Goal: Task Accomplishment & Management: Manage account settings

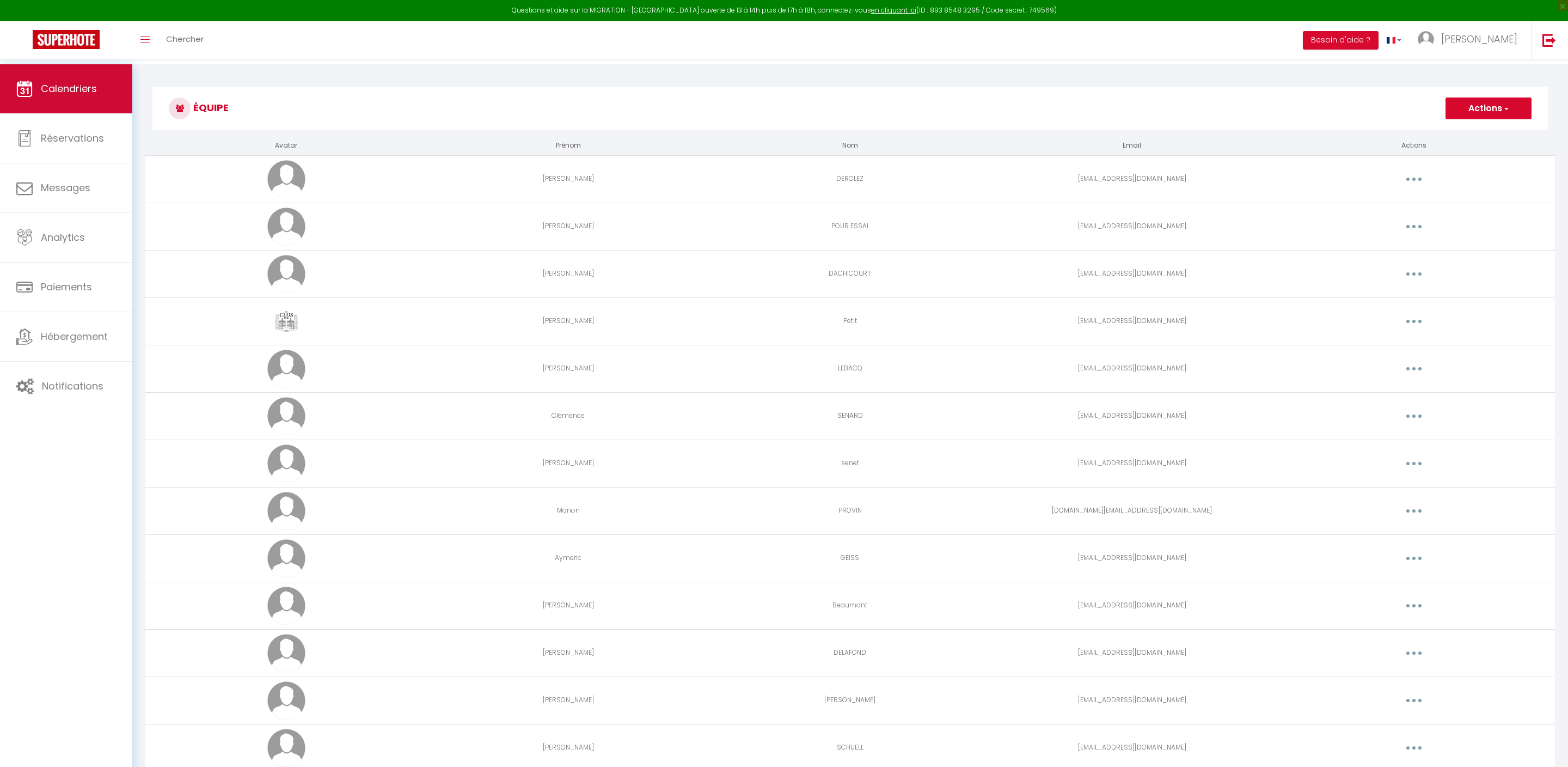
click at [100, 100] on link "Calendriers" at bounding box center [66, 88] width 132 height 49
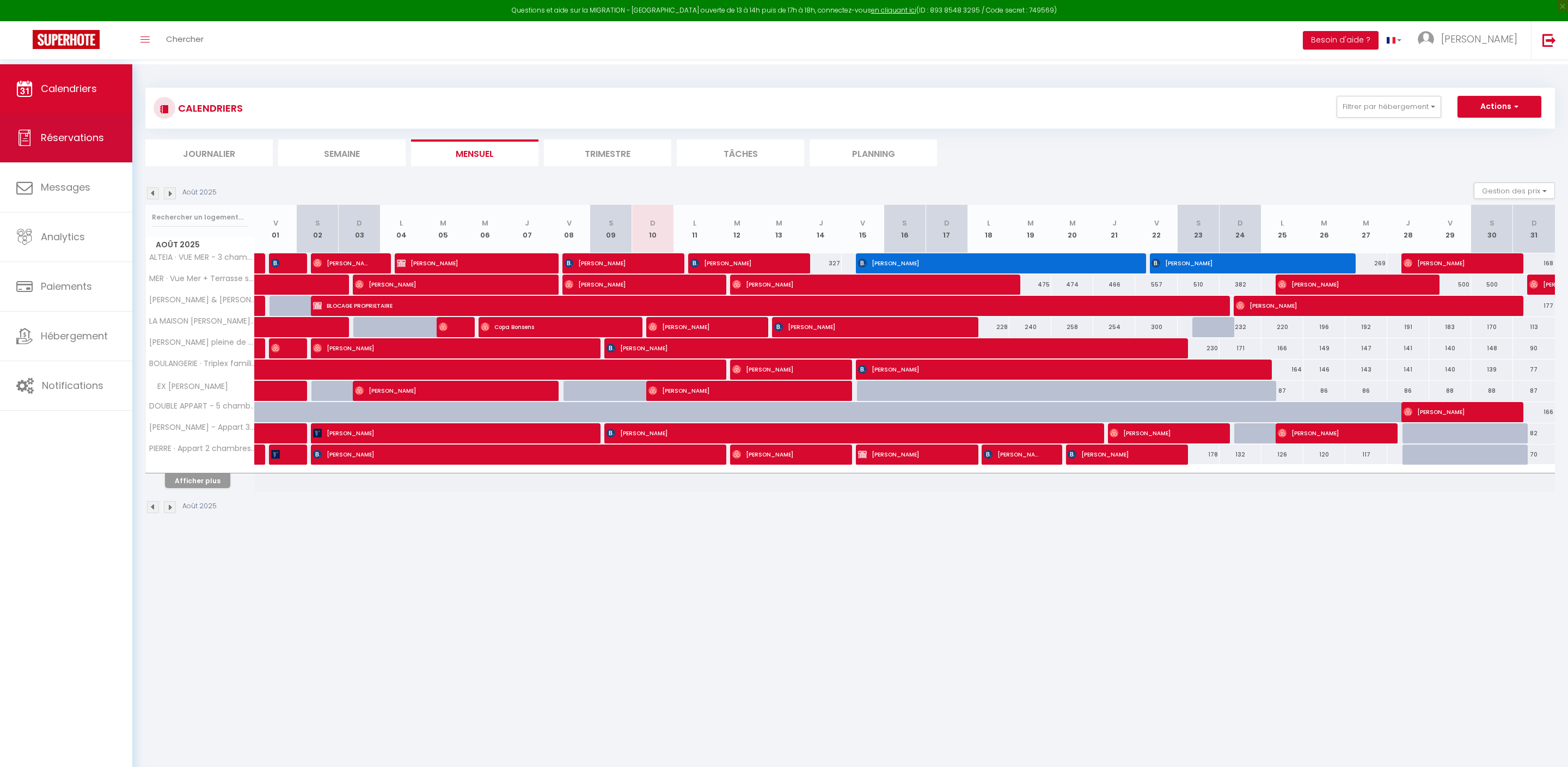
click at [116, 137] on link "Réservations" at bounding box center [66, 137] width 132 height 49
select select "not_cancelled"
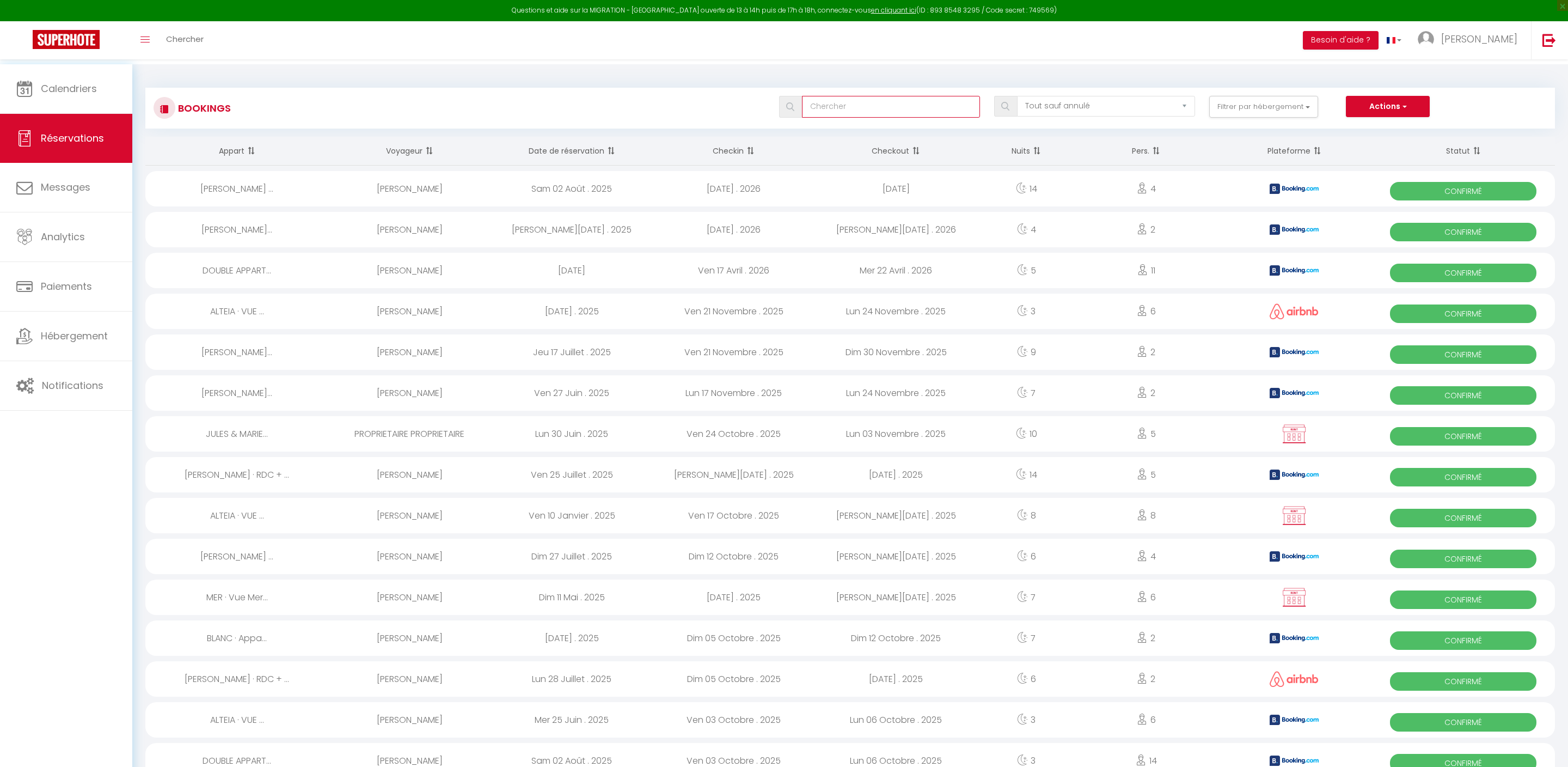
click at [821, 113] on input "text" at bounding box center [890, 106] width 178 height 22
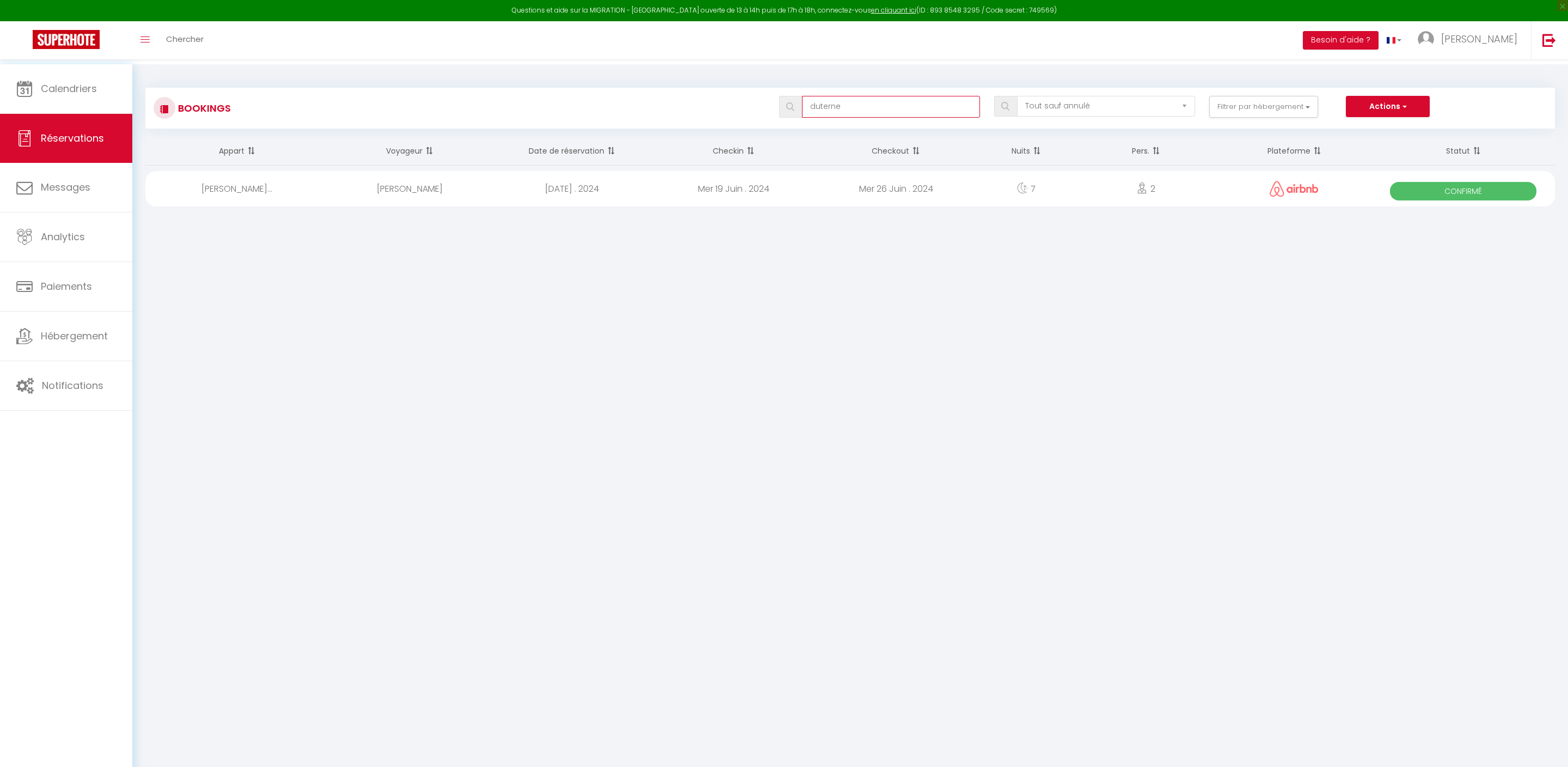
type input "duterne"
click at [457, 195] on div "[PERSON_NAME]" at bounding box center [409, 189] width 162 height 36
select select "OK"
select select "0"
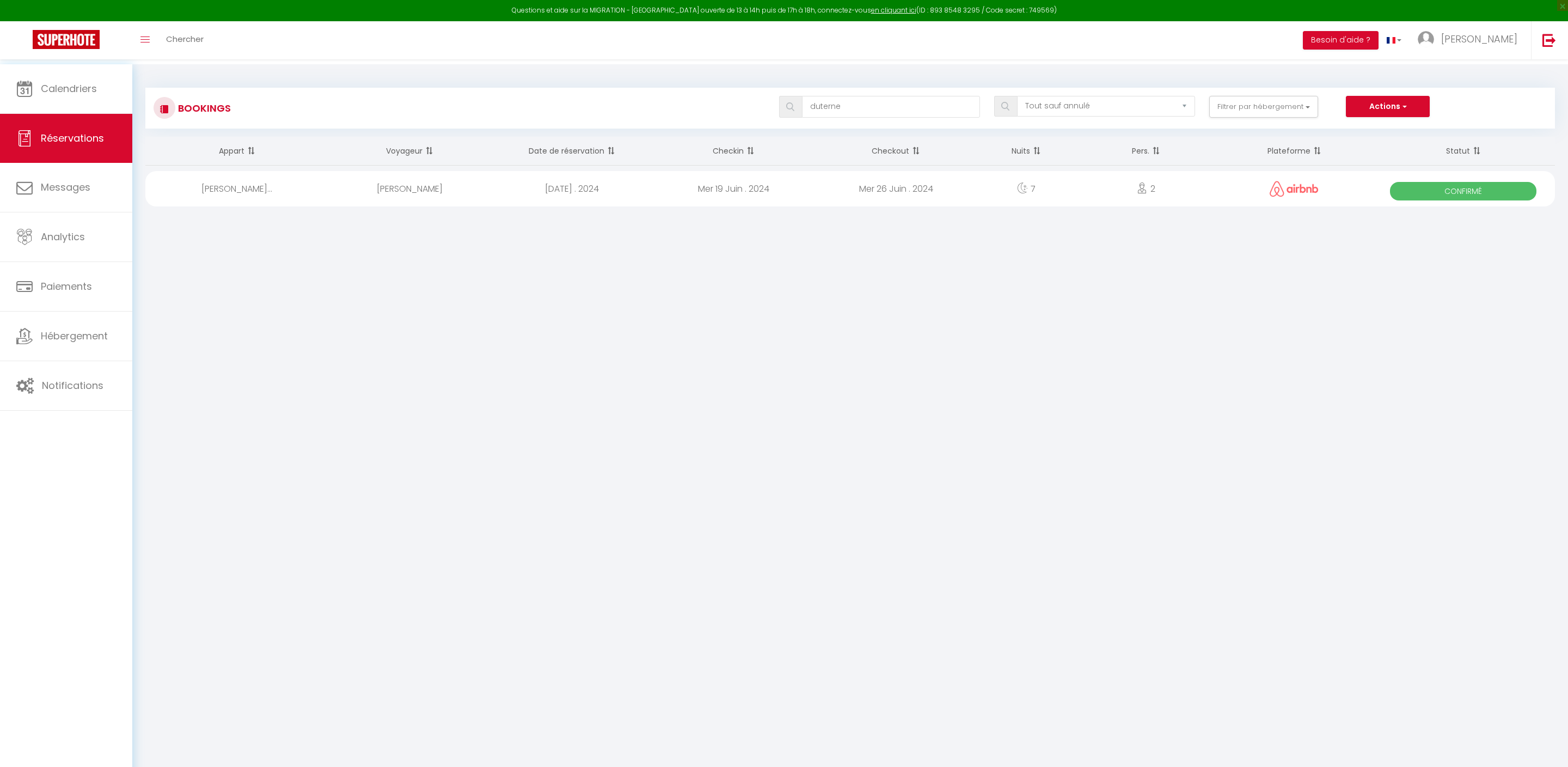
select select "0"
select select "1"
select select
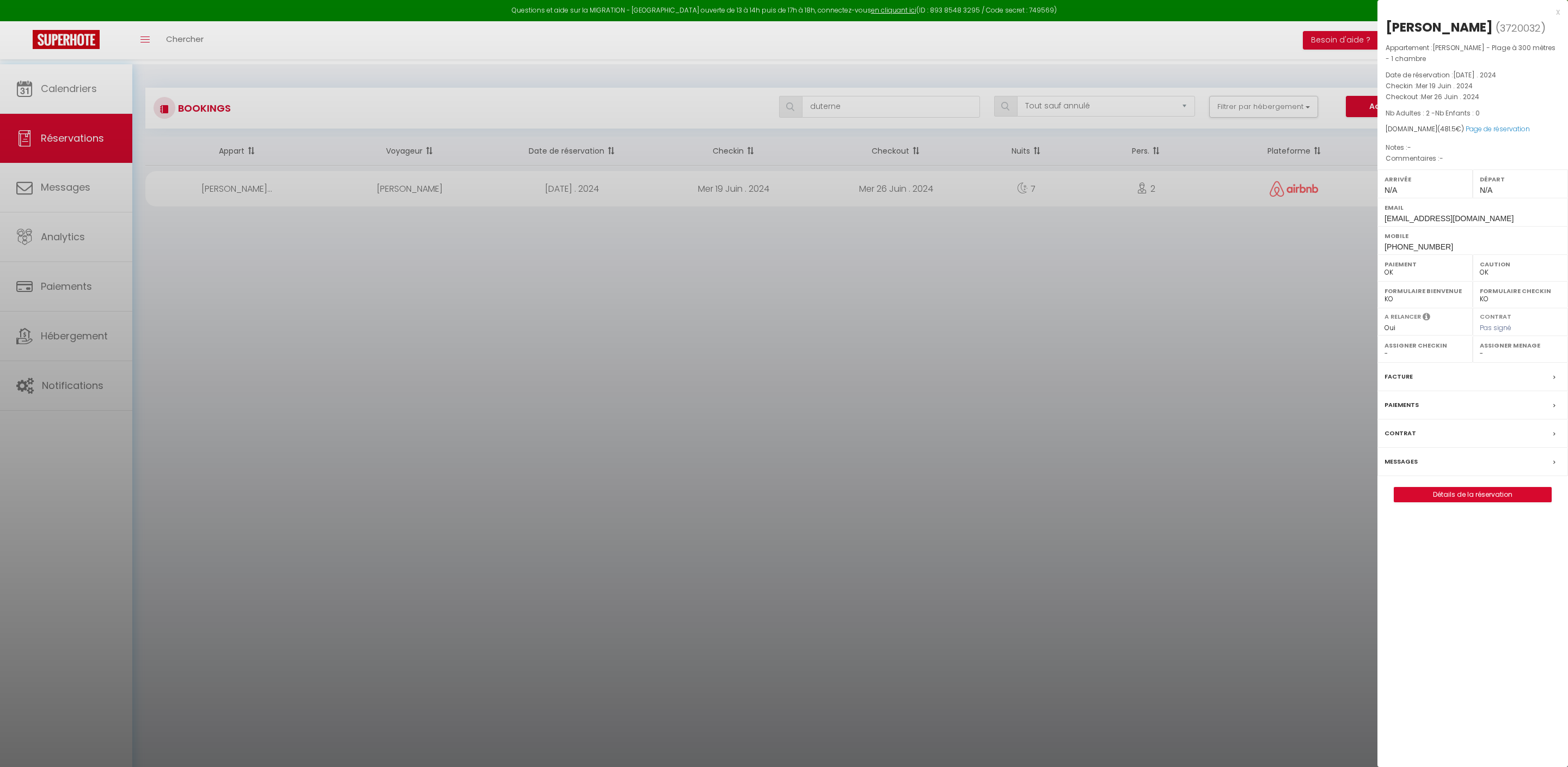
click at [1478, 502] on link "Détails de la réservation" at bounding box center [1472, 494] width 157 height 14
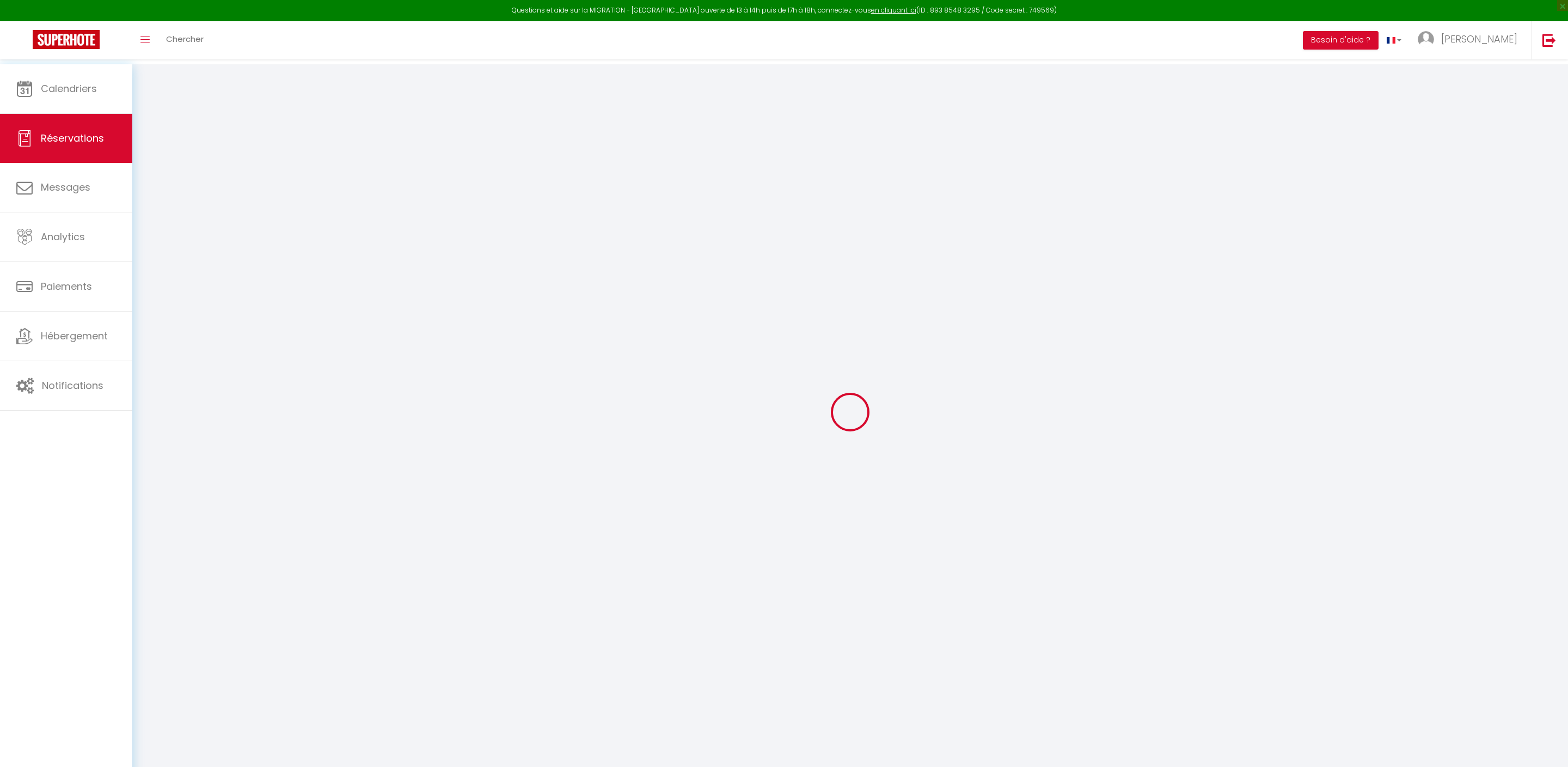
select select
type input "[PERSON_NAME]"
type input "Duterne"
type input "[EMAIL_ADDRESS][DOMAIN_NAME]"
type input "[PHONE_NUMBER]"
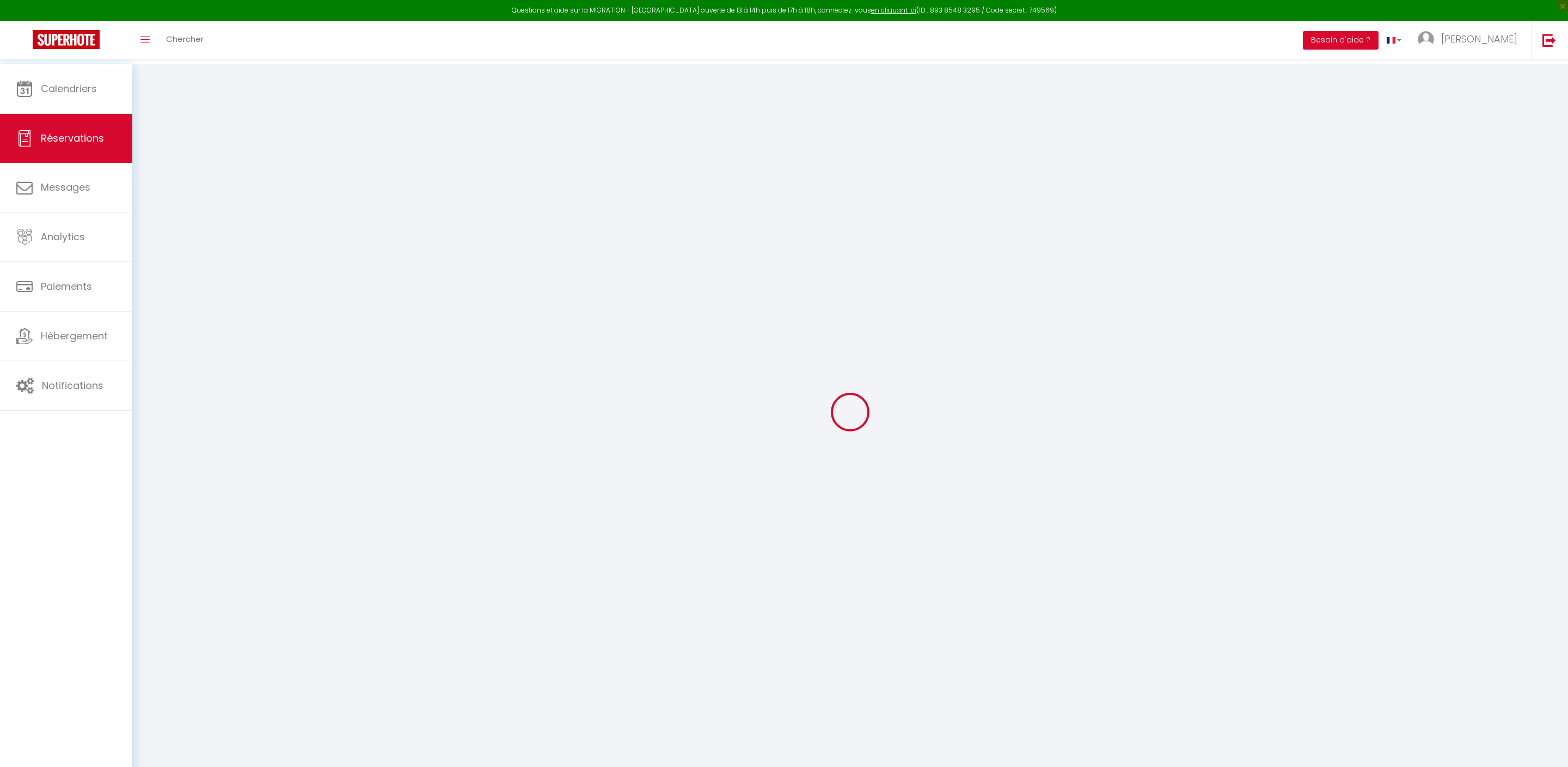
select select
type input "16.56"
select select "27504"
select select "1"
select select
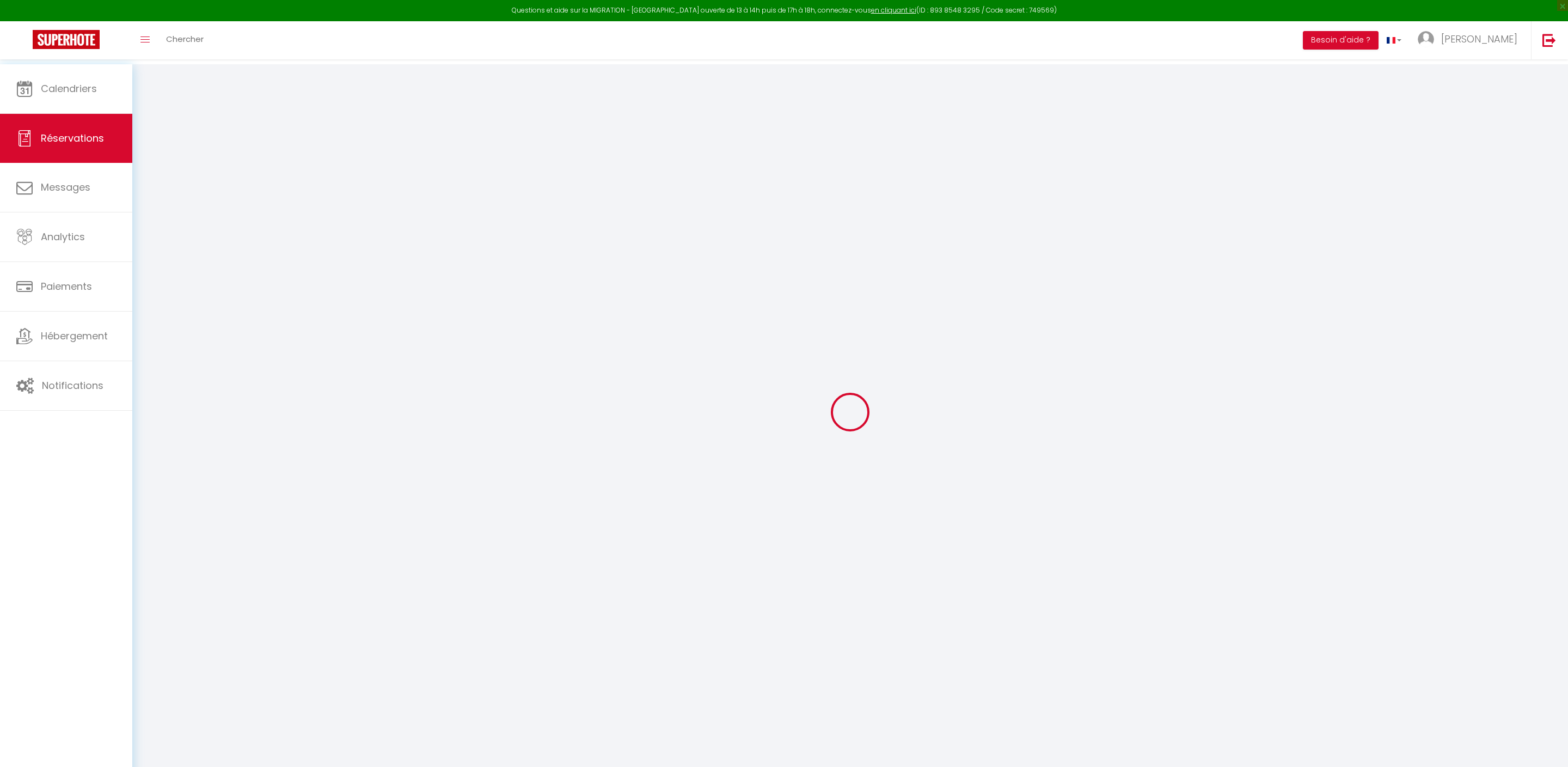
select select
type input "2"
select select "12"
select select
type input "430"
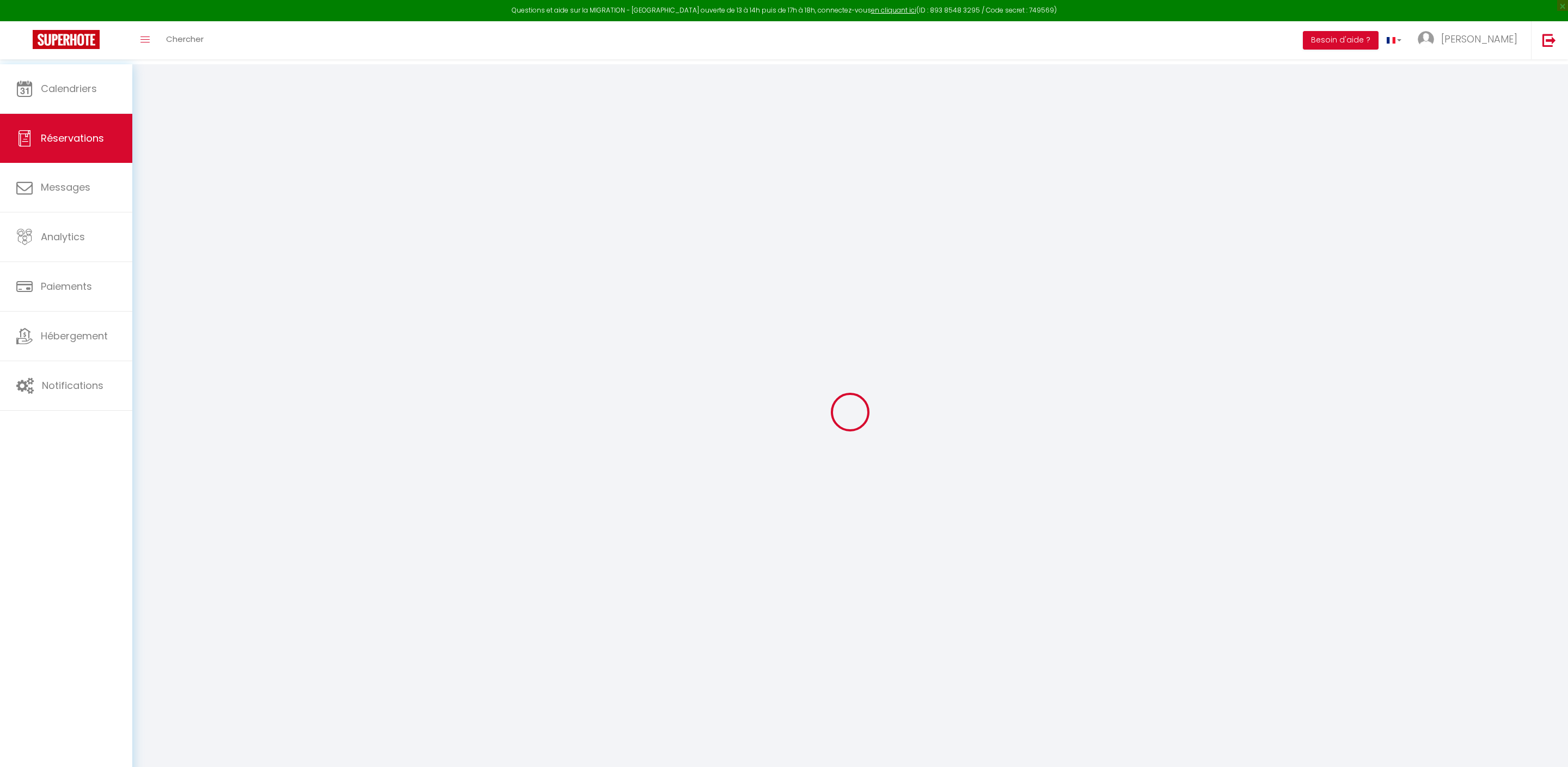
checkbox input "false"
type input "0"
select select "1"
type input "0"
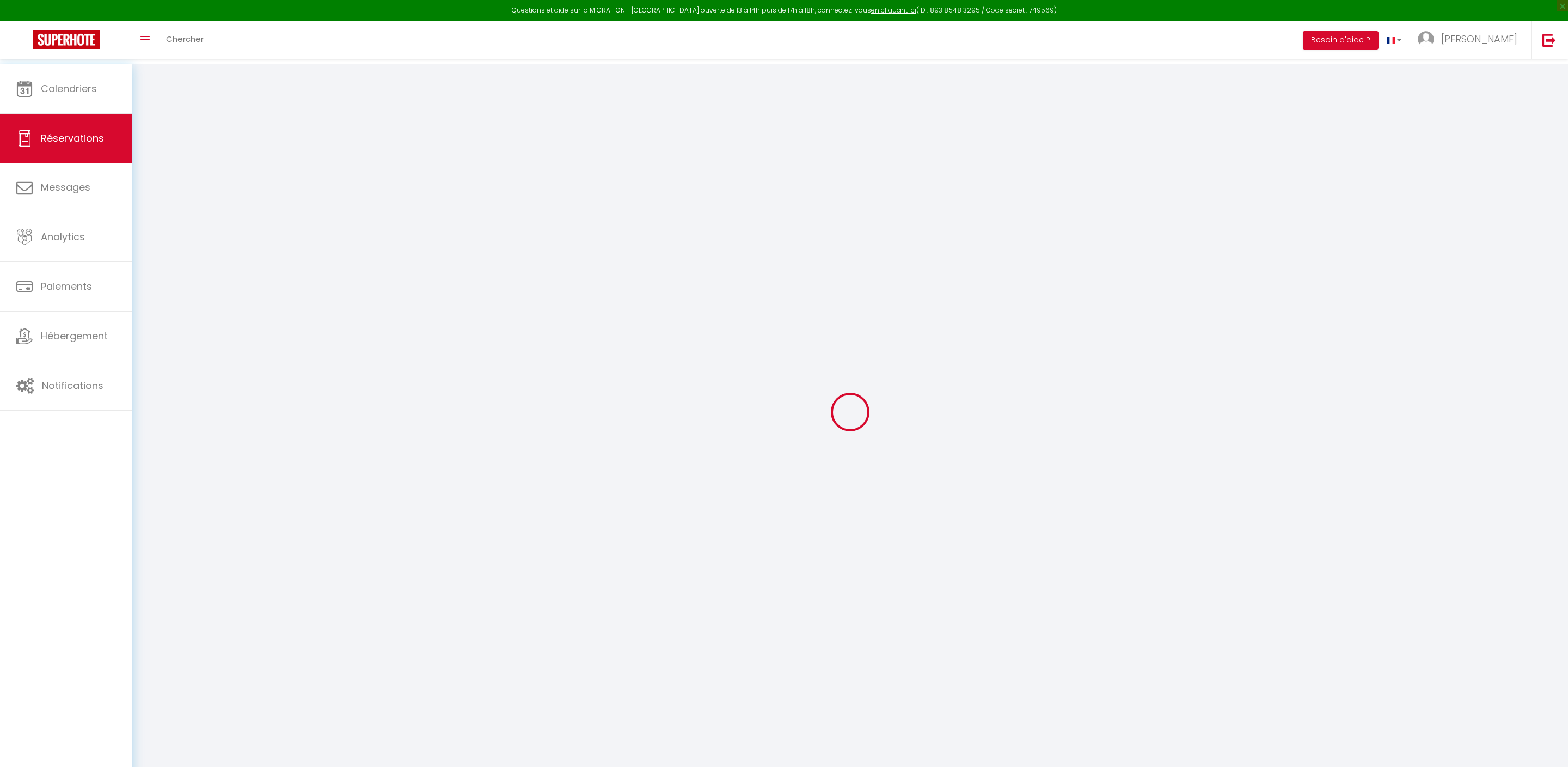
type input "0"
select select
select select "15"
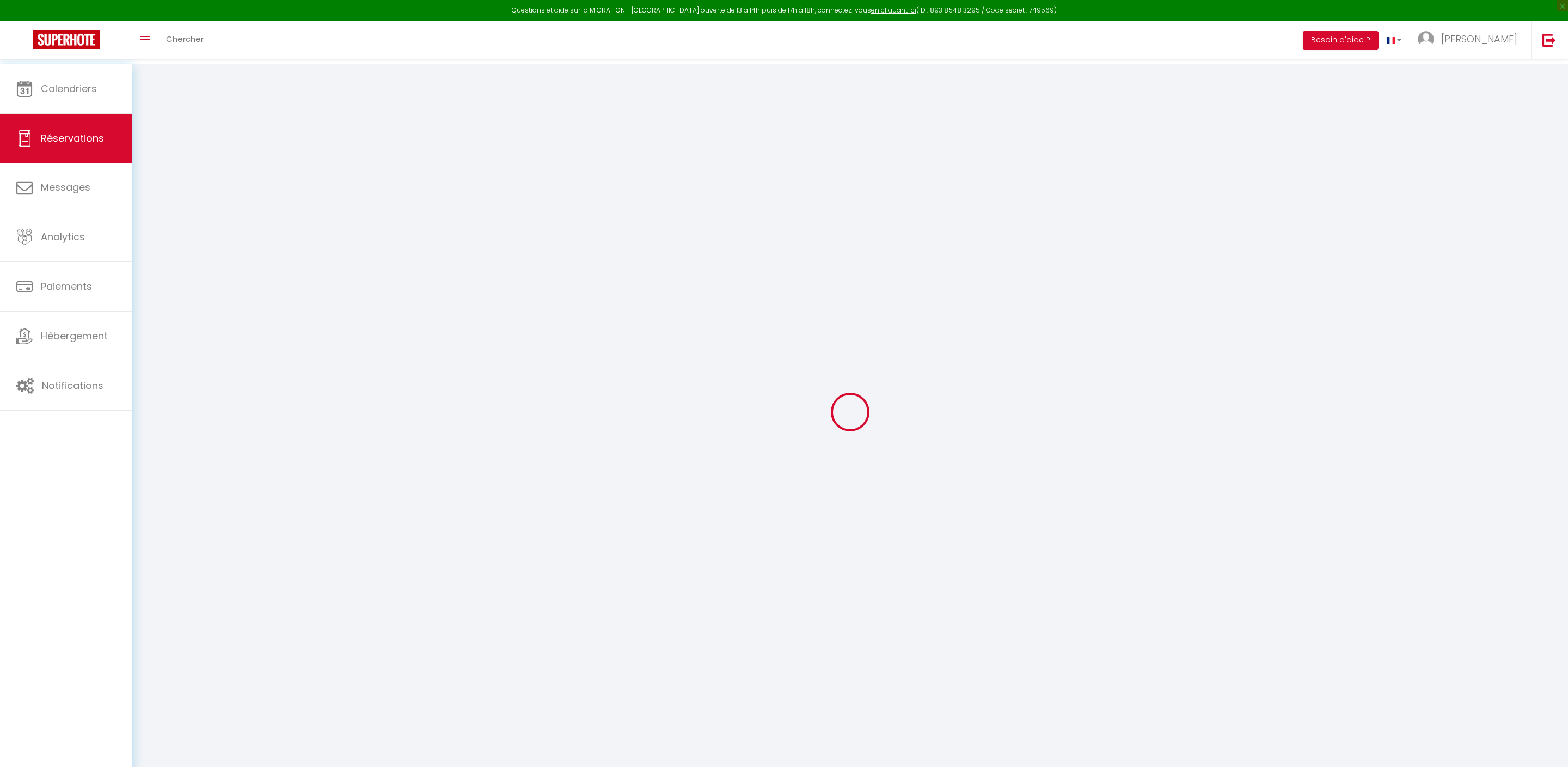
checkbox input "false"
select select
checkbox input "false"
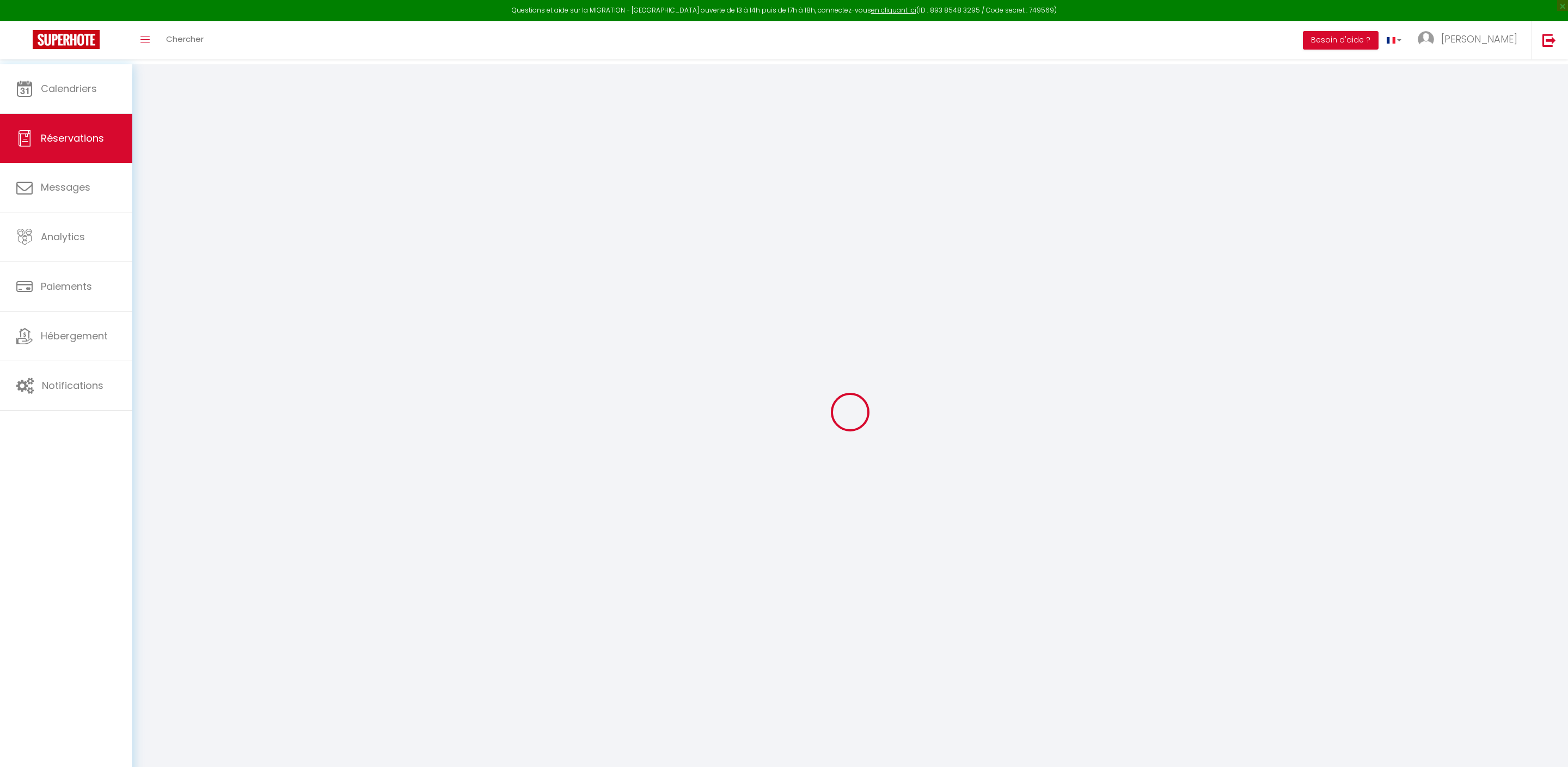
select select
checkbox input "false"
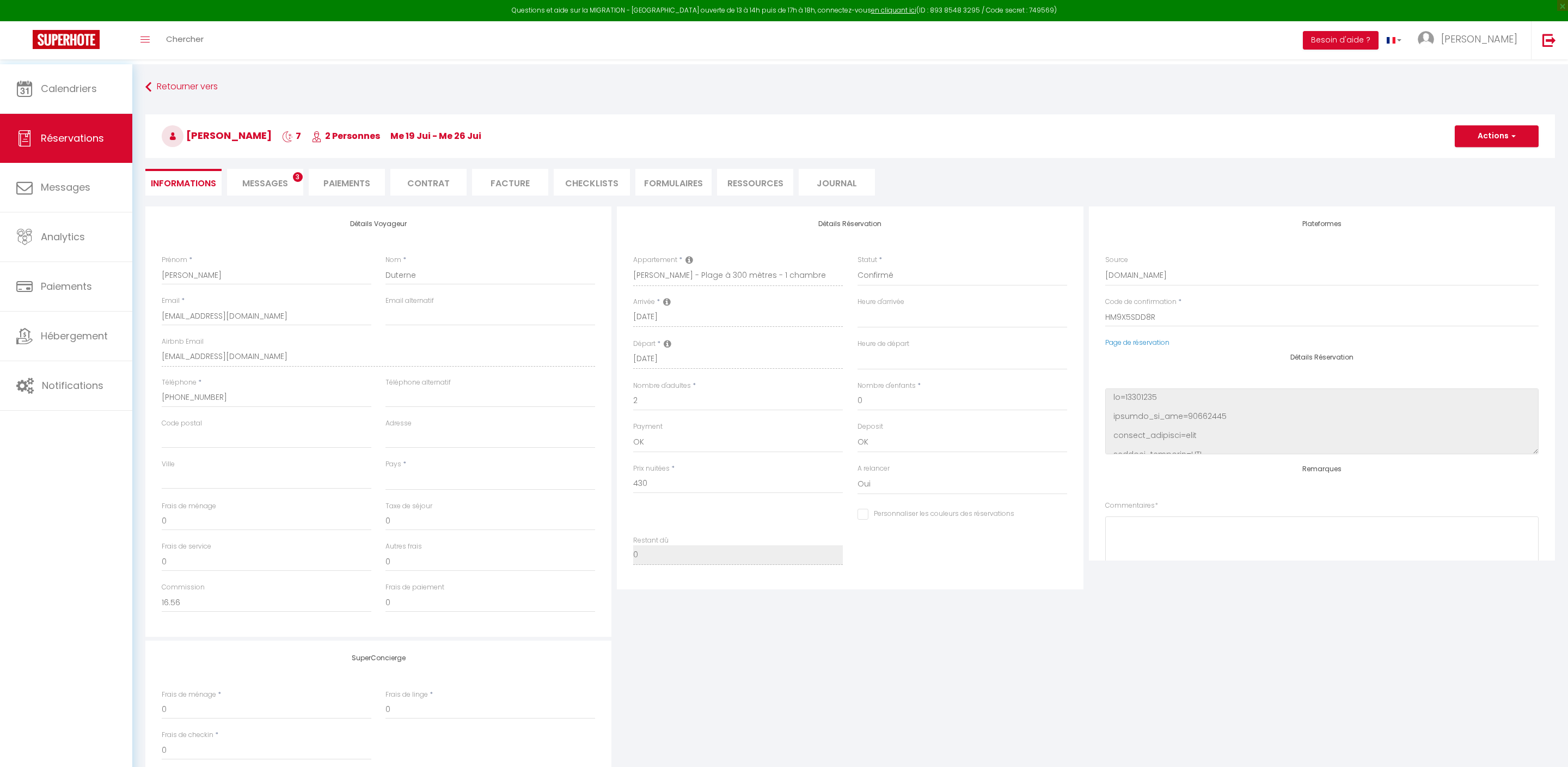
click at [1477, 141] on button "Actions" at bounding box center [1496, 136] width 84 height 22
click at [1477, 175] on link "Dupliquer" at bounding box center [1485, 174] width 86 height 14
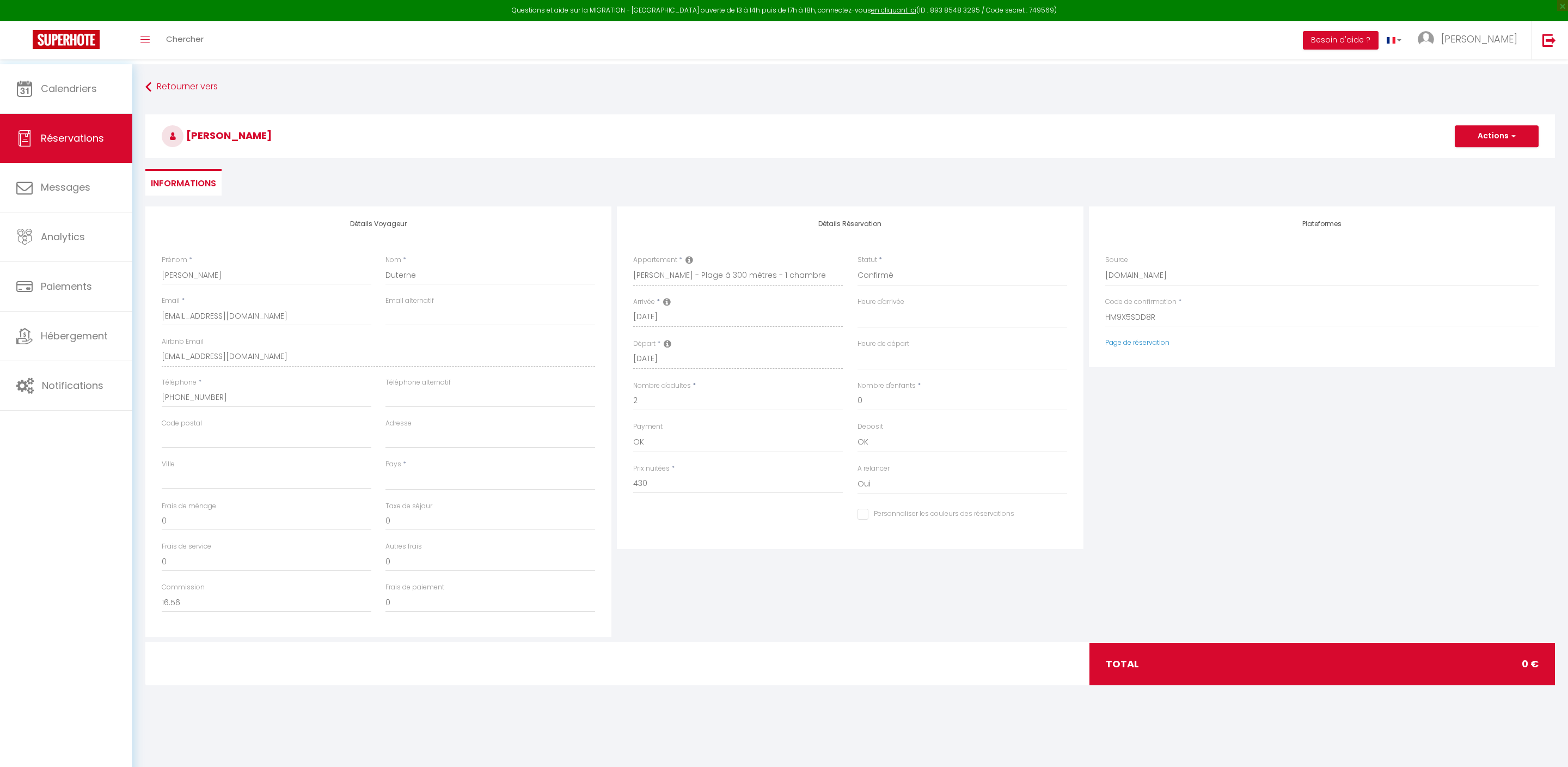
select select
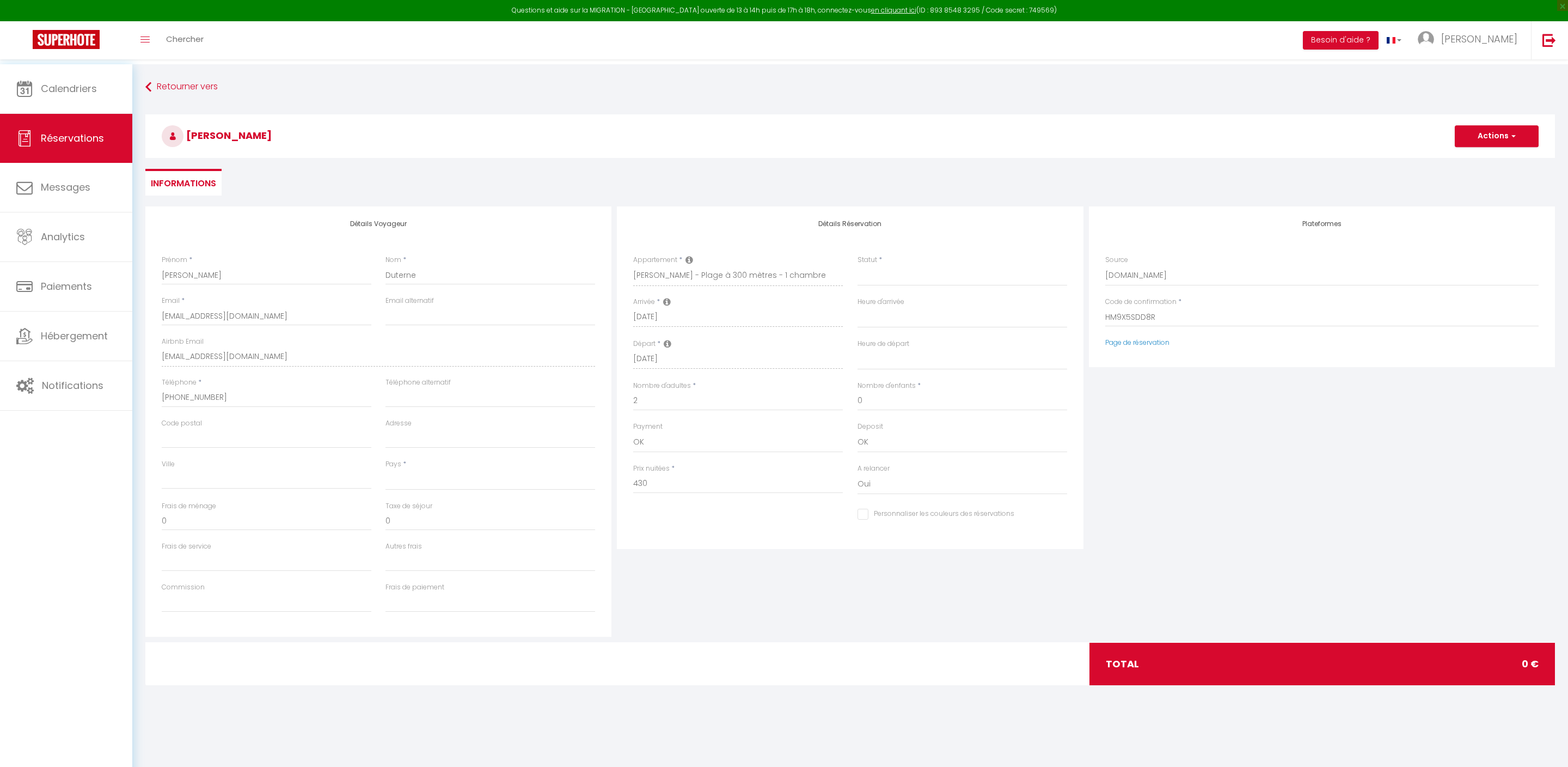
select select
checkbox input "false"
type input "Invalid Dateundefined"
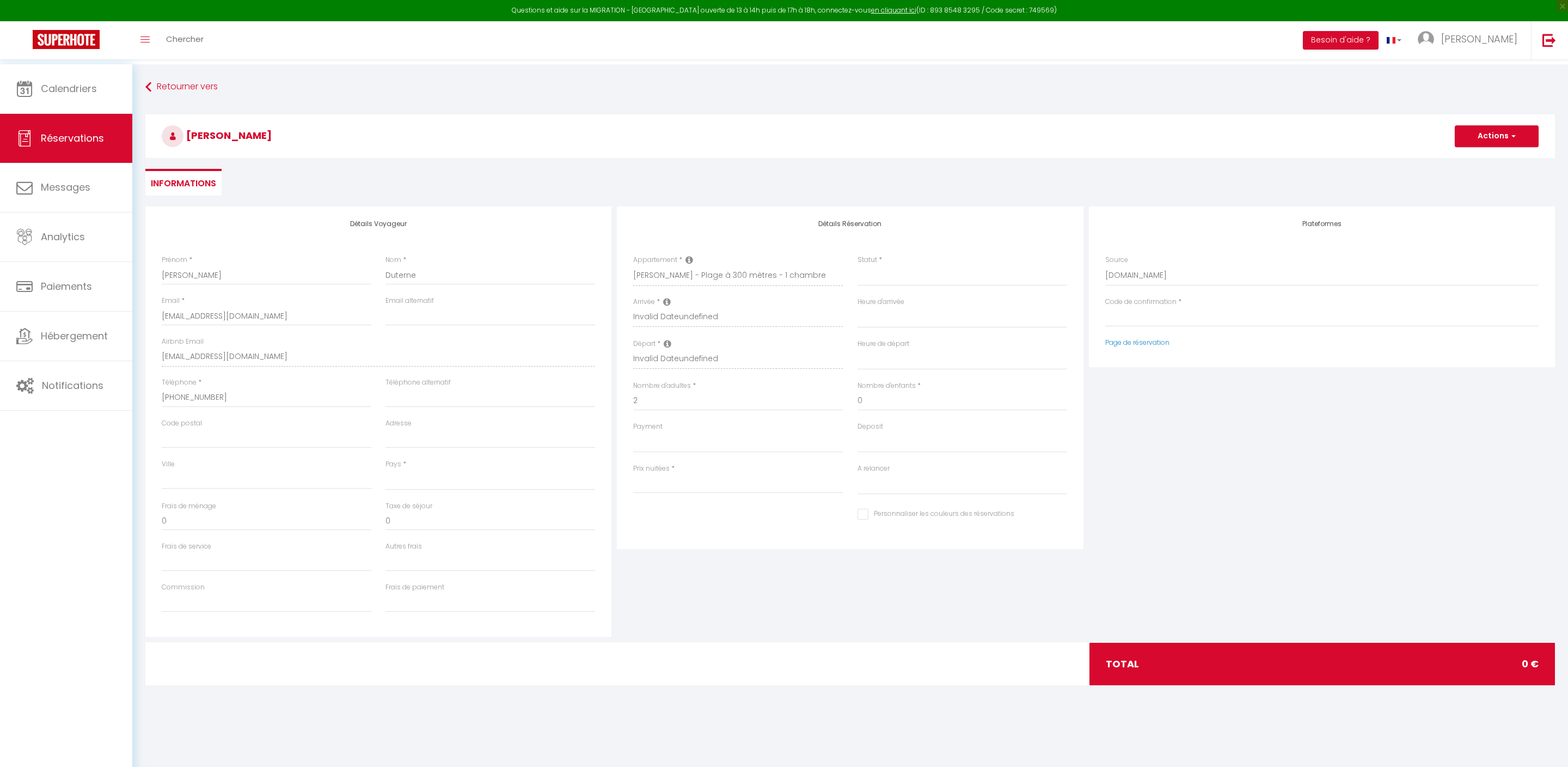
select select
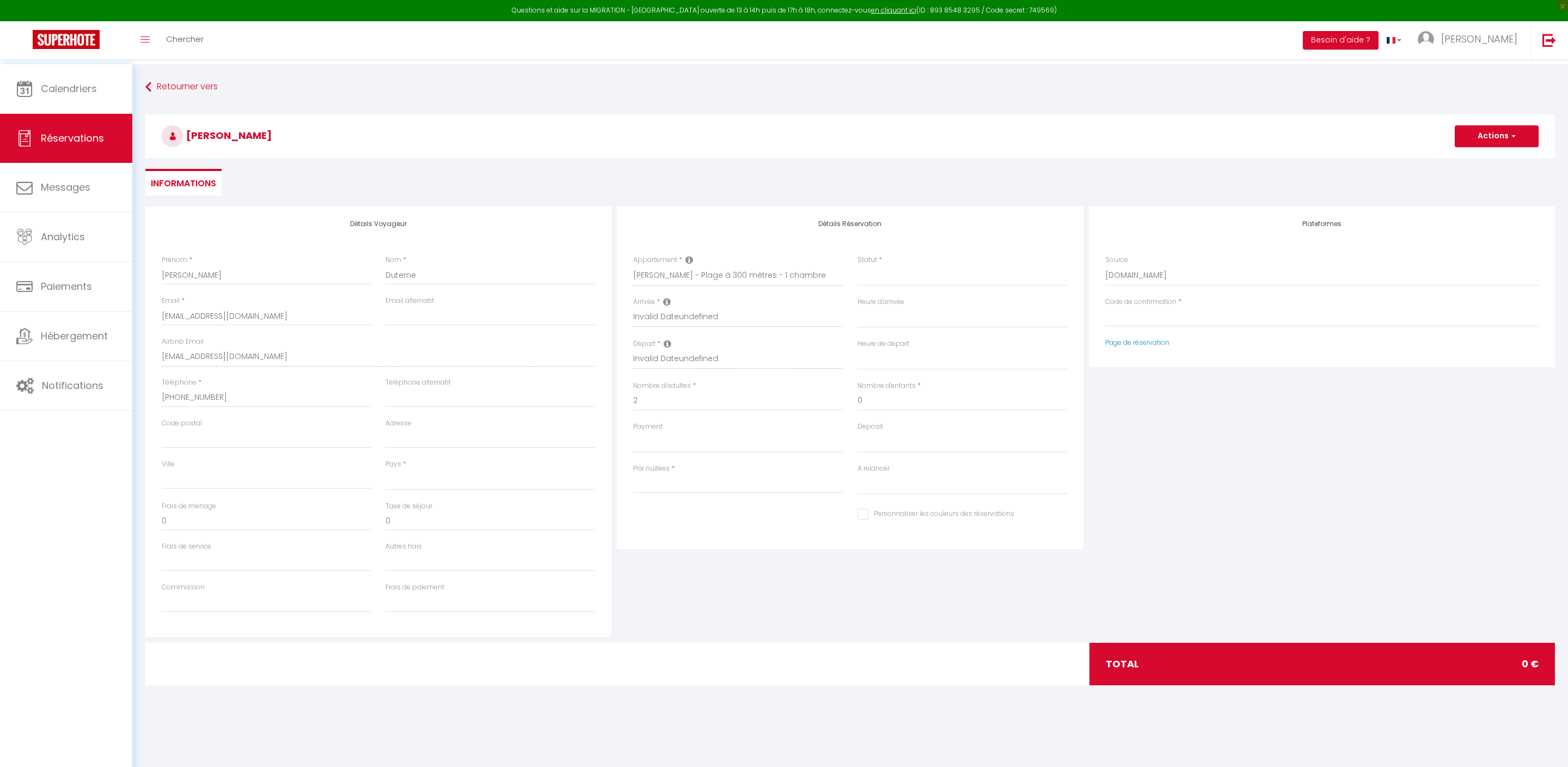
select select
checkbox input "false"
select select
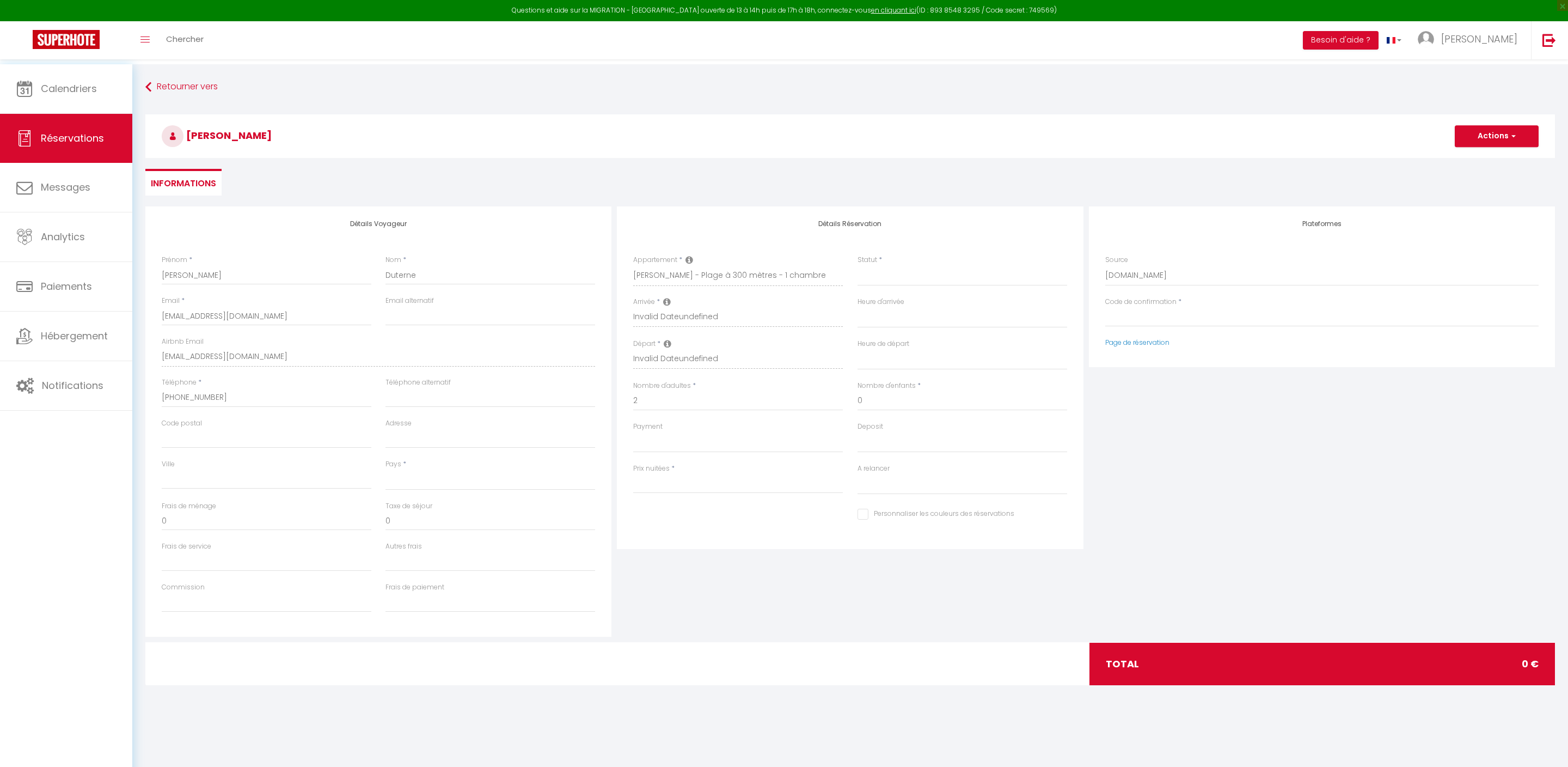
select select
checkbox input "false"
select select
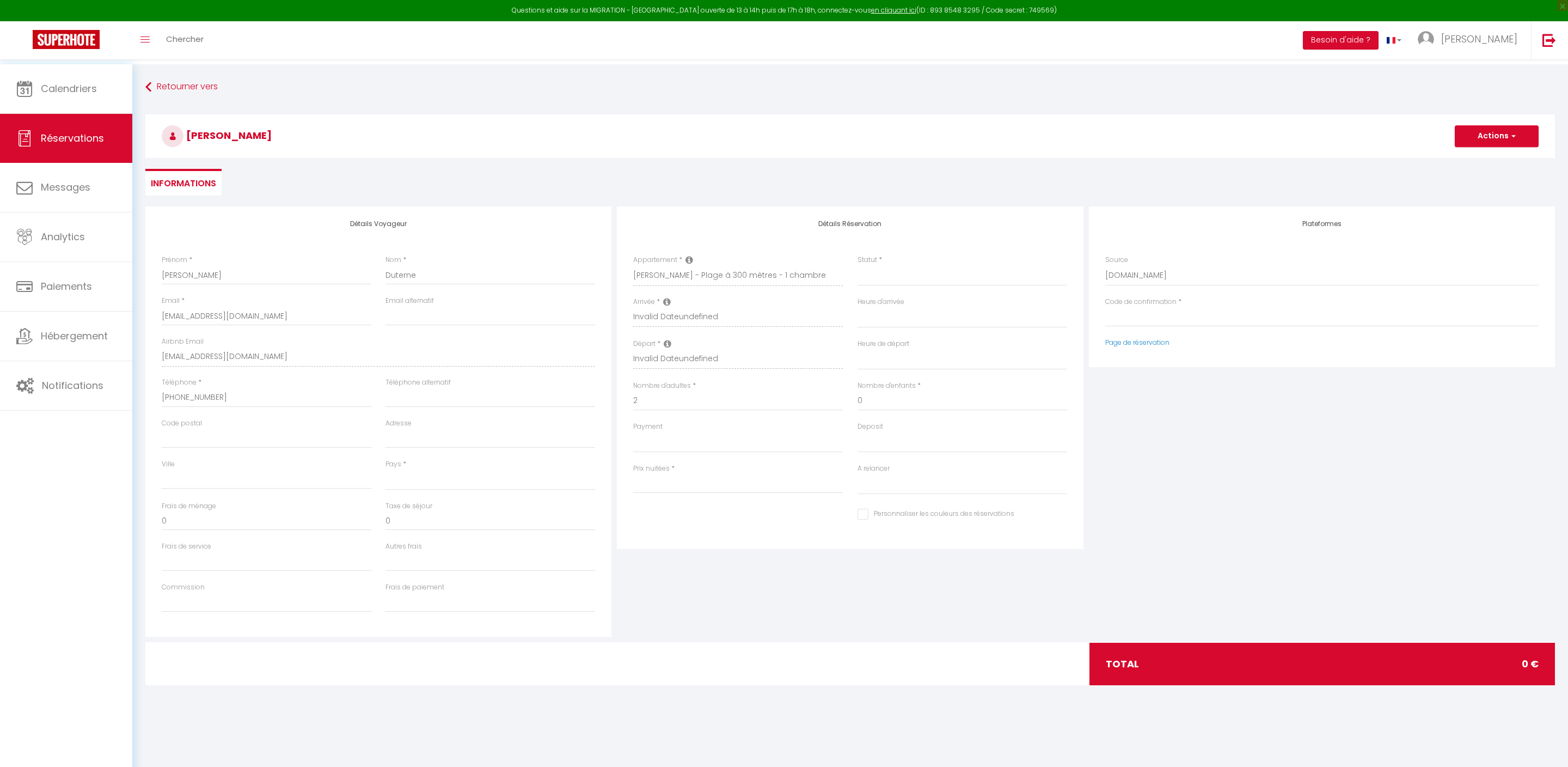
select select
select select "54"
select select
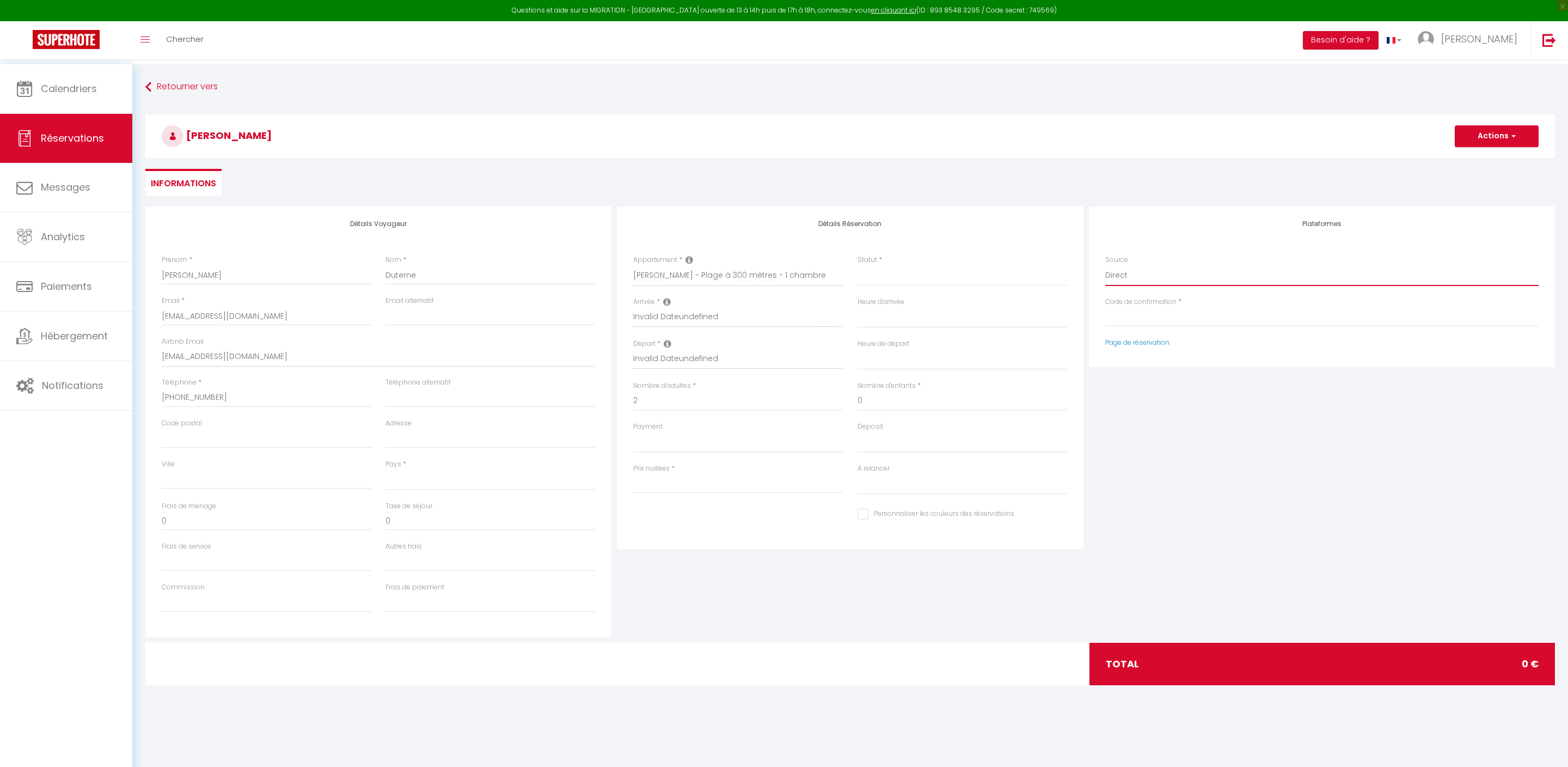
select select
checkbox input "false"
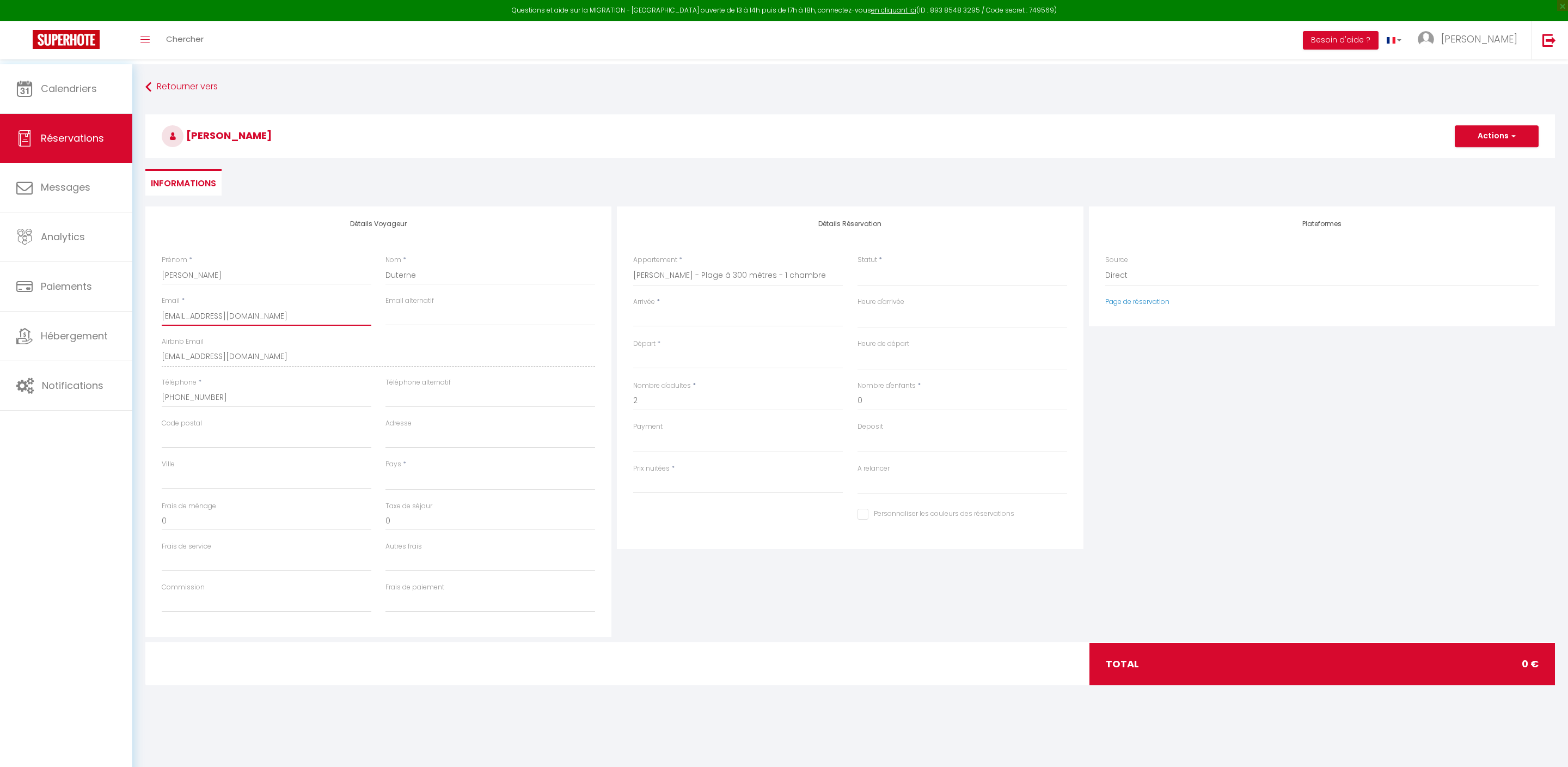
drag, startPoint x: 162, startPoint y: 340, endPoint x: 652, endPoint y: 352, distance: 490.1
click at [652, 352] on div "Détails Voyageur Prénom * [PERSON_NAME] * Duterne Email * [EMAIL_ADDRESS][DOMAI…" at bounding box center [851, 421] width 1415 height 430
select select
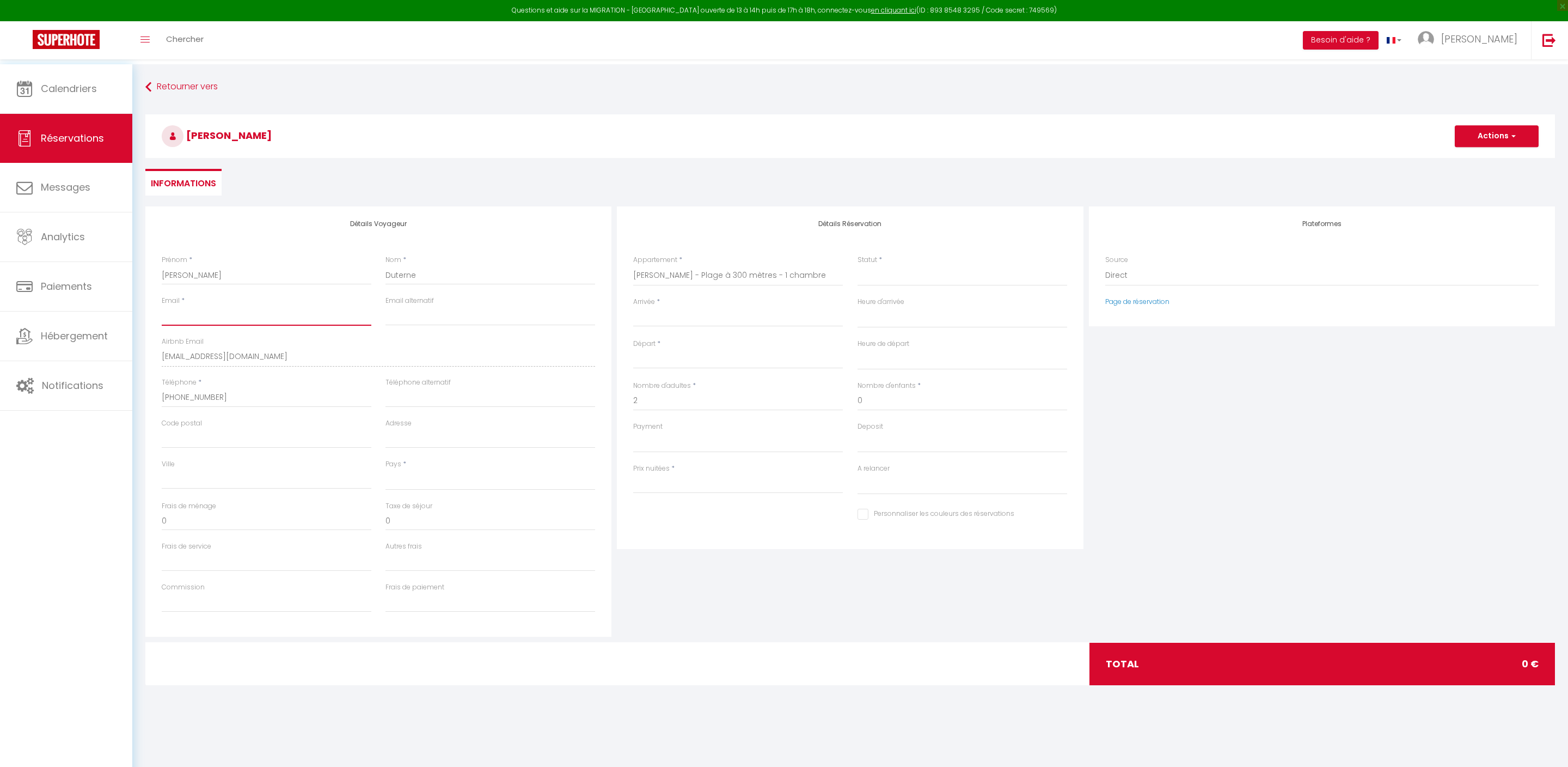
select select
checkbox input "false"
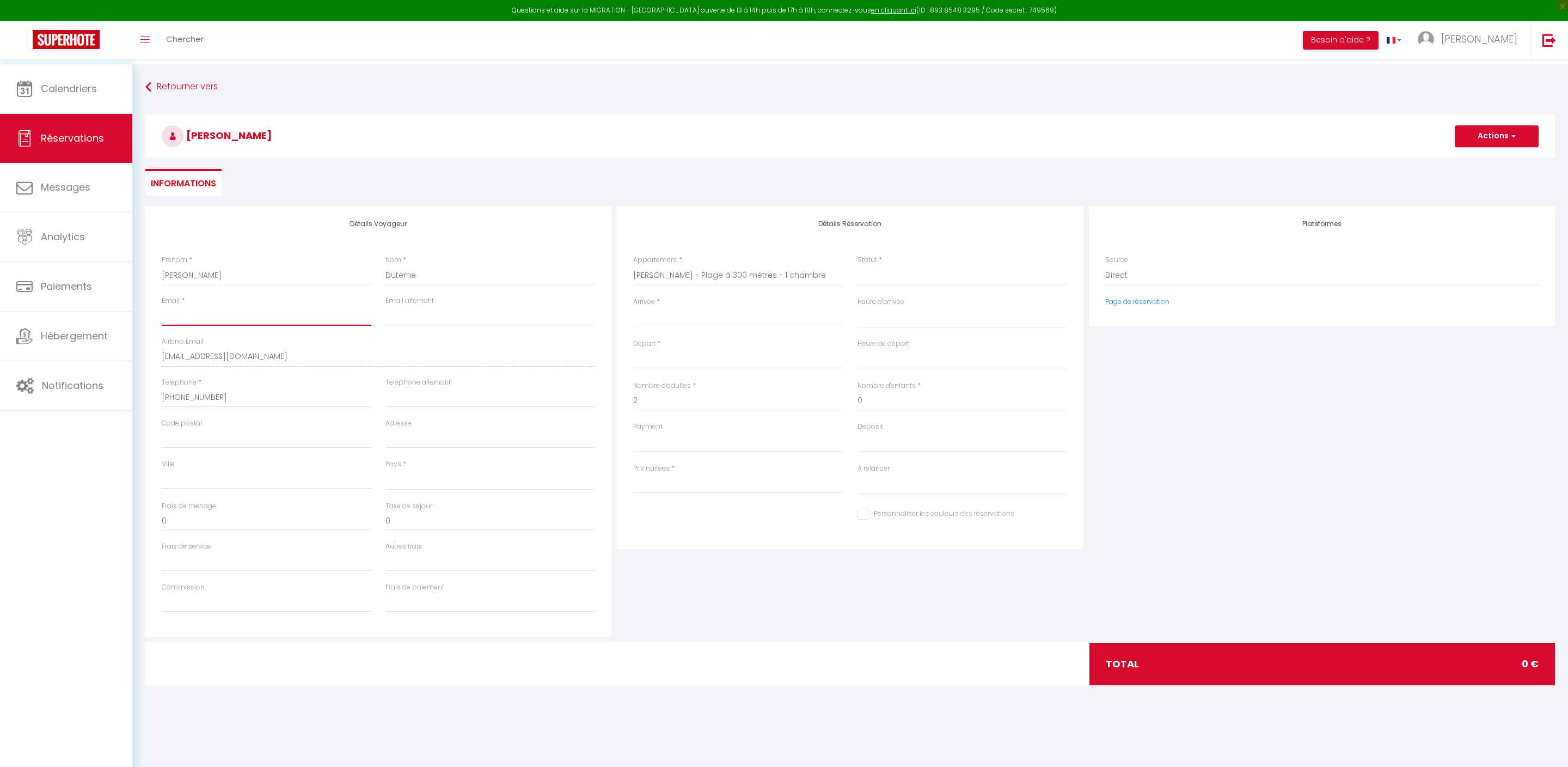
type input "p"
select select
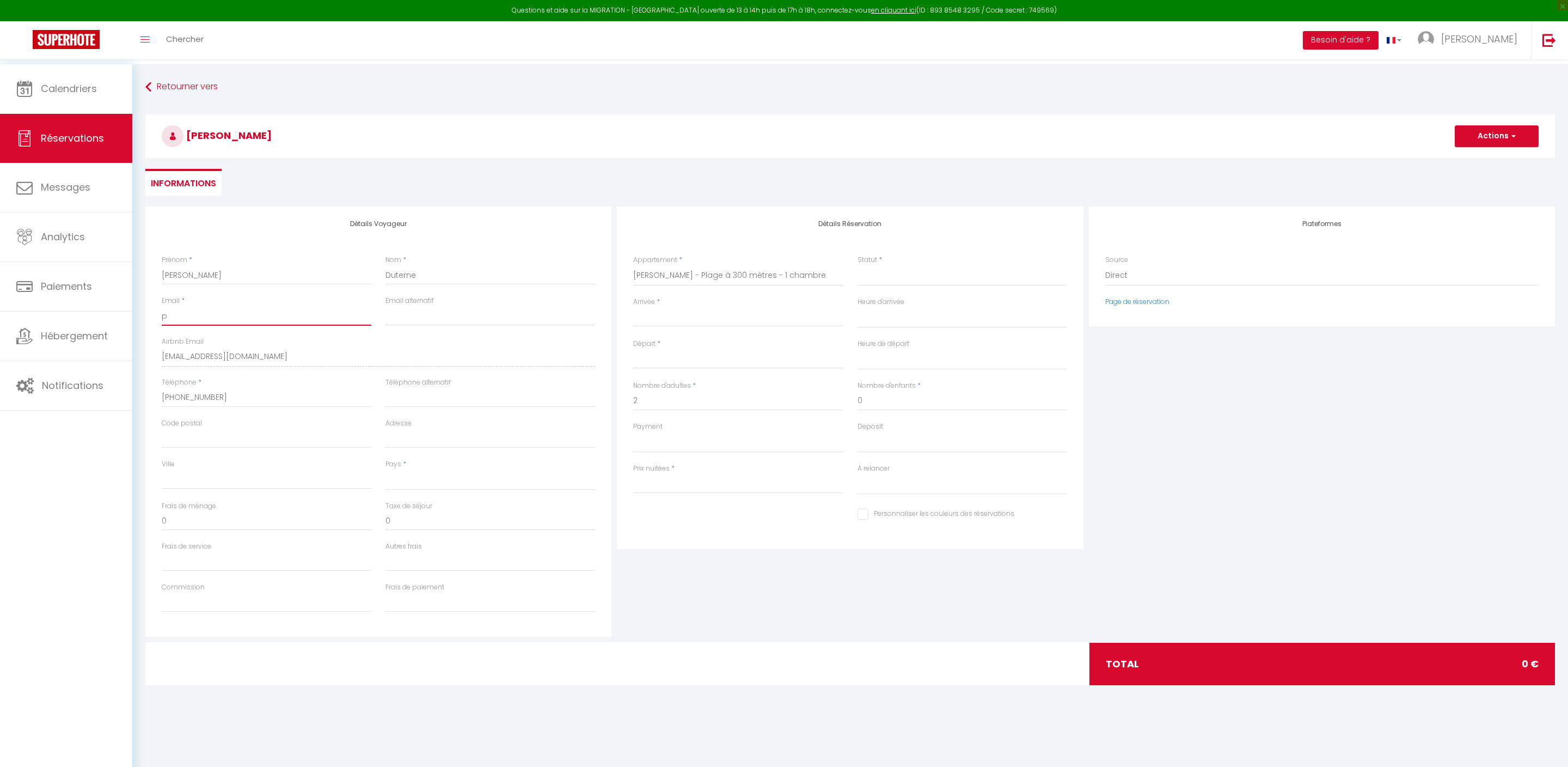
select select
checkbox input "false"
select select
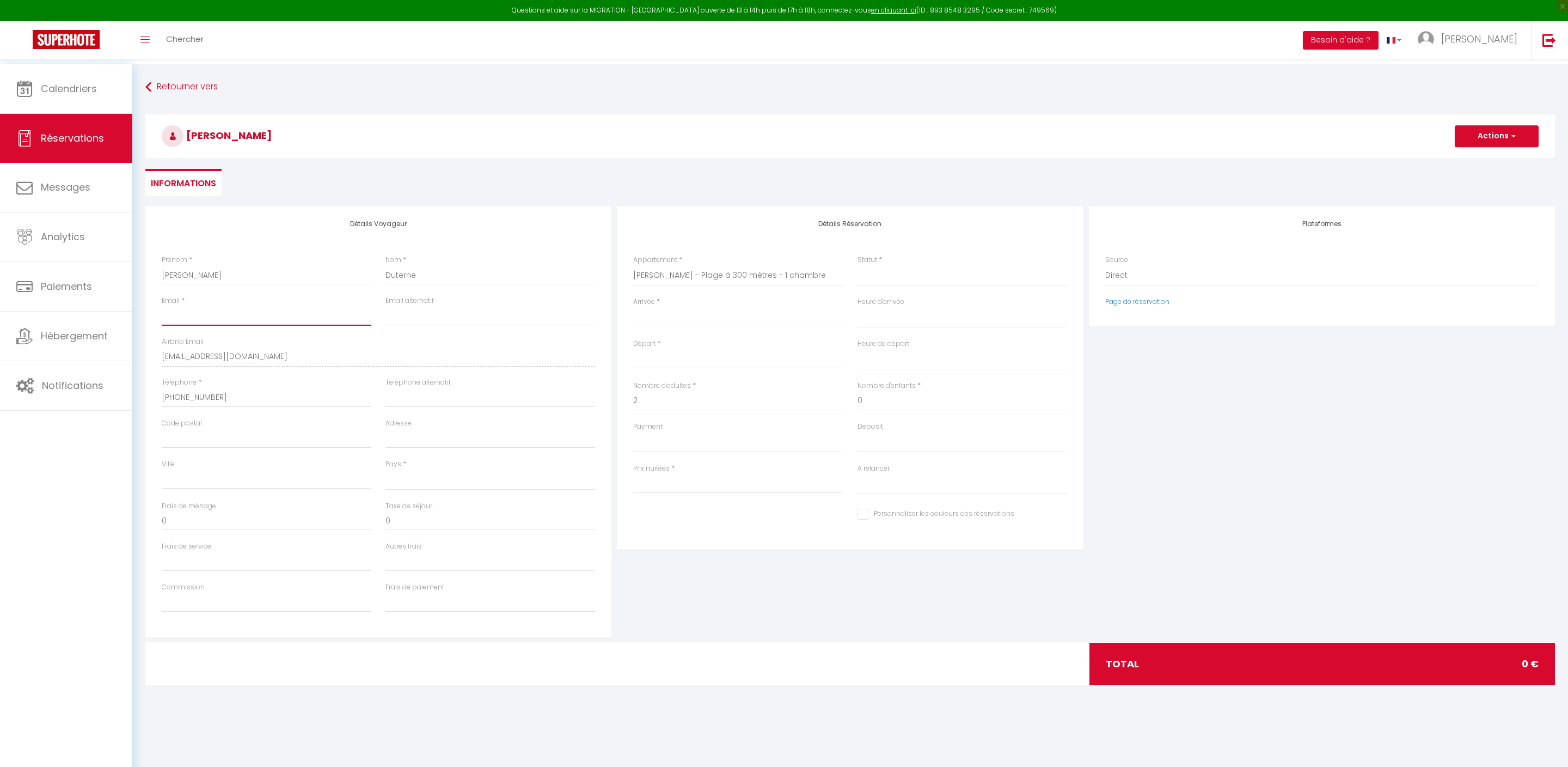
select select
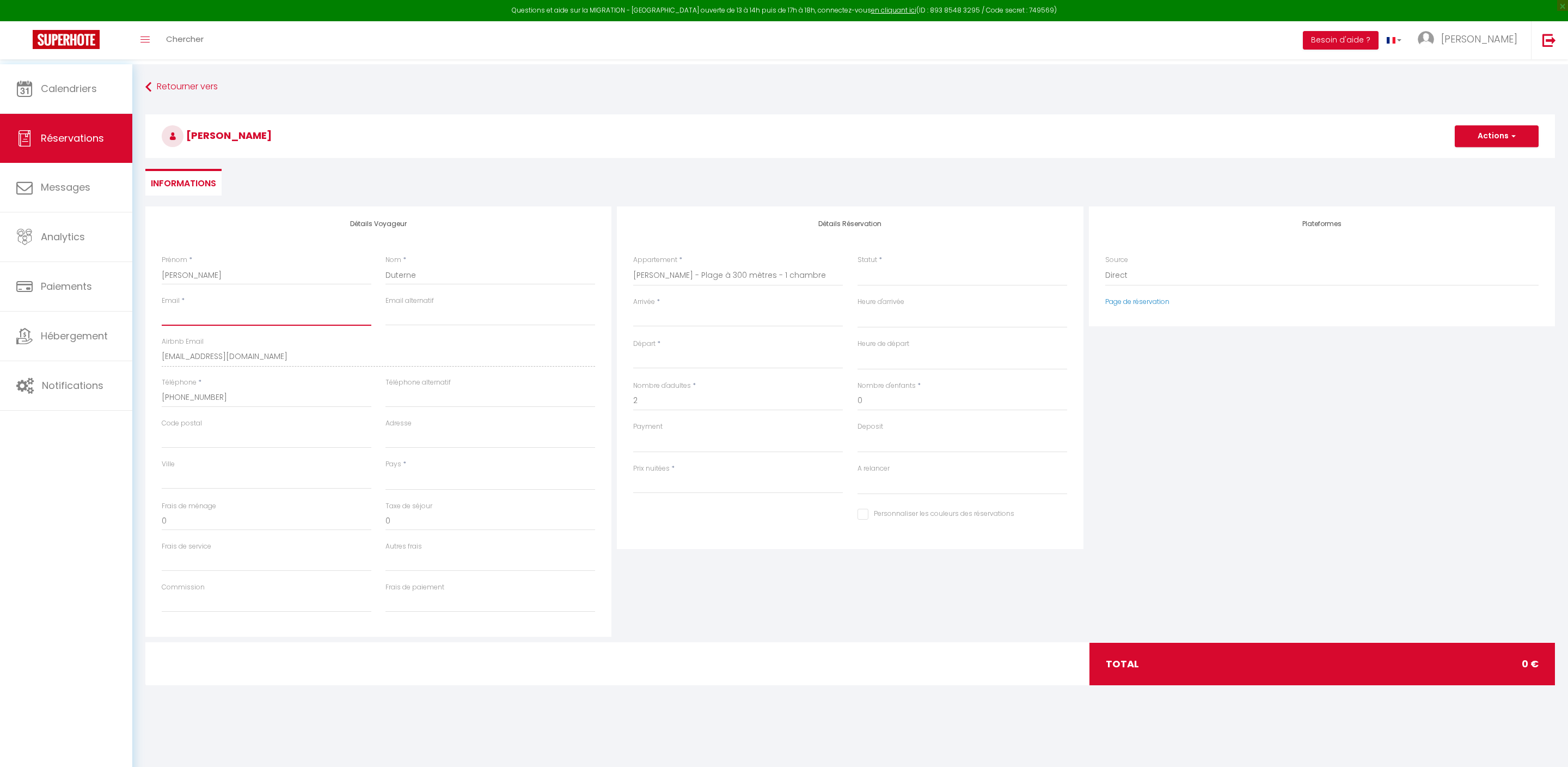
select select
checkbox input "false"
type input "c"
select select
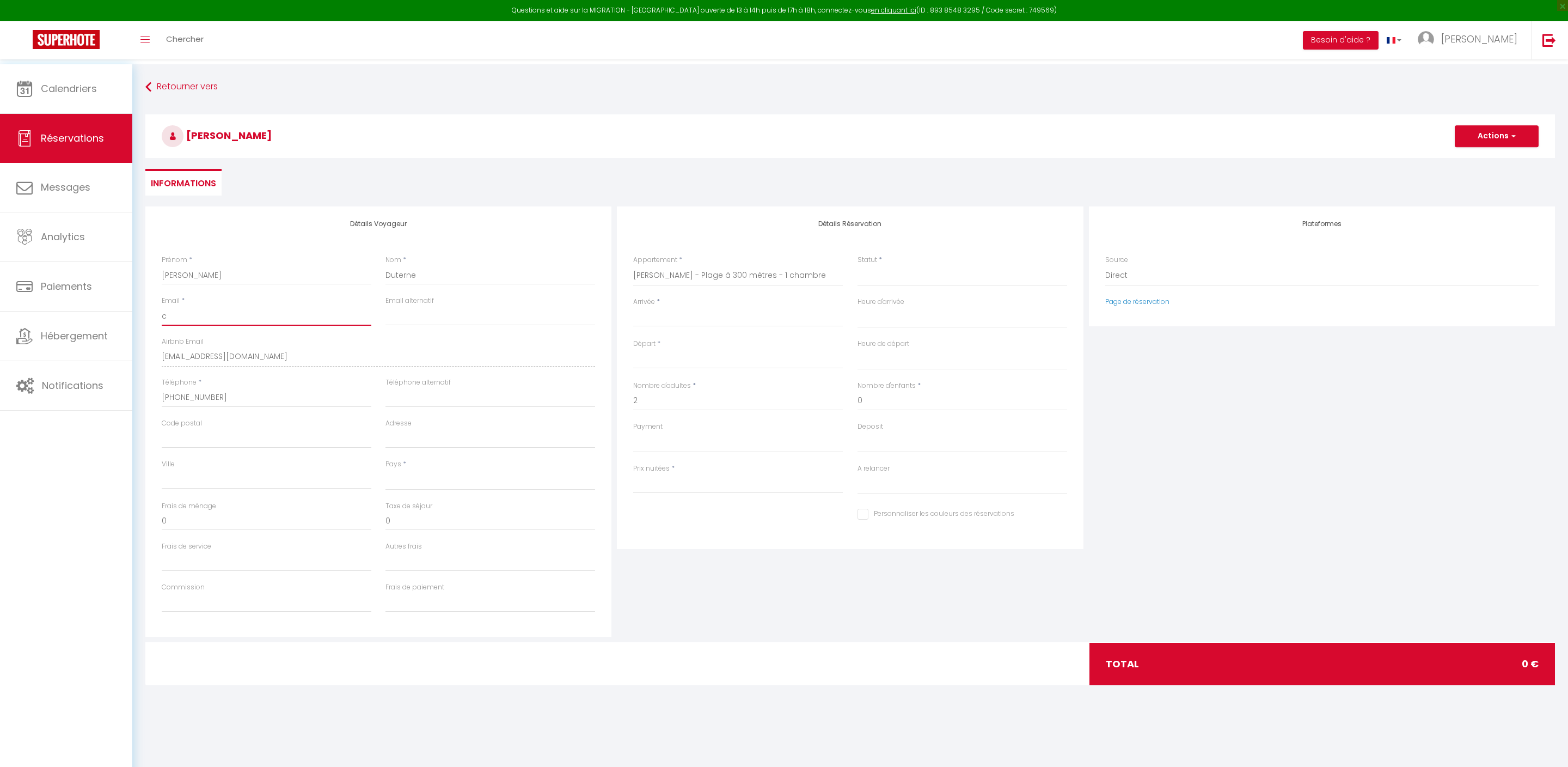
select select
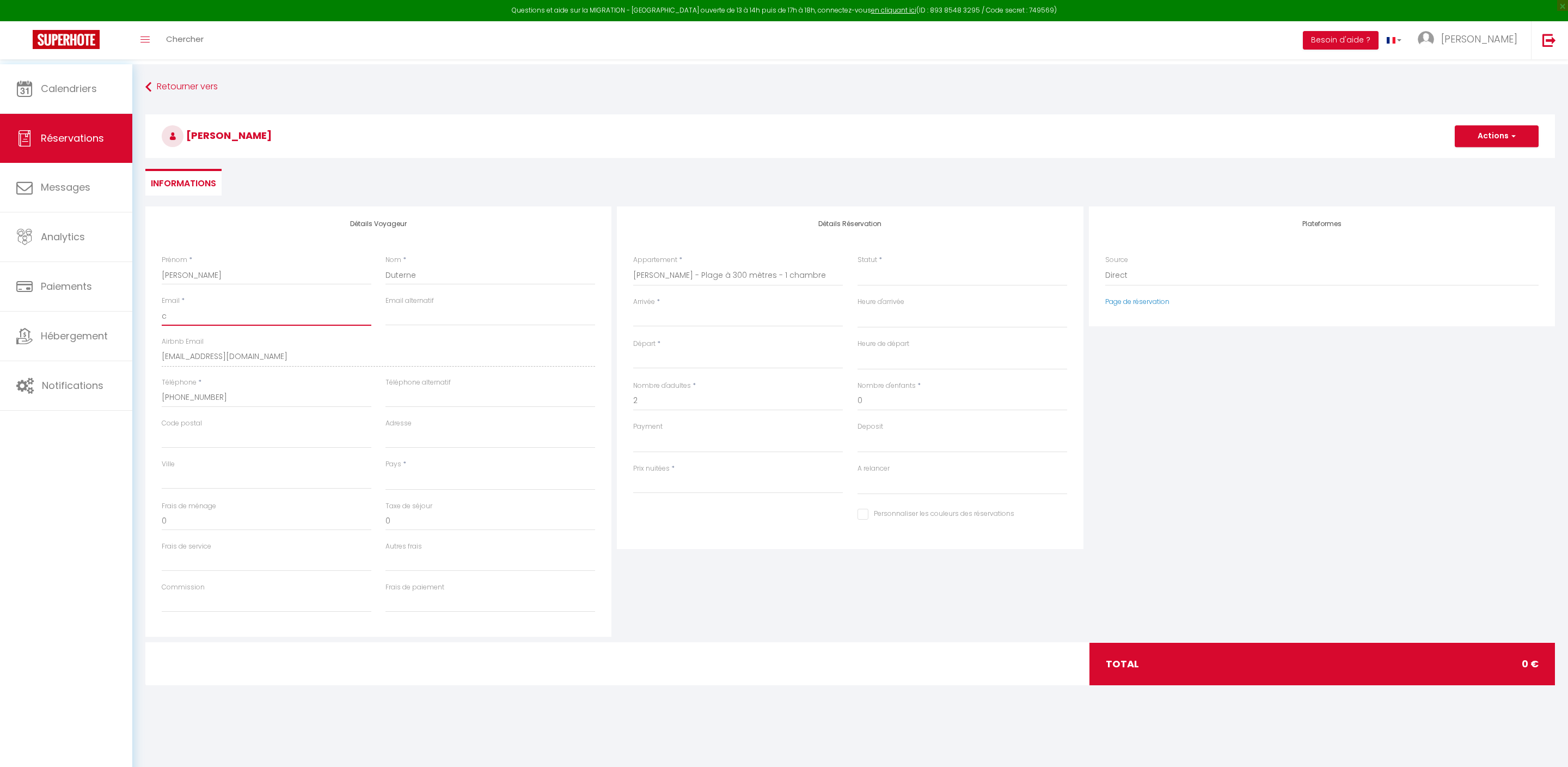
checkbox input "false"
type input "co"
select select
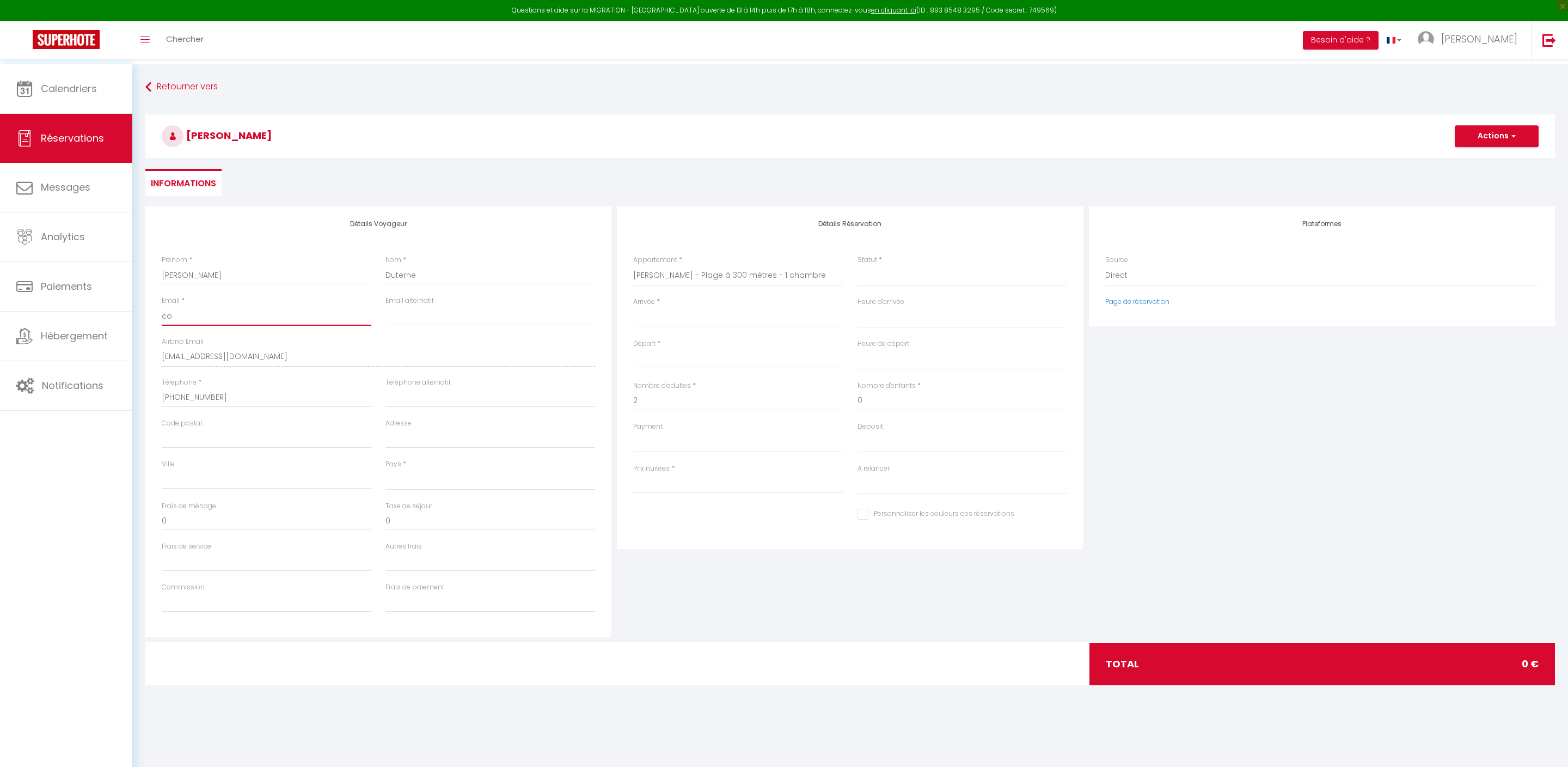
select select
checkbox input "false"
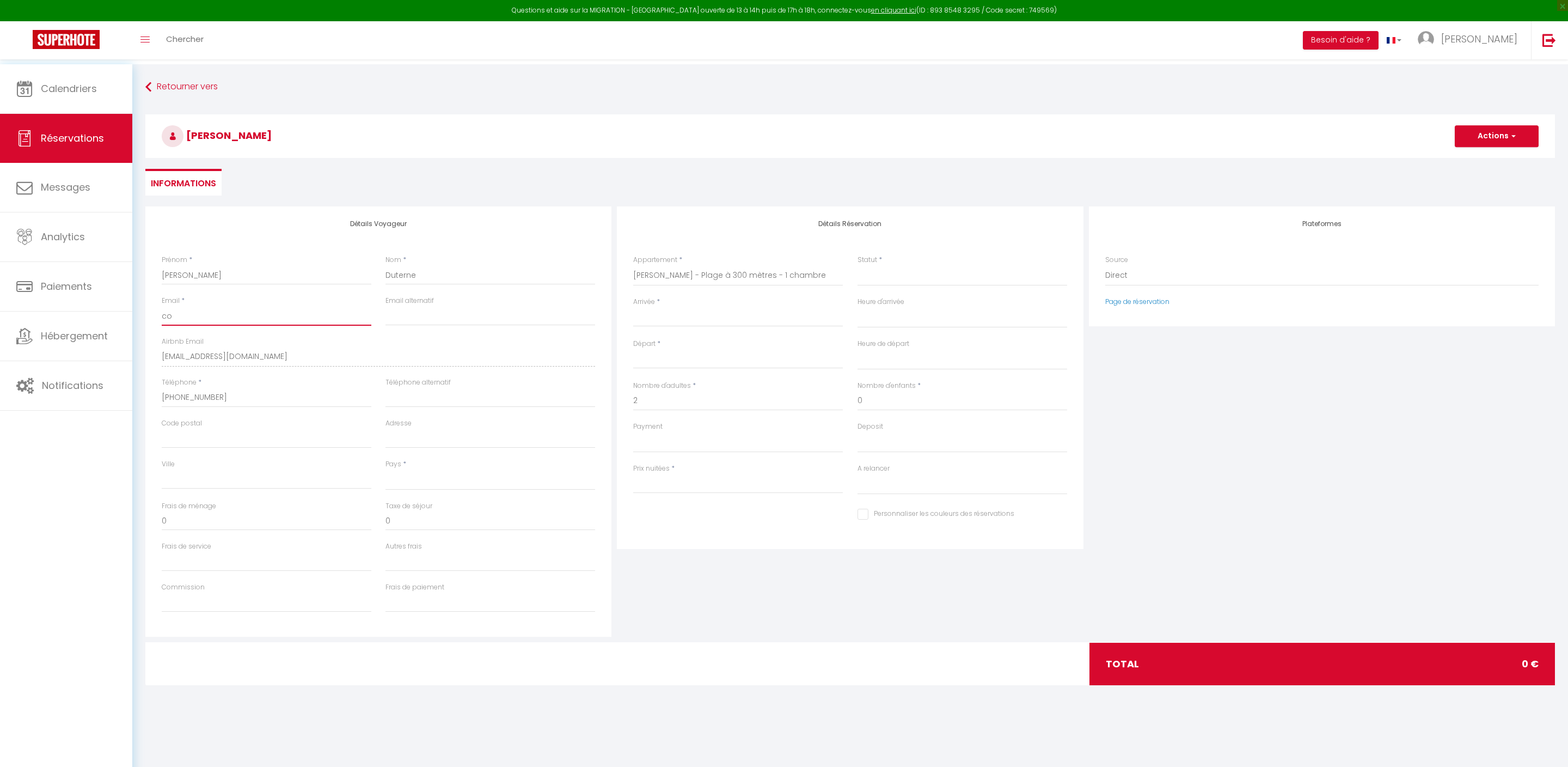
type input "con"
select select
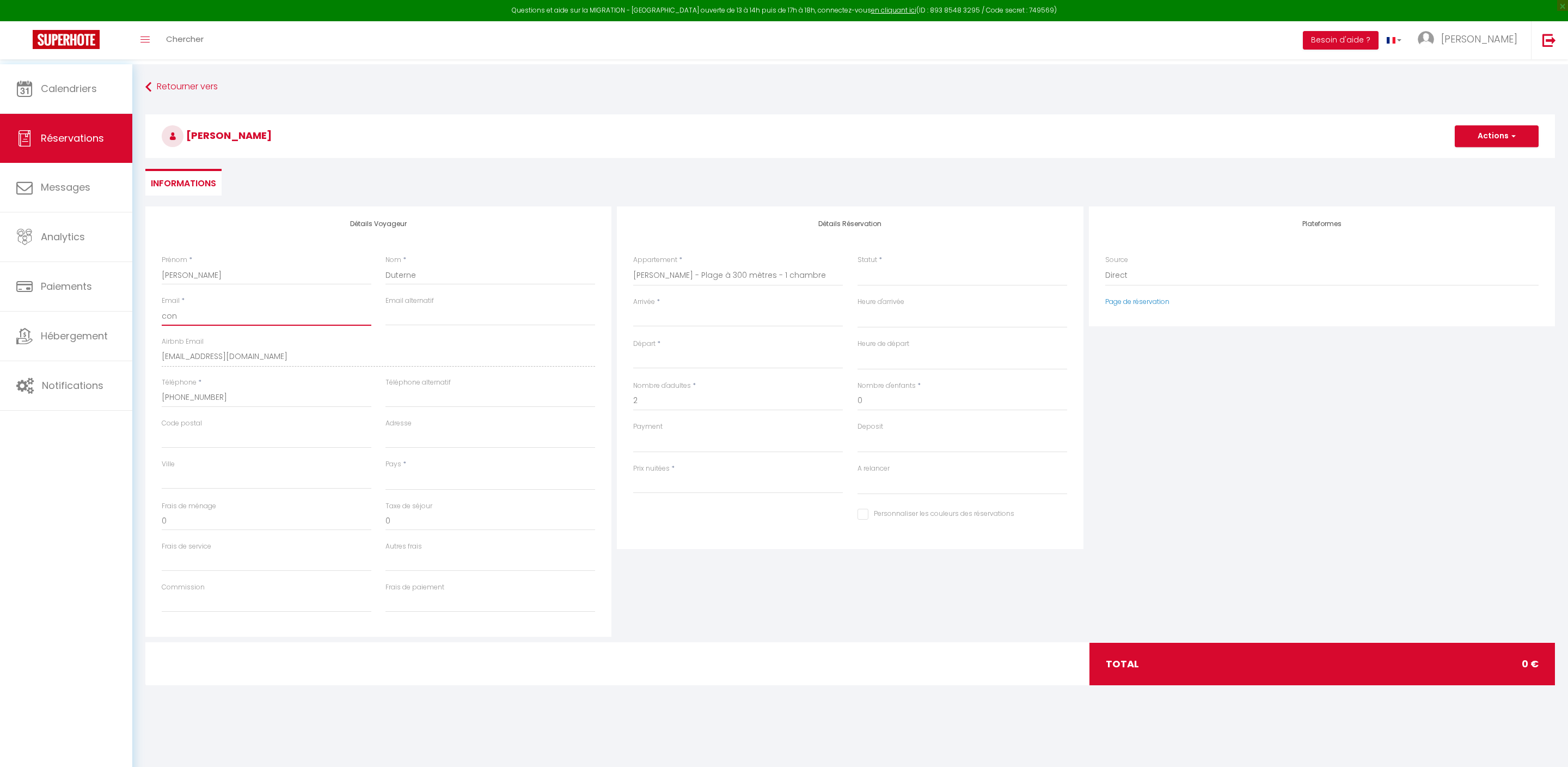
select select
checkbox input "false"
type input "cont"
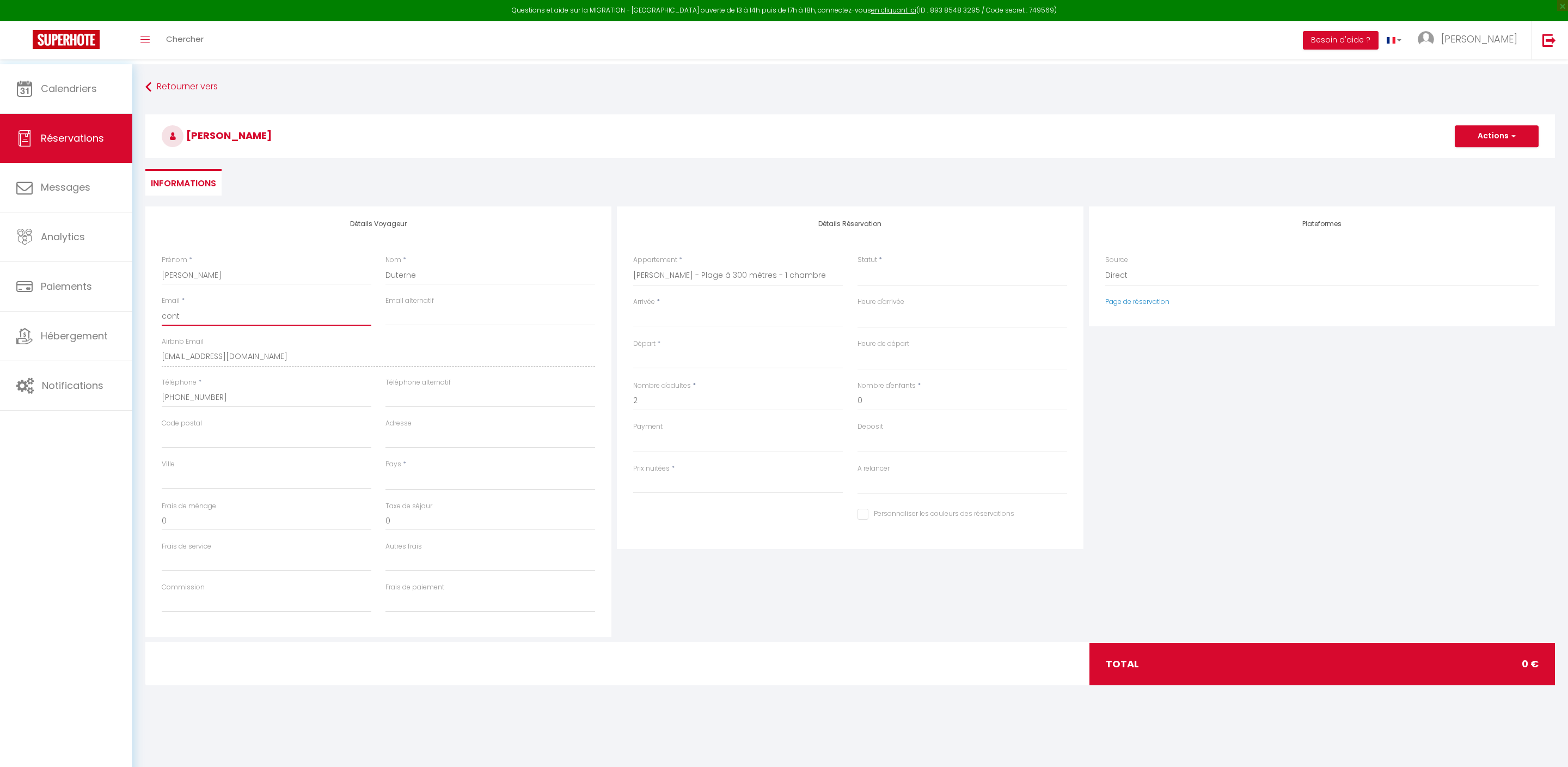
select select
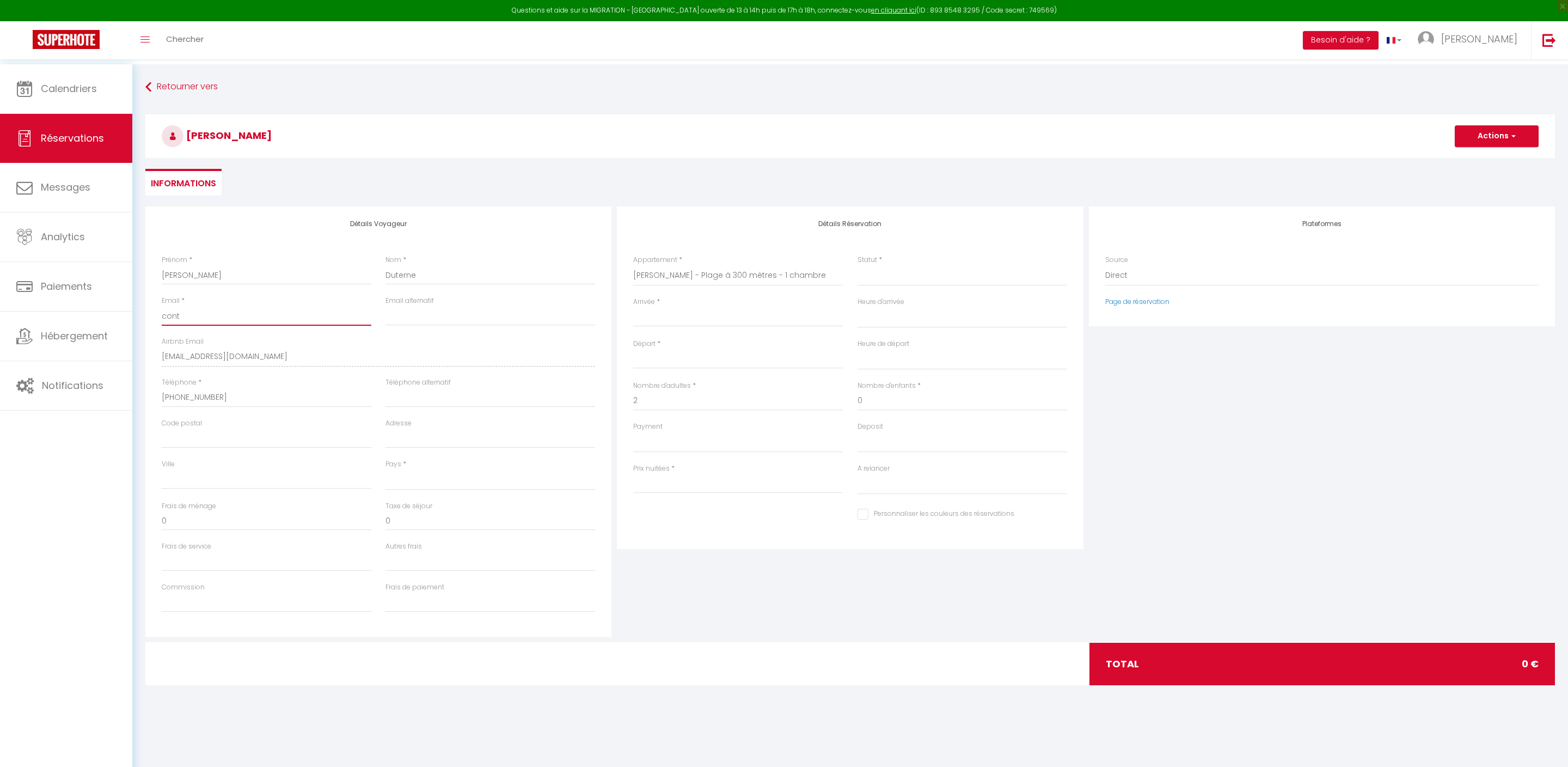
select select
checkbox input "false"
type input "conta"
select select
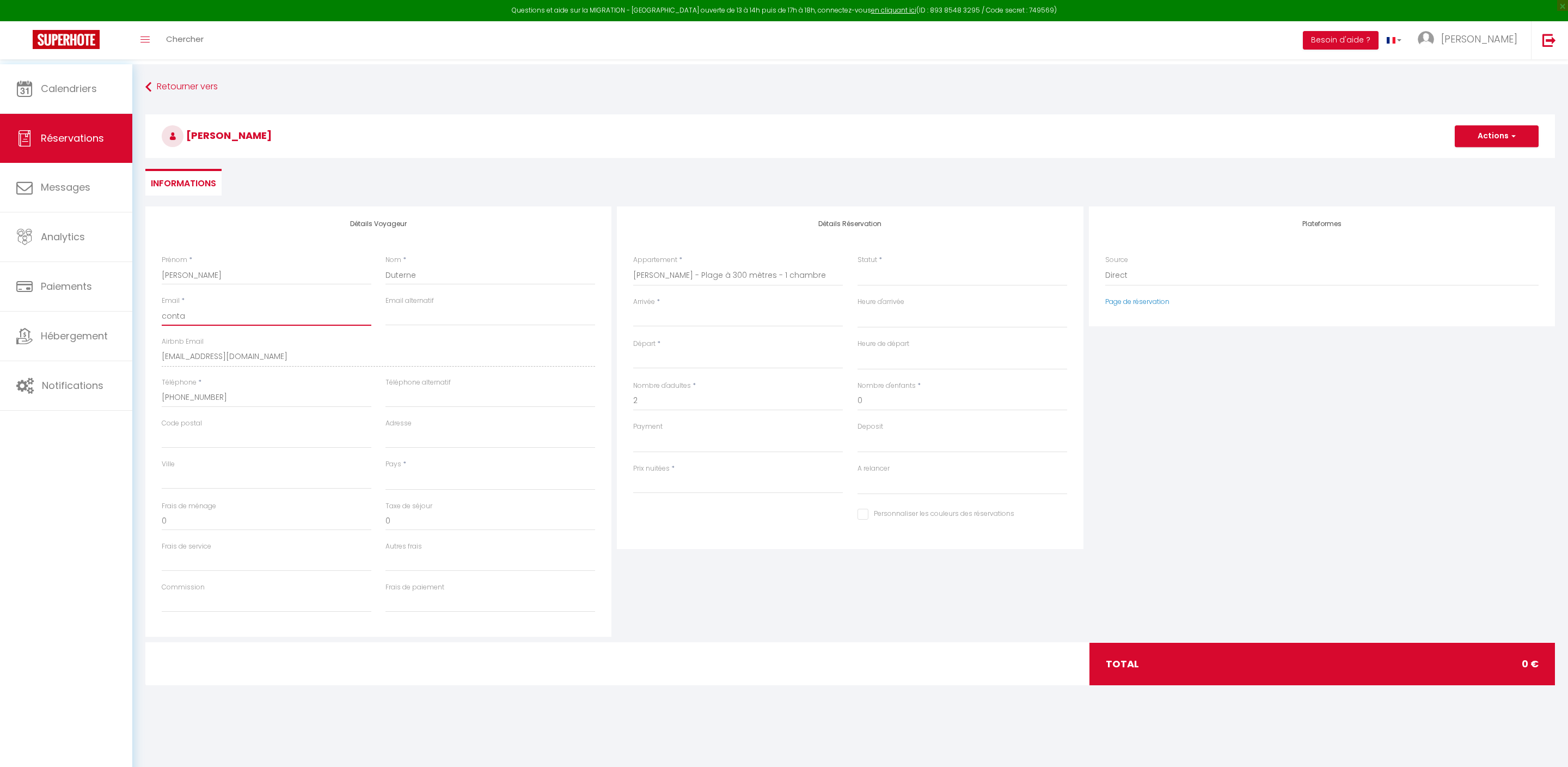
select select
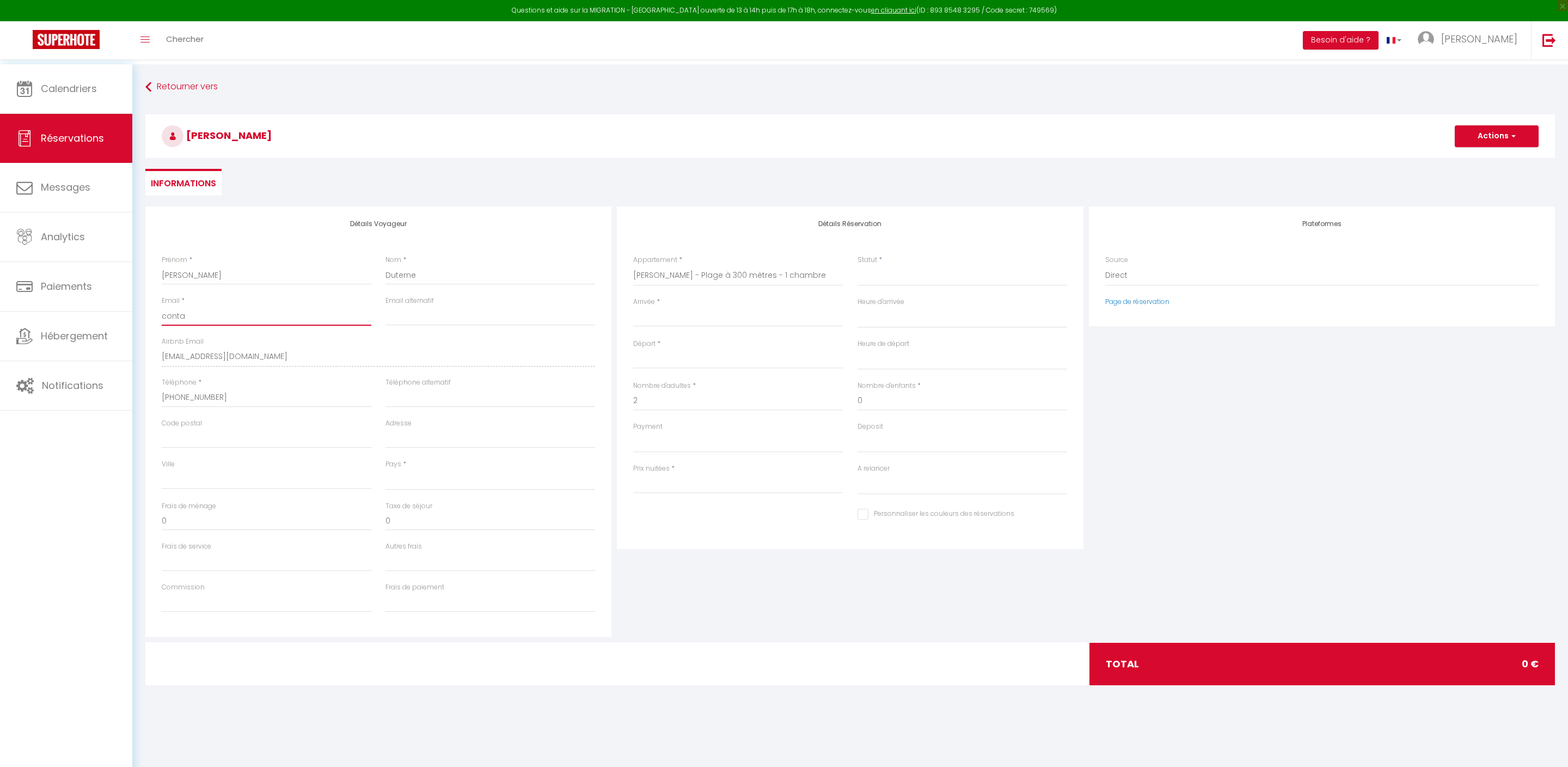
select select
checkbox input "false"
type input "contac"
select select
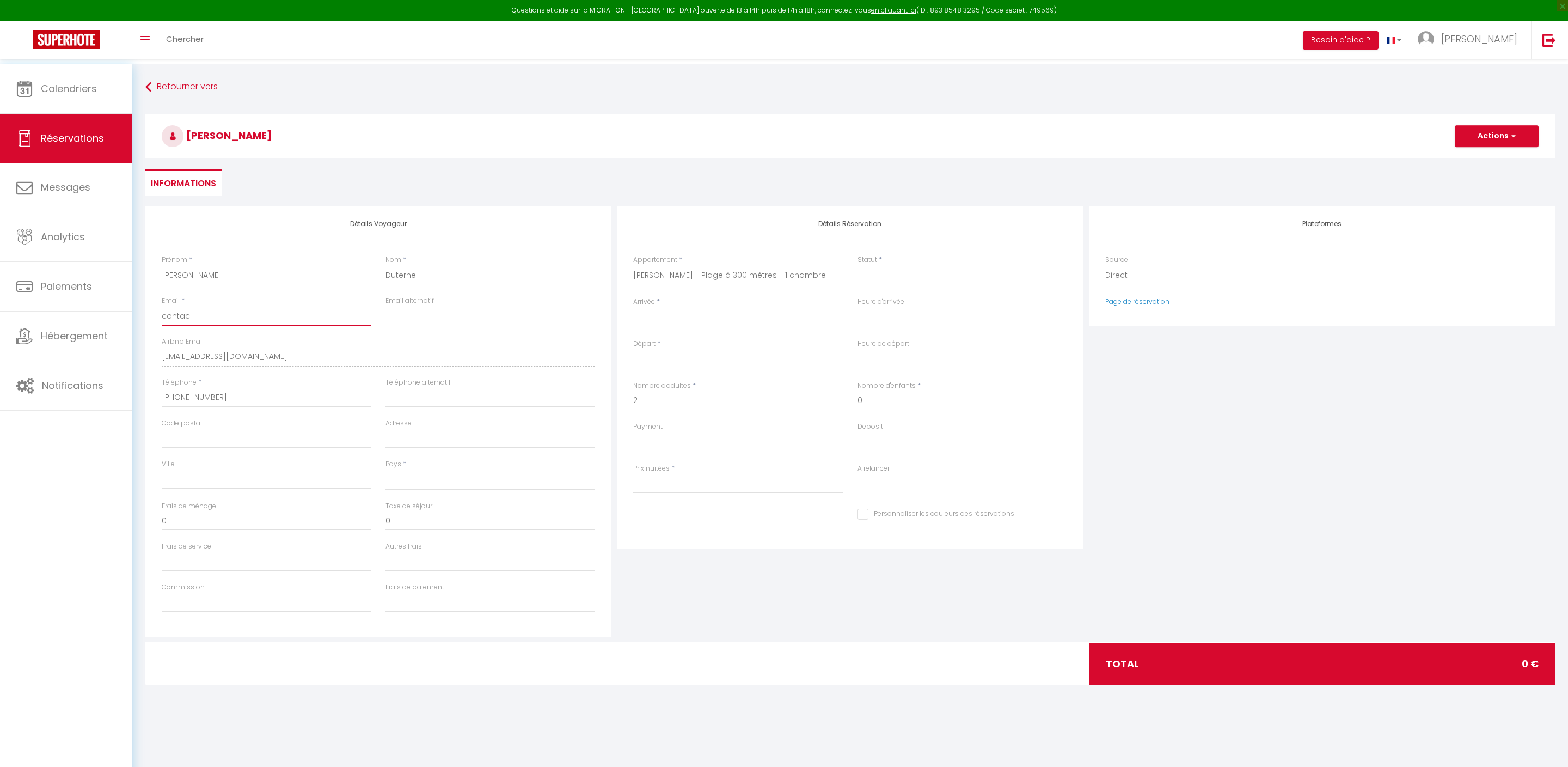
select select
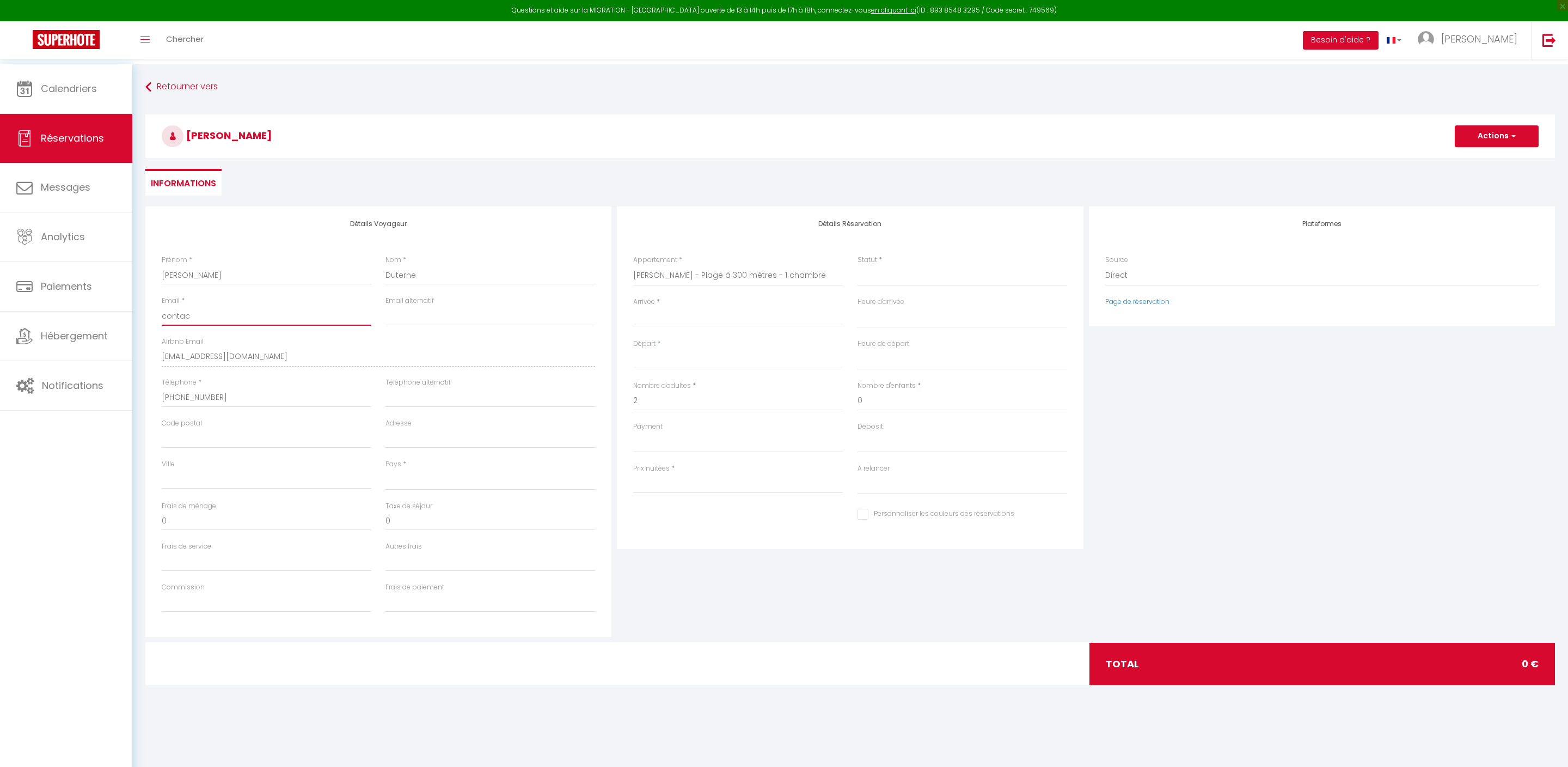
checkbox input "false"
type input "contact"
select select
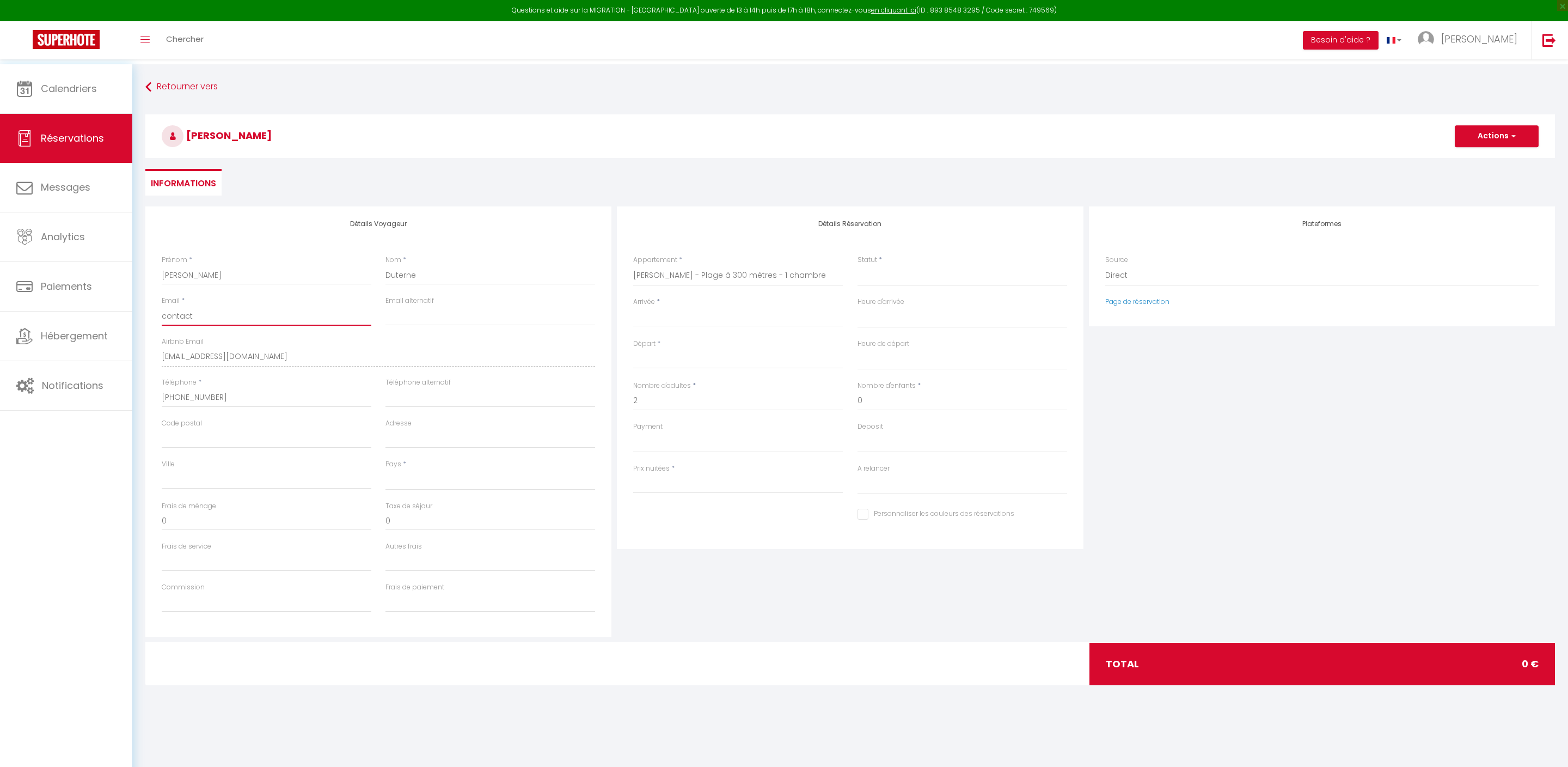
select select
checkbox input "false"
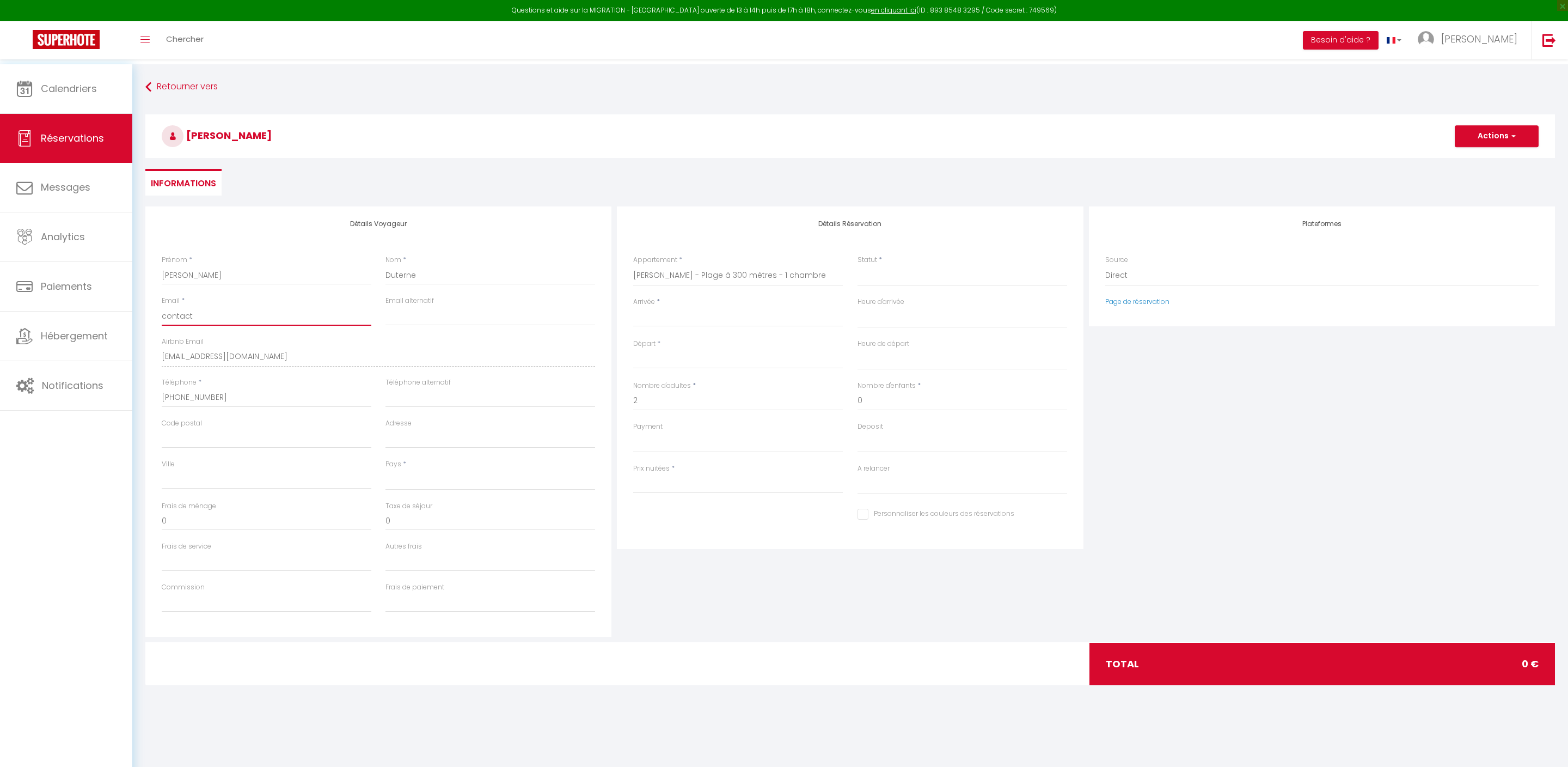
type input "contact@"
select select
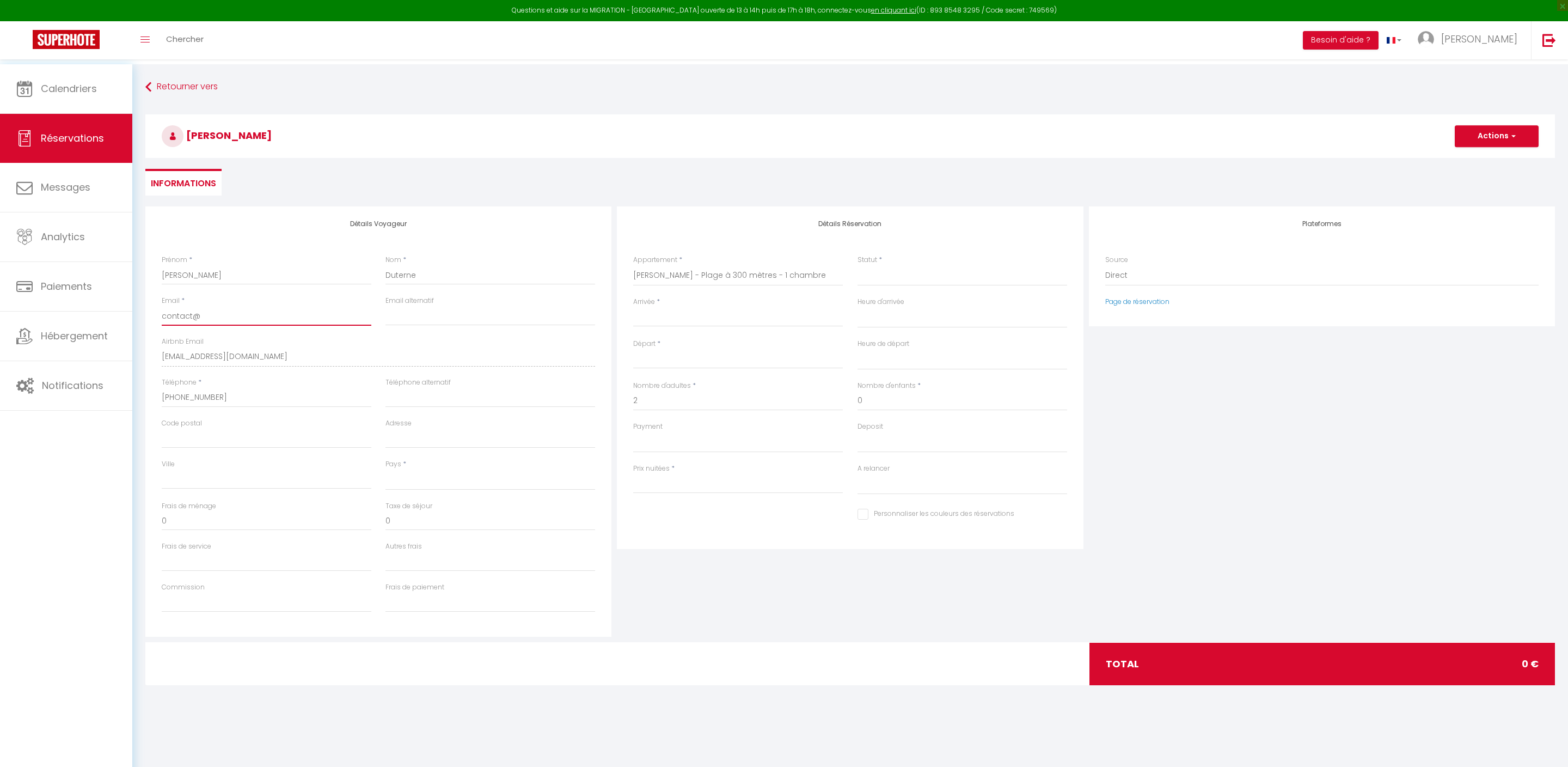
select select
checkbox input "false"
type input "contact@l"
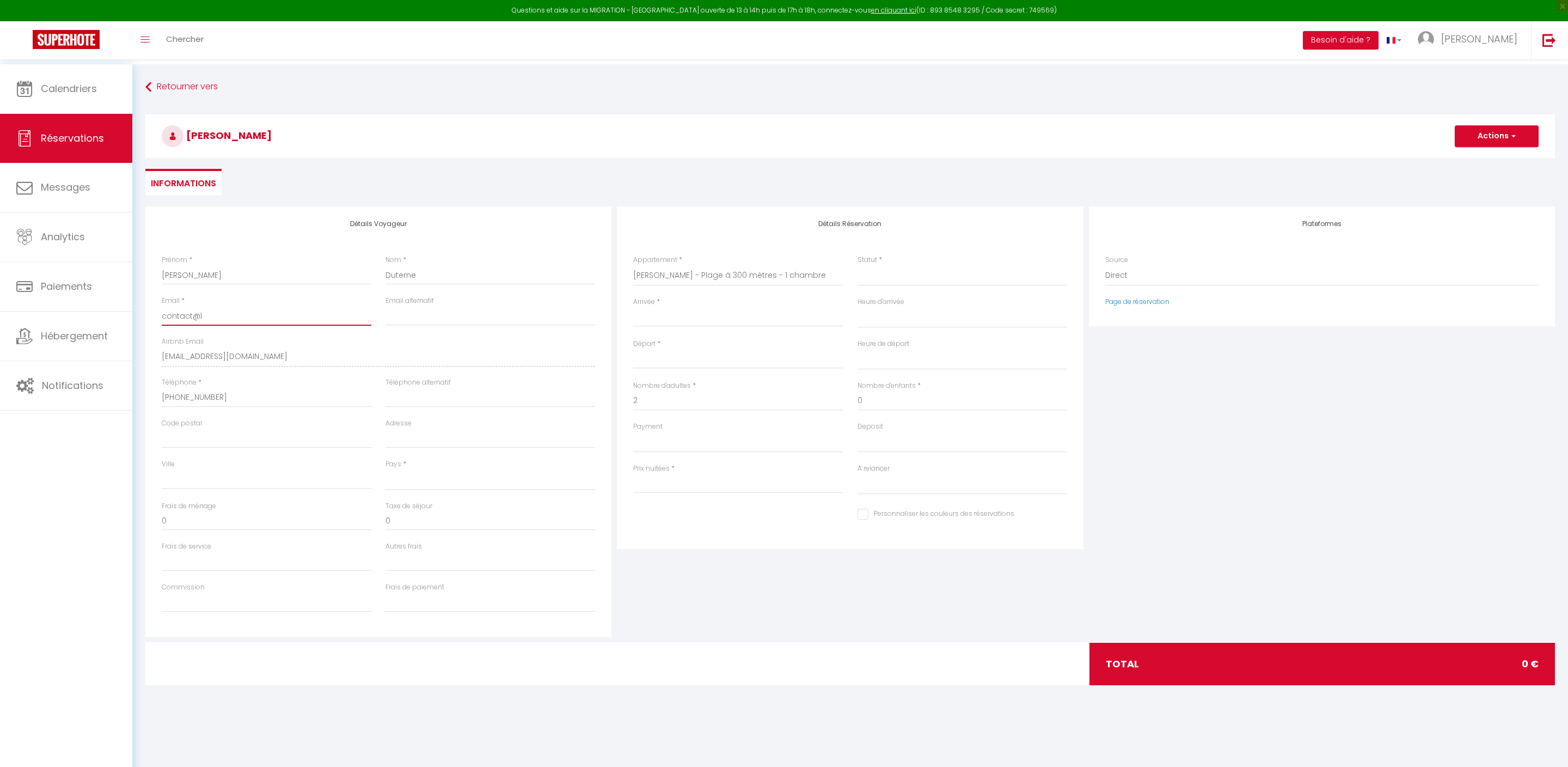
select select
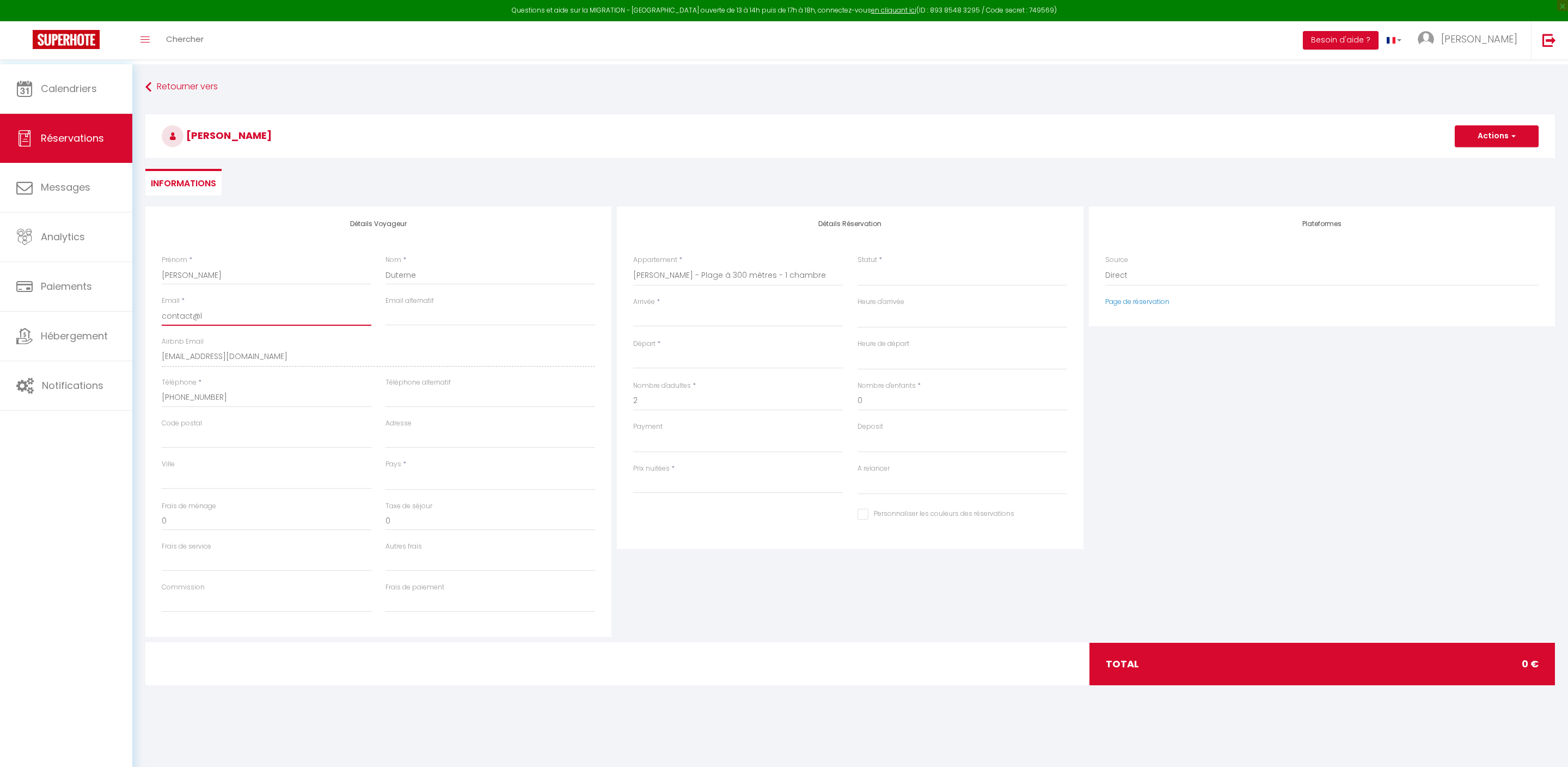
select select
checkbox input "false"
type input "contact@le"
select select
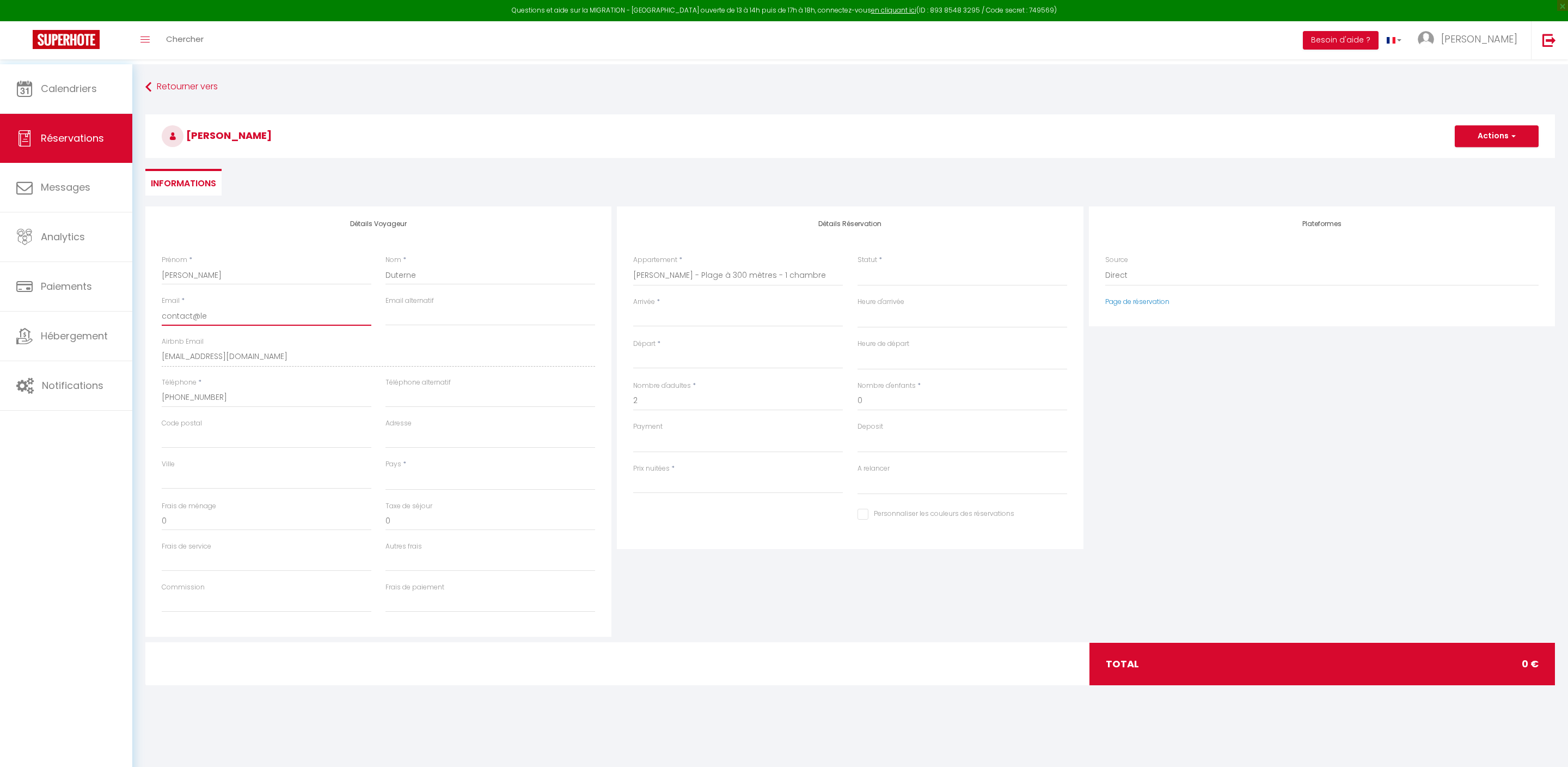
select select
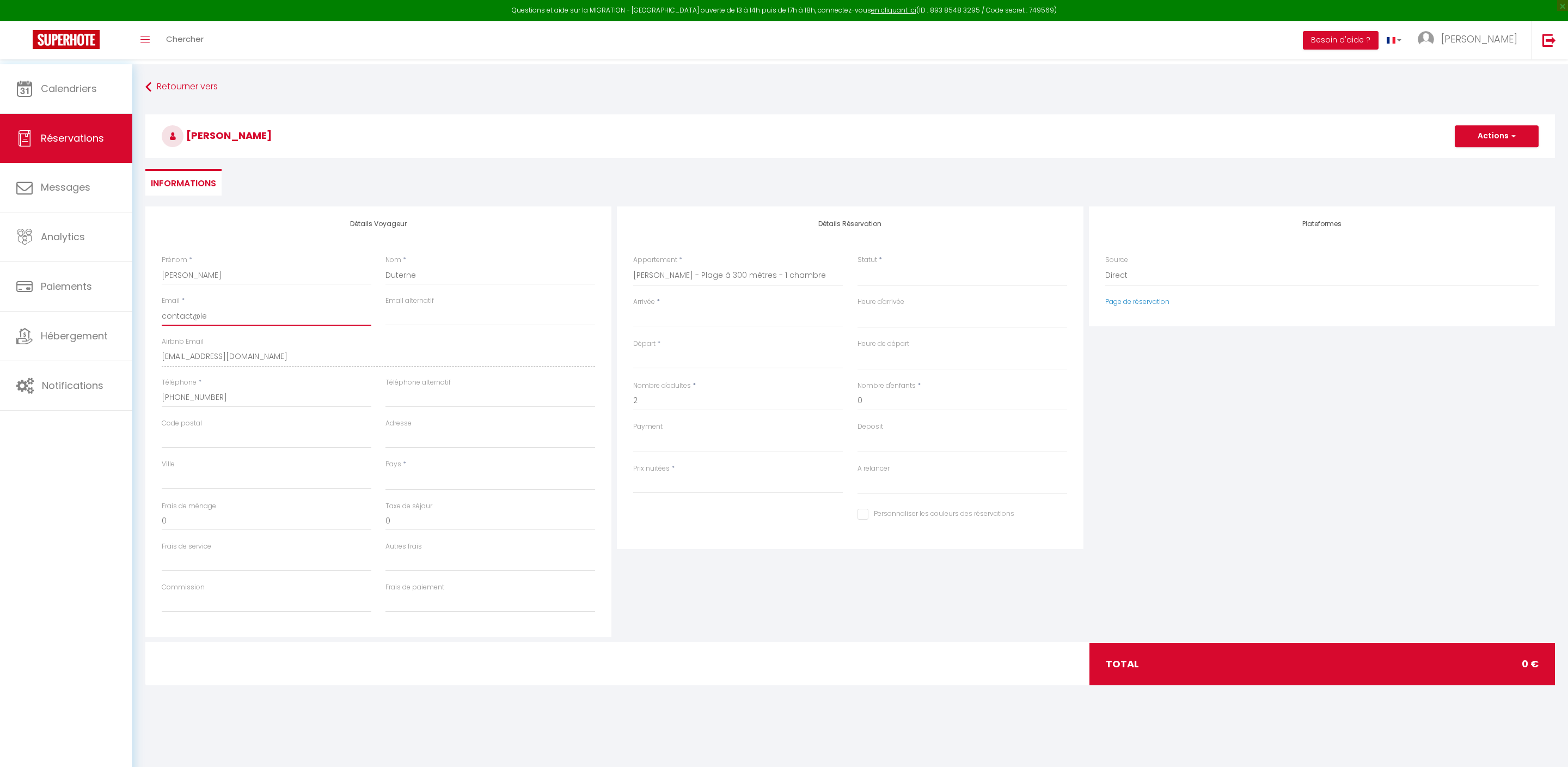
select select
click at [292, 418] on div "Téléphone * [PHONE_NUMBER]" at bounding box center [266, 398] width 224 height 41
drag, startPoint x: 274, startPoint y: 448, endPoint x: 88, endPoint y: 444, distance: 186.0
click at [88, 444] on div "Questions et aide sur la MIGRATION - [GEOGRAPHIC_DATA] ouverte de 13 à 14h puis…" at bounding box center [784, 388] width 1568 height 649
click at [655, 325] on input "Arrivée" at bounding box center [737, 318] width 210 height 14
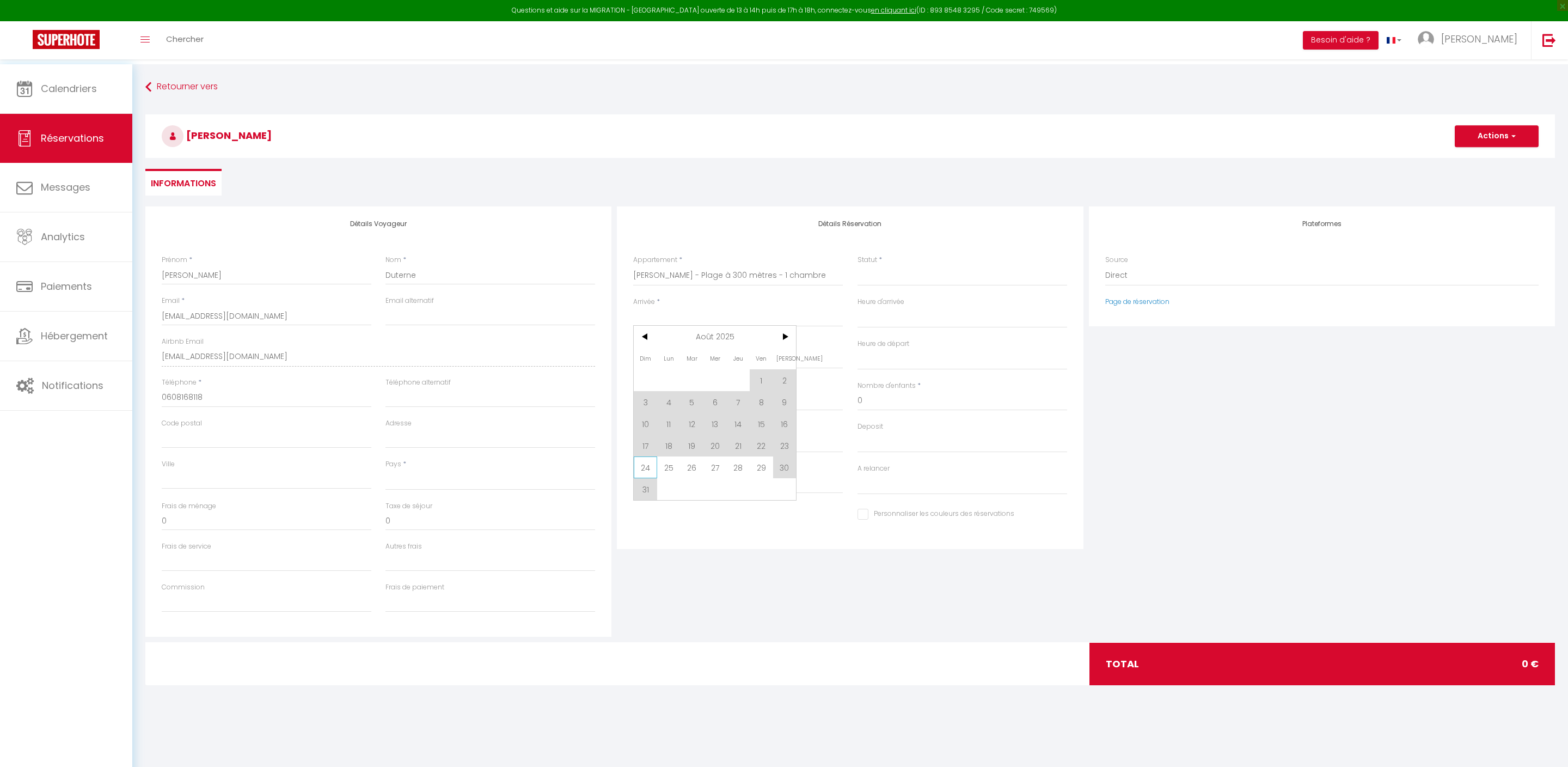
click at [652, 478] on span "24" at bounding box center [645, 468] width 23 height 22
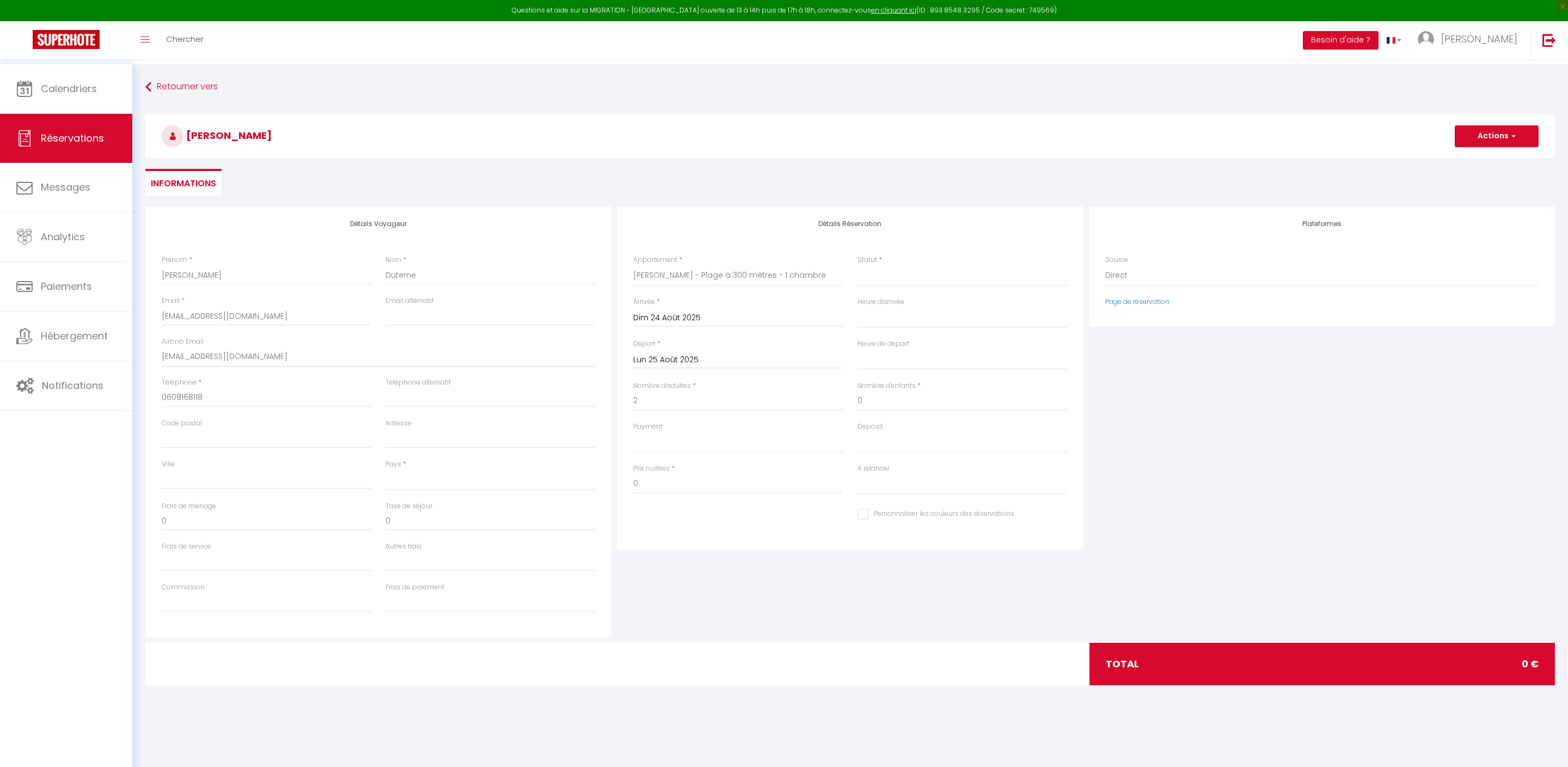
click at [708, 367] on input "Lun 25 Août 2025" at bounding box center [737, 359] width 210 height 14
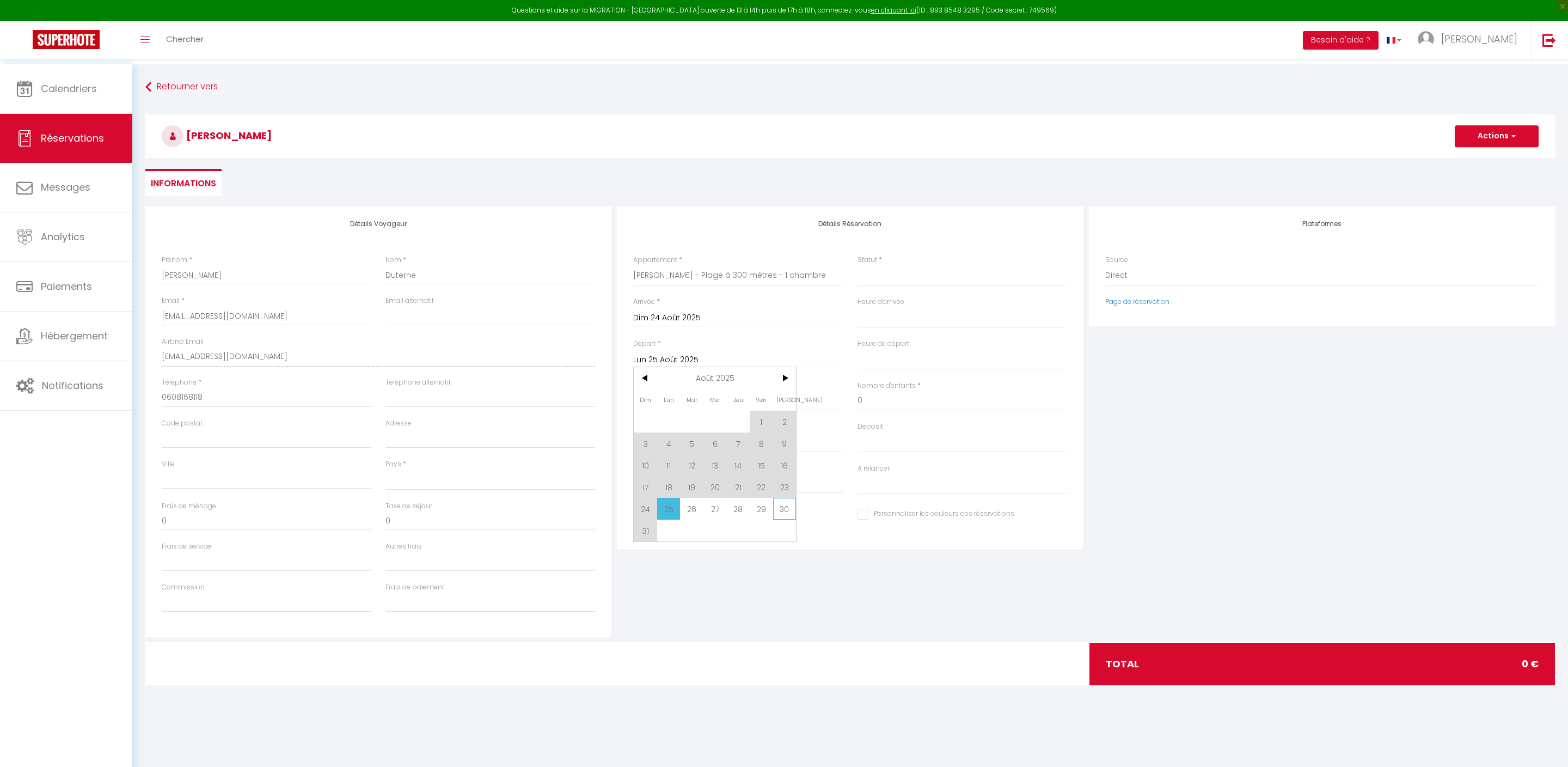
click at [784, 520] on span "30" at bounding box center [785, 508] width 23 height 22
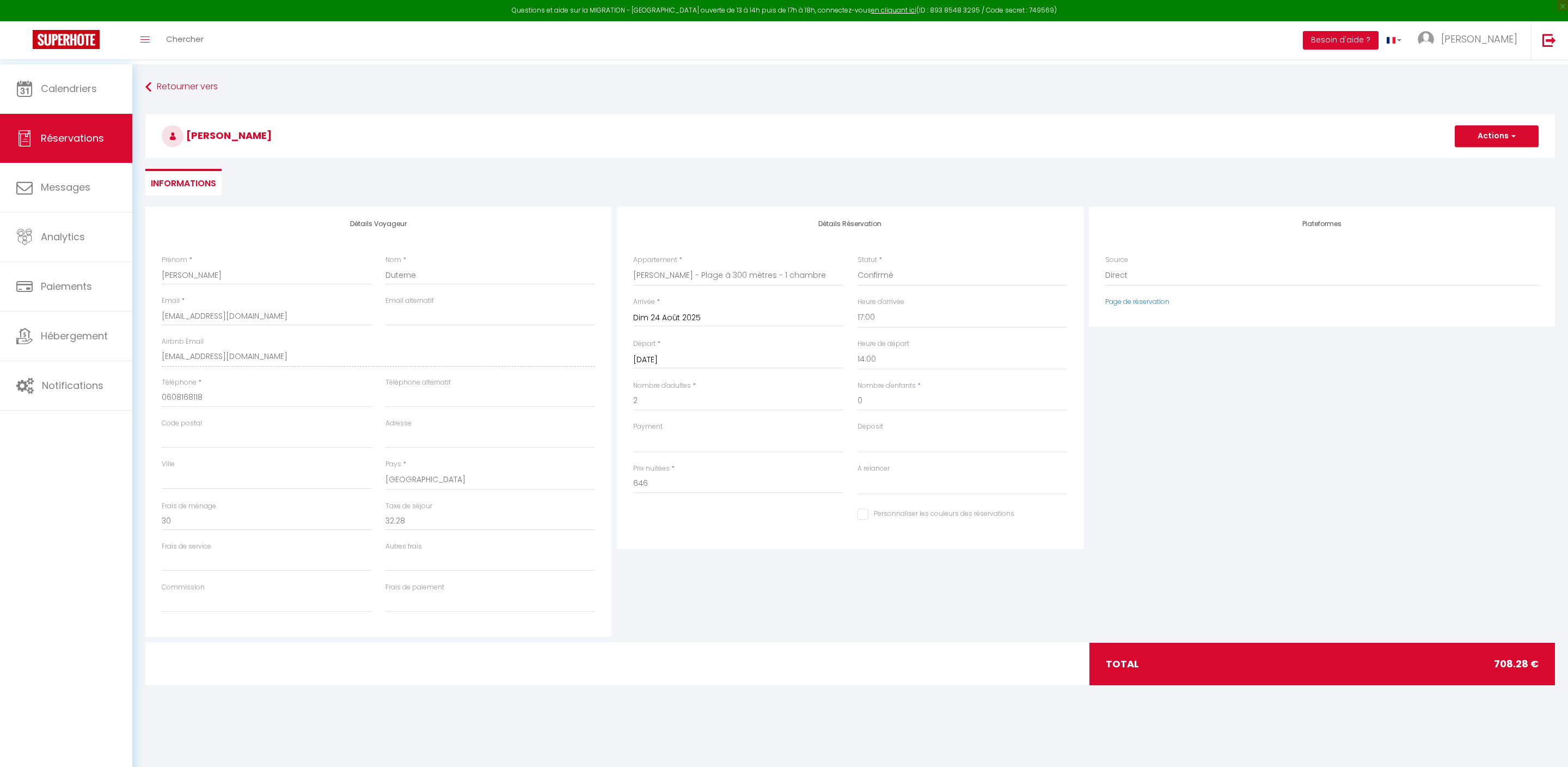
click at [1288, 566] on div "Plateformes Source Direct [DOMAIN_NAME] [DOMAIN_NAME] Chalet montagne Expedia G…" at bounding box center [1321, 421] width 471 height 430
click at [1475, 136] on button "Actions" at bounding box center [1496, 136] width 84 height 22
click at [683, 493] on input "646" at bounding box center [737, 484] width 210 height 20
click at [1498, 138] on button "Actions" at bounding box center [1496, 136] width 84 height 22
click at [1478, 161] on link "Enregistrer" at bounding box center [1485, 160] width 86 height 14
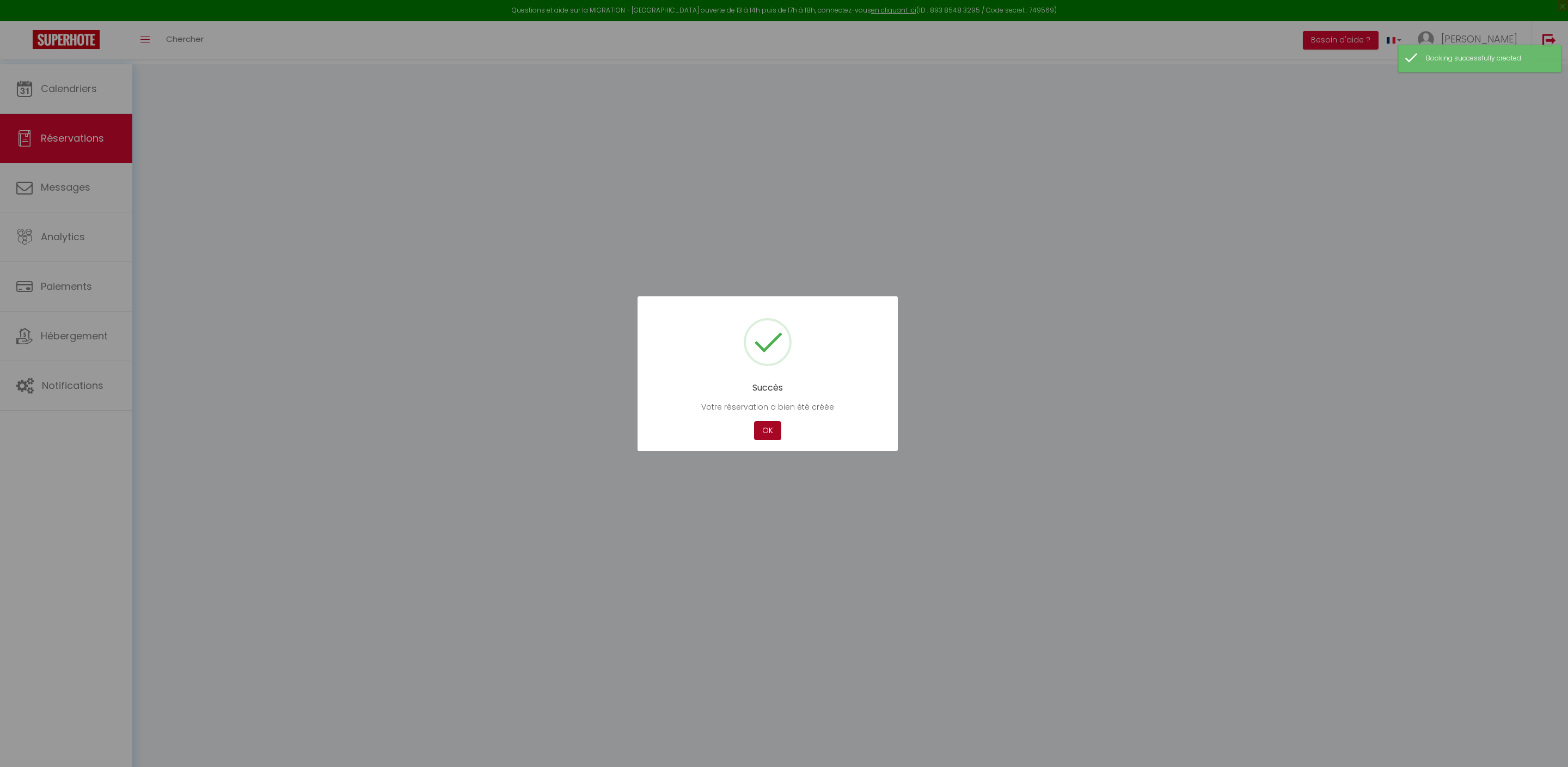
click at [772, 438] on button "OK" at bounding box center [767, 430] width 27 height 19
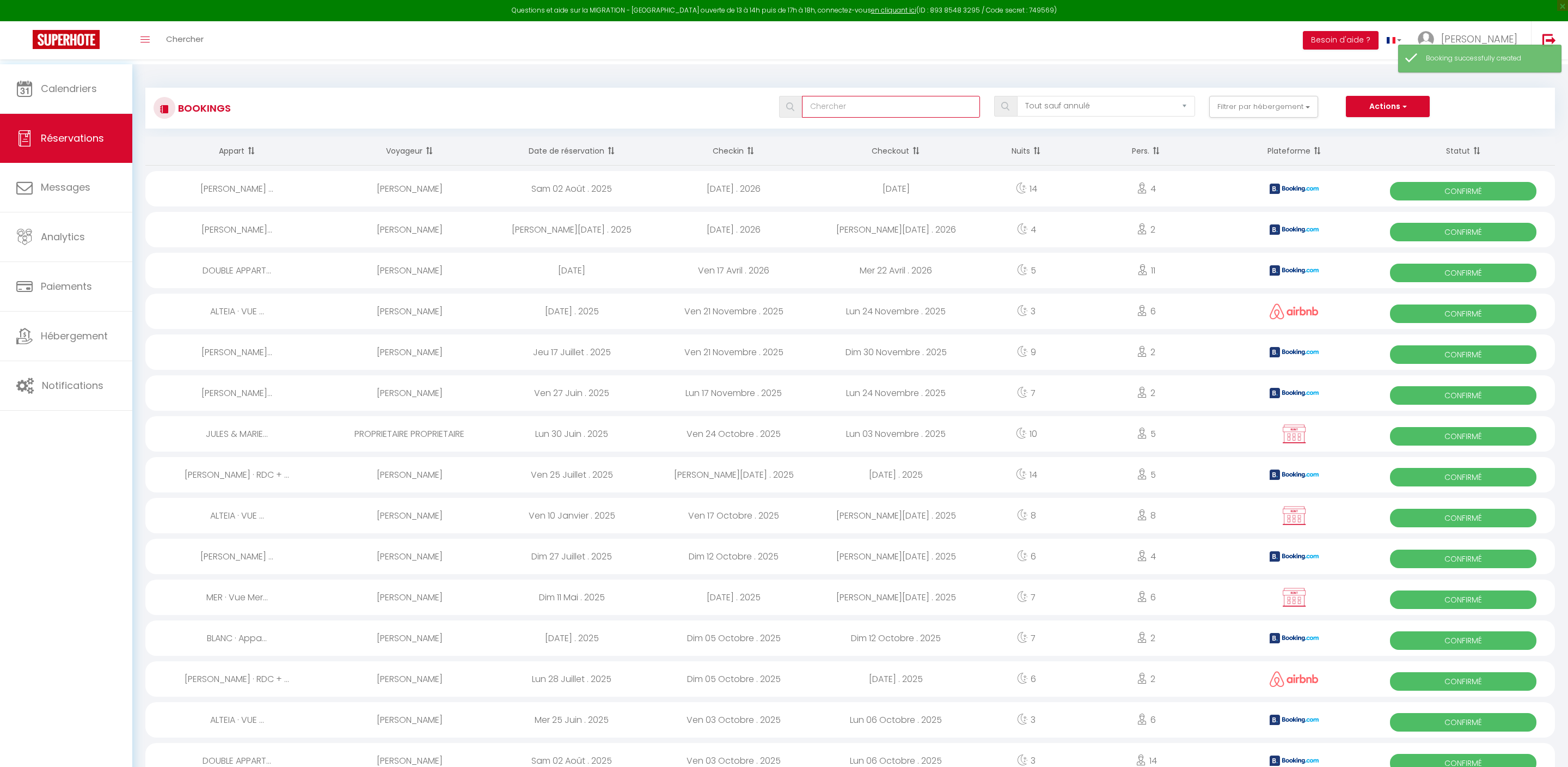
click at [827, 114] on input "text" at bounding box center [890, 106] width 178 height 22
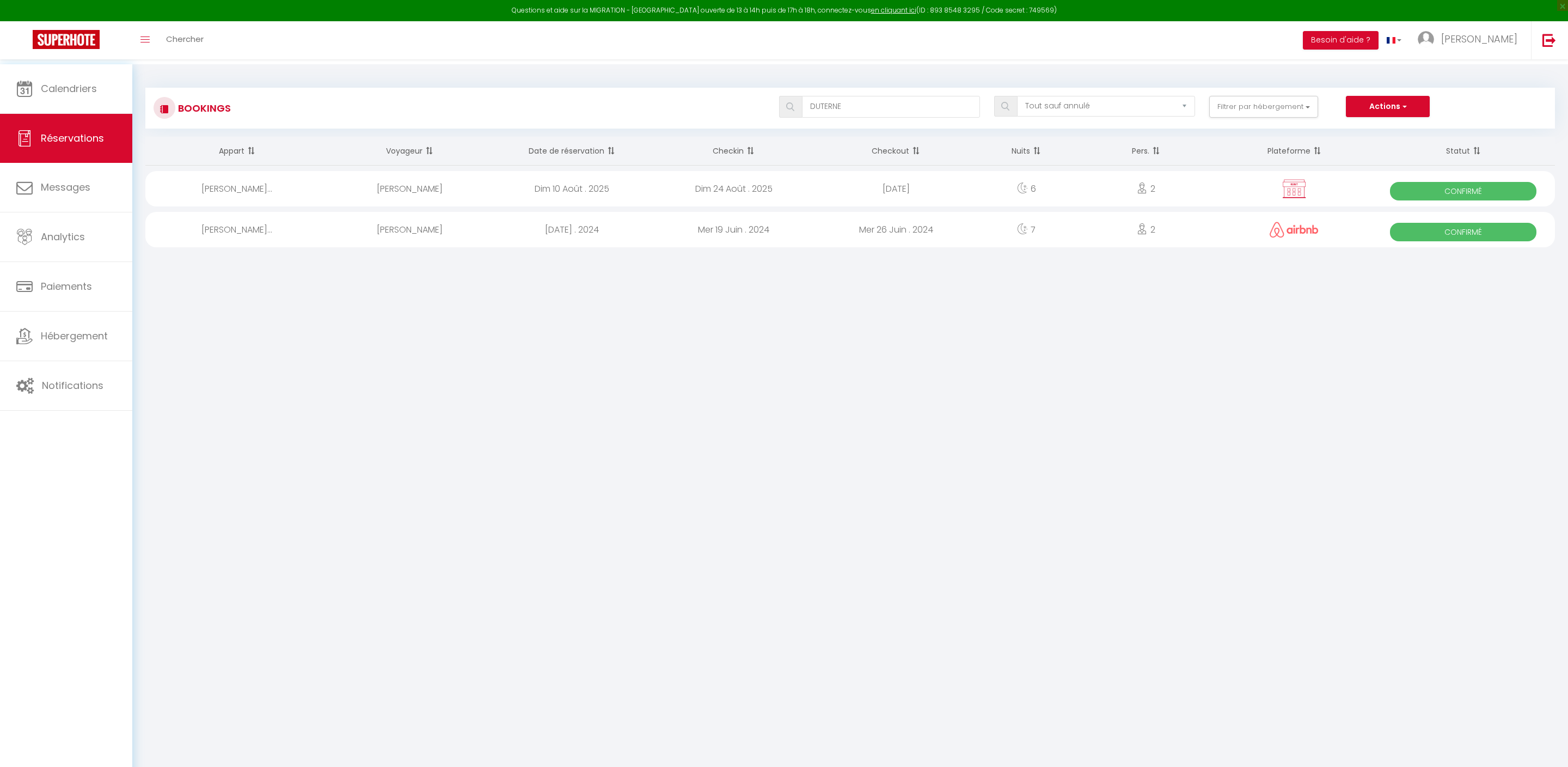
click at [412, 197] on div "[PERSON_NAME]" at bounding box center [409, 189] width 162 height 36
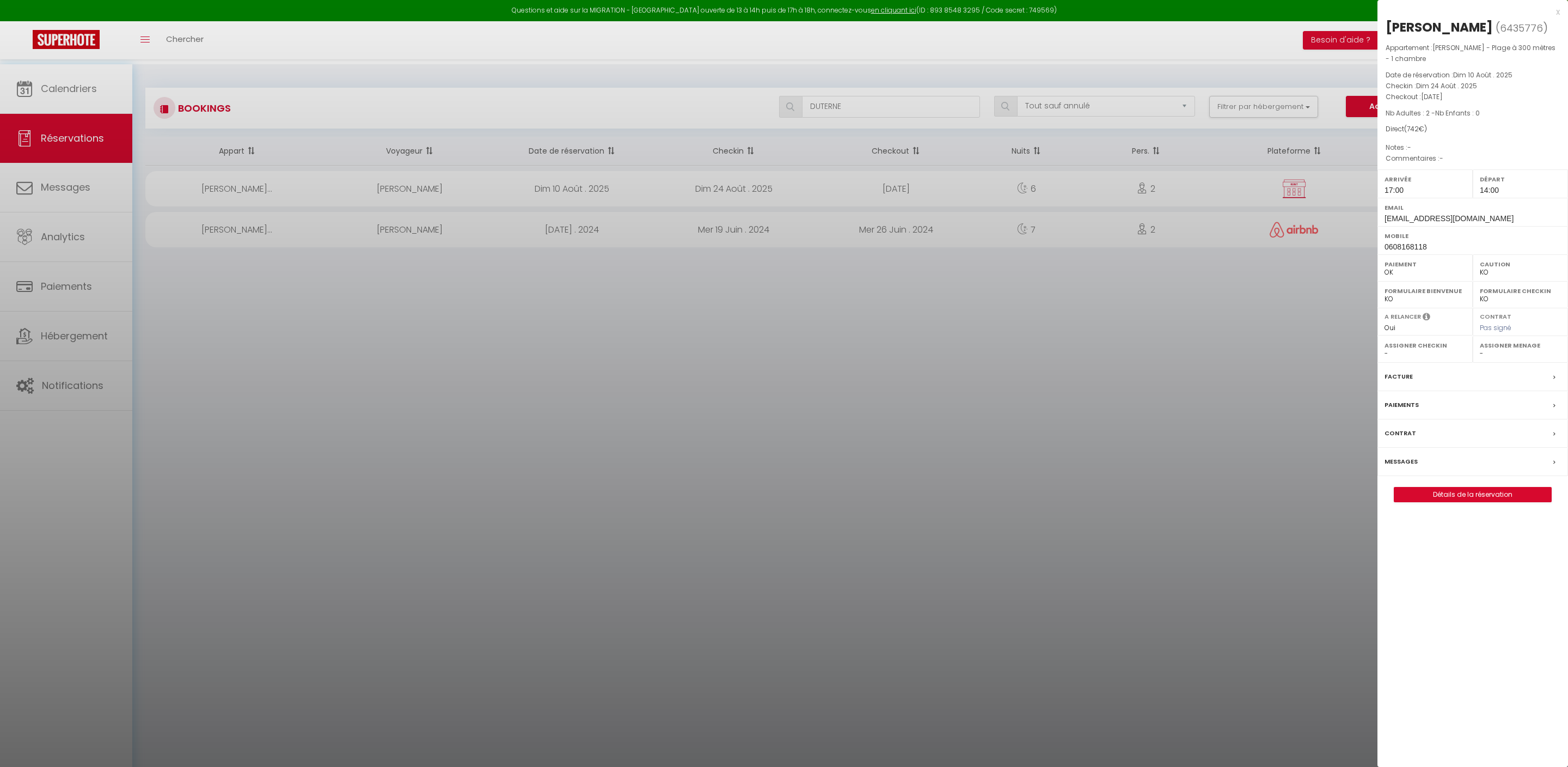
click at [1457, 502] on link "Détails de la réservation" at bounding box center [1472, 494] width 157 height 14
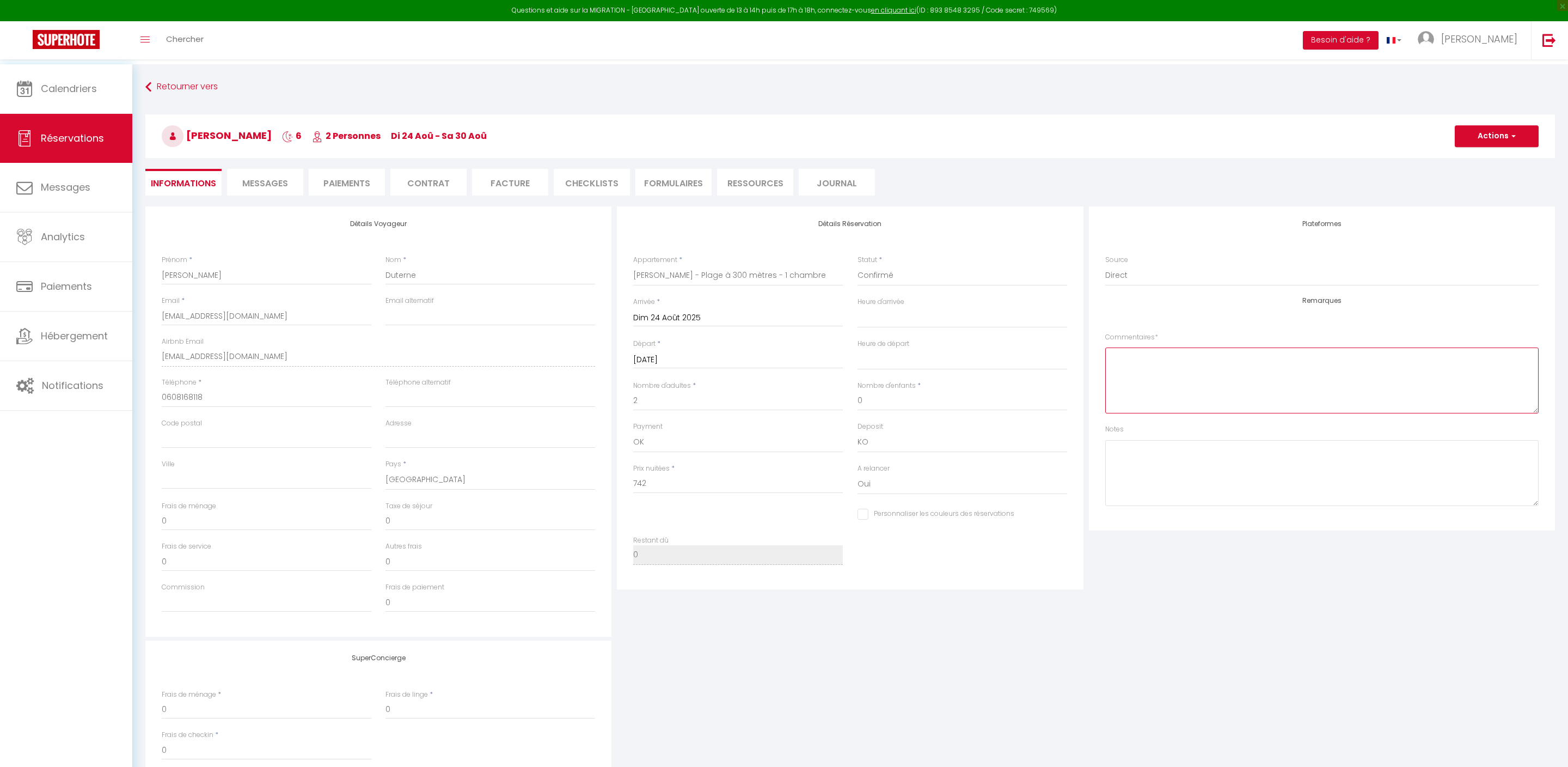
click at [1180, 406] on textarea at bounding box center [1321, 380] width 433 height 66
click at [1482, 137] on button "Actions" at bounding box center [1496, 136] width 84 height 22
click at [1468, 159] on link "Enregistrer" at bounding box center [1485, 160] width 86 height 14
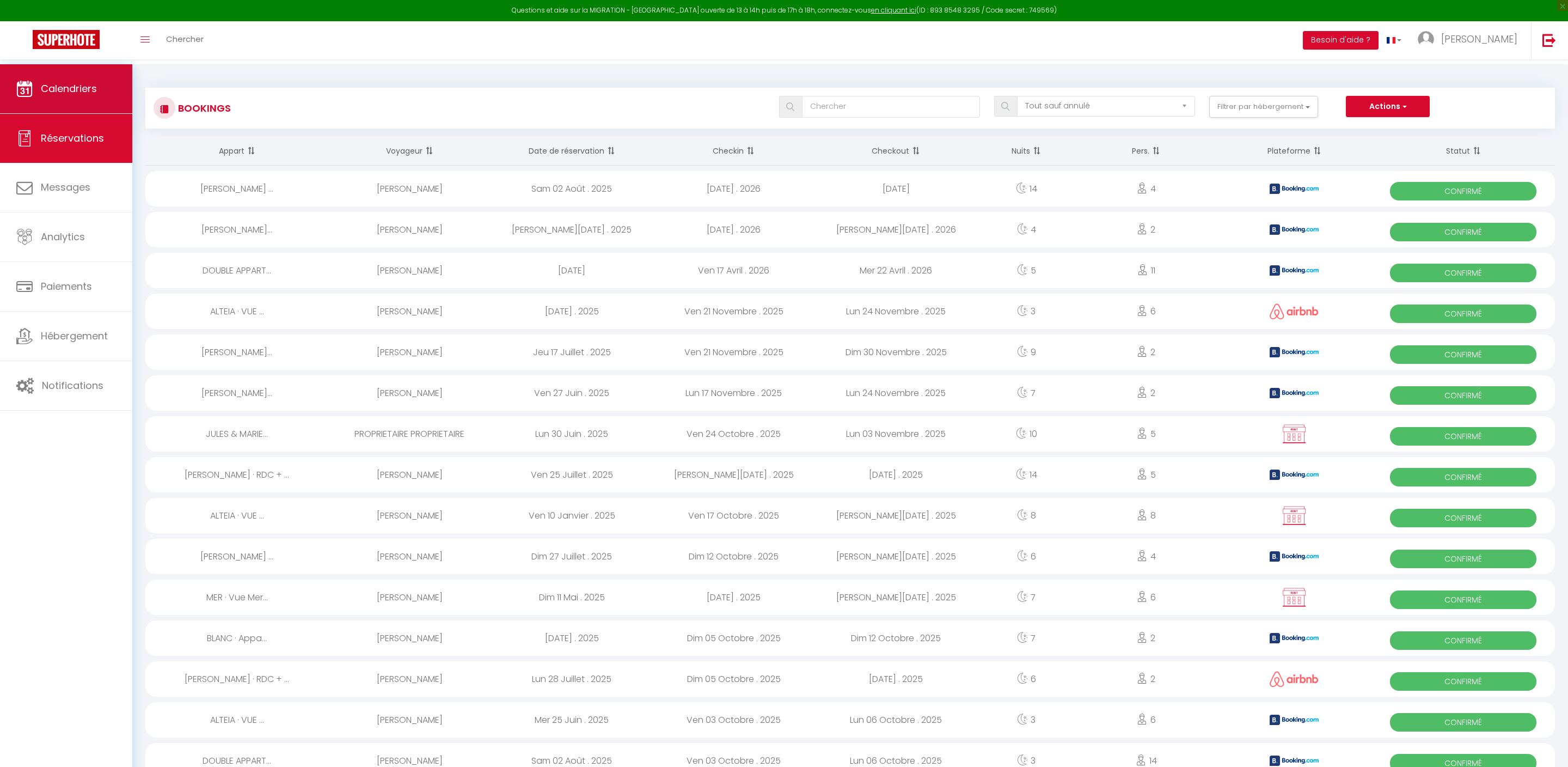
click at [85, 92] on span "Calendriers" at bounding box center [68, 88] width 56 height 13
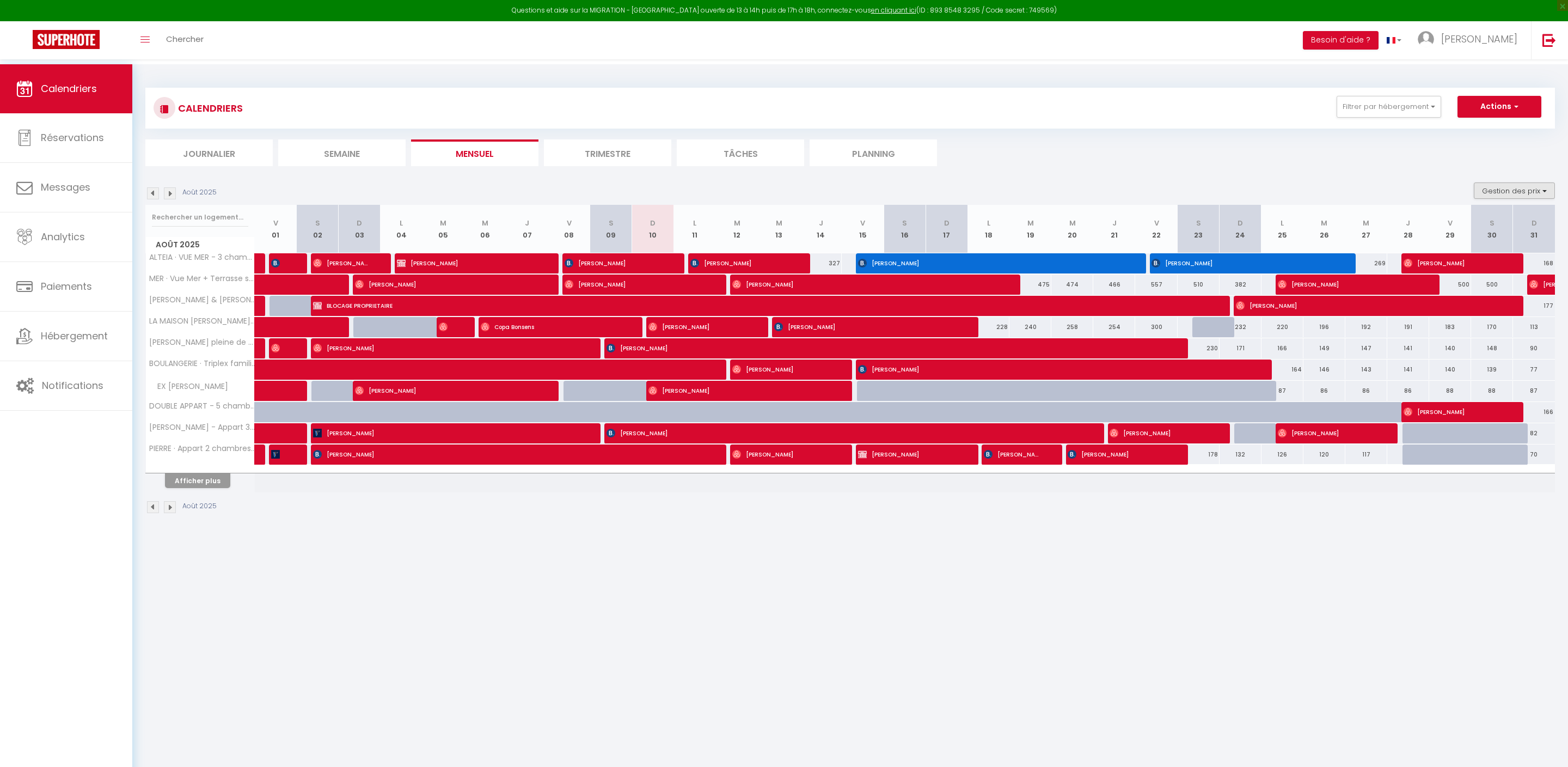
click at [1473, 197] on button "Gestion des prix" at bounding box center [1514, 191] width 81 height 17
click at [1456, 230] on input "Nb Nuits minimum" at bounding box center [1505, 224] width 98 height 11
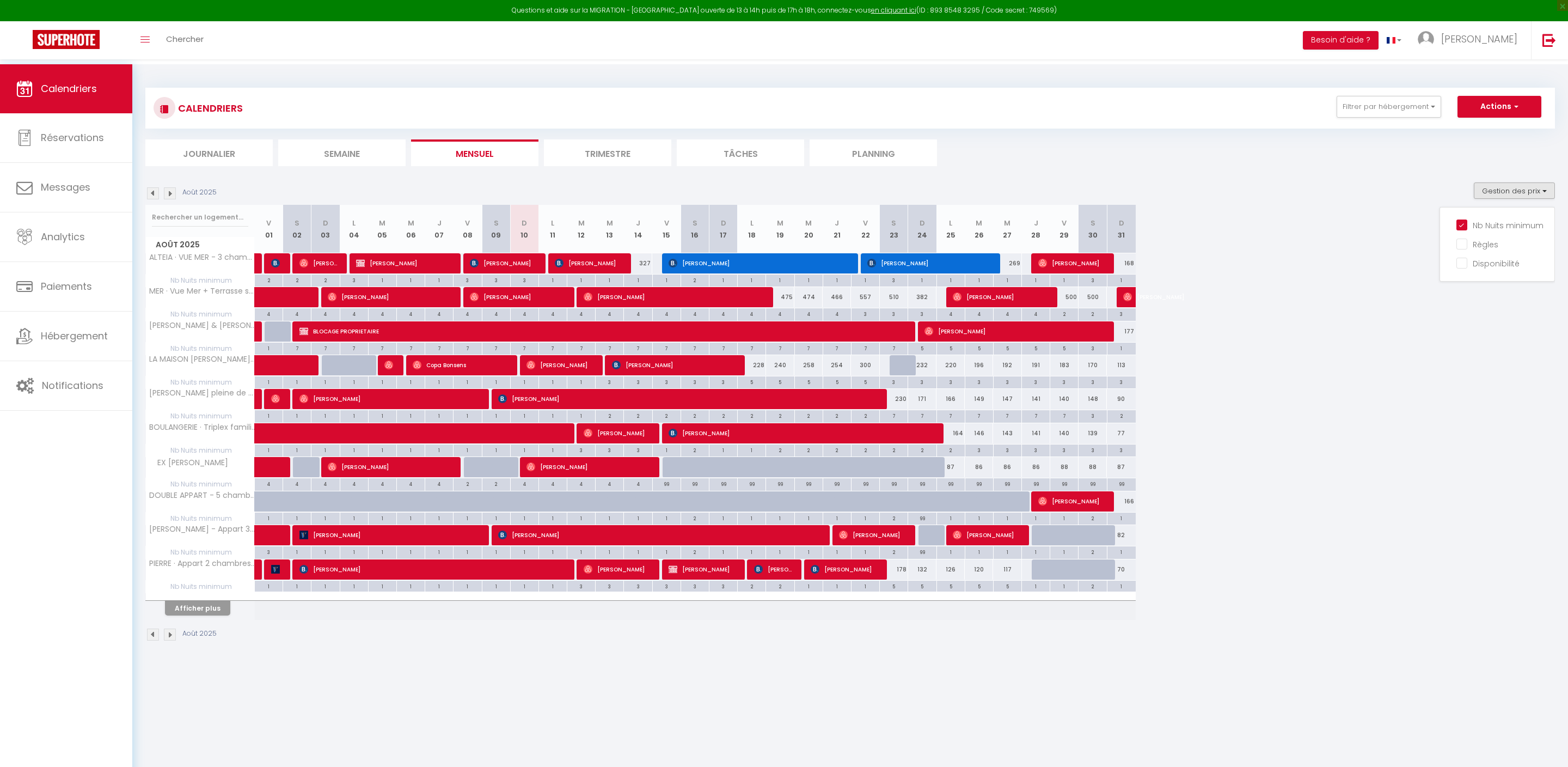
click at [209, 616] on button "Afficher plus" at bounding box center [197, 608] width 66 height 15
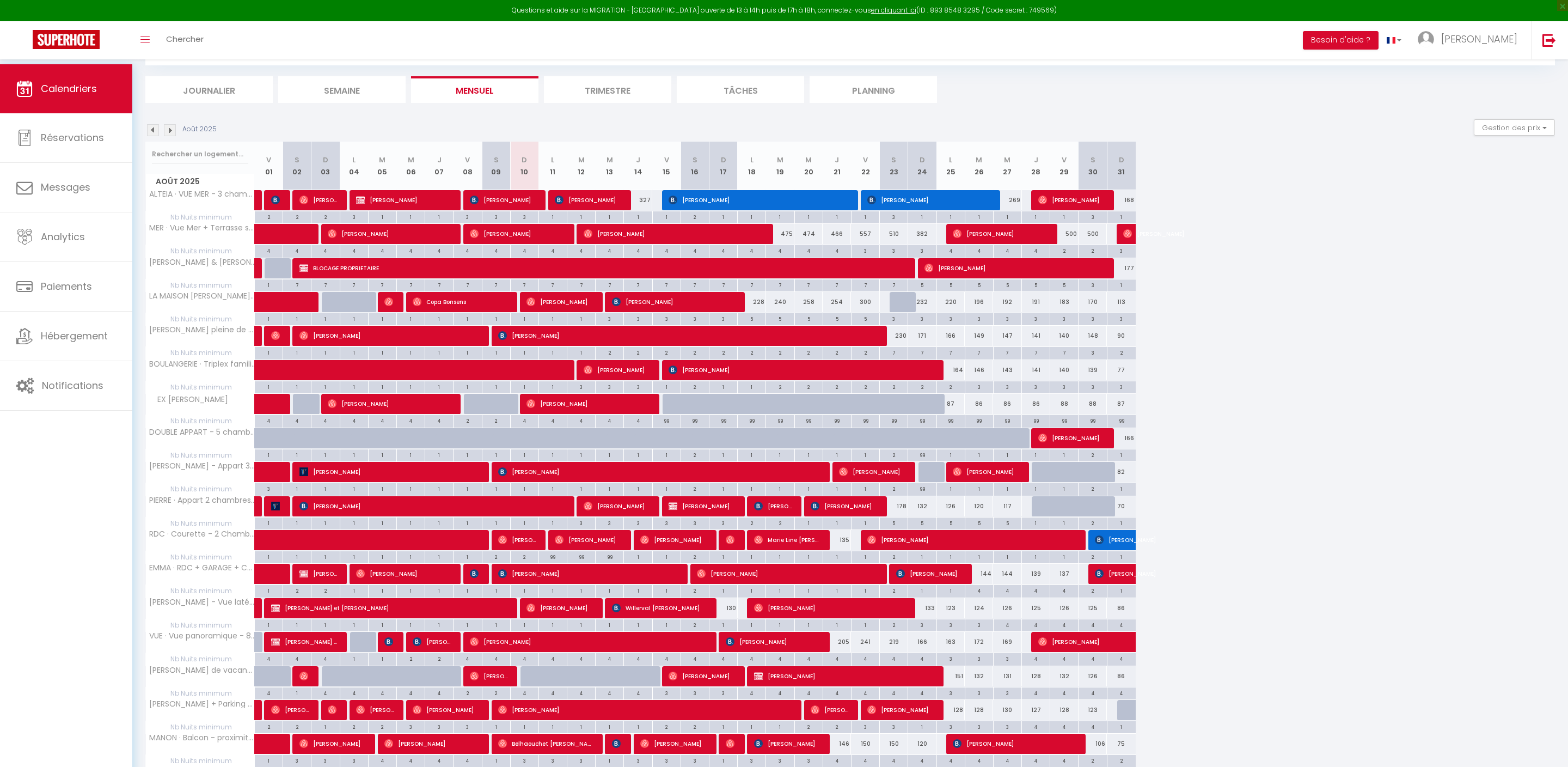
scroll to position [313, 0]
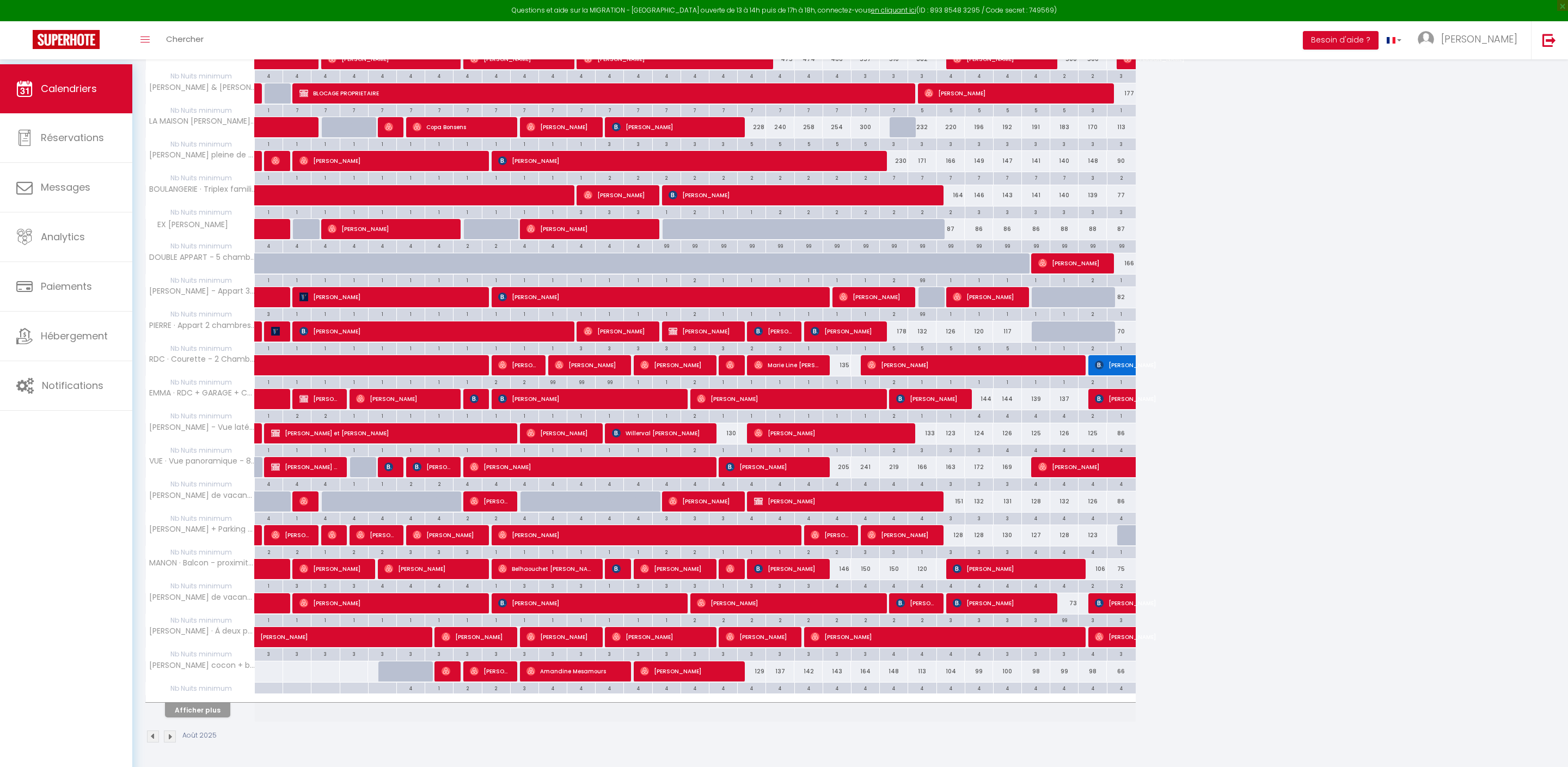
click at [209, 703] on button "Afficher plus" at bounding box center [197, 710] width 66 height 15
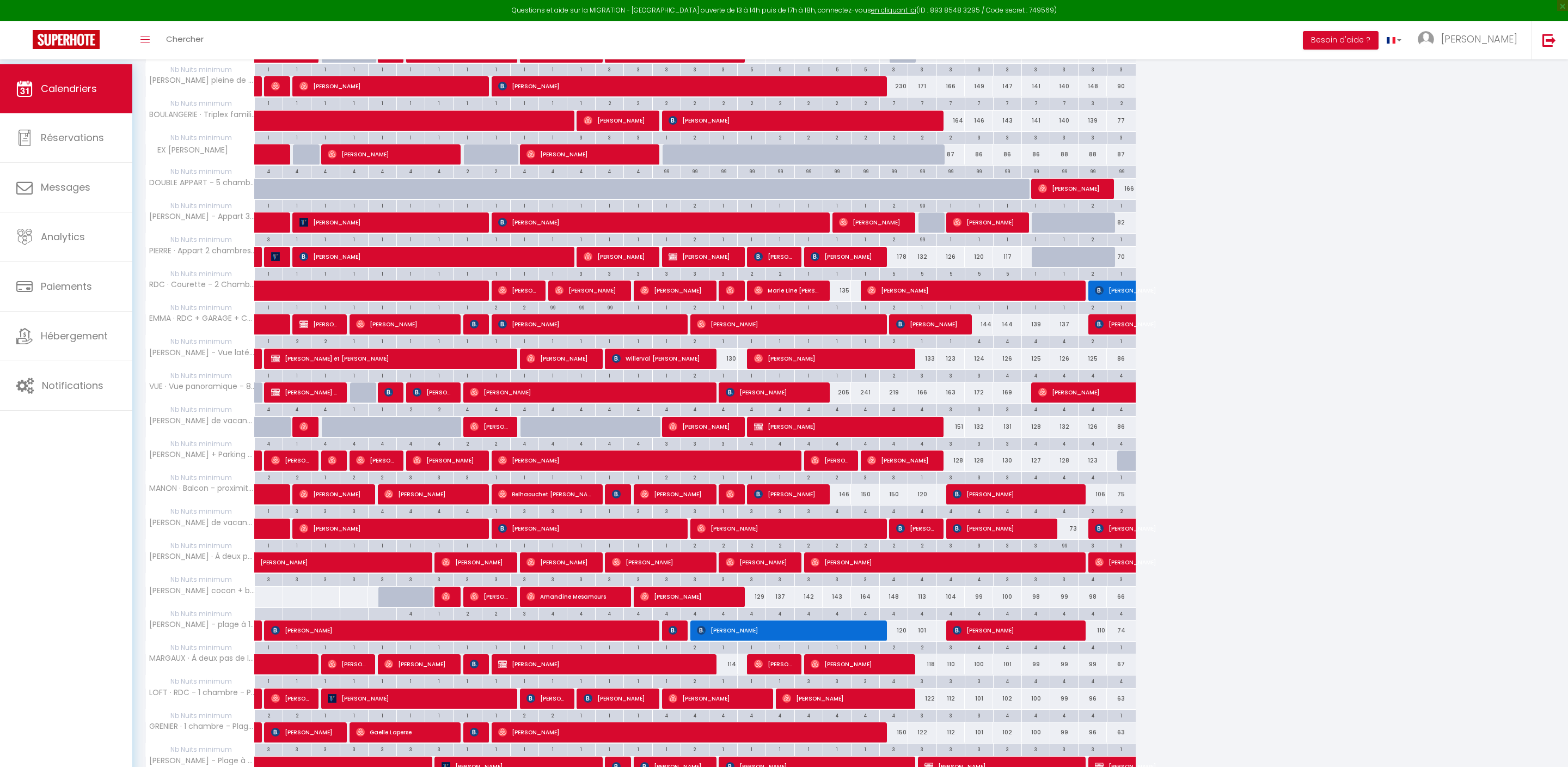
scroll to position [647, 0]
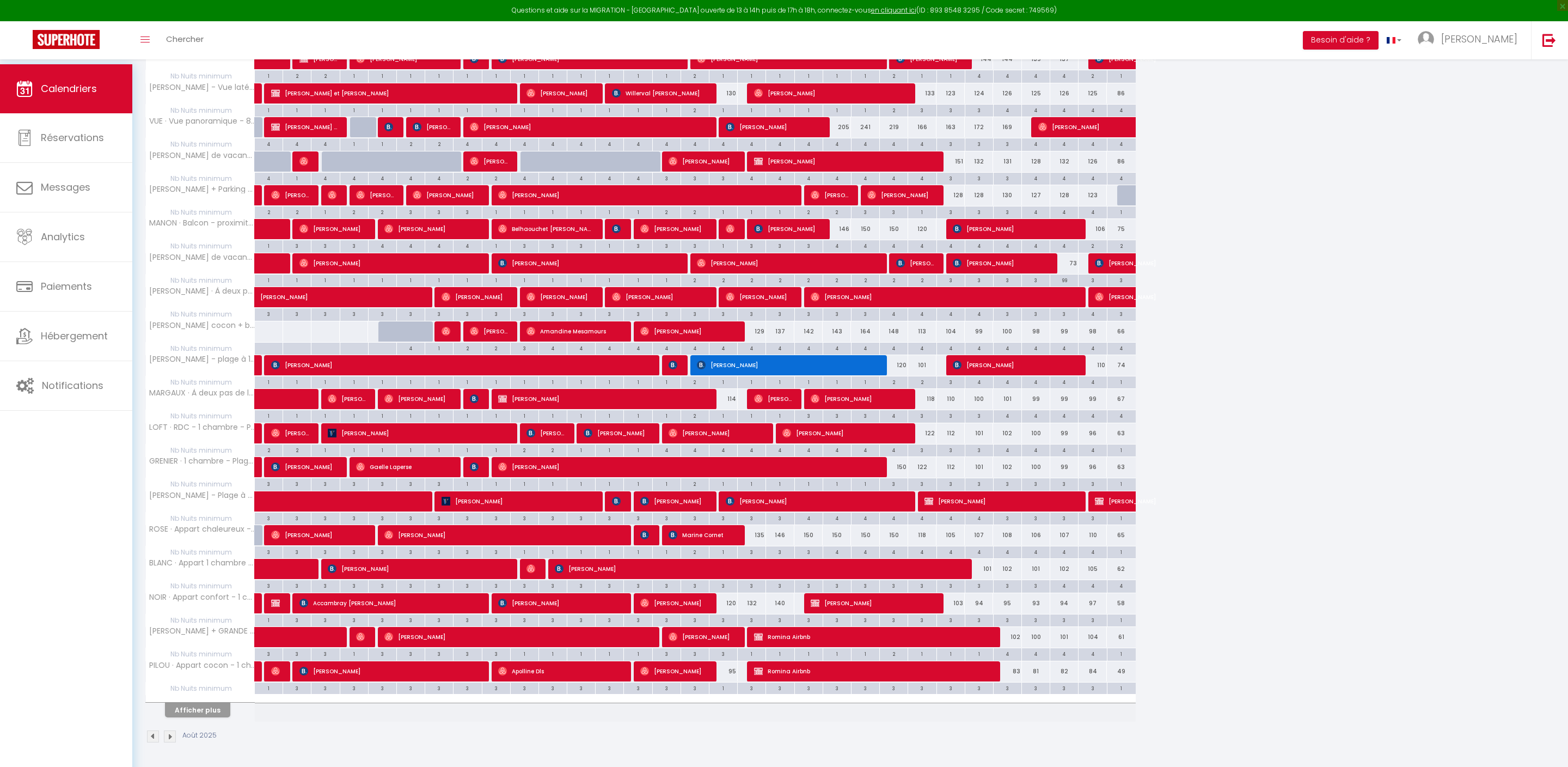
click at [214, 717] on button "Afficher plus" at bounding box center [197, 710] width 66 height 15
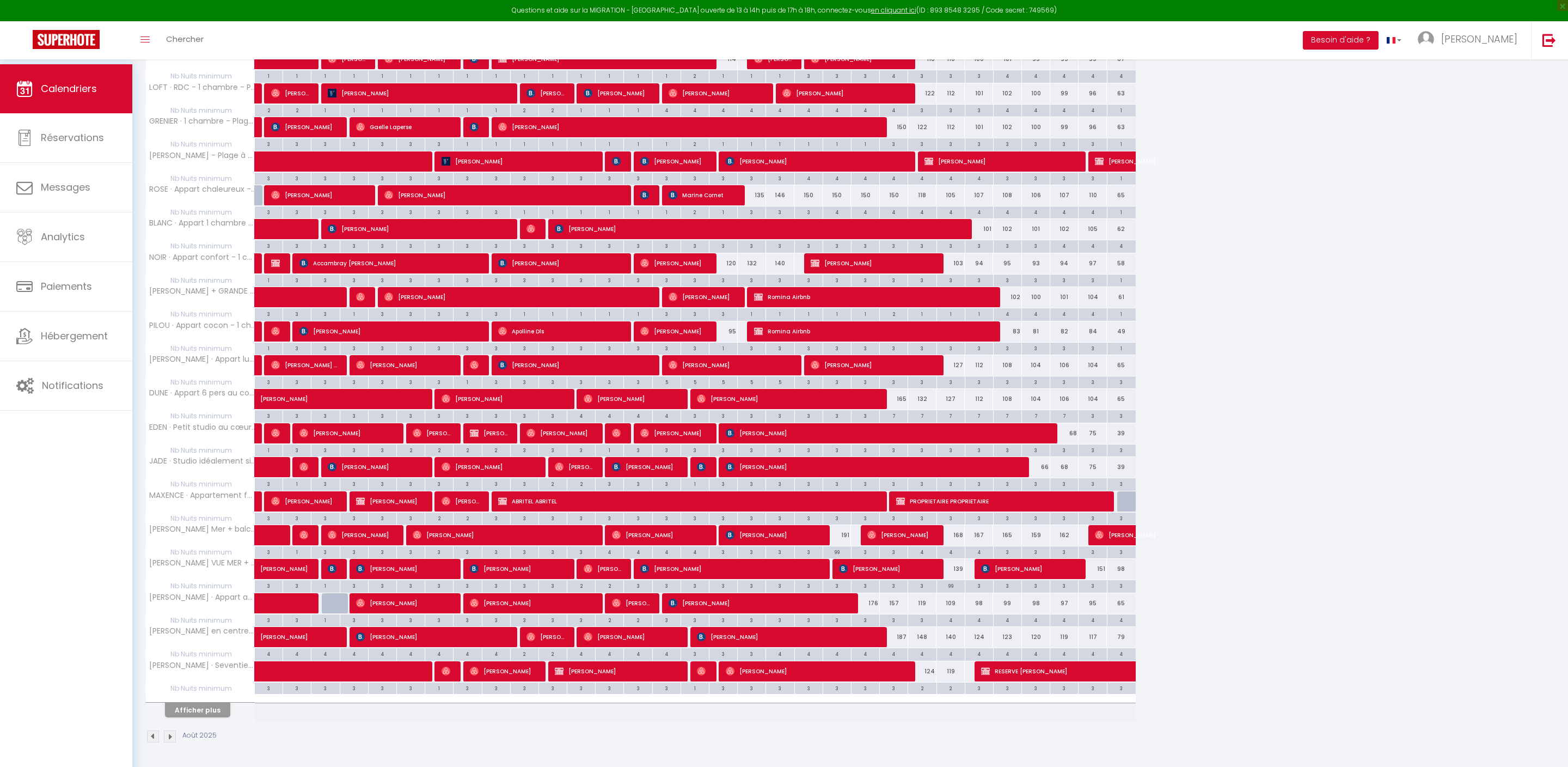
scroll to position [1026, 0]
click at [230, 717] on button "Afficher plus" at bounding box center [197, 710] width 66 height 15
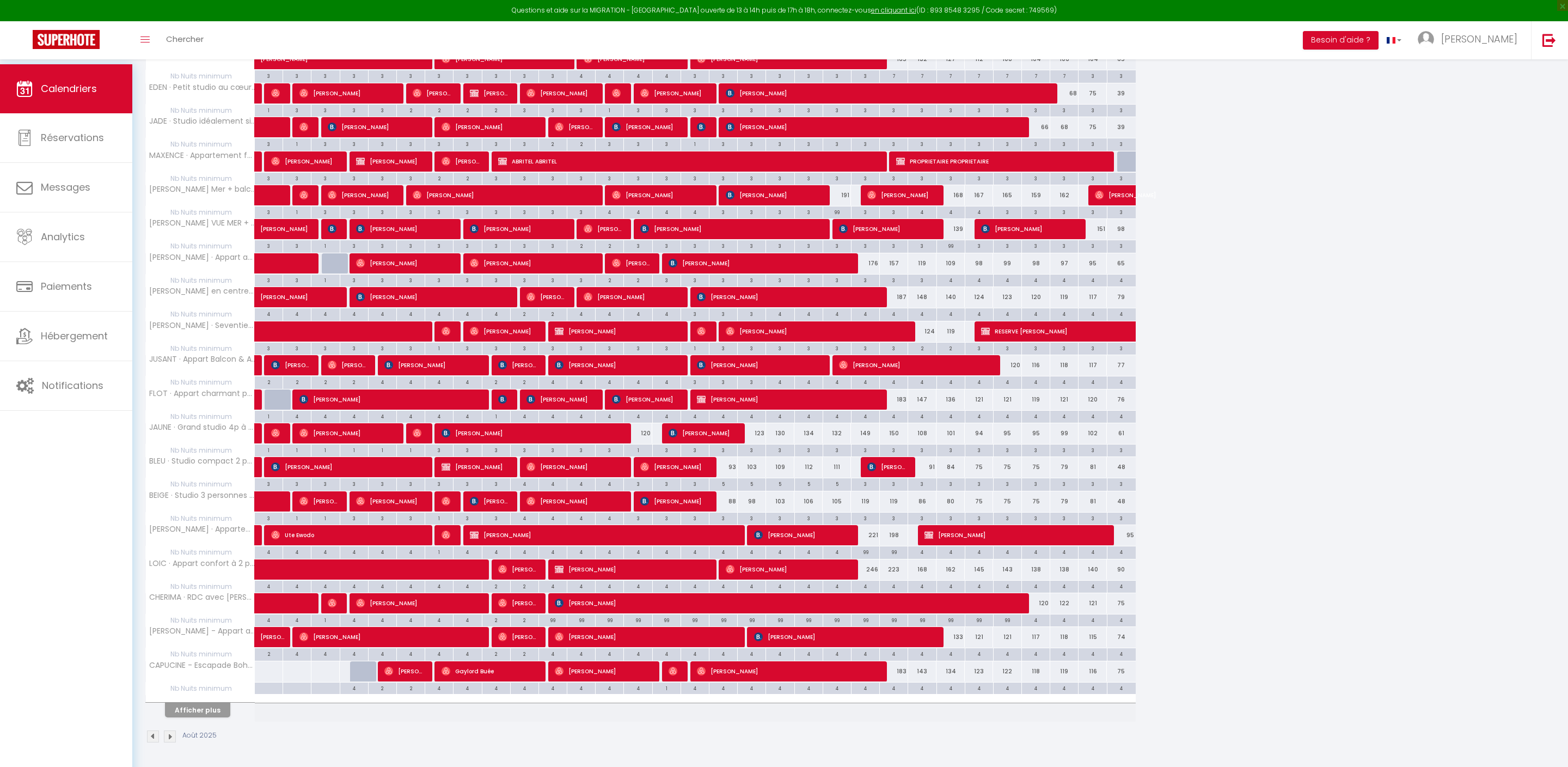
scroll to position [1408, 0]
click at [223, 703] on button "Afficher plus" at bounding box center [197, 710] width 66 height 15
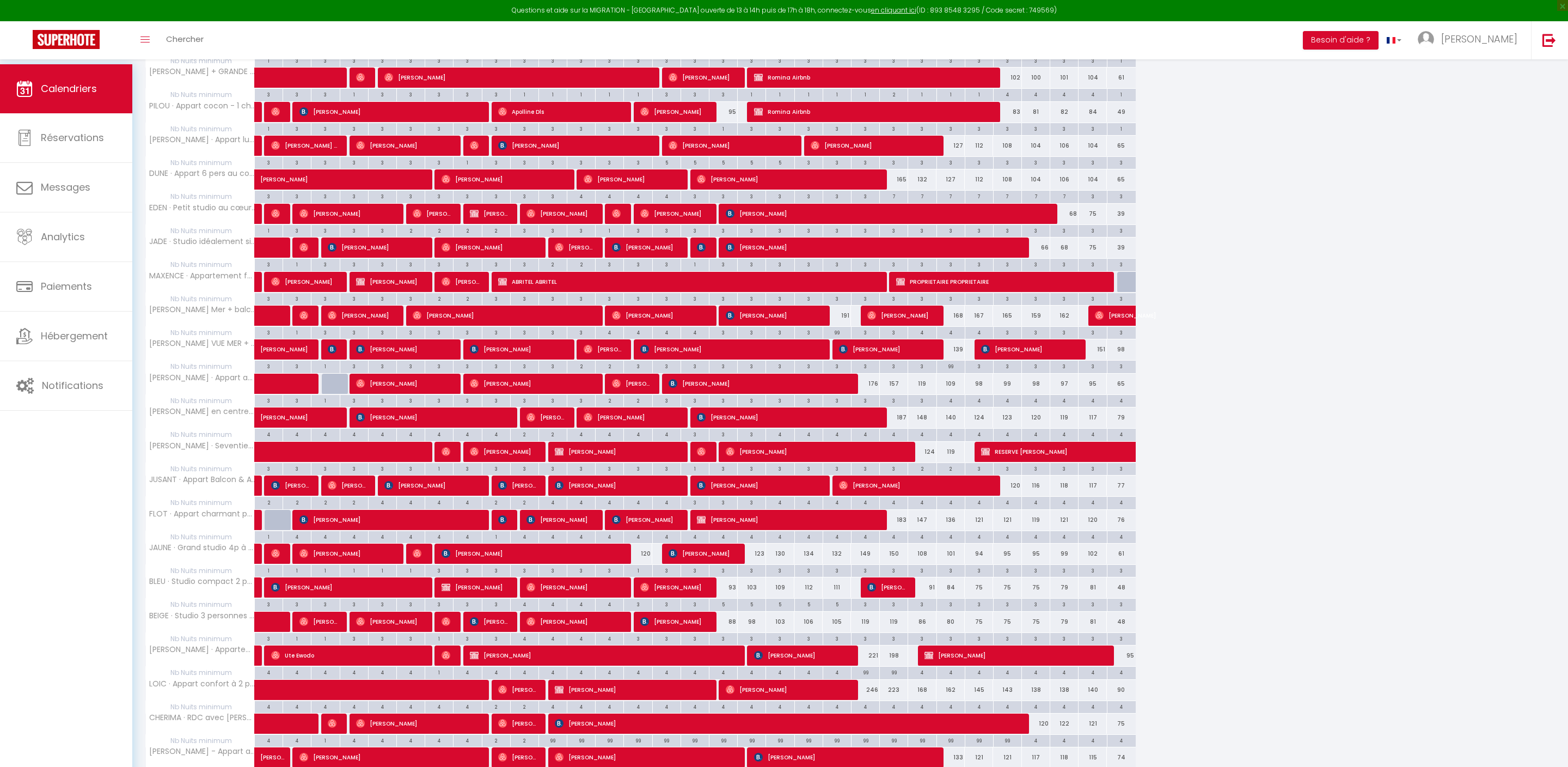
scroll to position [1161, 0]
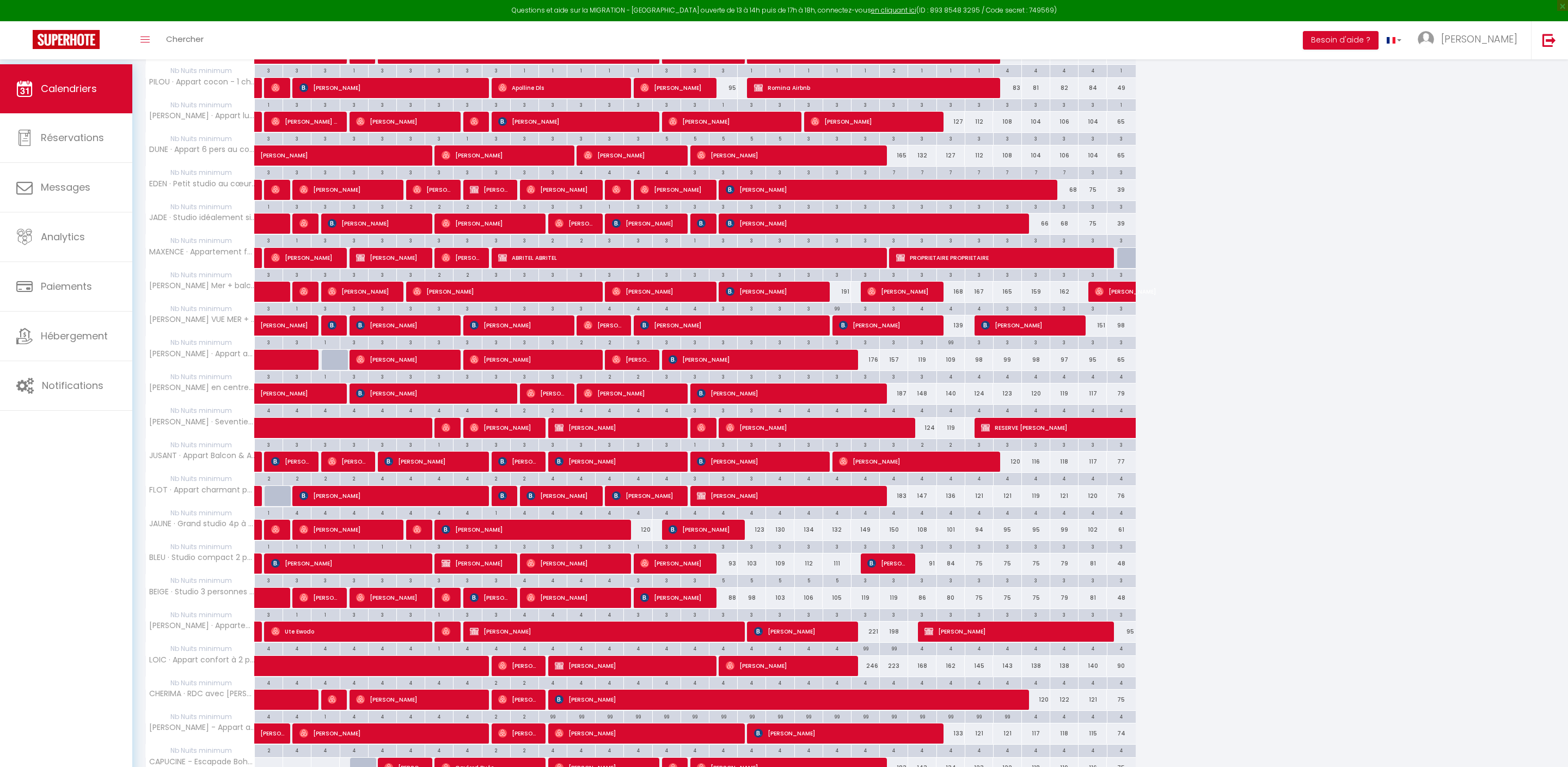
click at [932, 449] on div "2" at bounding box center [921, 444] width 27 height 10
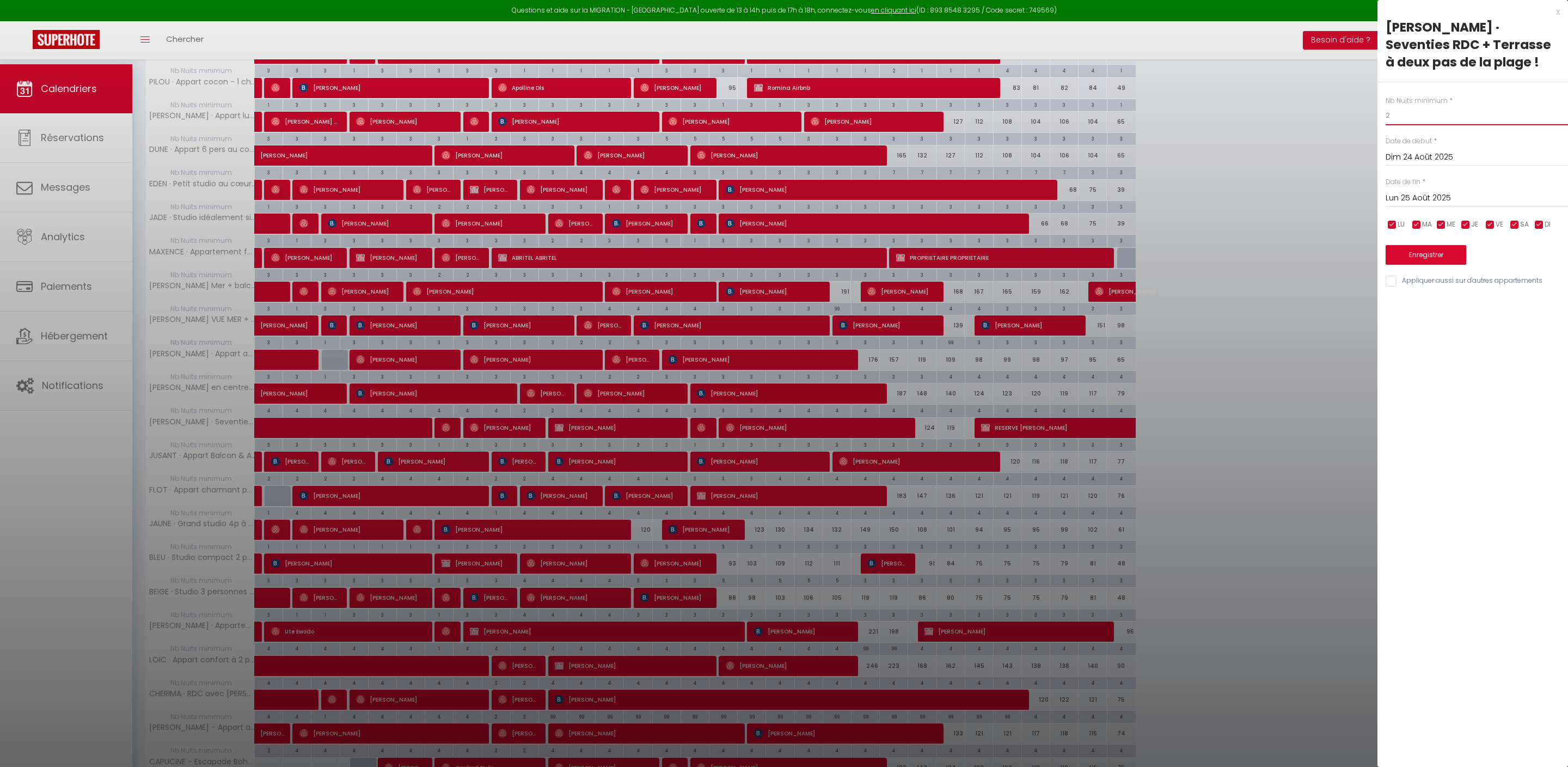
click at [1408, 126] on input "2" at bounding box center [1476, 116] width 182 height 20
click at [1424, 205] on input "Lun 25 Août 2025" at bounding box center [1476, 198] width 182 height 14
click at [1442, 359] on span "26" at bounding box center [1444, 348] width 23 height 22
click at [1442, 265] on button "Enregistrer" at bounding box center [1425, 255] width 81 height 20
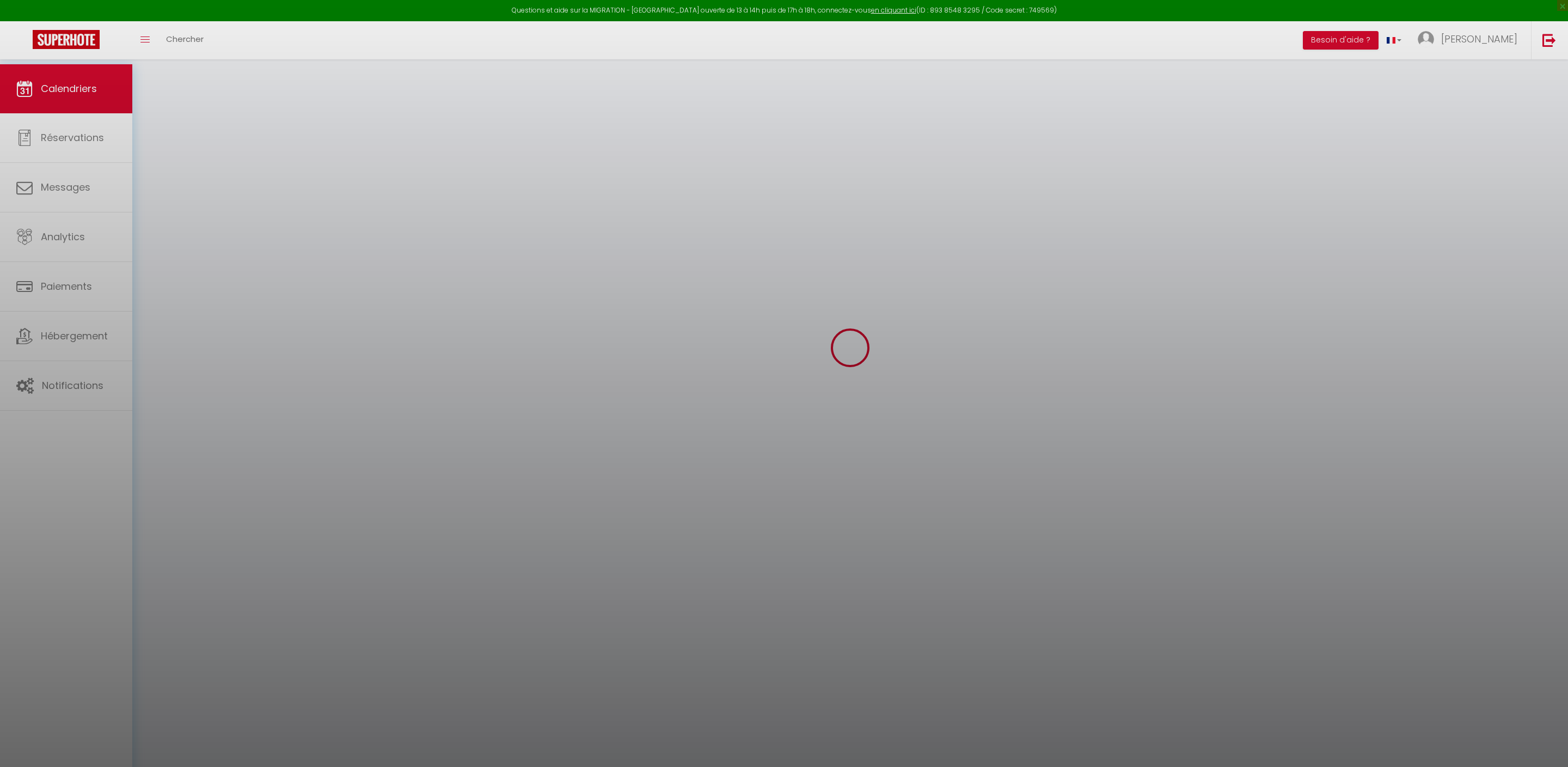
scroll to position [64, 0]
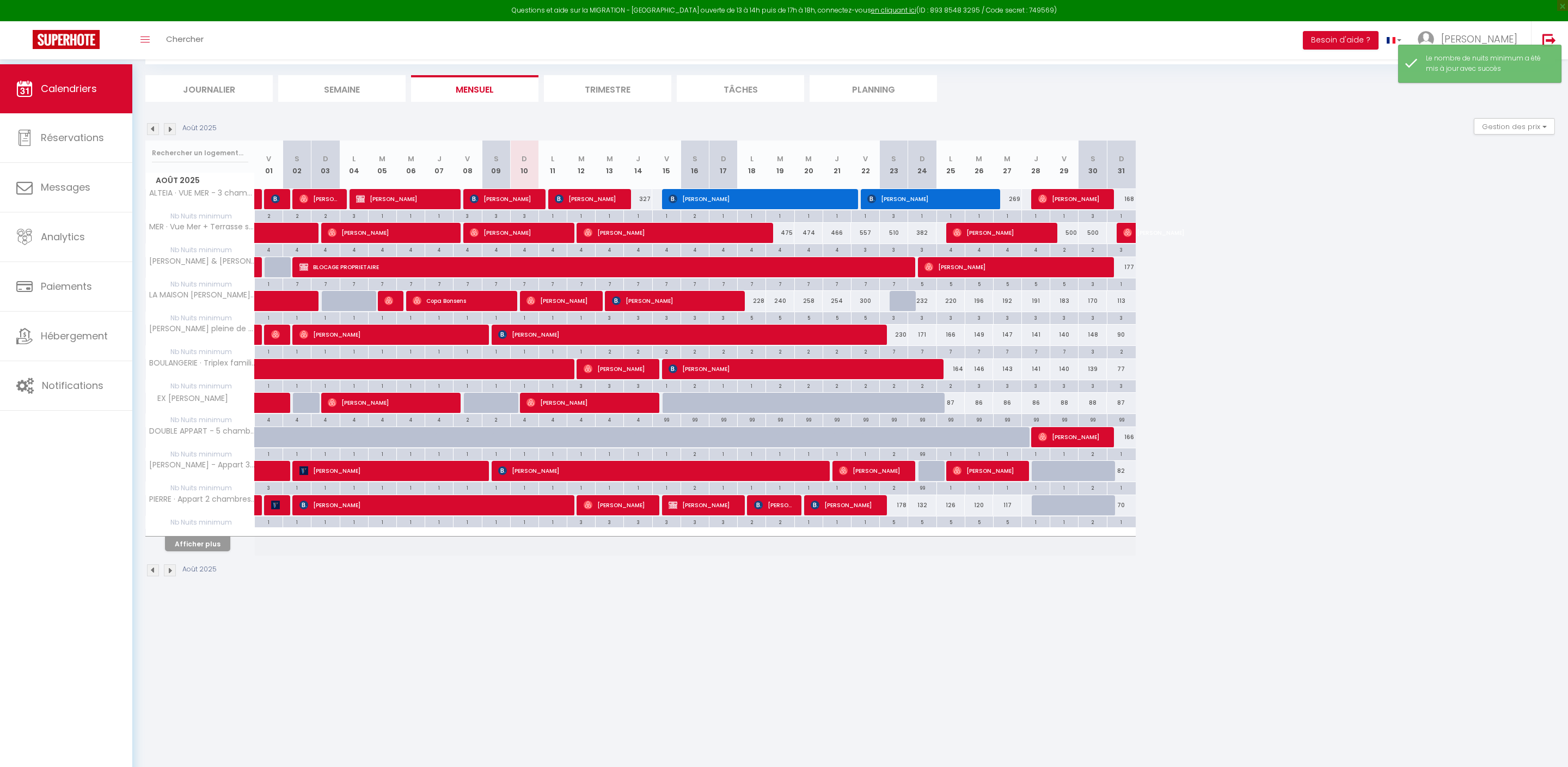
click at [203, 552] on button "Afficher plus" at bounding box center [197, 544] width 66 height 15
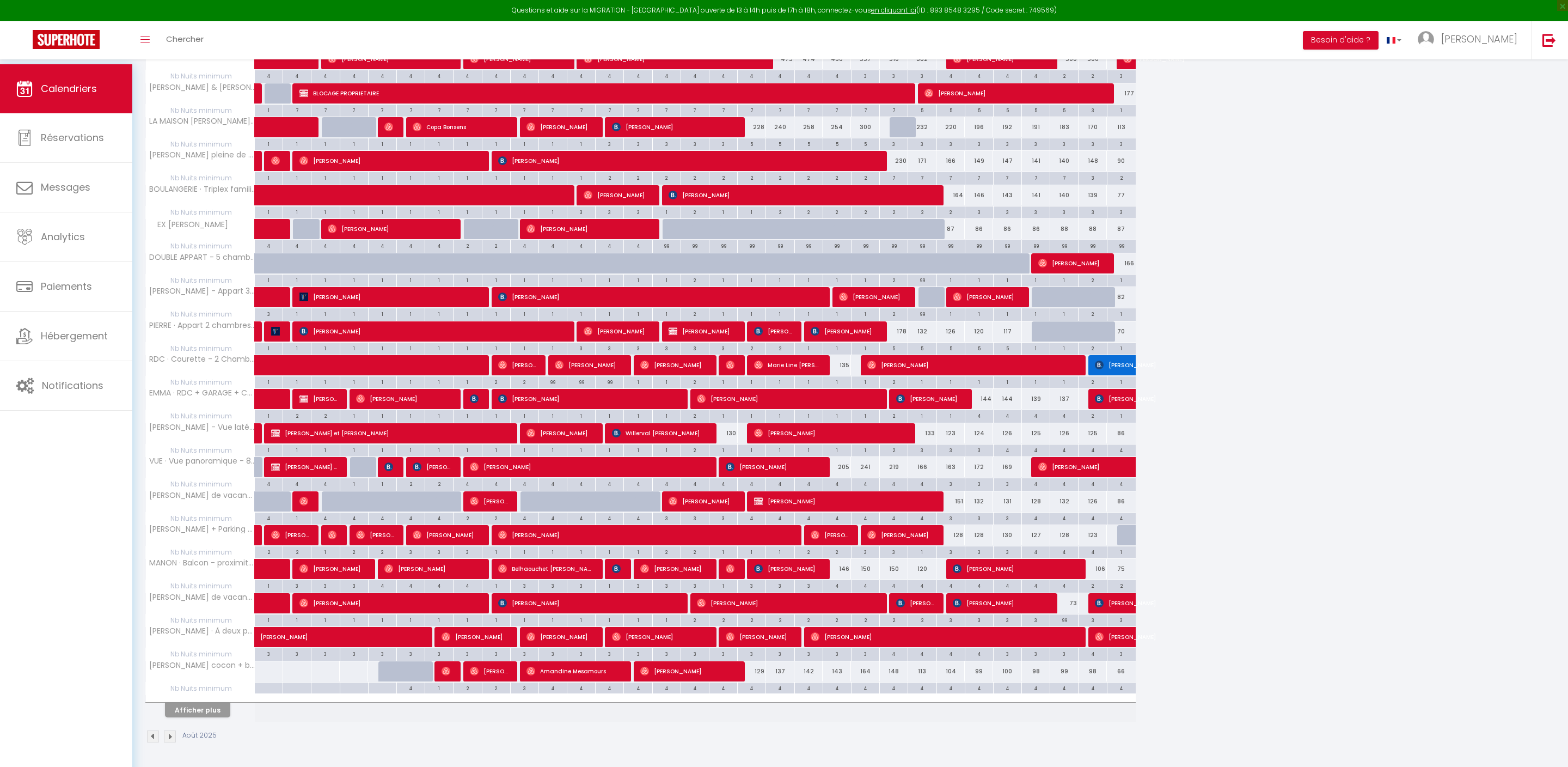
scroll to position [314, 0]
click at [215, 703] on button "Afficher plus" at bounding box center [197, 710] width 66 height 15
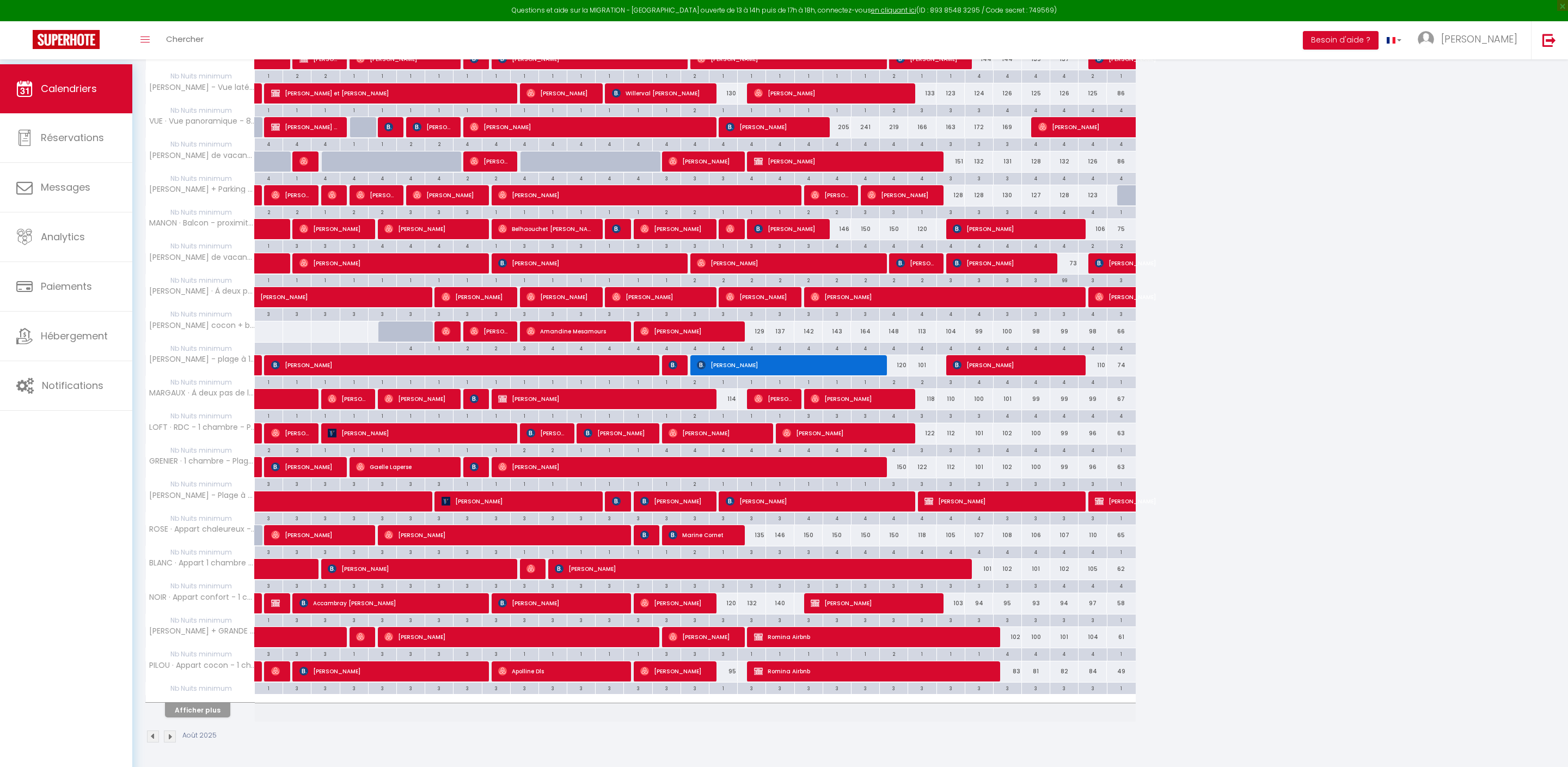
scroll to position [679, 0]
click at [218, 704] on button "Afficher plus" at bounding box center [197, 710] width 66 height 15
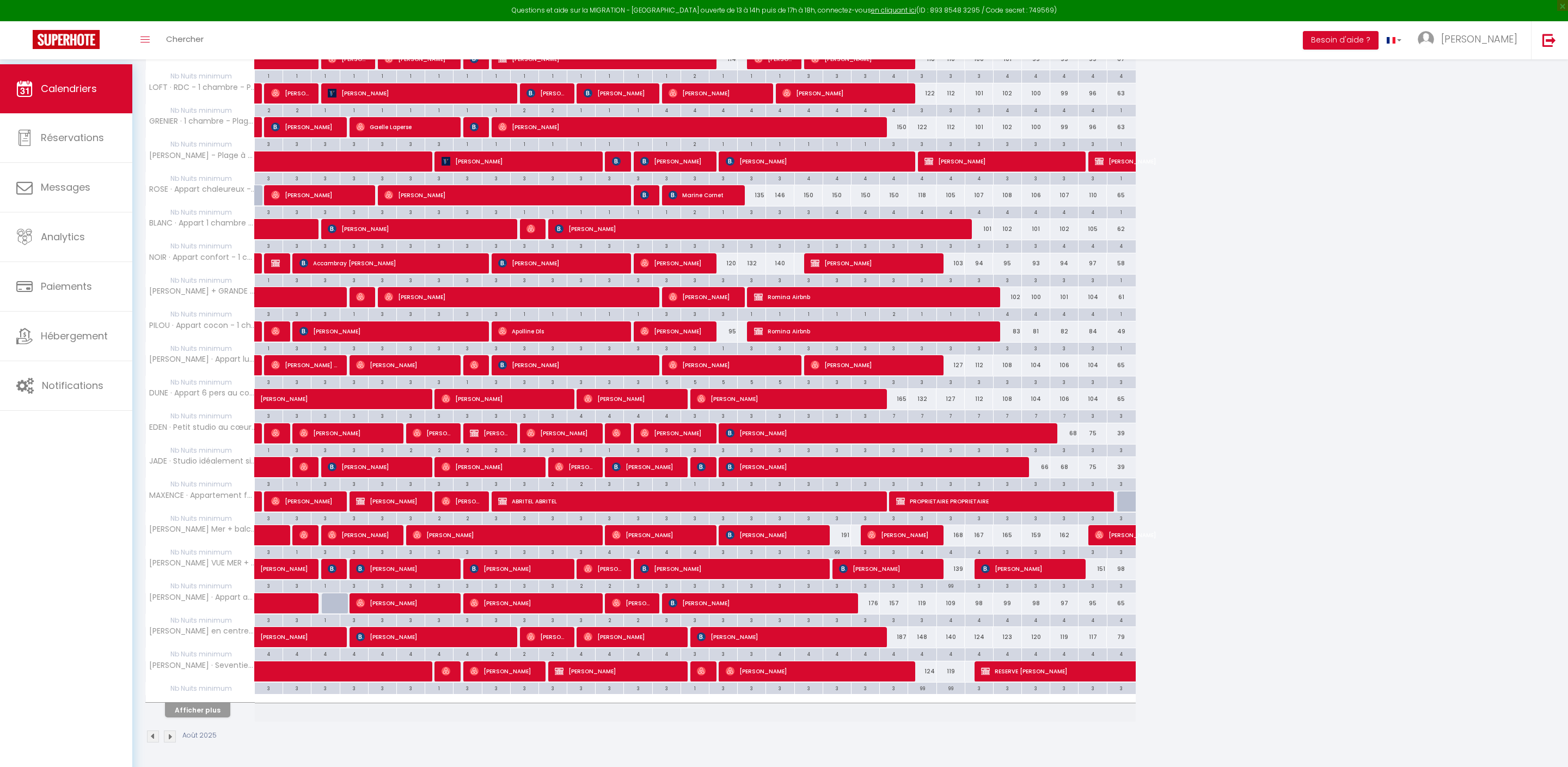
scroll to position [1043, 0]
click at [222, 703] on button "Afficher plus" at bounding box center [197, 710] width 66 height 15
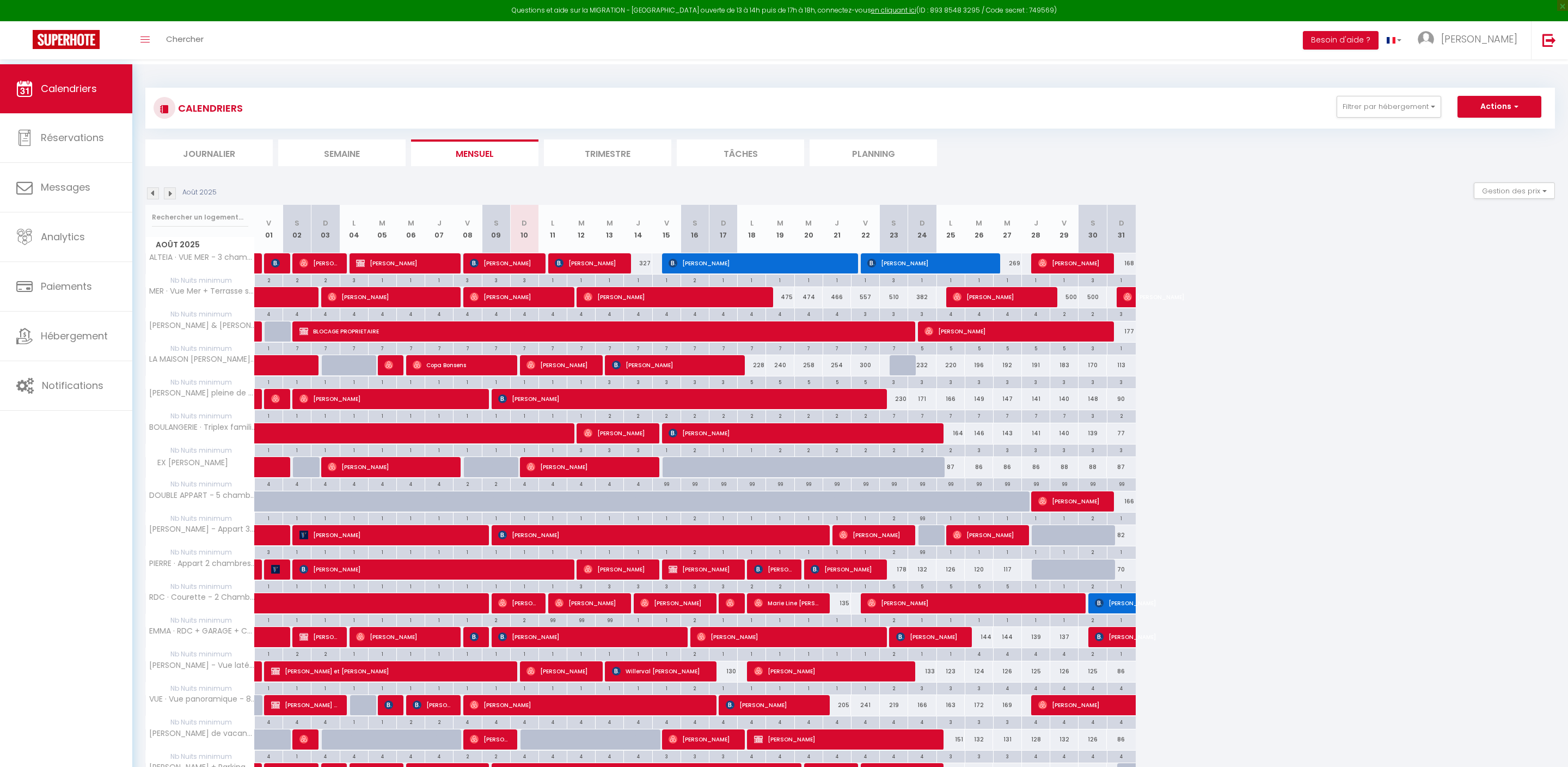
scroll to position [0, 0]
click at [1487, 43] on link "[PERSON_NAME]" at bounding box center [1470, 41] width 121 height 38
click at [1492, 82] on link "Paramètres" at bounding box center [1487, 76] width 81 height 18
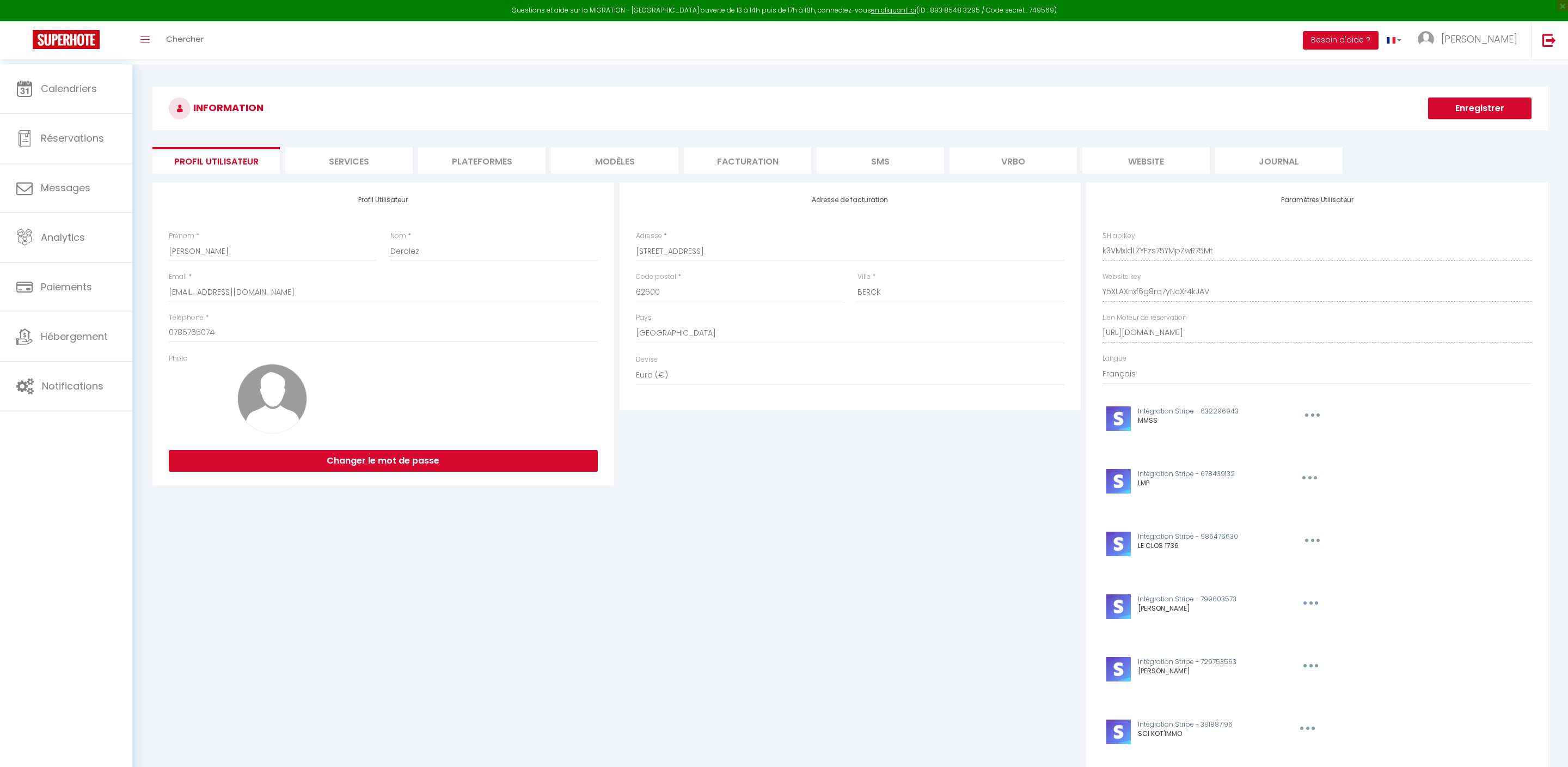
click at [1153, 162] on li "website" at bounding box center [1146, 161] width 127 height 27
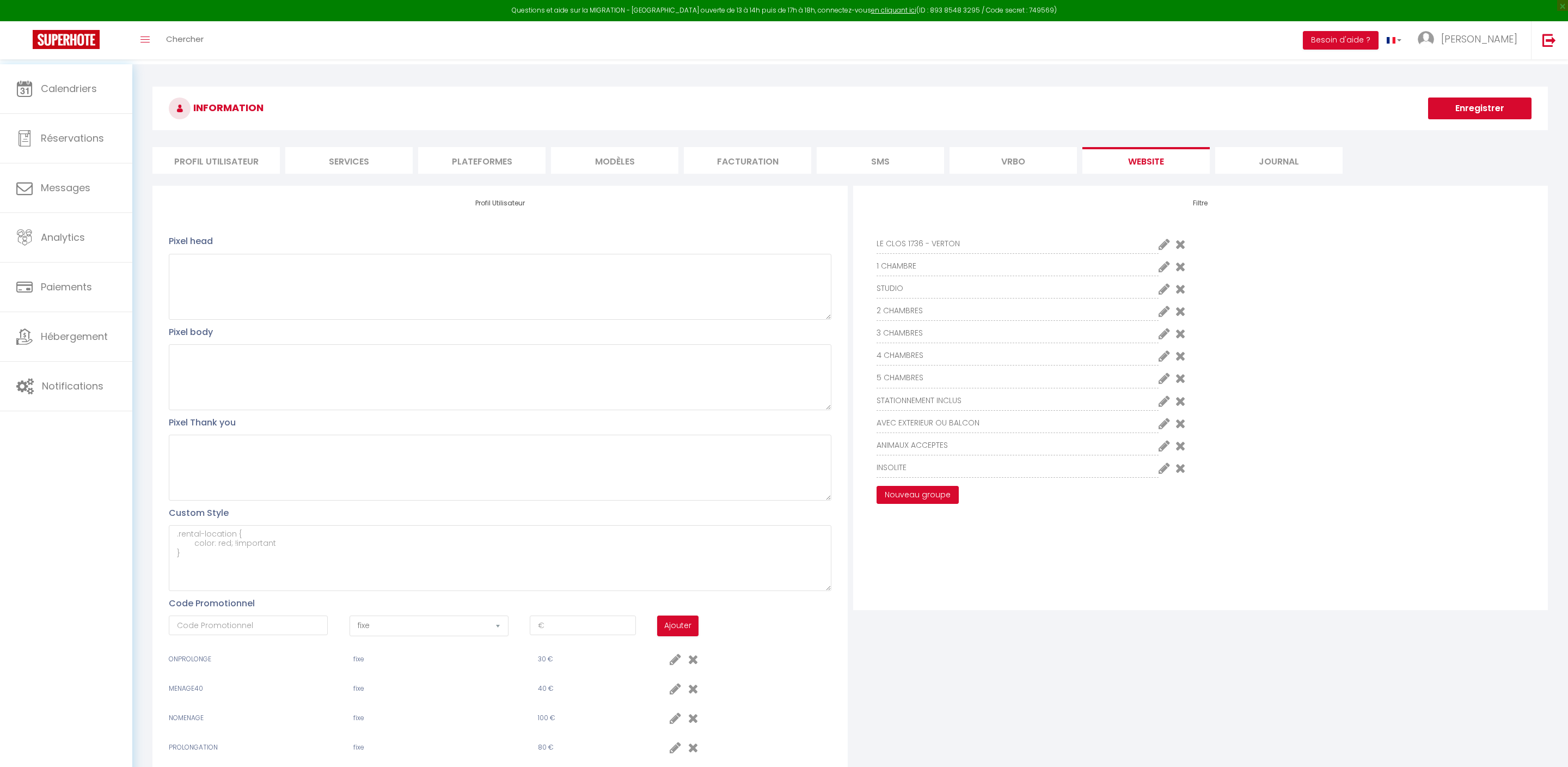
scroll to position [6, 0]
click at [947, 504] on button "Nouveau groupe" at bounding box center [917, 495] width 82 height 18
click at [1214, 242] on Parking "ALTEIA · VUE MER - 3 chambres - 2 Places de Parking" at bounding box center [1369, 240] width 324 height 11
click at [1216, 263] on Berck "MER · Vue Mer + Terrasse sur la plage de [GEOGRAPHIC_DATA]" at bounding box center [1369, 256] width 324 height 11
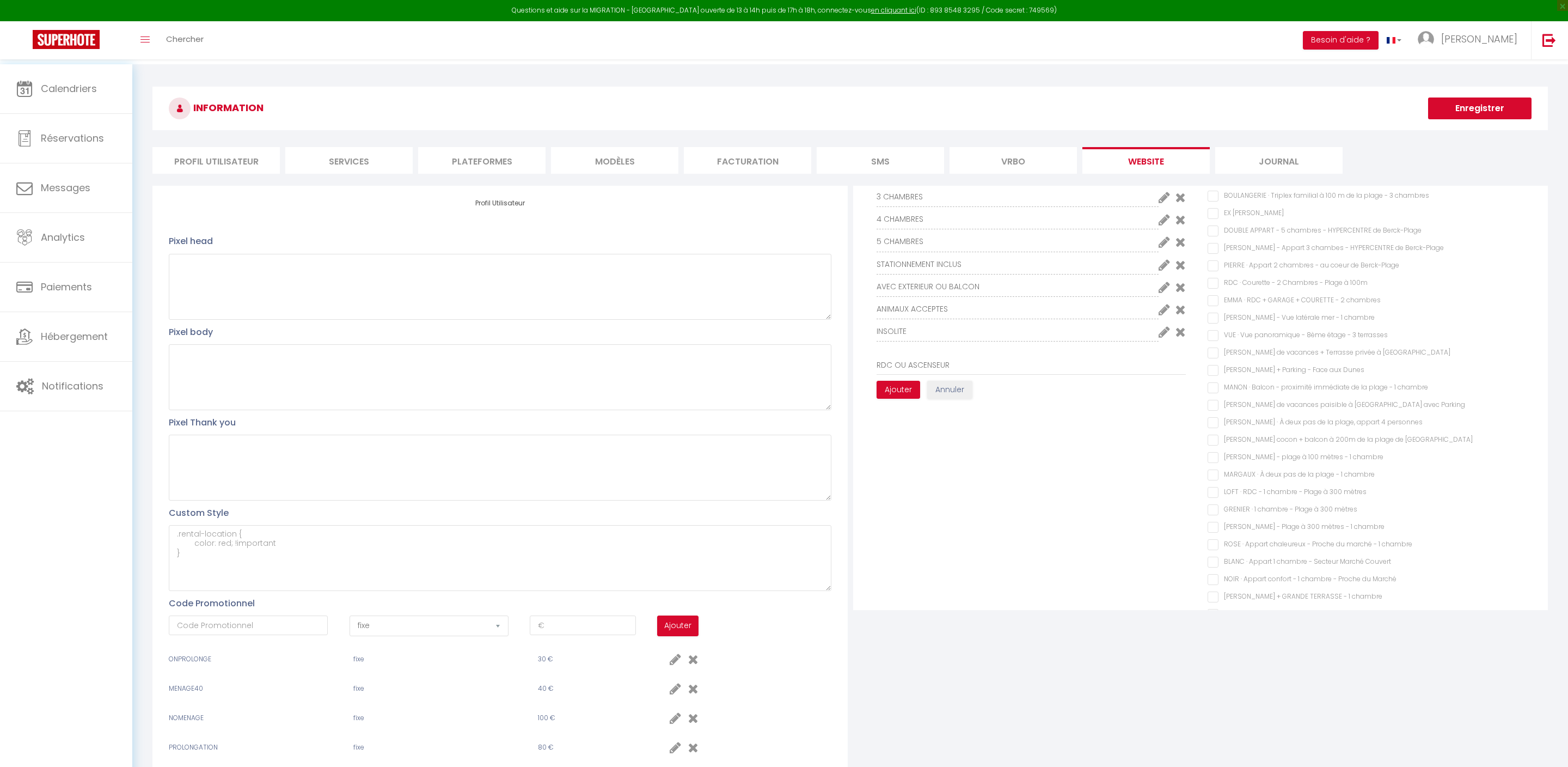
click at [1214, 289] on 100m "RDC · Courette - 2 Chambres - Plage à 100m" at bounding box center [1369, 283] width 324 height 11
click at [1218, 306] on chambres "EMMA · RDC + GARAGE + COURETTE - 2 chambres" at bounding box center [1369, 300] width 324 height 11
click at [1215, 319] on terrasses "VUE · Vue panoramique - 8ème étage - 3 terrasses" at bounding box center [1369, 314] width 324 height 11
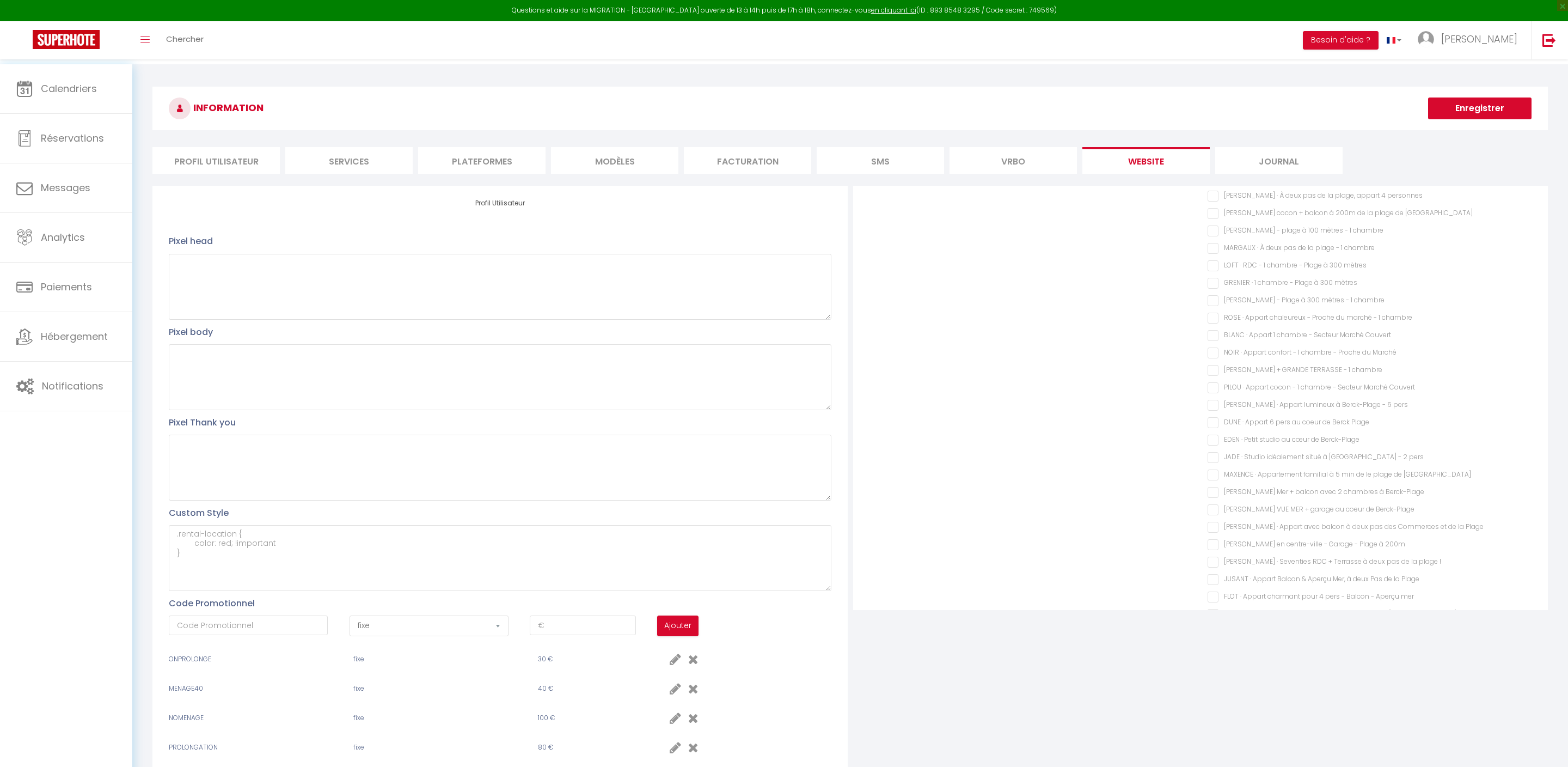
click at [1216, 184] on Parking "[PERSON_NAME] de vacances paisible à [GEOGRAPHIC_DATA] avec Parking" at bounding box center [1369, 178] width 324 height 11
click at [1215, 215] on mètres "LOFT · RDC - 1 chambre - Plage à 300 mètres" at bounding box center [1369, 209] width 324 height 11
click at [1214, 210] on chambre "[PERSON_NAME] - Plage à 300 mètres - 1 chambre" at bounding box center [1369, 205] width 324 height 11
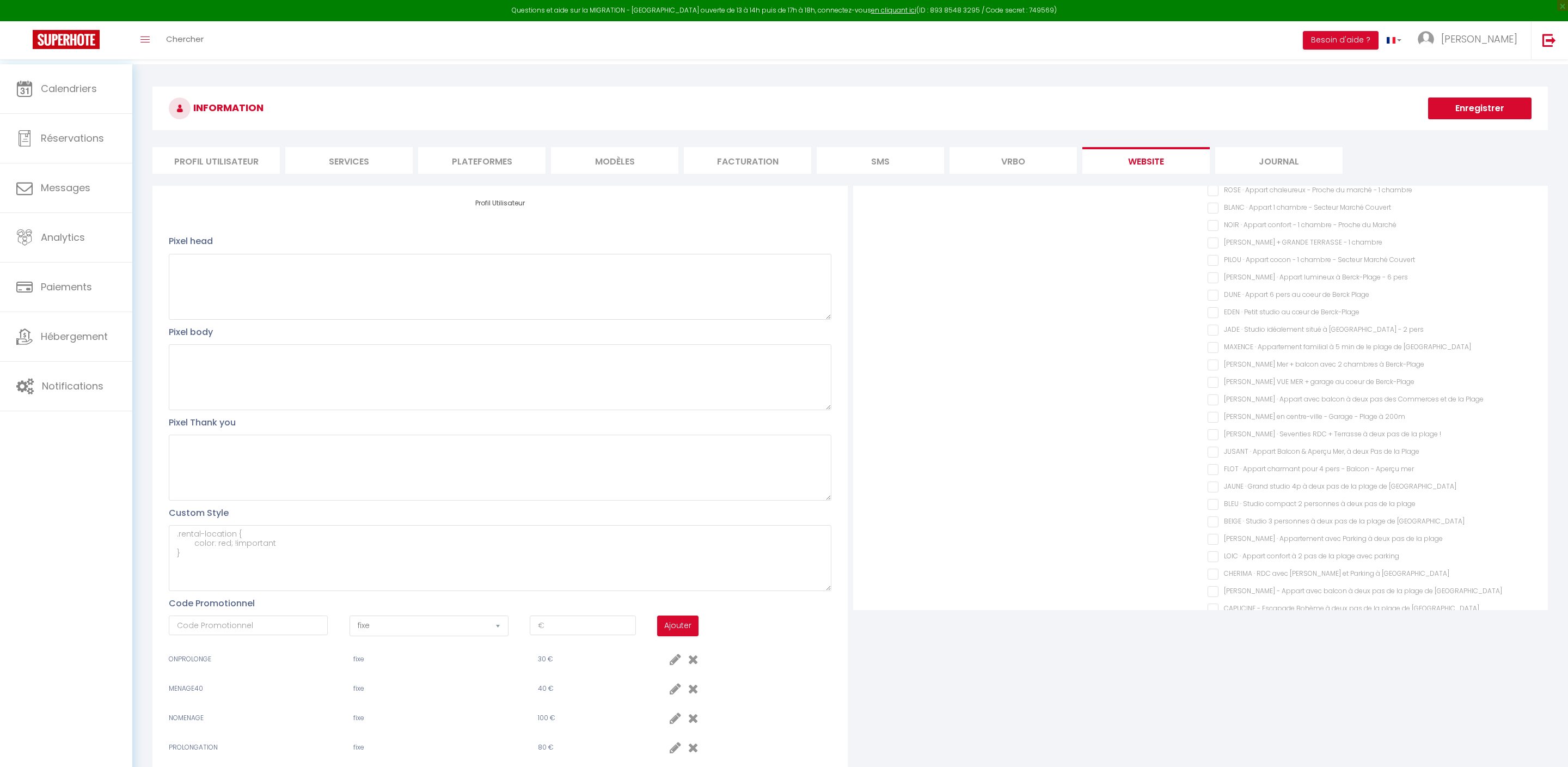
scroll to position [492, 0]
click at [1214, 246] on chambre "[PERSON_NAME] + GRANDE TERRASSE - 1 chambre" at bounding box center [1369, 240] width 324 height 11
click at [1211, 230] on \! "[PERSON_NAME] · Seventies RDC + Terrasse à deux pas de la plage !" at bounding box center [1369, 225] width 324 height 11
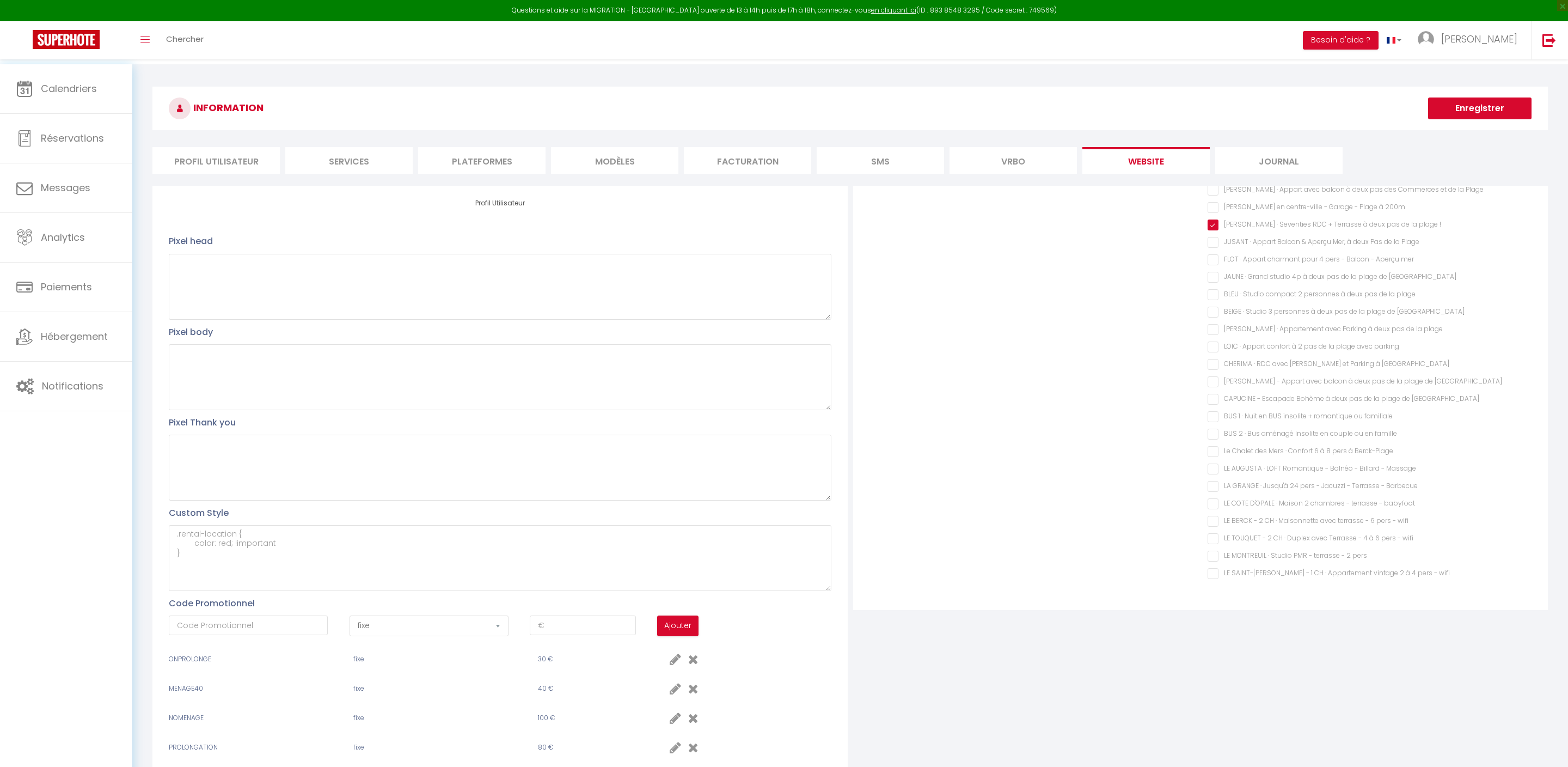
click at [1213, 370] on Berck-Plage "CHERIMA · RDC avec [PERSON_NAME] et Parking à [GEOGRAPHIC_DATA]" at bounding box center [1369, 364] width 324 height 11
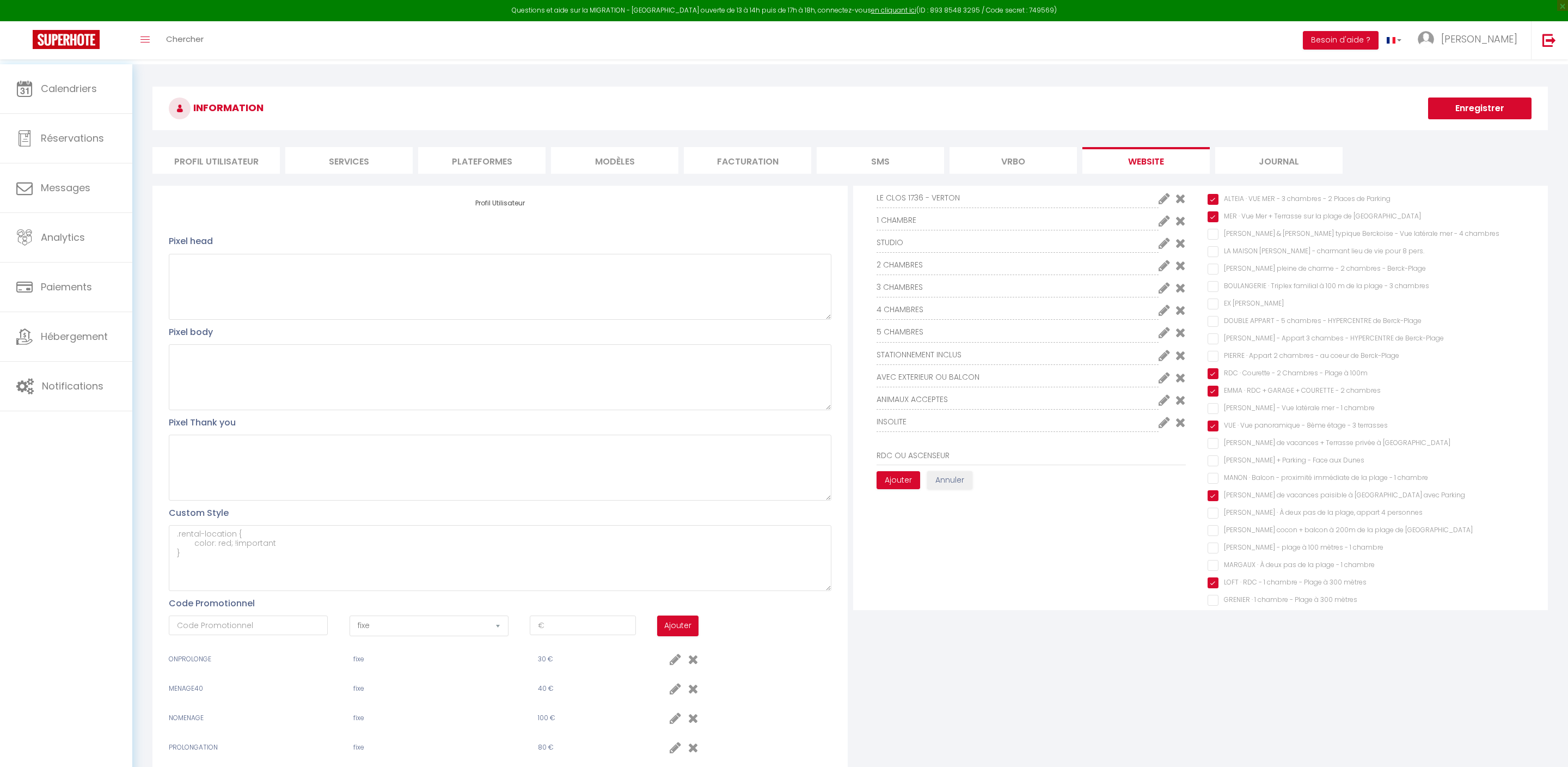
scroll to position [48, 0]
click at [910, 487] on button "Ajouter" at bounding box center [898, 478] width 43 height 18
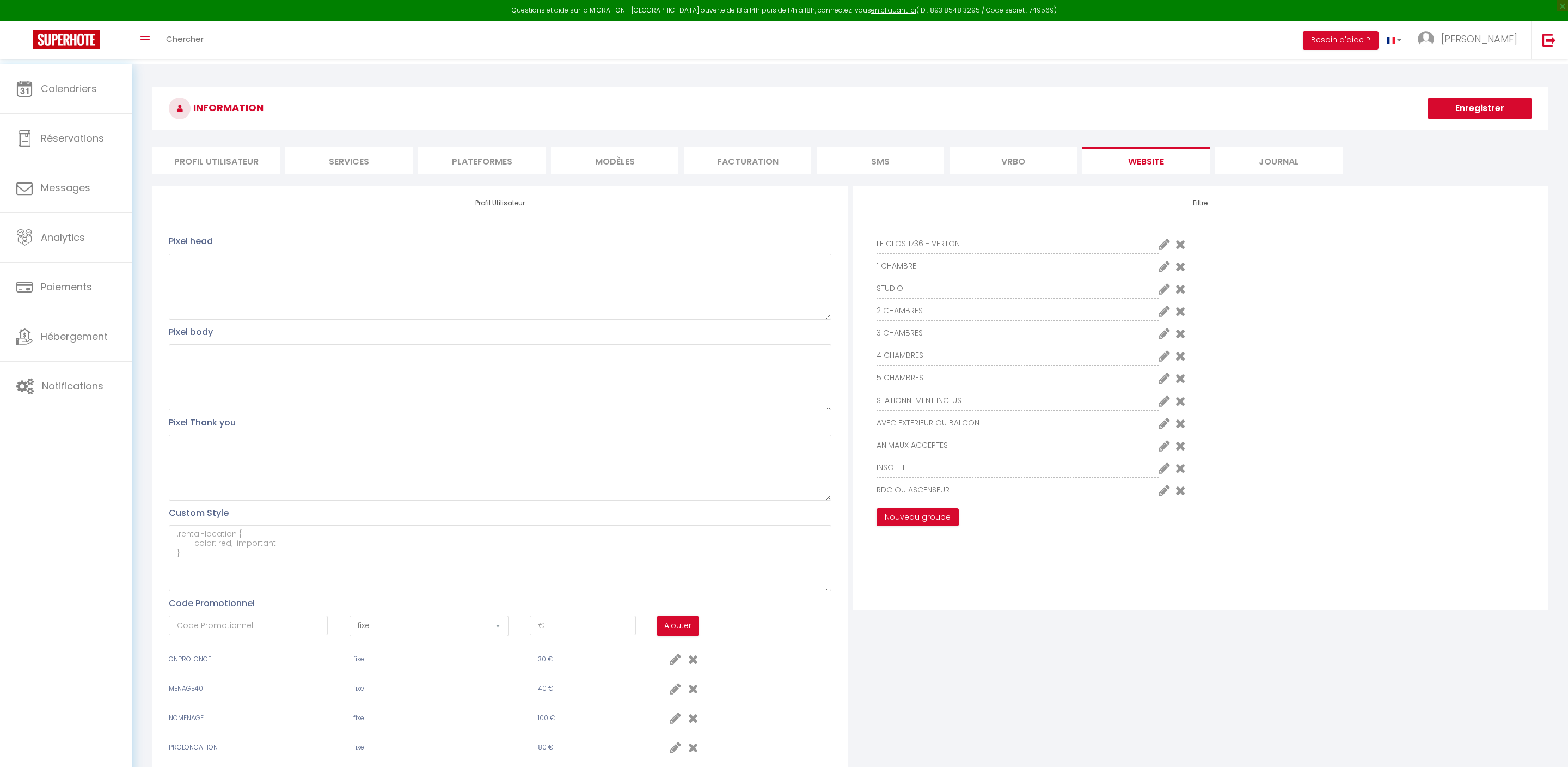
scroll to position [34, 0]
click at [1160, 452] on icon at bounding box center [1164, 446] width 12 height 13
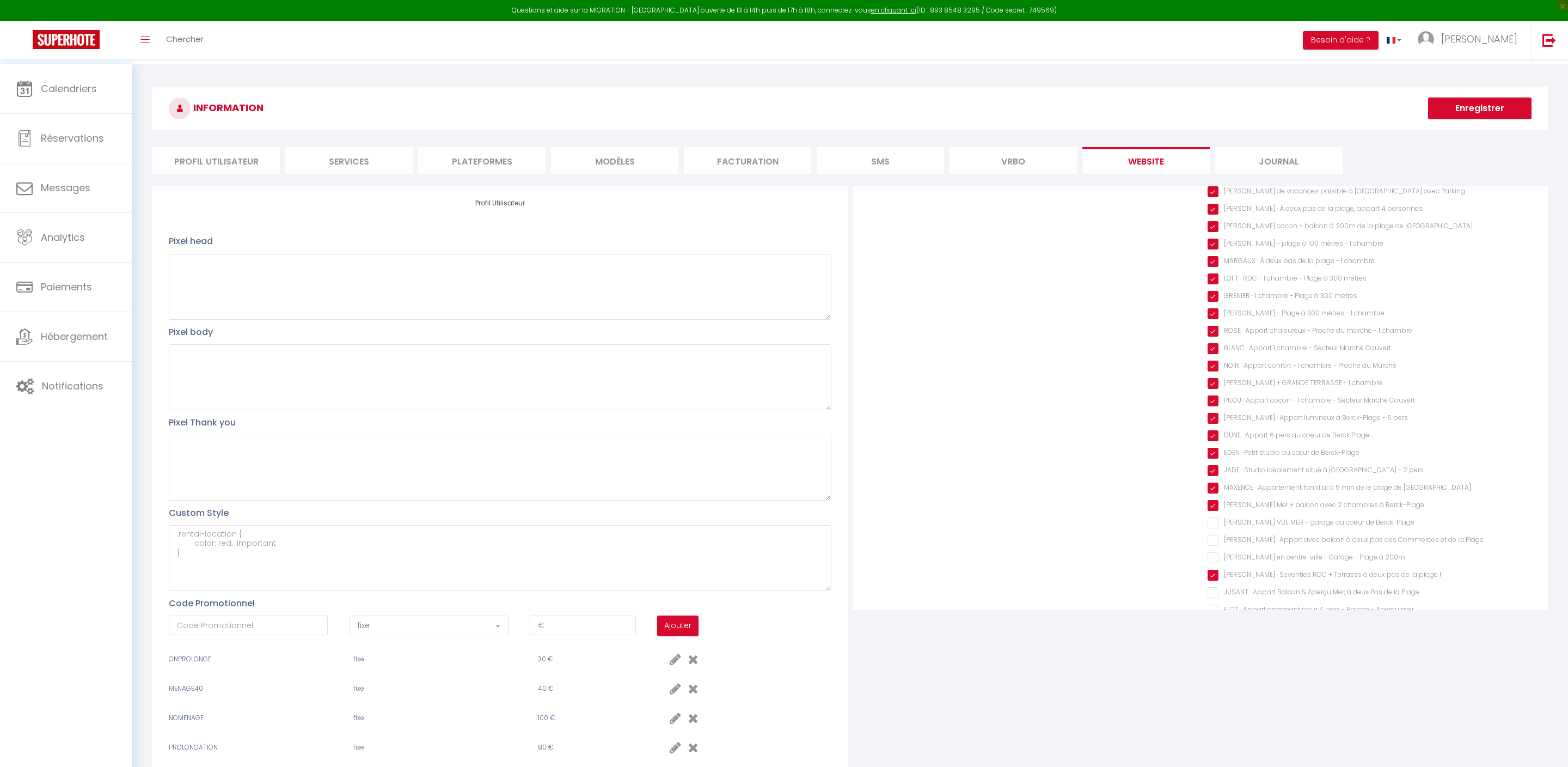
scroll to position [348, 0]
click at [76, 84] on span "Calendriers" at bounding box center [68, 88] width 56 height 13
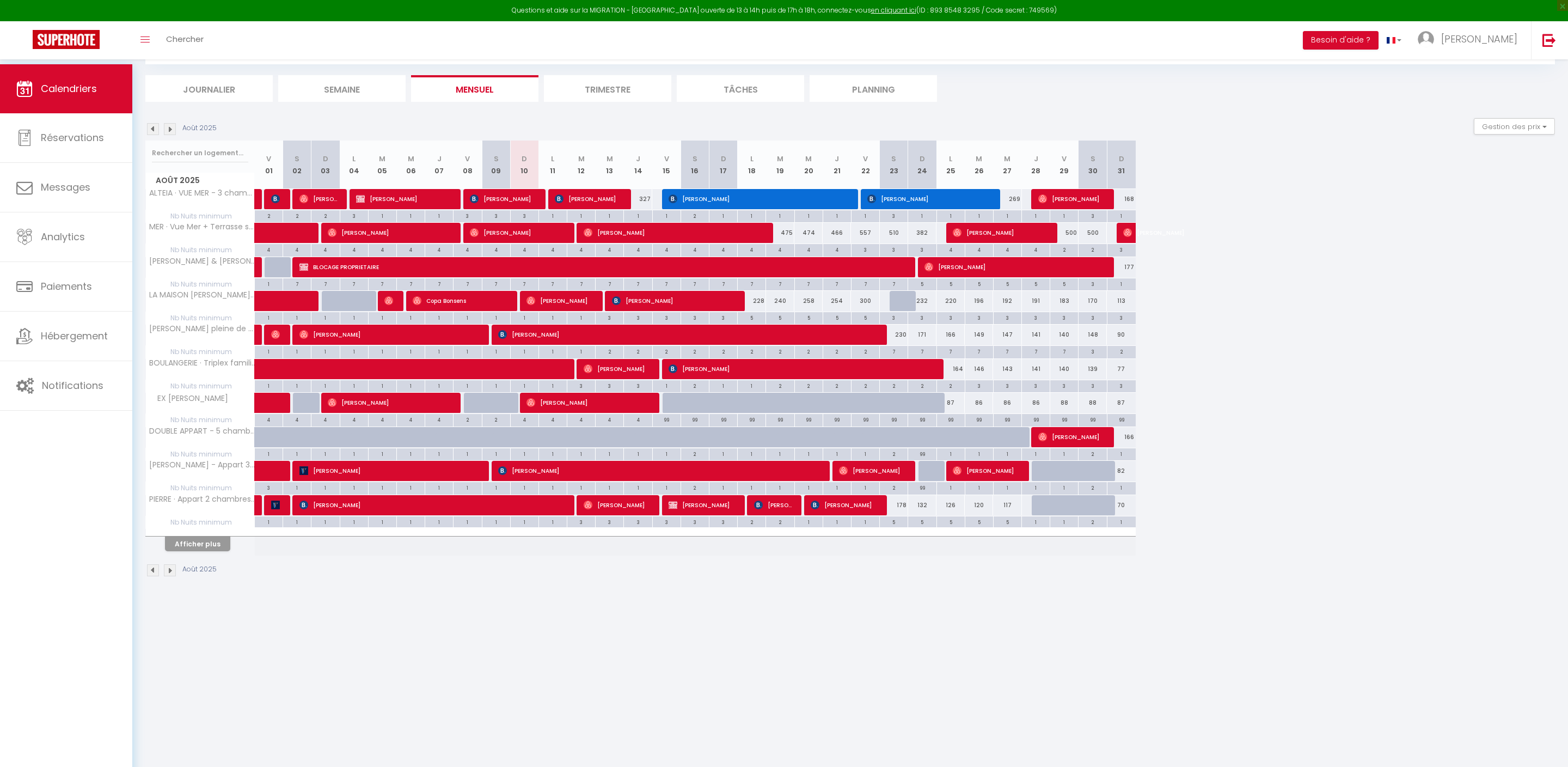
scroll to position [64, 0]
click at [222, 552] on button "Afficher plus" at bounding box center [197, 544] width 66 height 15
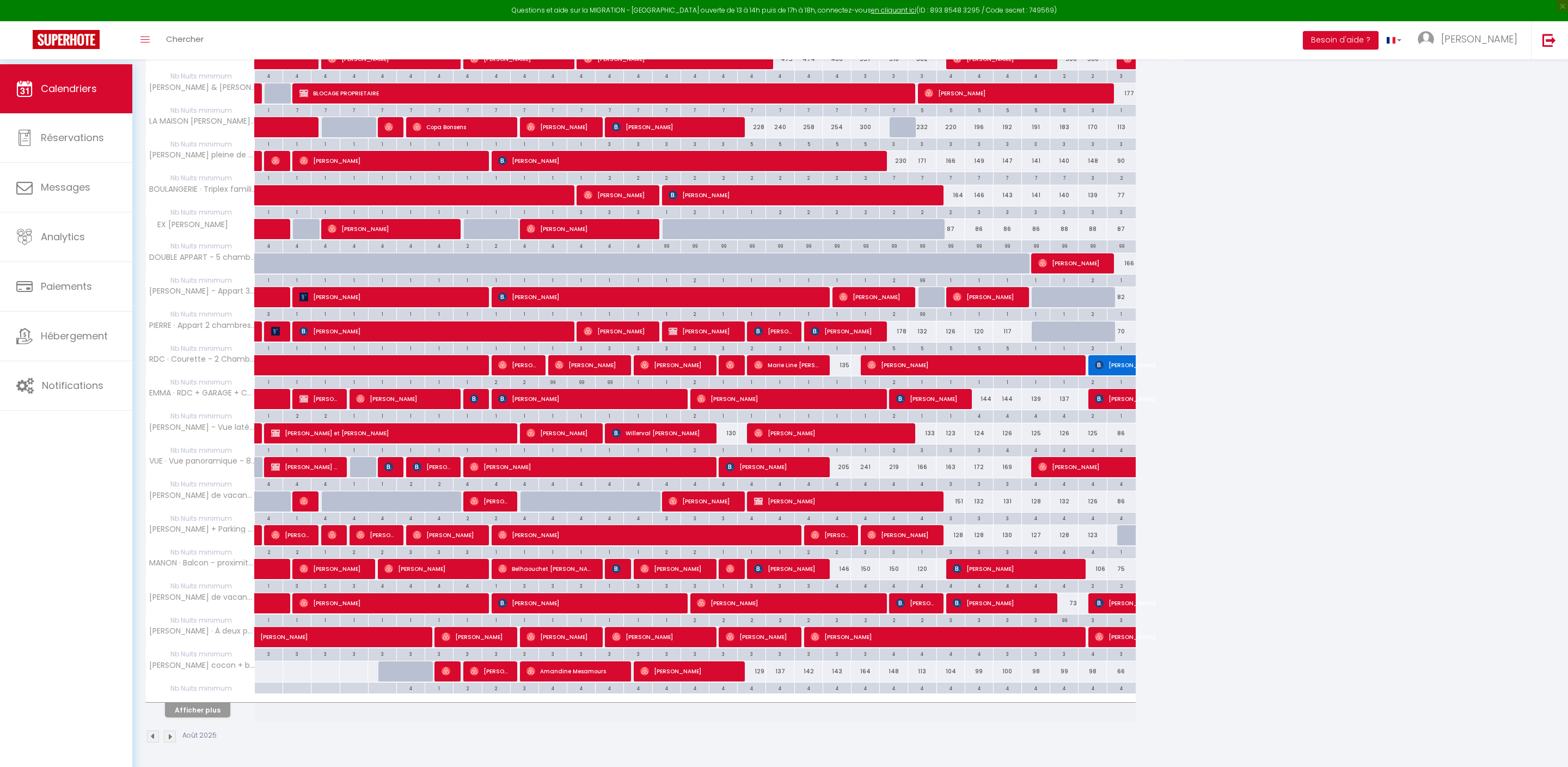
scroll to position [314, 0]
click at [214, 703] on button "Afficher plus" at bounding box center [197, 710] width 66 height 15
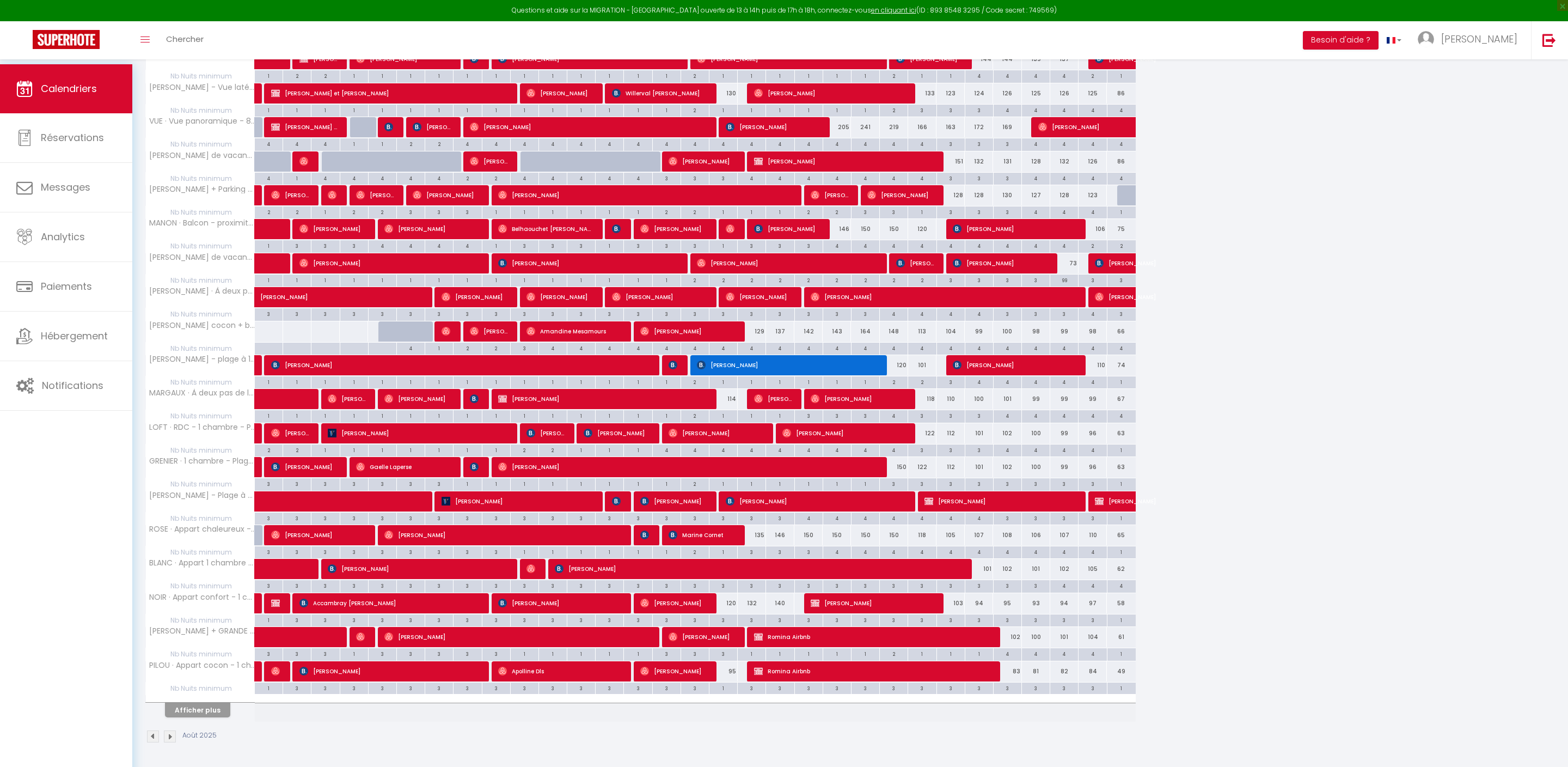
scroll to position [679, 0]
click at [224, 704] on button "Afficher plus" at bounding box center [197, 710] width 66 height 15
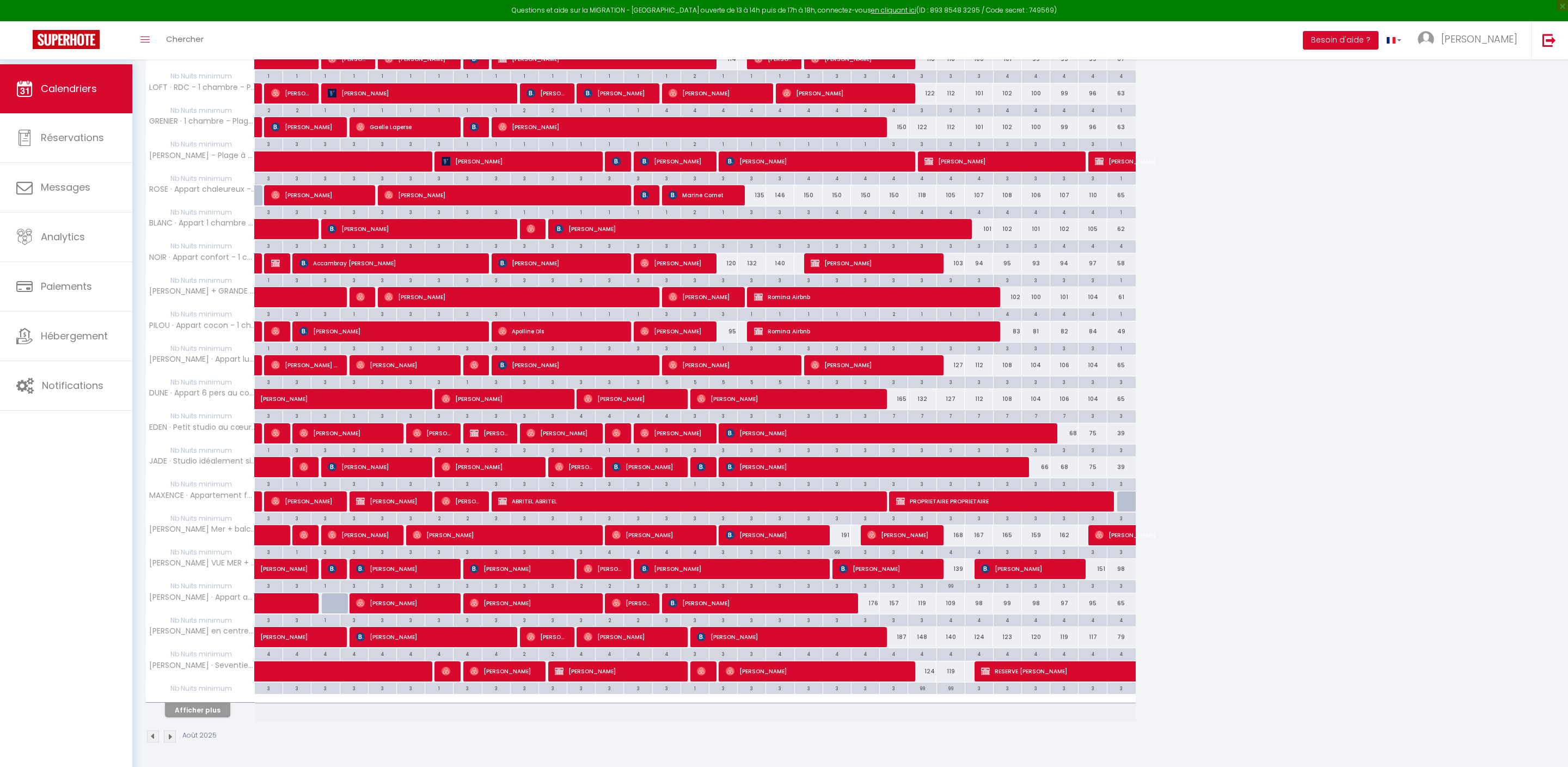
scroll to position [1043, 0]
click at [228, 708] on button "Afficher plus" at bounding box center [197, 710] width 66 height 15
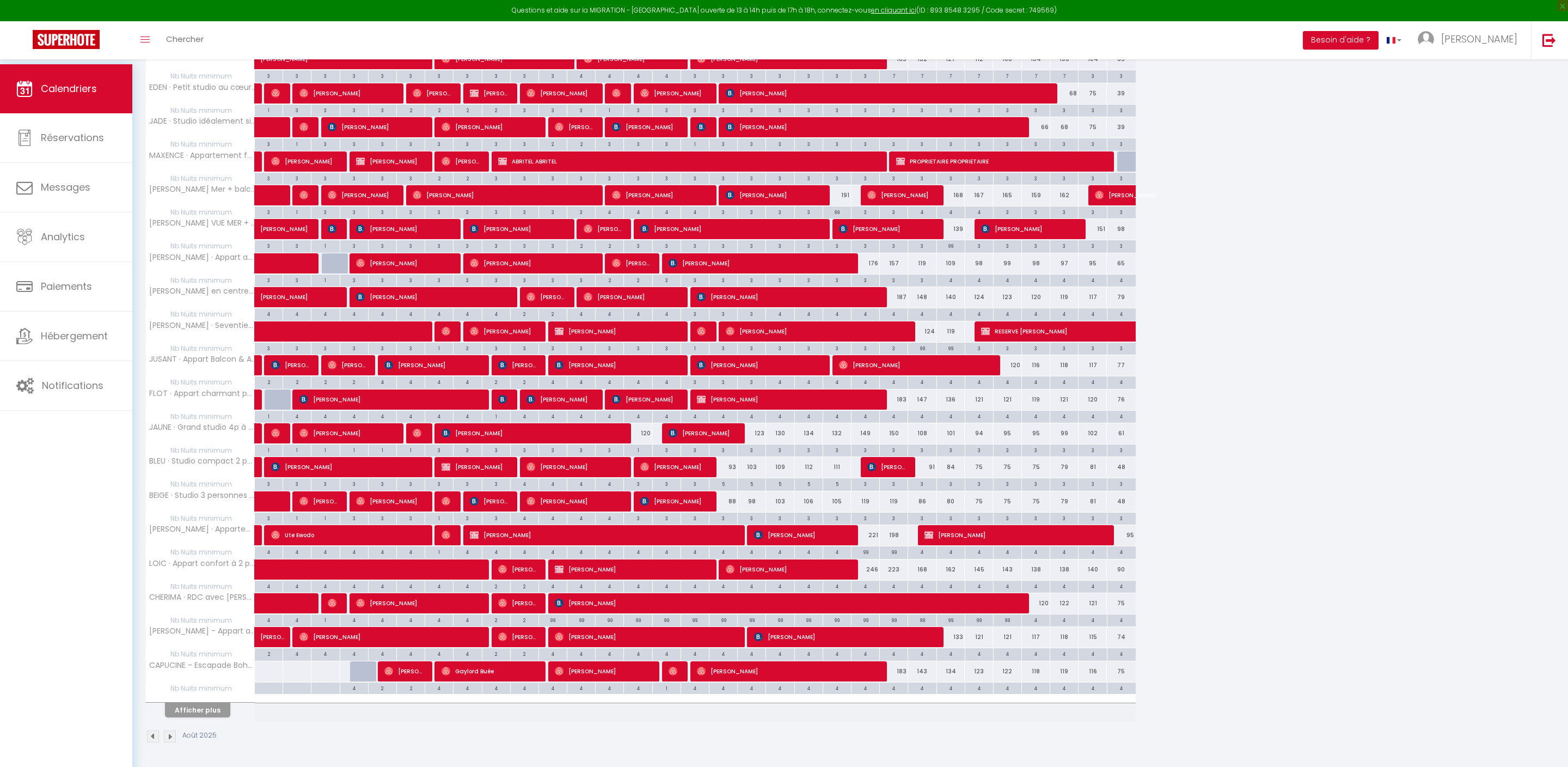
scroll to position [1408, 0]
click at [208, 707] on button "Afficher plus" at bounding box center [197, 710] width 66 height 15
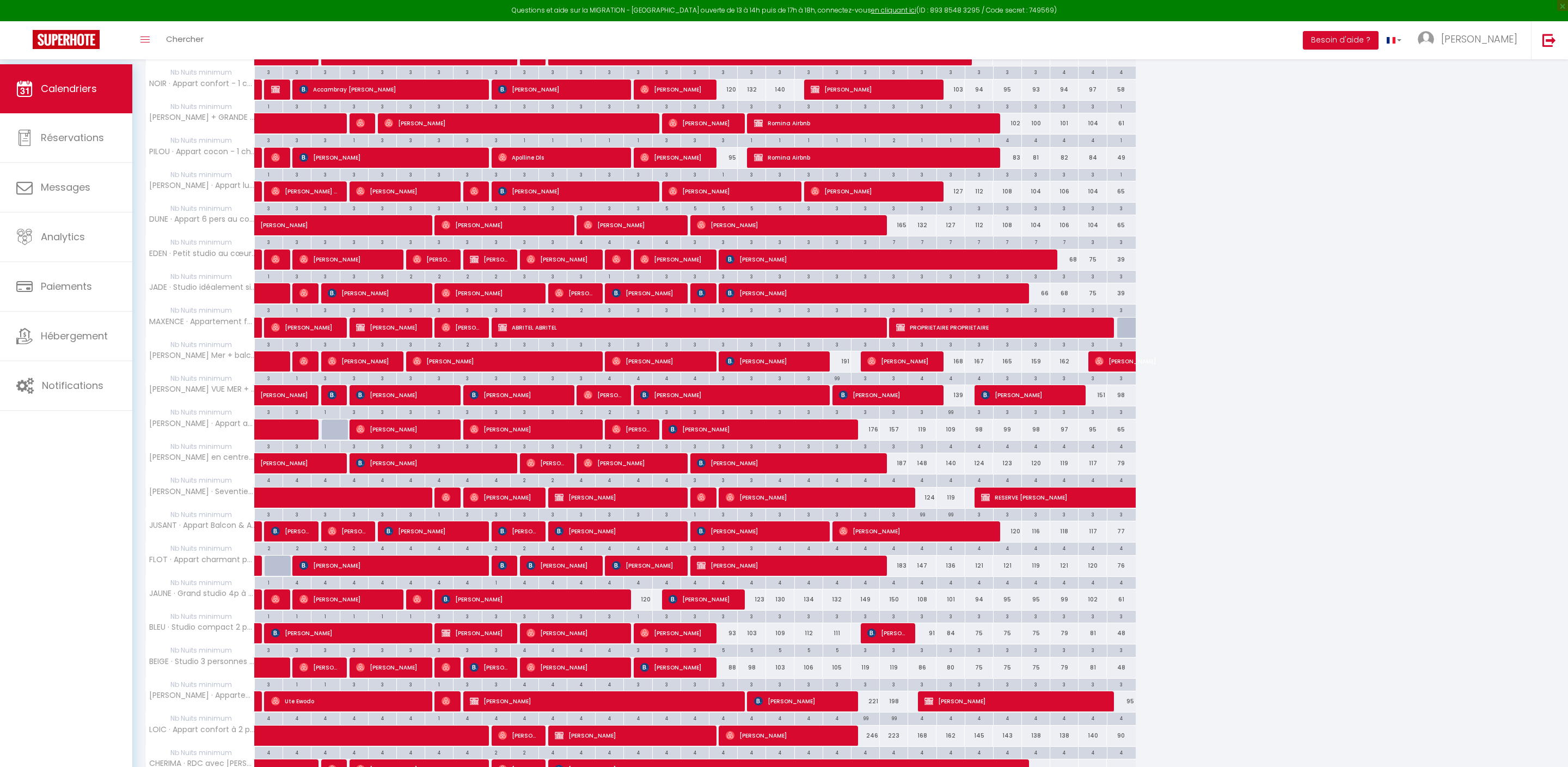
scroll to position [1105, 0]
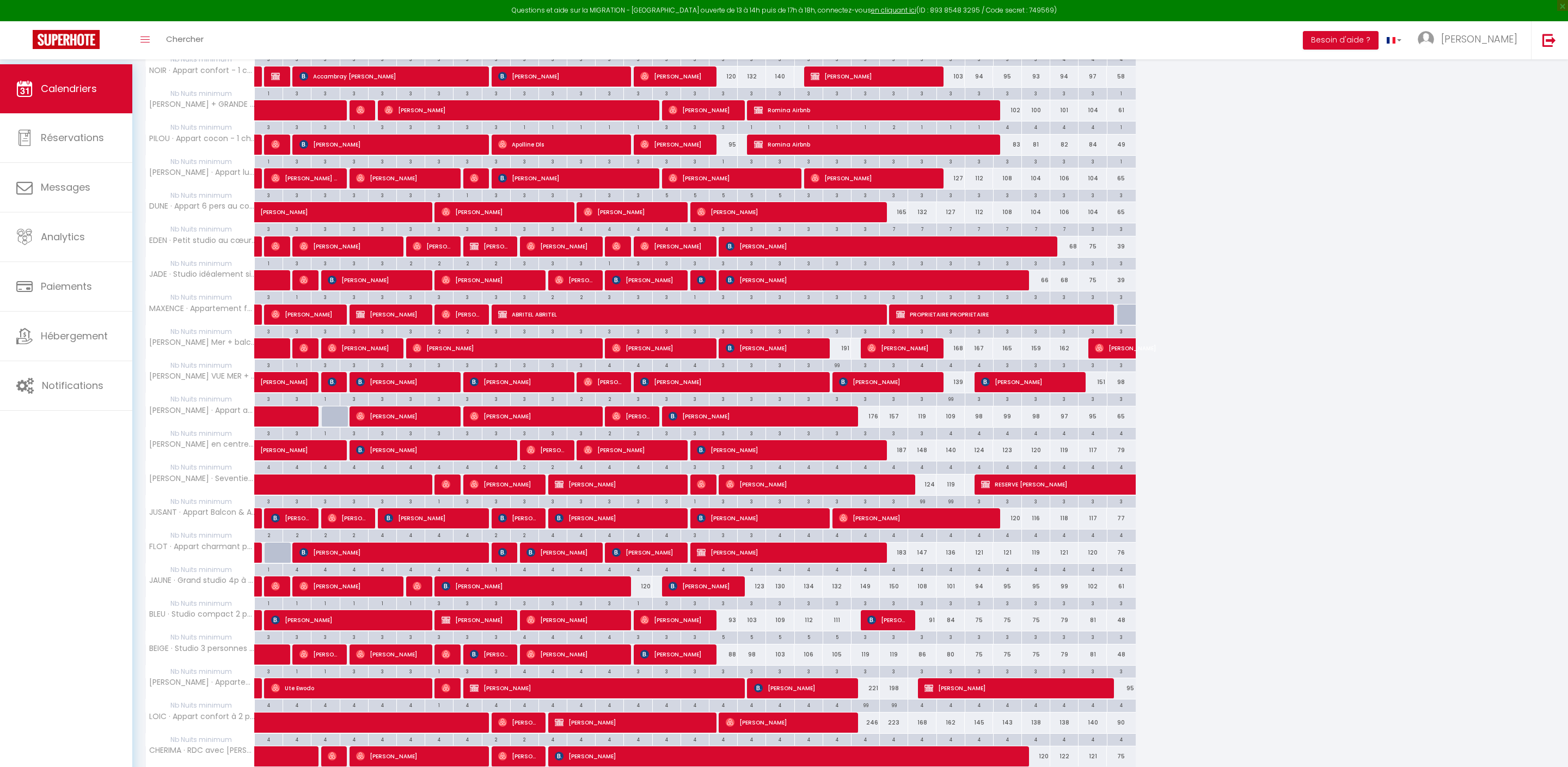
click at [904, 472] on div "4" at bounding box center [893, 467] width 27 height 10
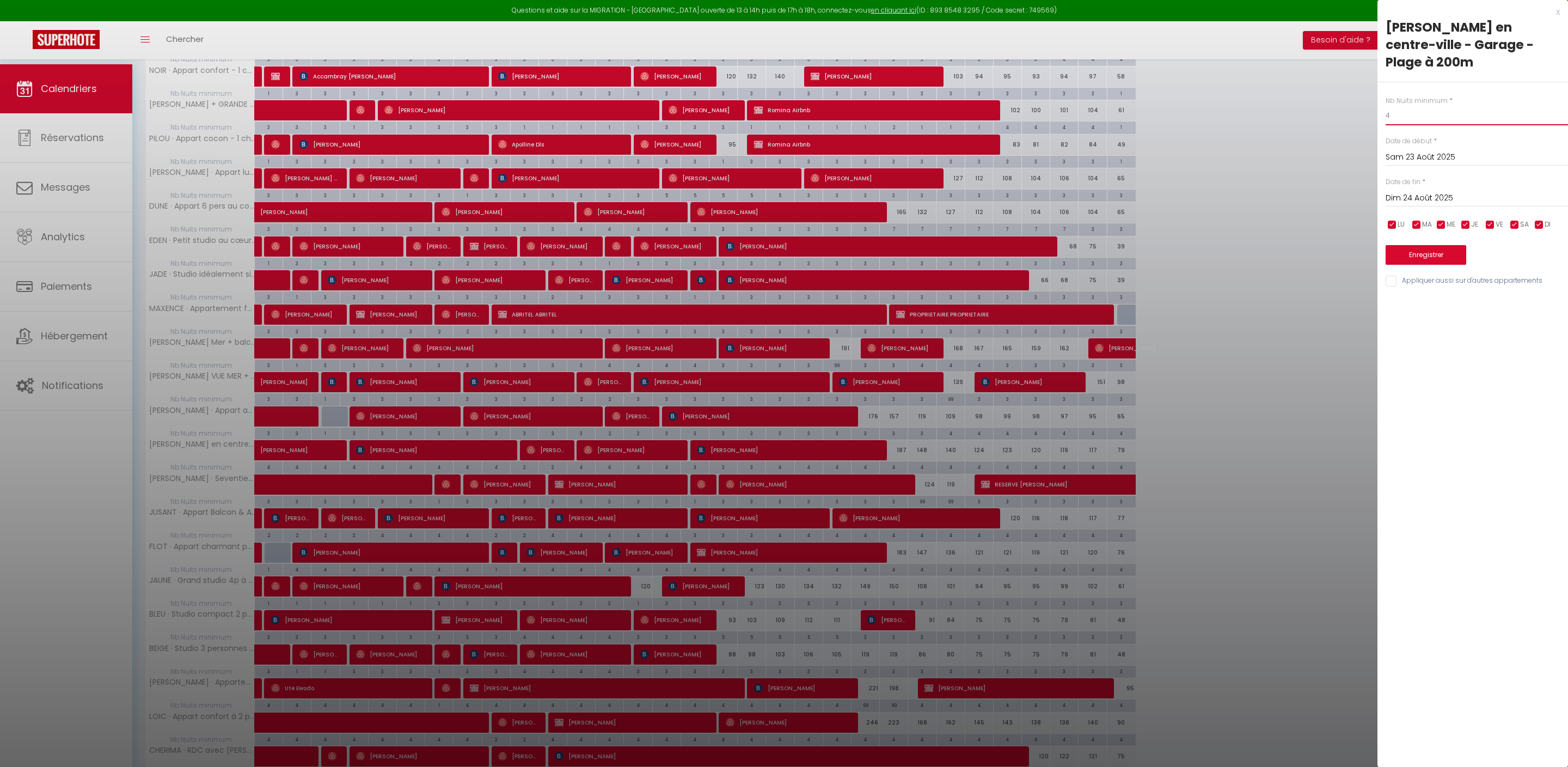
click at [1432, 126] on input "4" at bounding box center [1476, 116] width 182 height 20
click at [1399, 205] on input "Dim 24 Août 2025" at bounding box center [1476, 198] width 182 height 14
click at [1536, 359] on span "30" at bounding box center [1536, 348] width 23 height 22
click at [1393, 286] on input "Appliquer aussi sur d'autres appartements" at bounding box center [1476, 280] width 182 height 11
click at [1436, 265] on button "Enregistrer" at bounding box center [1425, 255] width 81 height 20
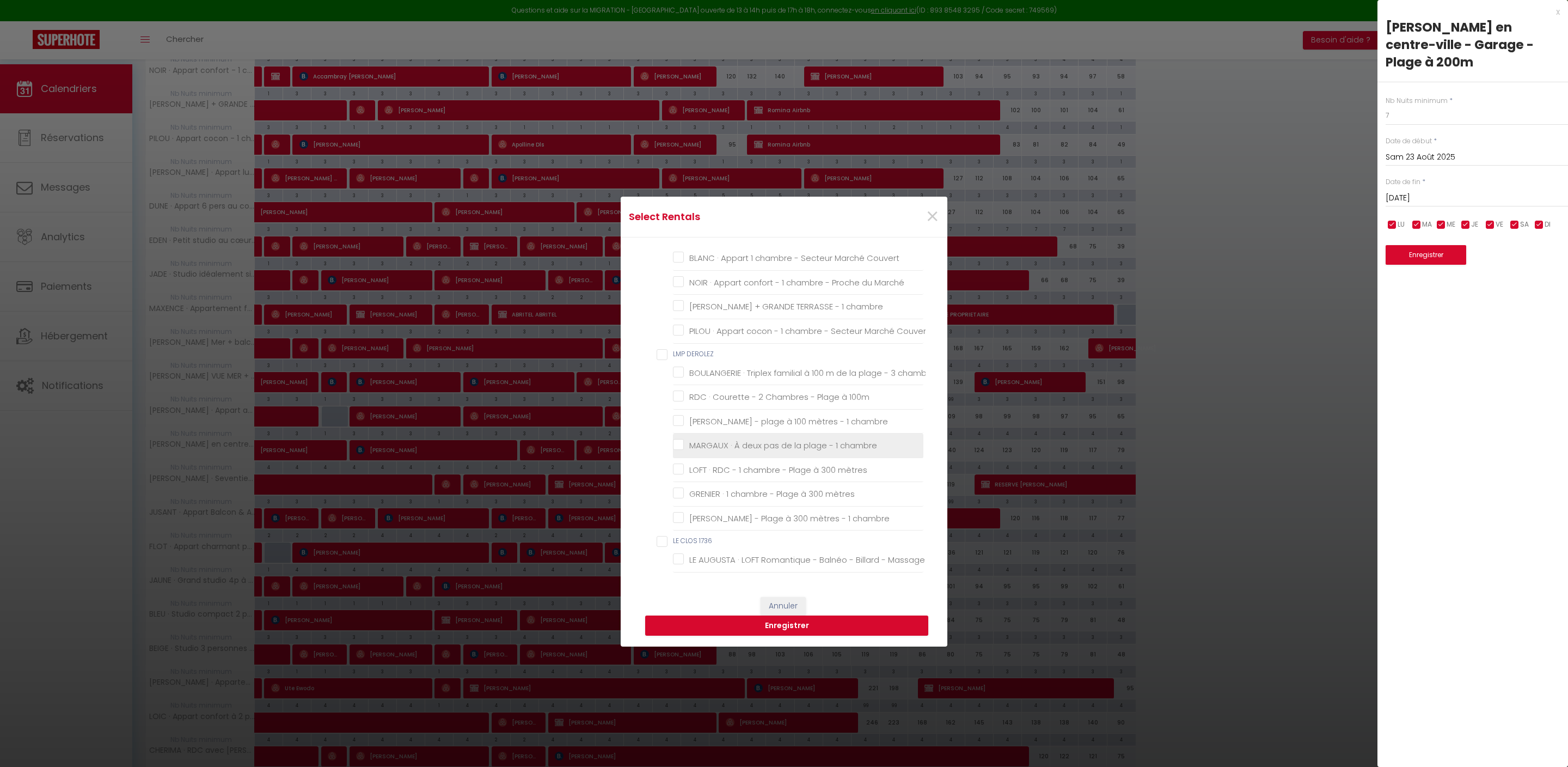
scroll to position [161, 2]
click at [678, 473] on mètres "GRENIER · 1 chambre - Plage à 300 mètres" at bounding box center [797, 467] width 250 height 11
click at [767, 629] on button "Enregistrer" at bounding box center [786, 626] width 283 height 21
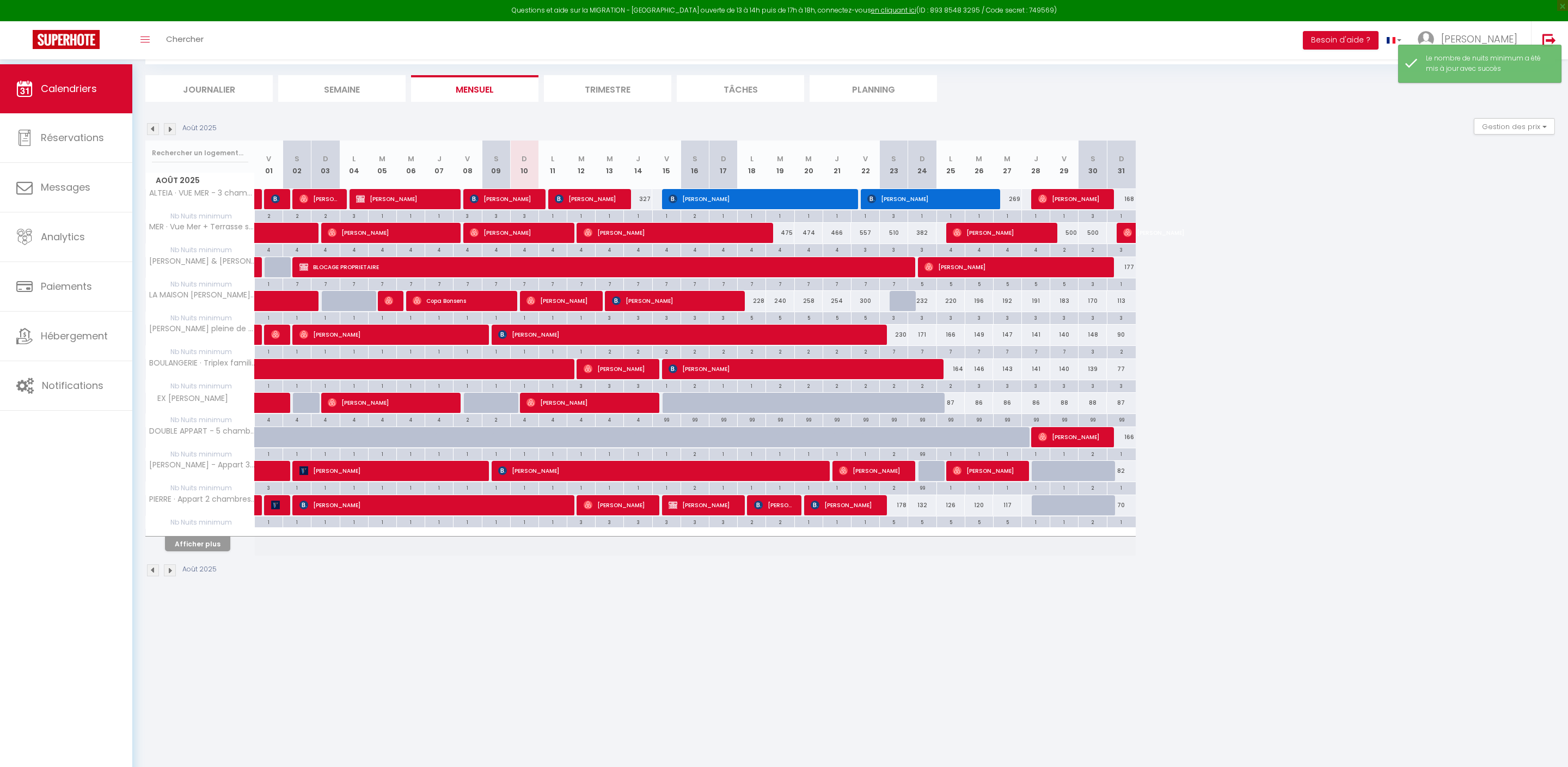
scroll to position [64, 0]
click at [204, 552] on button "Afficher plus" at bounding box center [197, 544] width 66 height 15
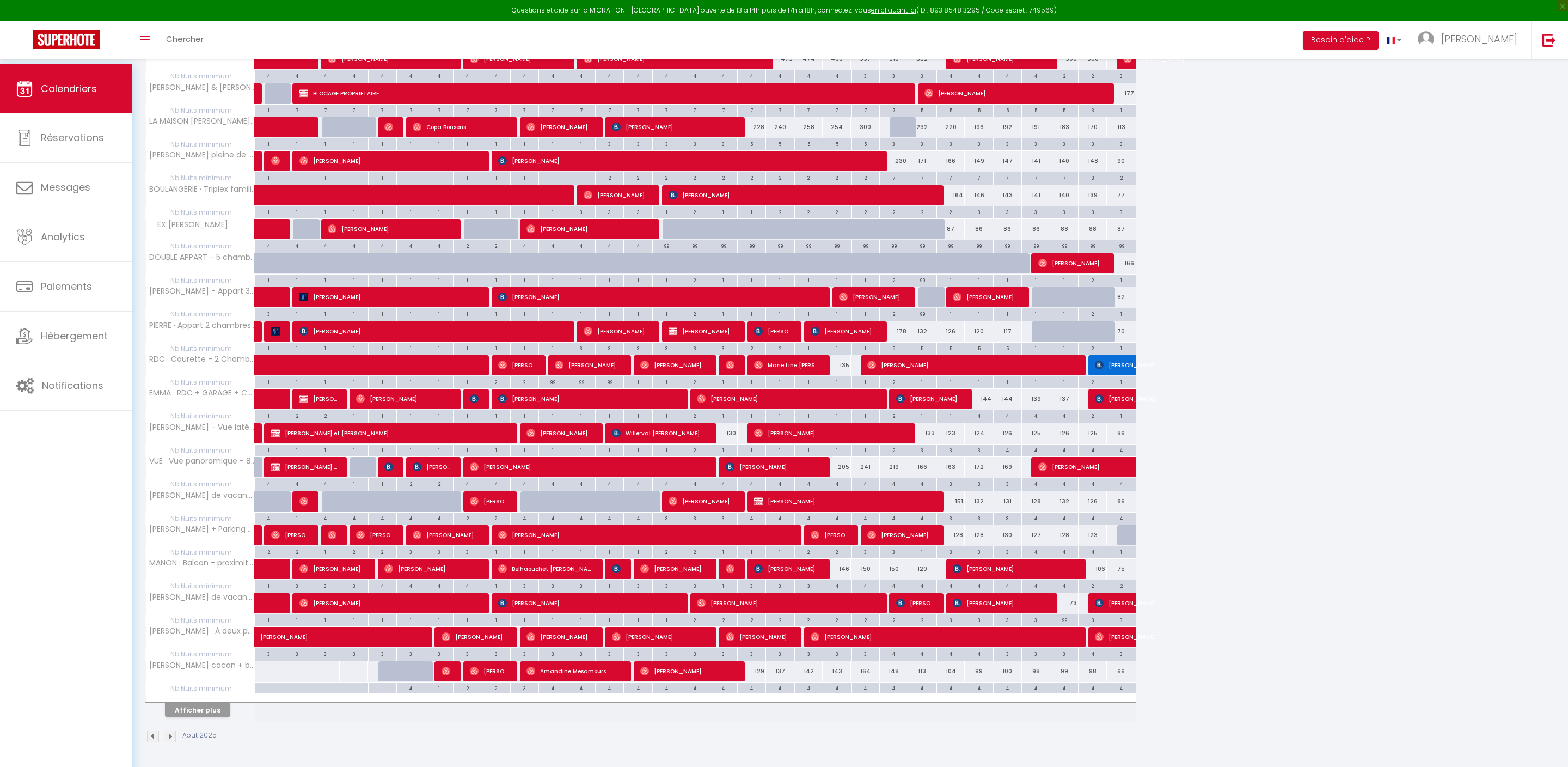
scroll to position [314, 0]
click at [198, 703] on button "Afficher plus" at bounding box center [197, 710] width 66 height 15
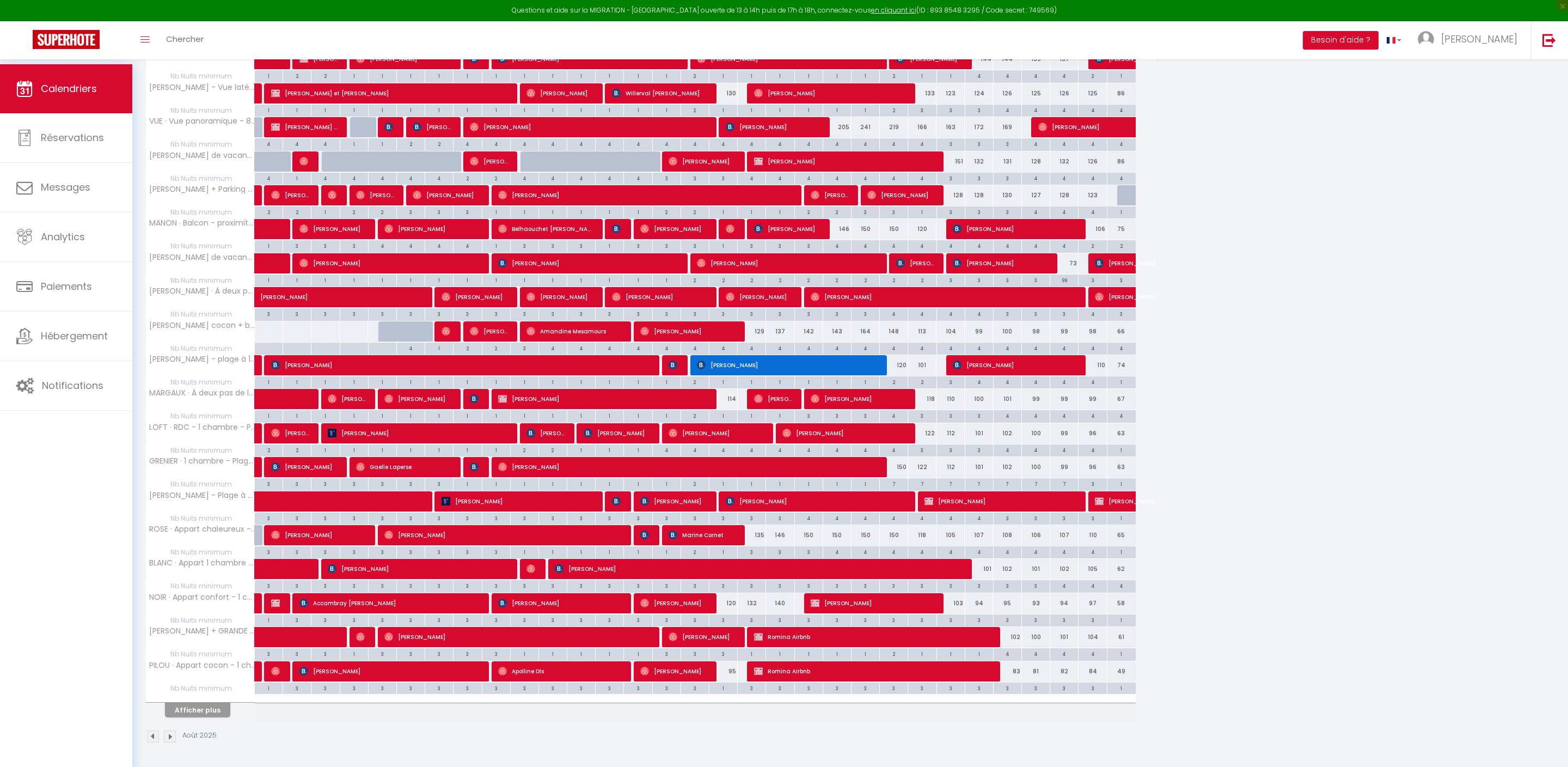
scroll to position [679, 0]
click at [205, 703] on button "Afficher plus" at bounding box center [197, 710] width 66 height 15
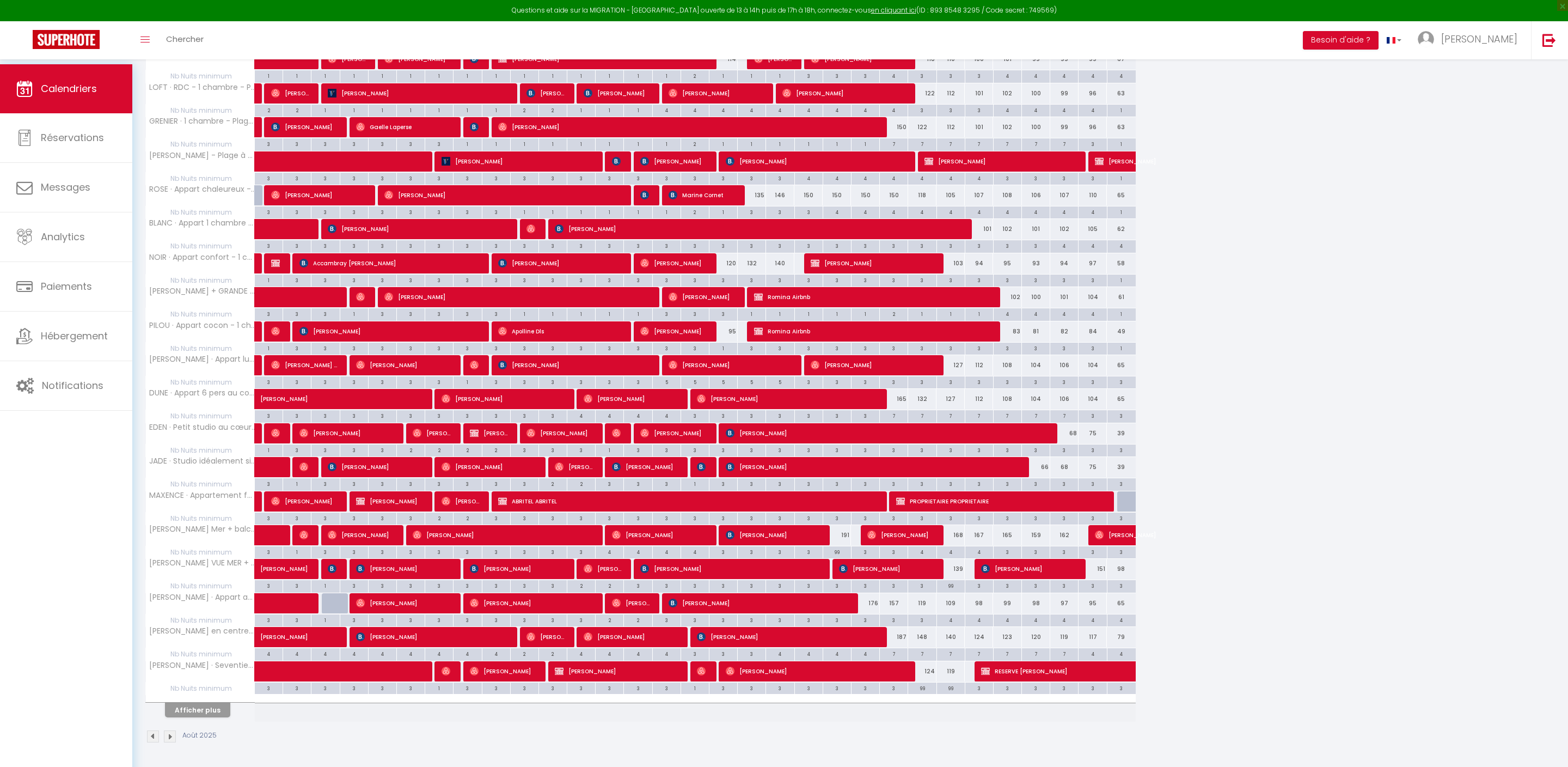
scroll to position [1043, 0]
click at [215, 703] on button "Afficher plus" at bounding box center [197, 710] width 66 height 15
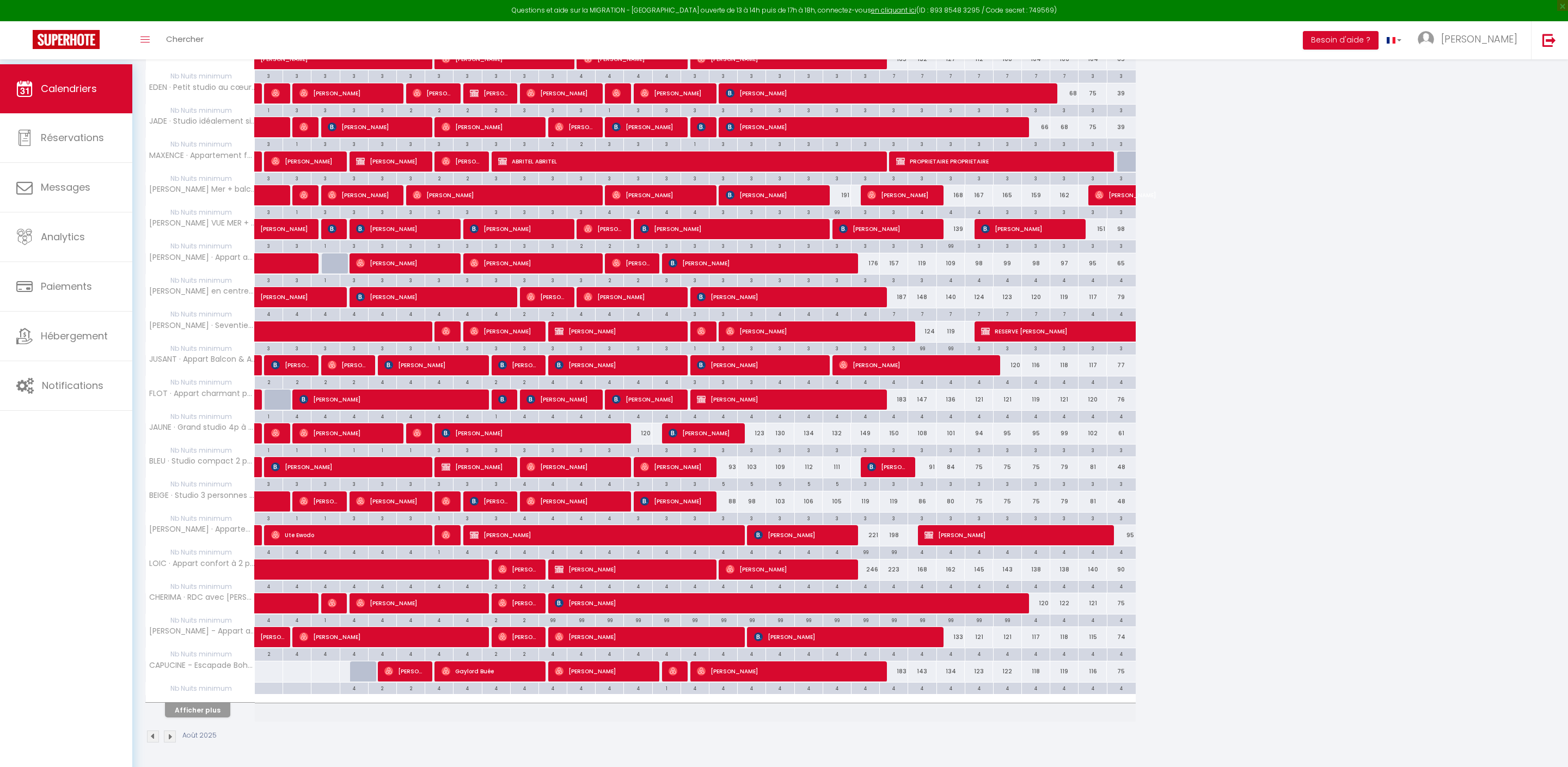
scroll to position [1408, 0]
click at [905, 411] on div "4" at bounding box center [893, 416] width 27 height 10
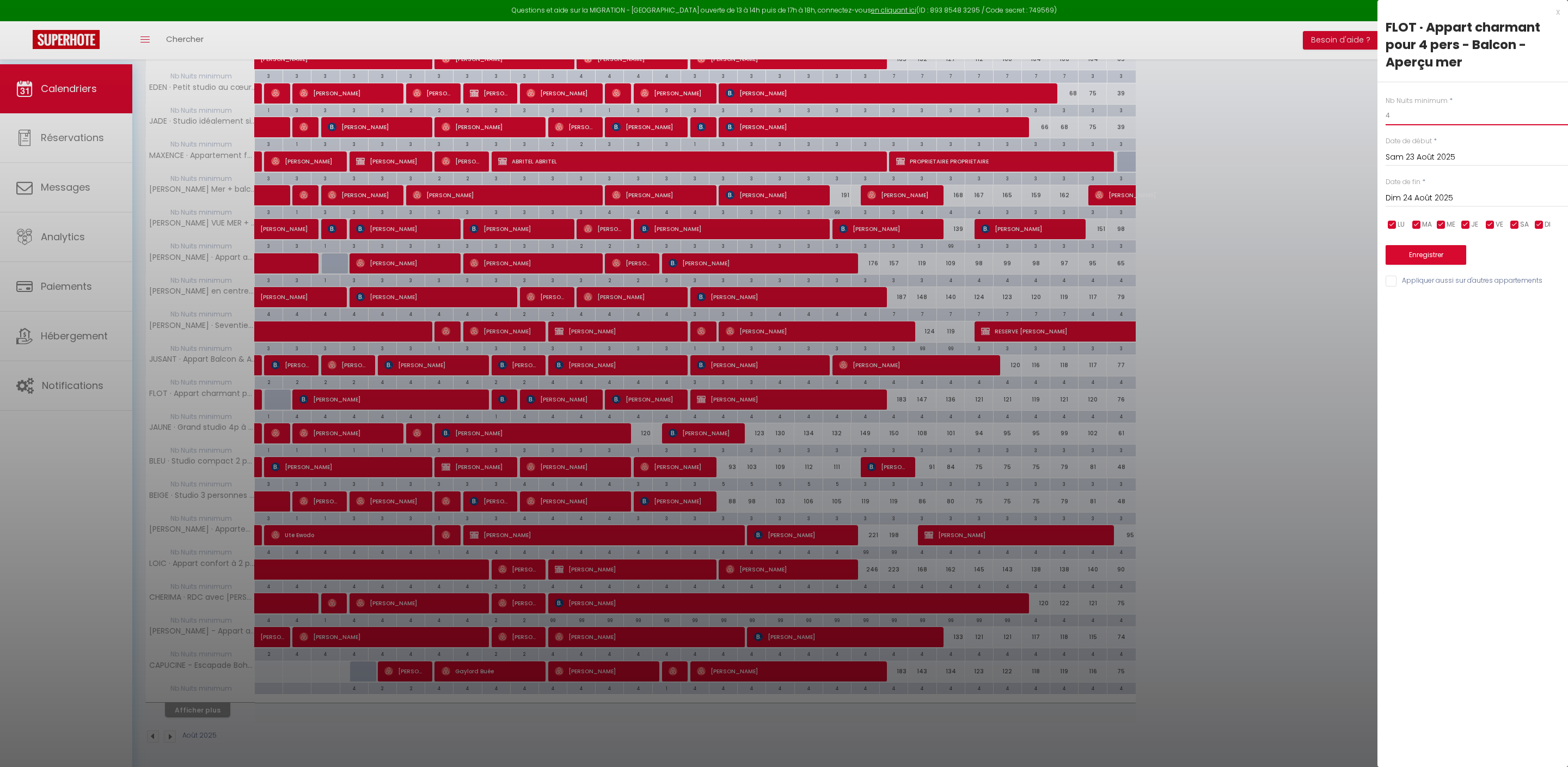
click at [1457, 126] on input "4" at bounding box center [1476, 116] width 182 height 20
click at [1454, 205] on input "Dim 24 Août 2025" at bounding box center [1476, 198] width 182 height 14
click at [1540, 359] on span "30" at bounding box center [1536, 348] width 23 height 22
click at [1393, 286] on input "Appliquer aussi sur d'autres appartements" at bounding box center [1476, 280] width 182 height 11
click at [1461, 265] on button "Enregistrer" at bounding box center [1425, 255] width 81 height 20
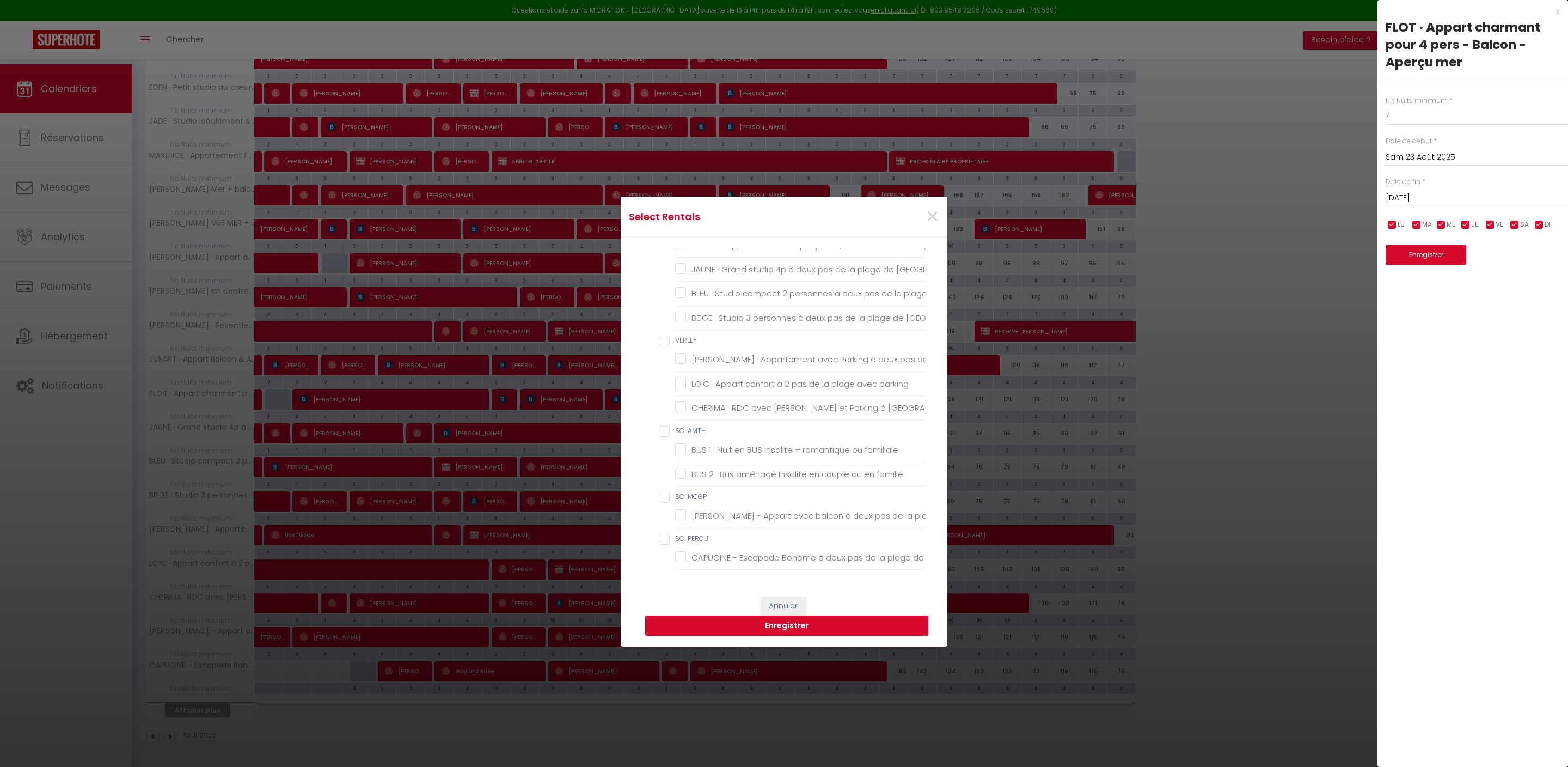
scroll to position [1838, 0]
click at [680, 552] on Berck "CAPUCINE - Escapade Bohème à deux pas de la plage de [GEOGRAPHIC_DATA]" at bounding box center [800, 557] width 250 height 11
click at [791, 629] on button "Enregistrer" at bounding box center [786, 626] width 283 height 21
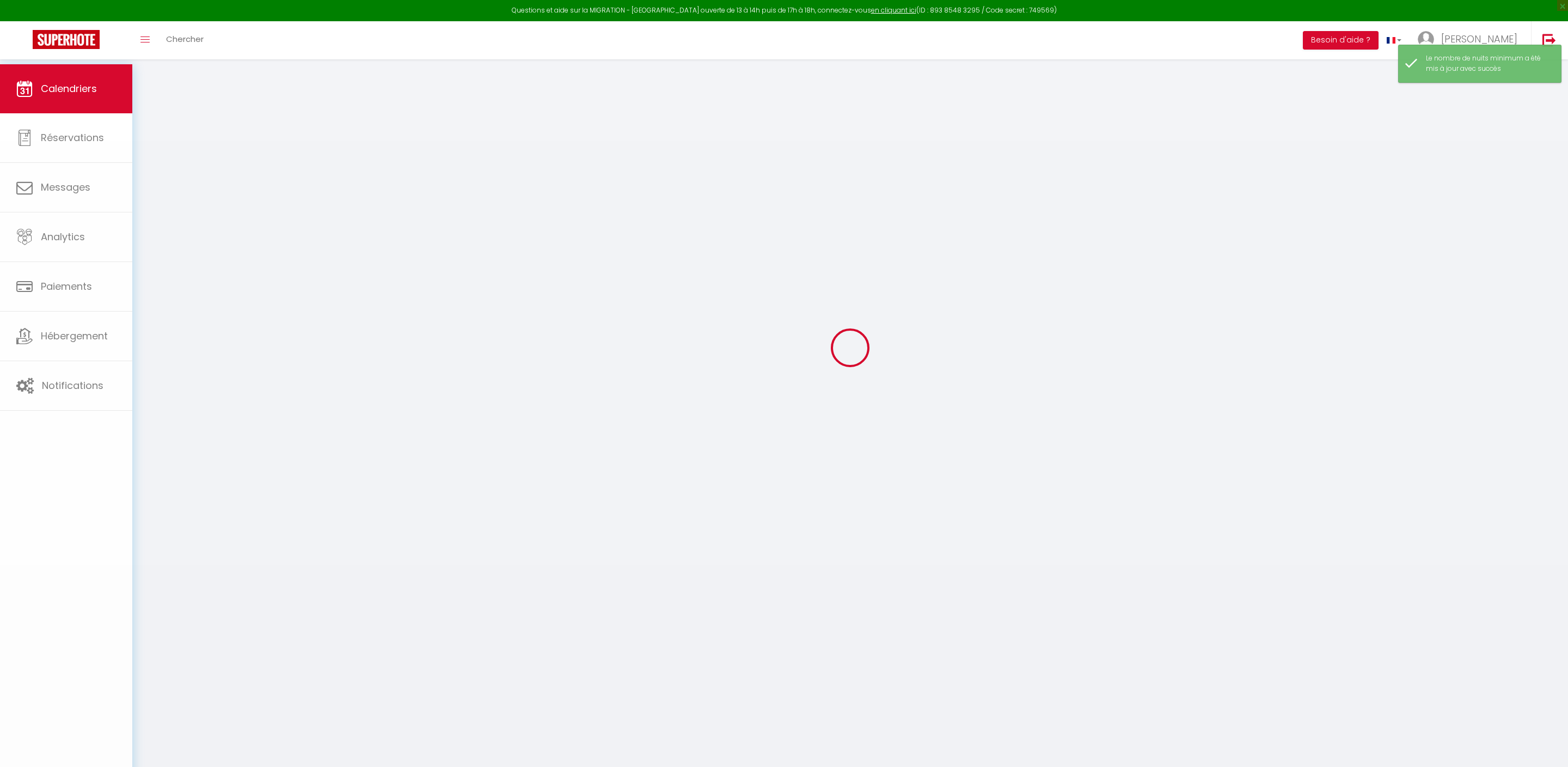
scroll to position [64, 0]
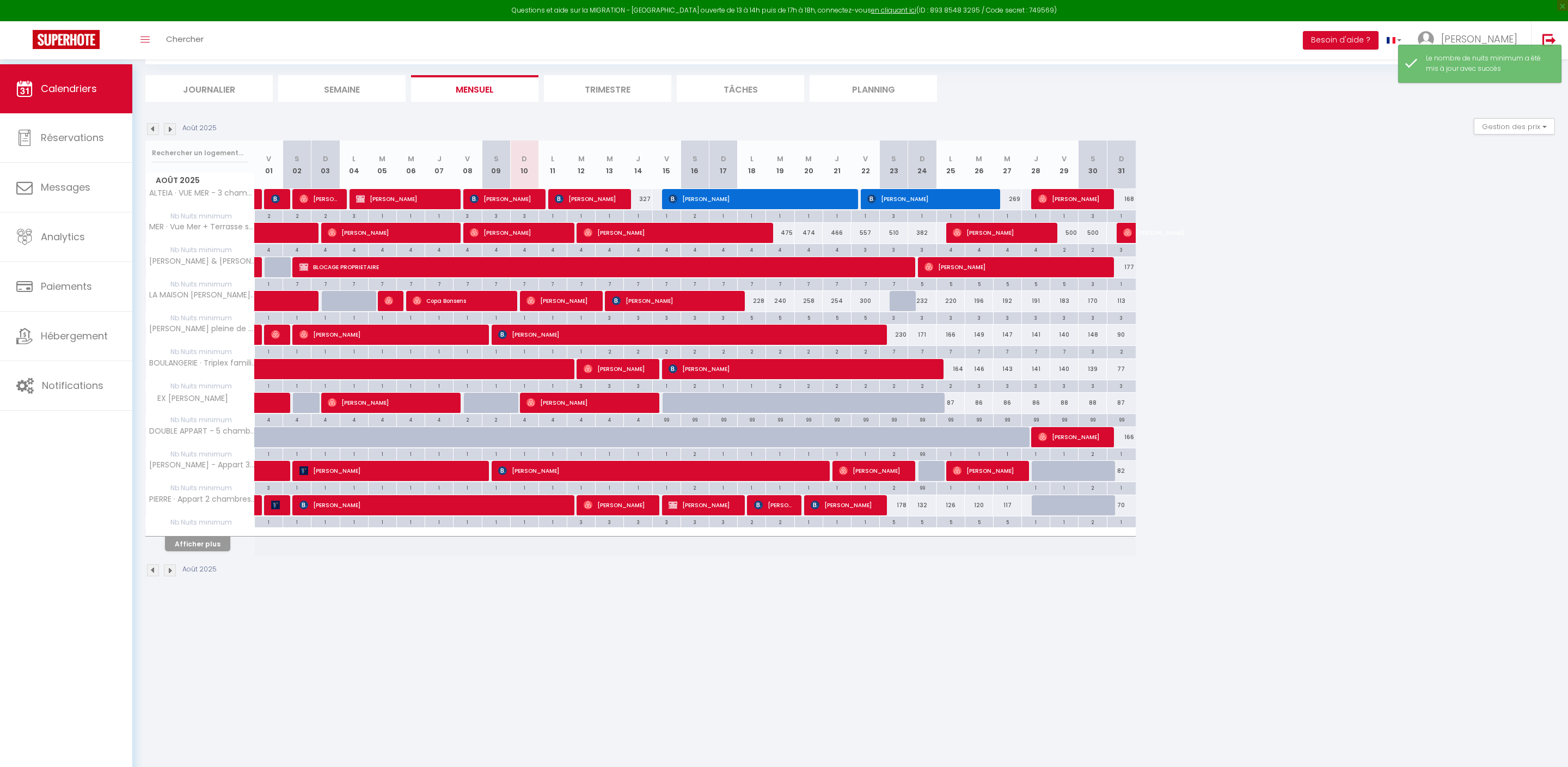
click at [223, 552] on button "Afficher plus" at bounding box center [197, 544] width 66 height 15
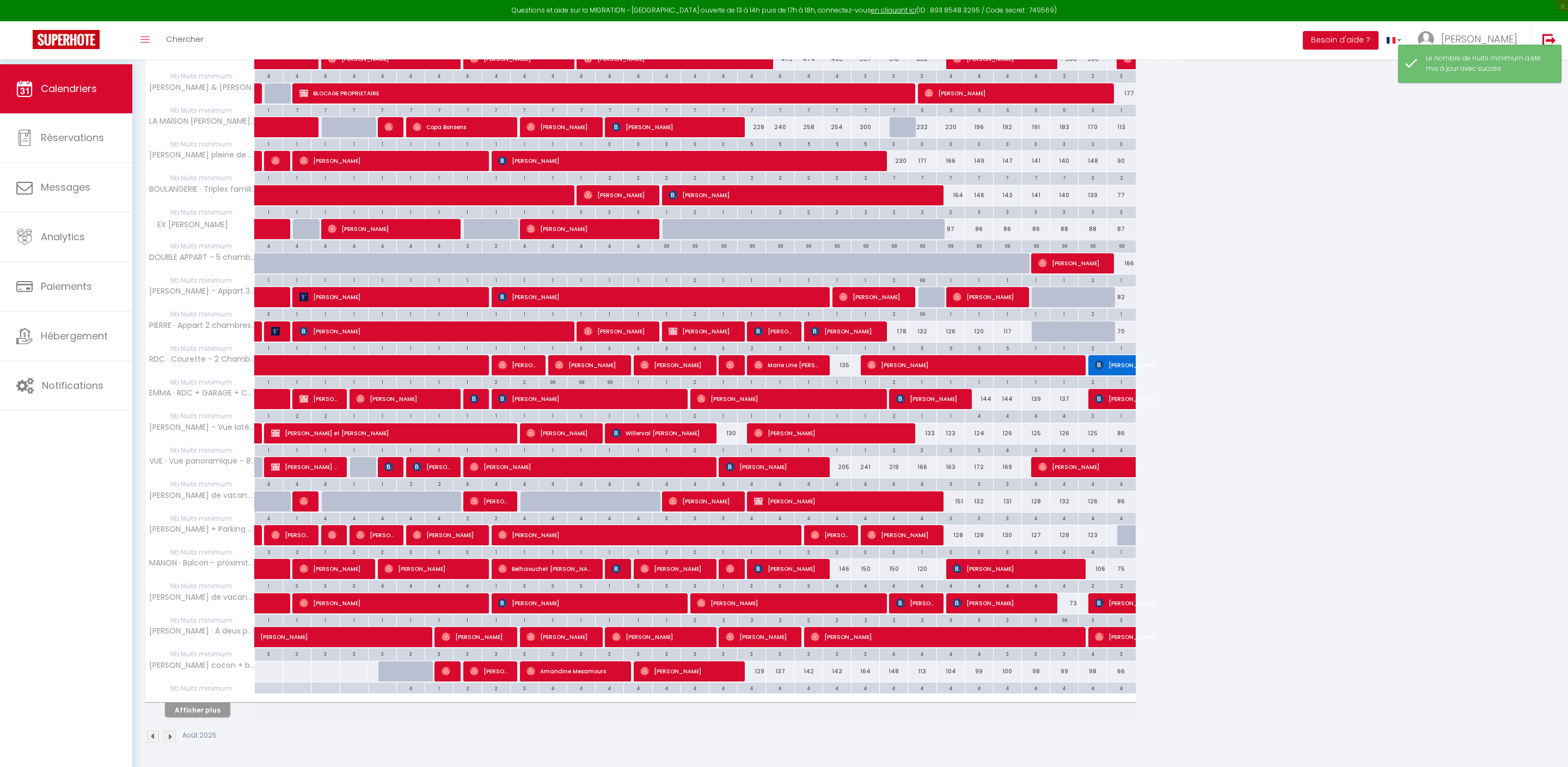
scroll to position [314, 0]
click at [219, 708] on button "Afficher plus" at bounding box center [197, 710] width 66 height 15
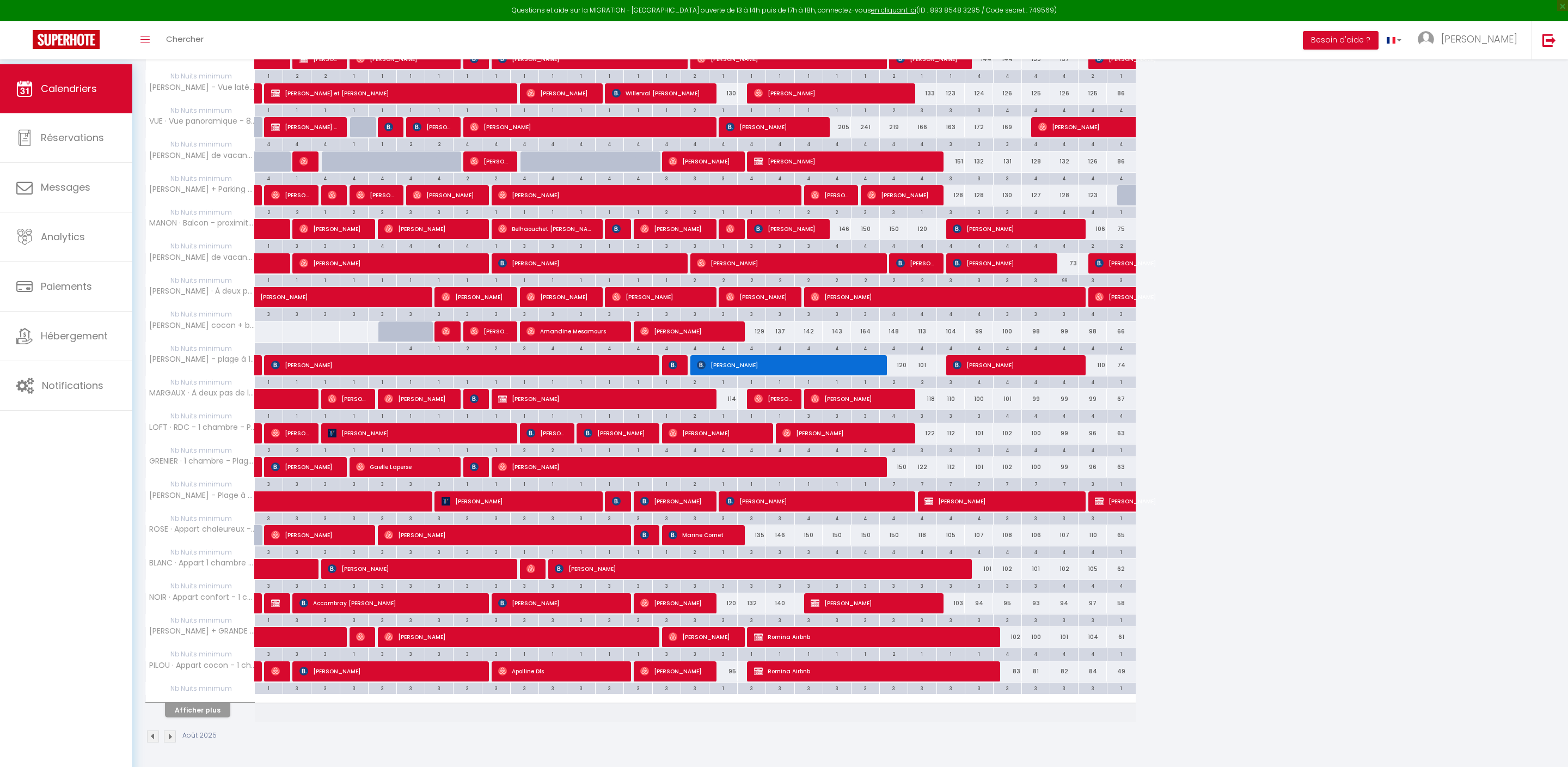
scroll to position [679, 0]
click at [222, 704] on button "Afficher plus" at bounding box center [197, 710] width 66 height 15
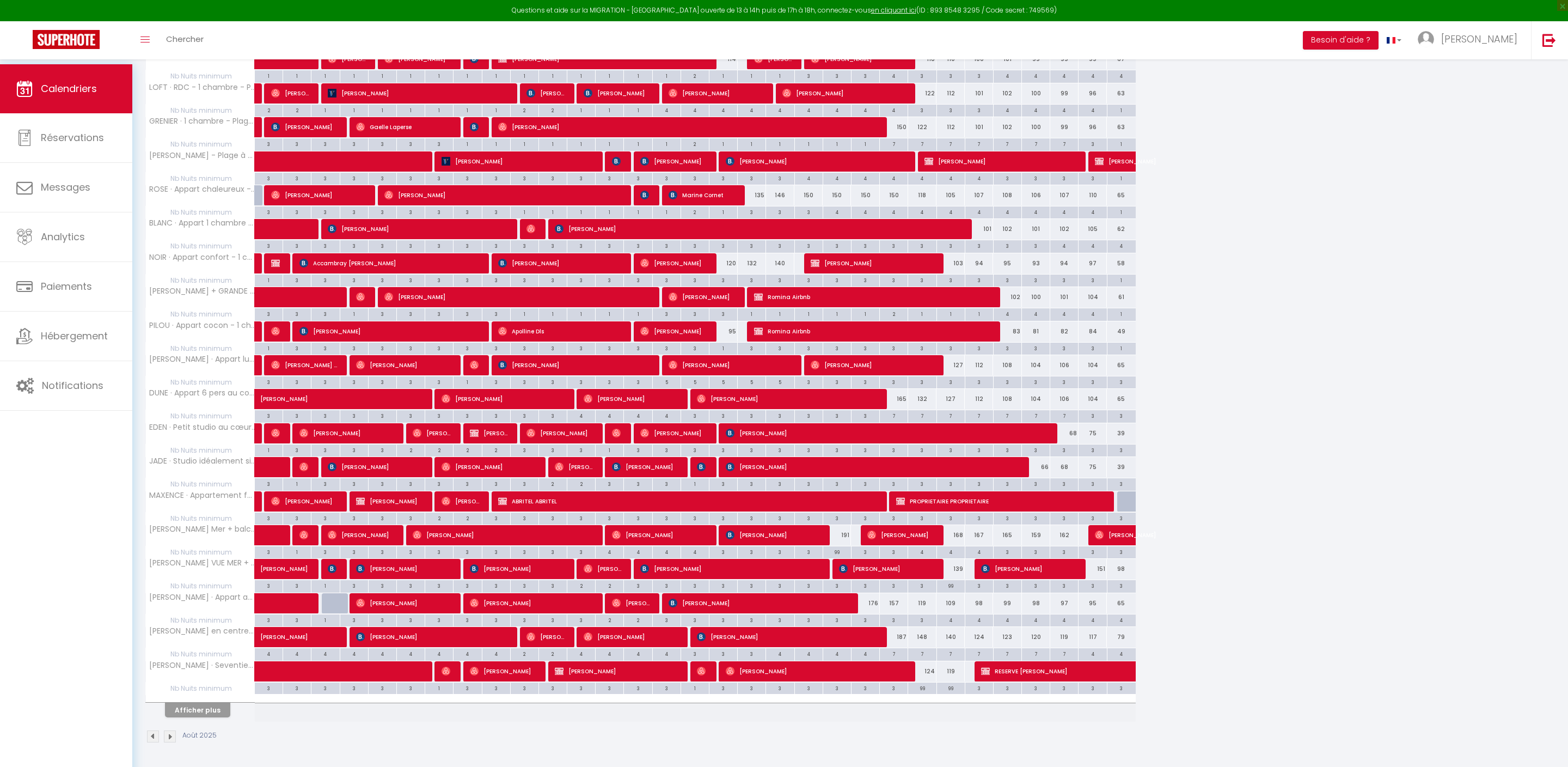
scroll to position [1043, 0]
click at [225, 705] on button "Afficher plus" at bounding box center [197, 710] width 66 height 15
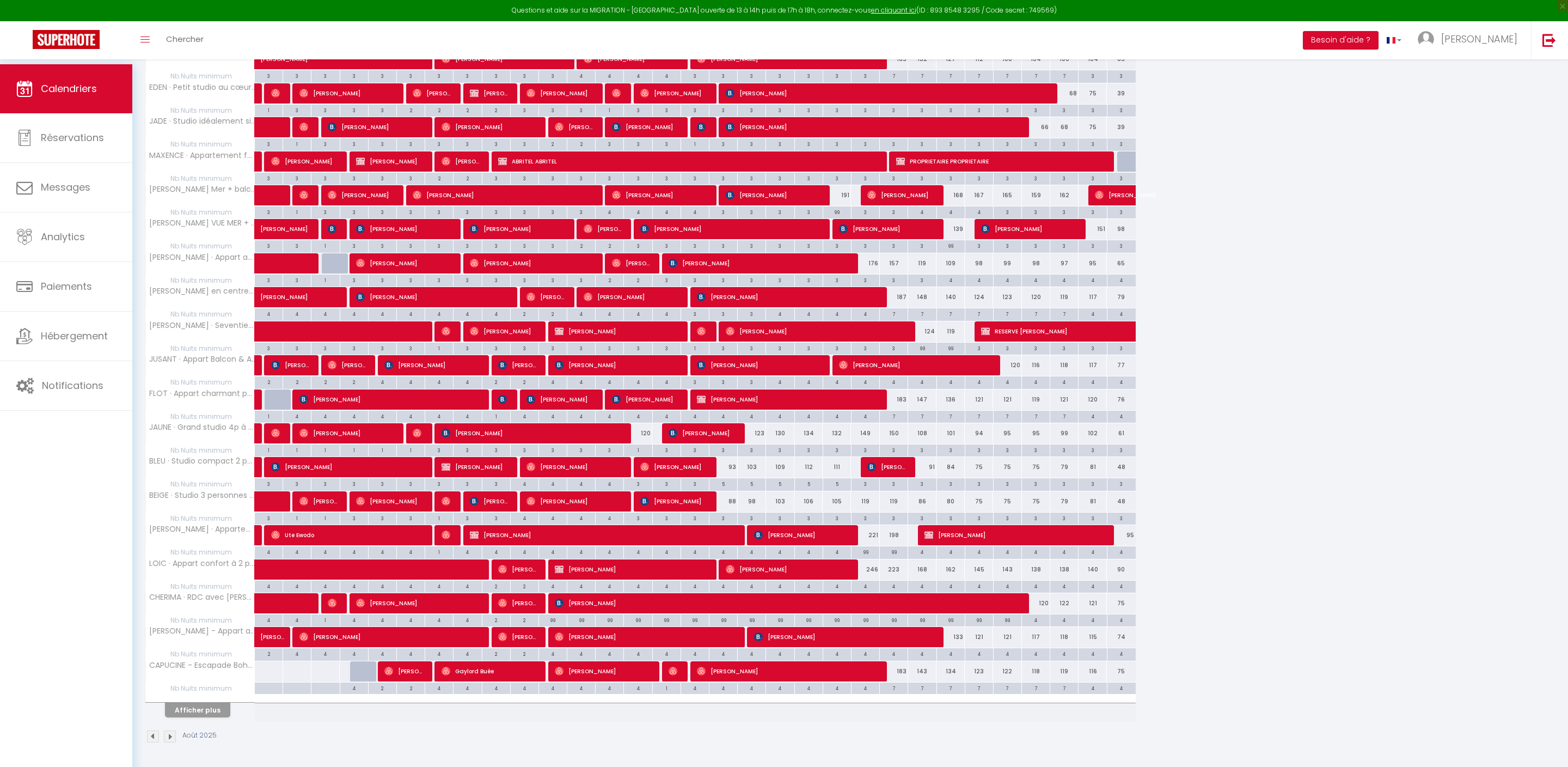
scroll to position [1408, 0]
click at [212, 707] on button "Afficher plus" at bounding box center [197, 710] width 66 height 15
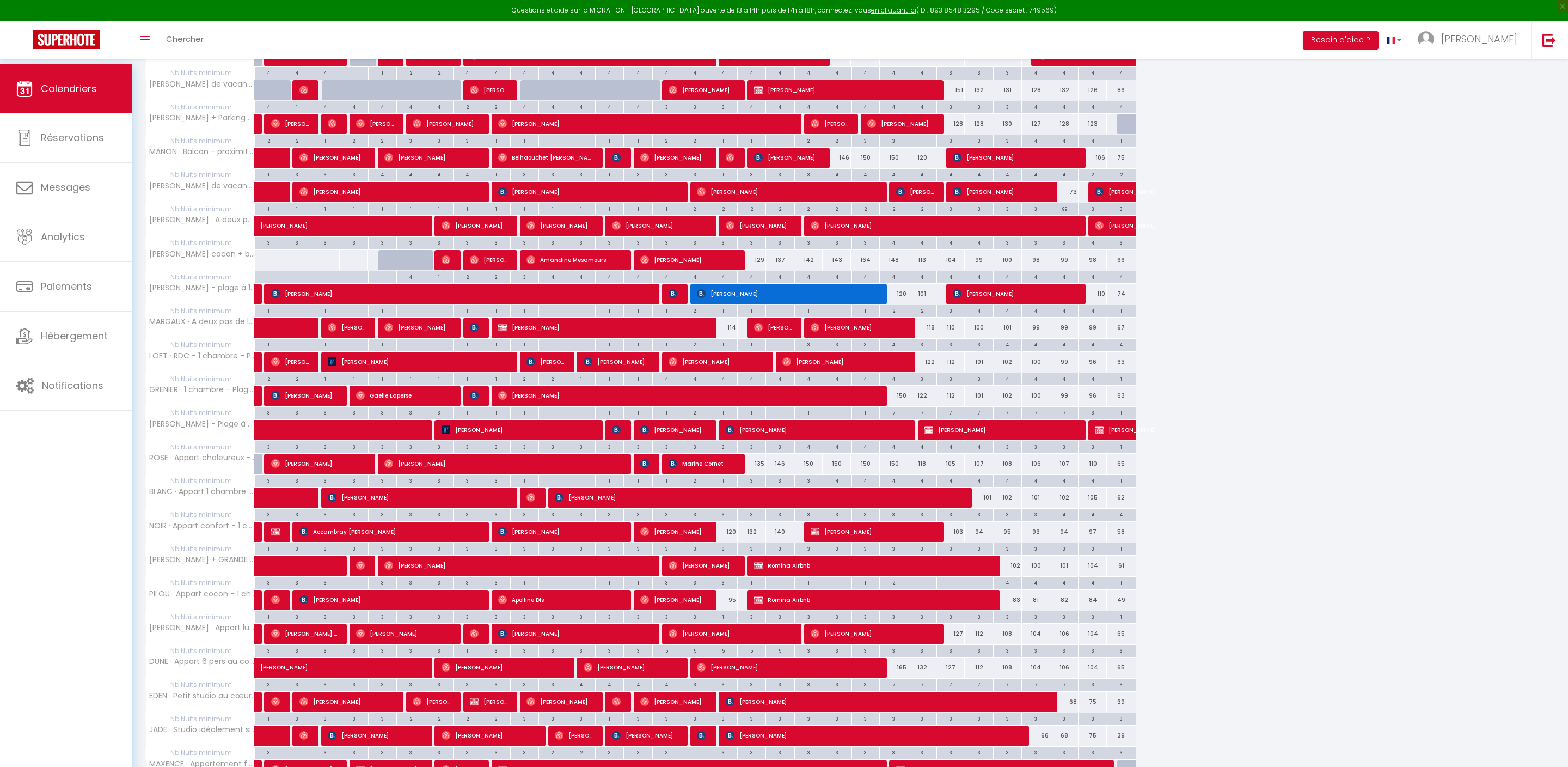
scroll to position [648, 0]
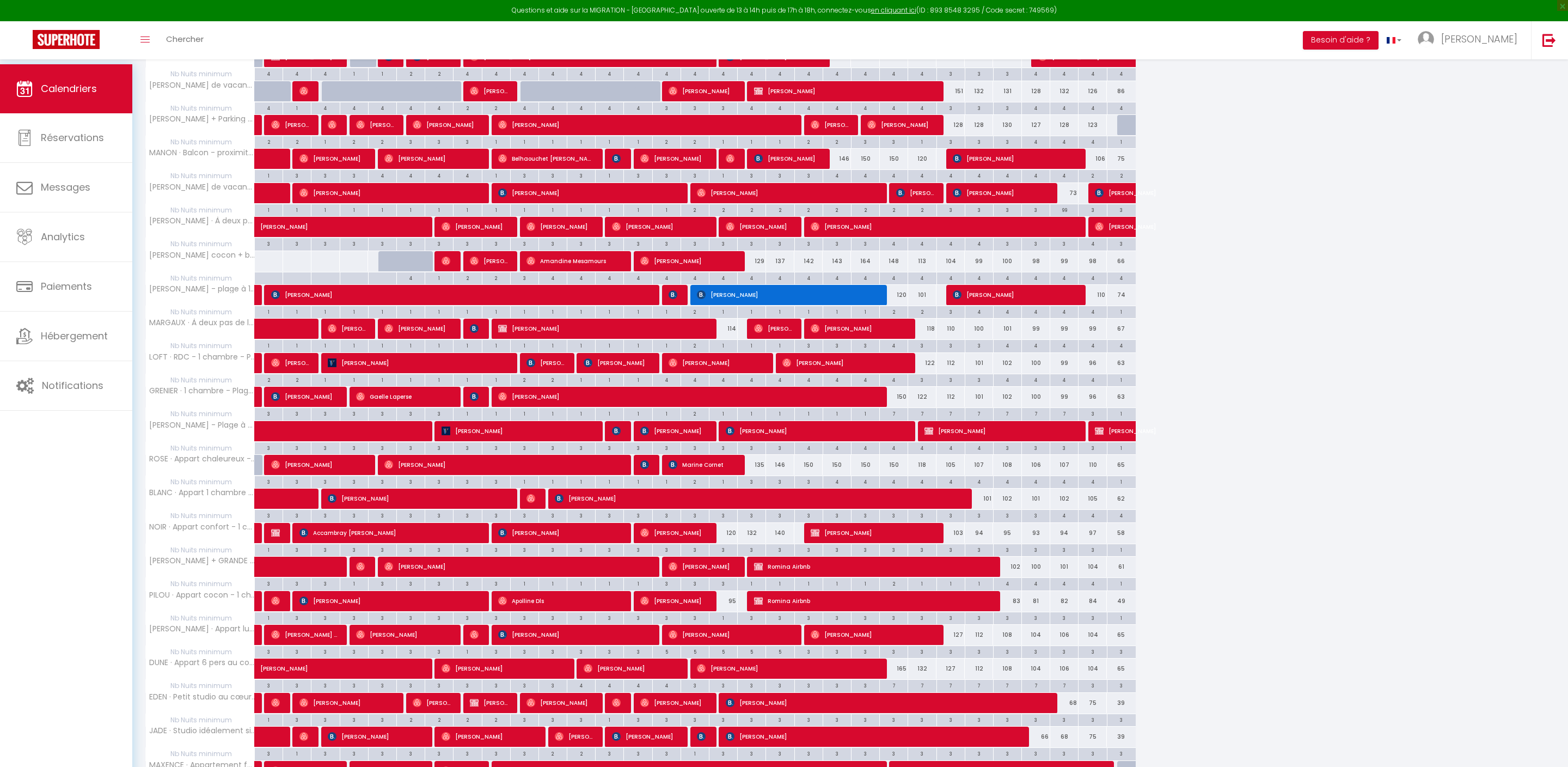
click at [979, 441] on span "[PERSON_NAME]" at bounding box center [999, 430] width 150 height 21
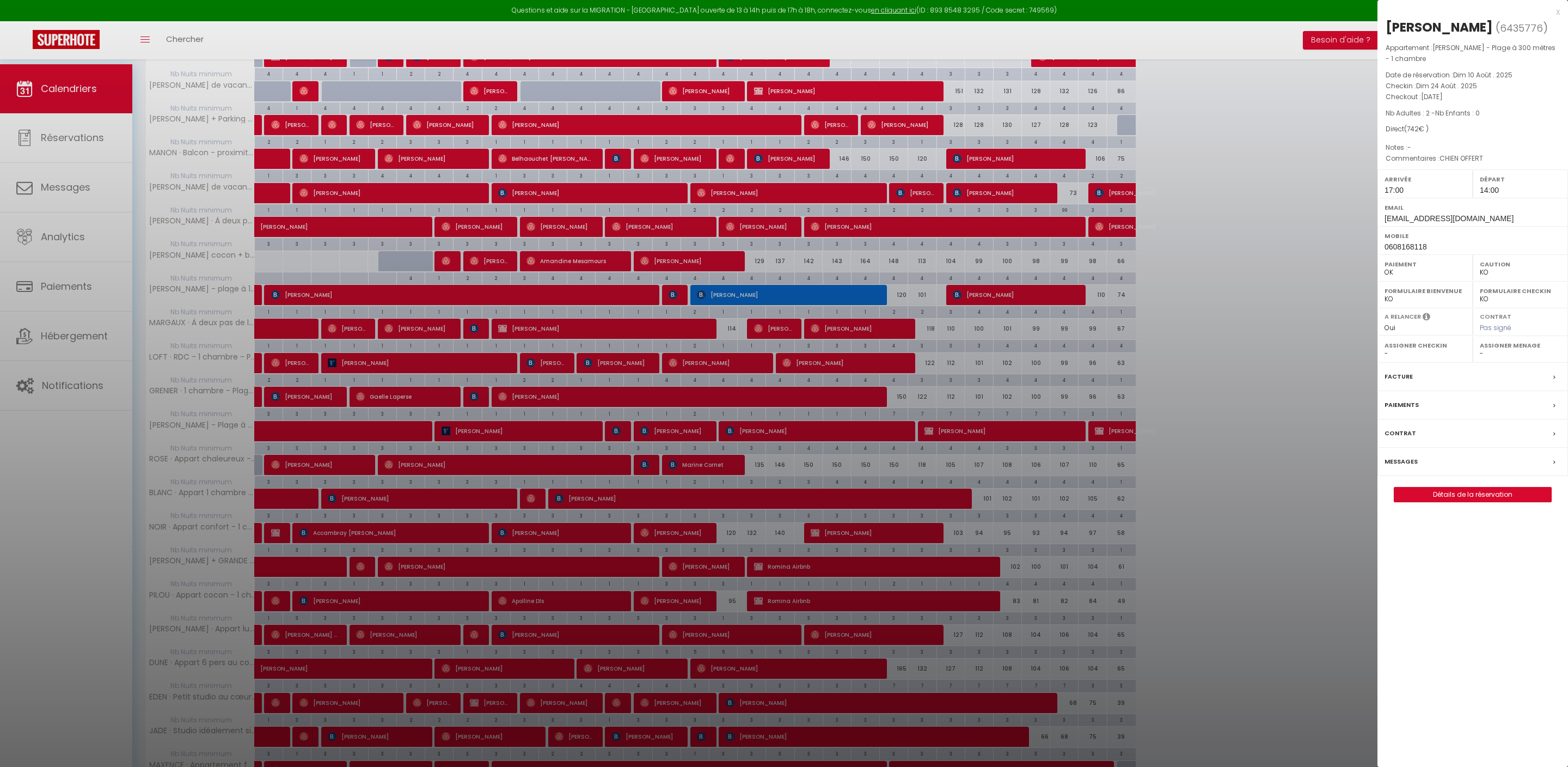
click at [1422, 502] on link "Détails de la réservation" at bounding box center [1472, 494] width 157 height 14
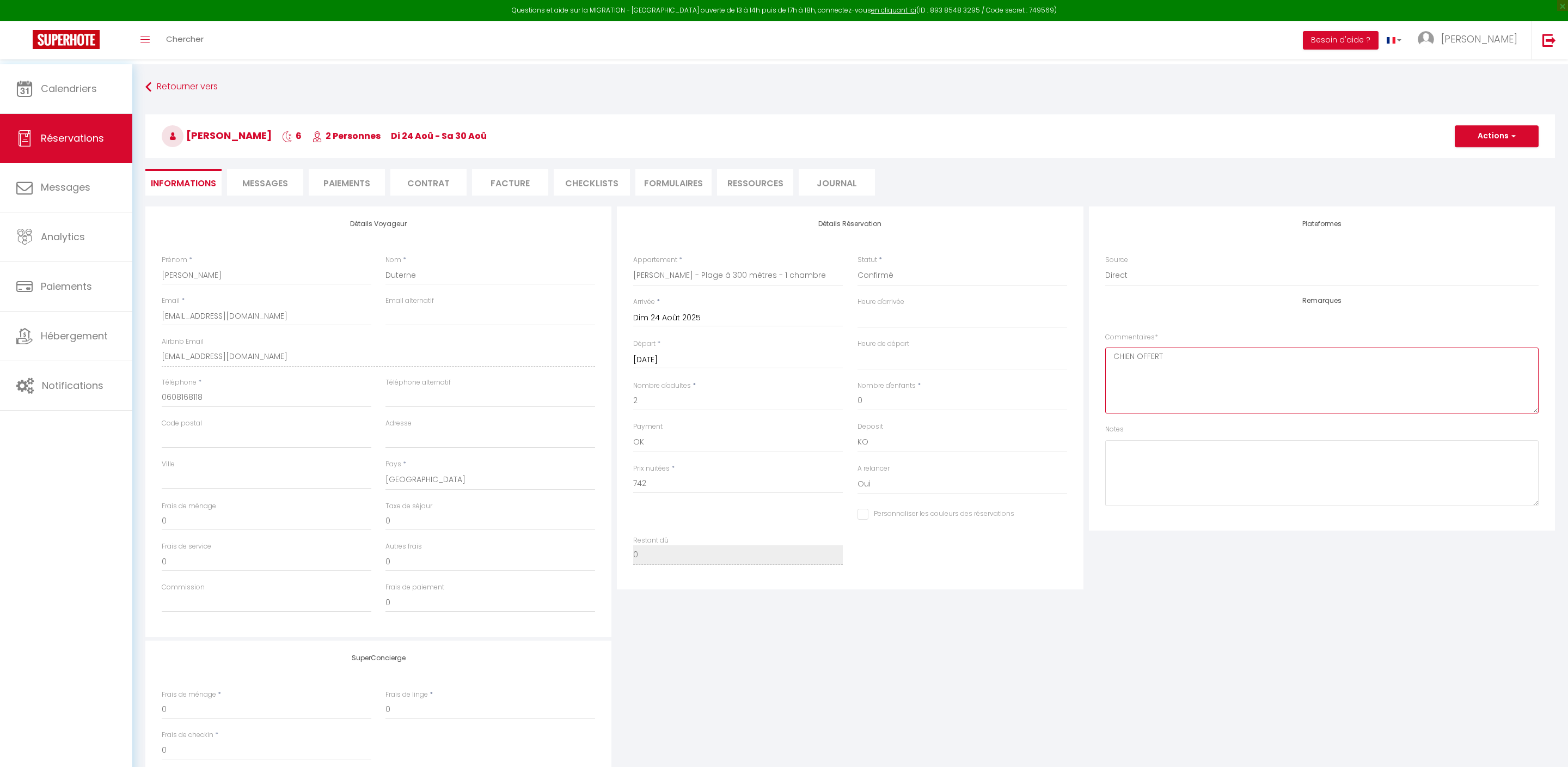
click at [1222, 395] on textarea "CHIEN OFFERT" at bounding box center [1321, 380] width 433 height 66
click at [1475, 131] on button "Actions" at bounding box center [1496, 136] width 84 height 22
click at [1472, 159] on link "Enregistrer" at bounding box center [1485, 160] width 86 height 14
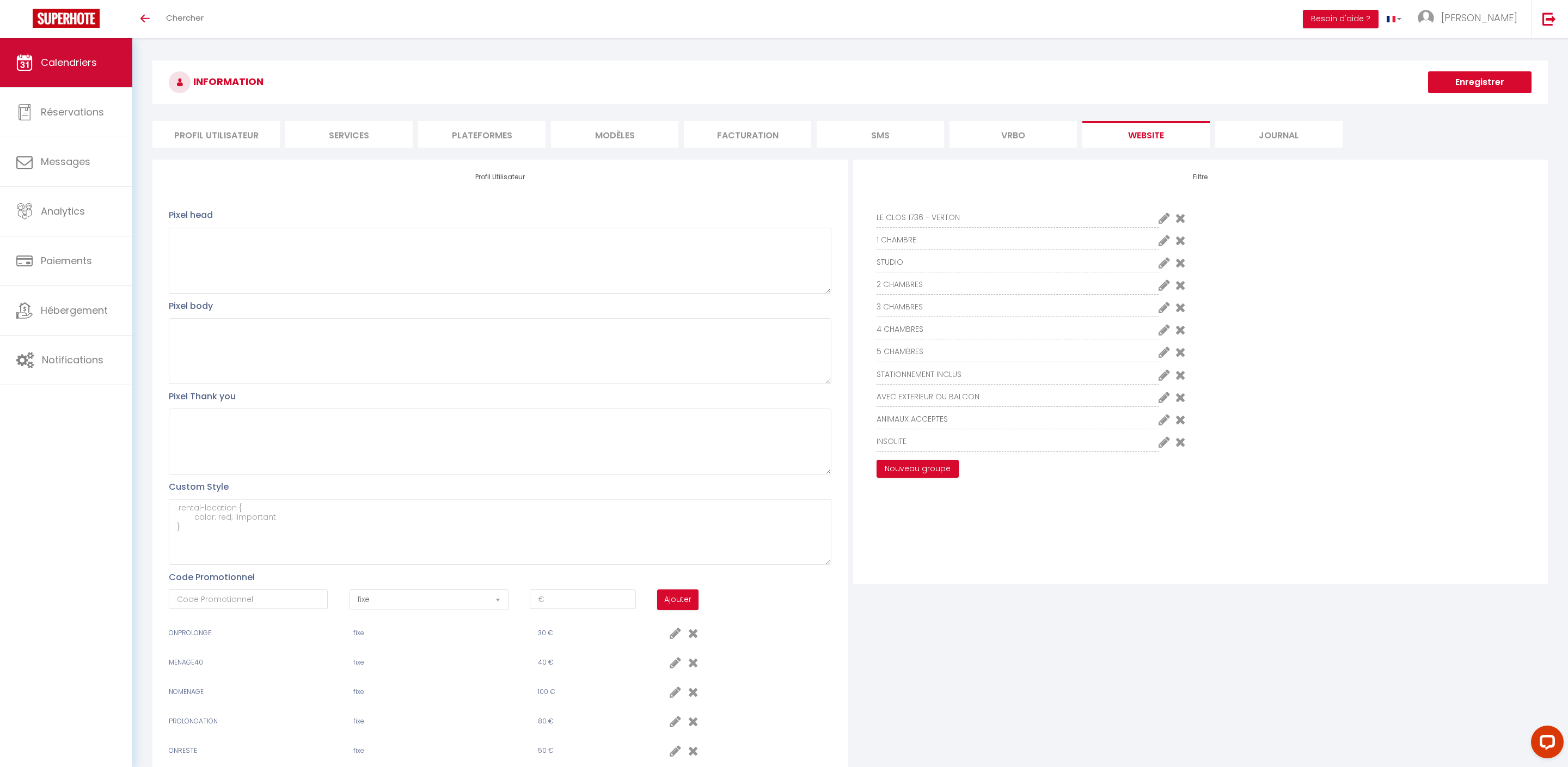
click at [84, 67] on span "Calendriers" at bounding box center [68, 62] width 56 height 13
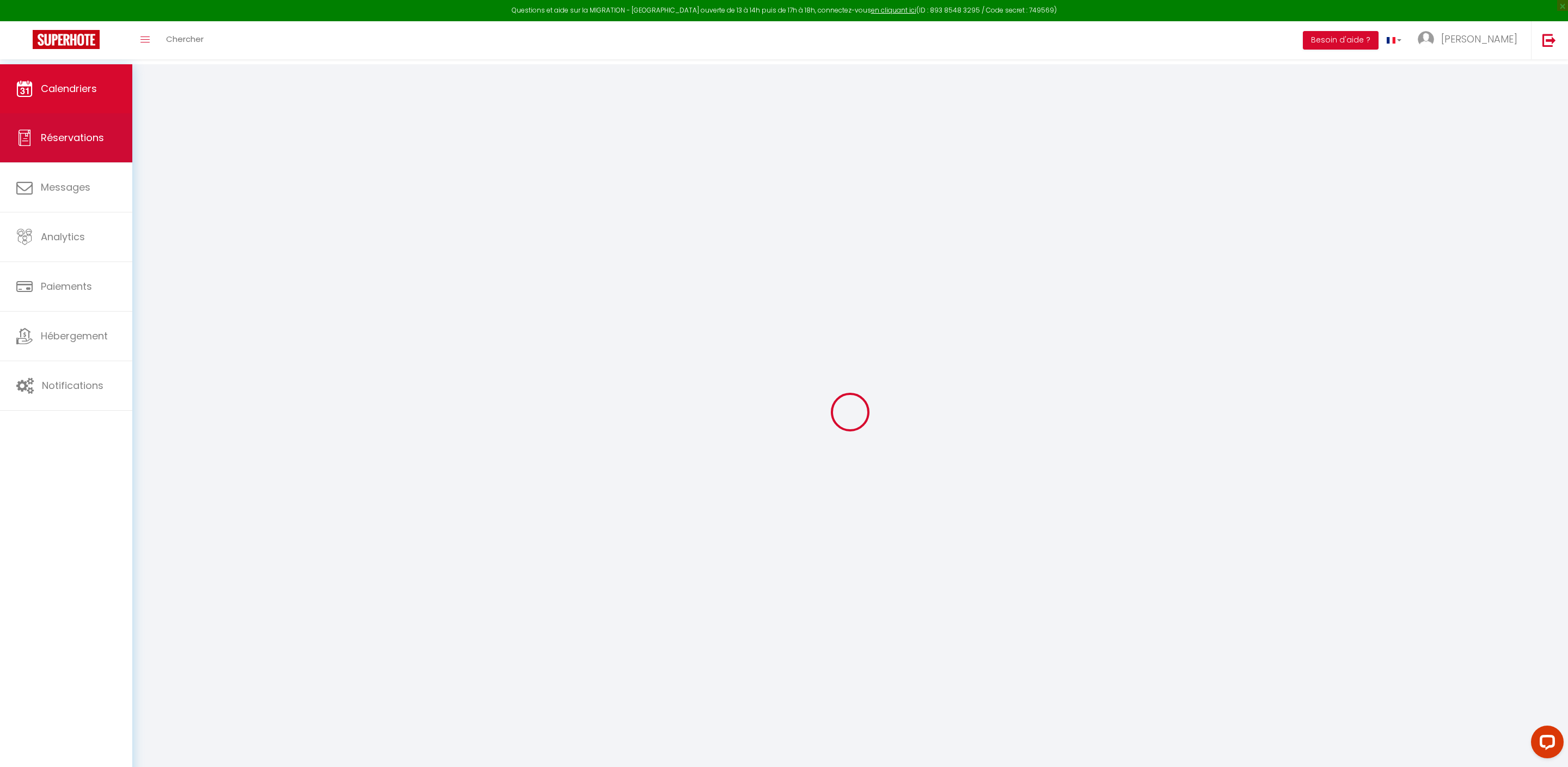
click at [95, 136] on span "Réservations" at bounding box center [72, 137] width 63 height 13
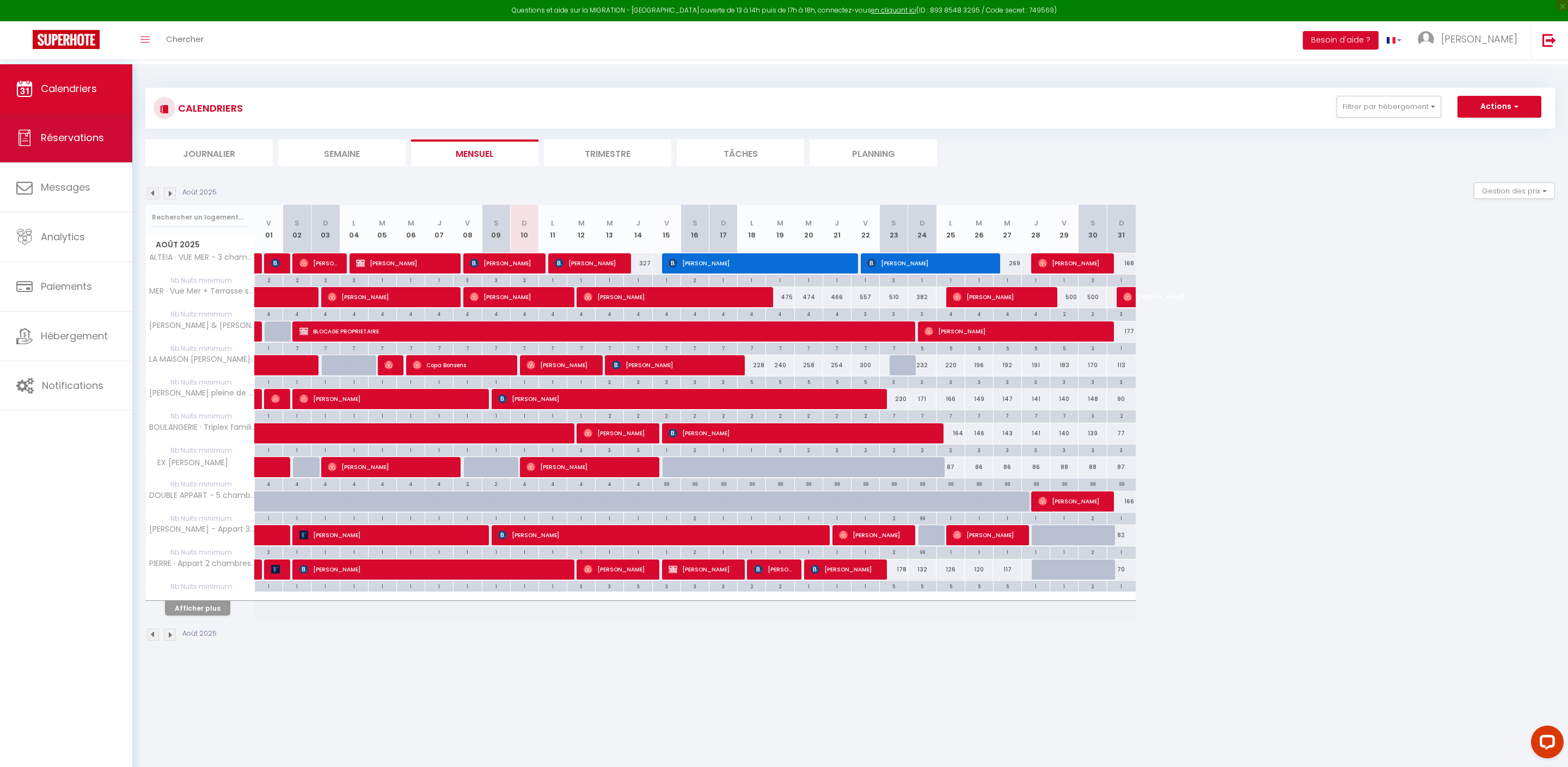
click at [53, 141] on span "Réservations" at bounding box center [72, 137] width 63 height 13
select select "not_cancelled"
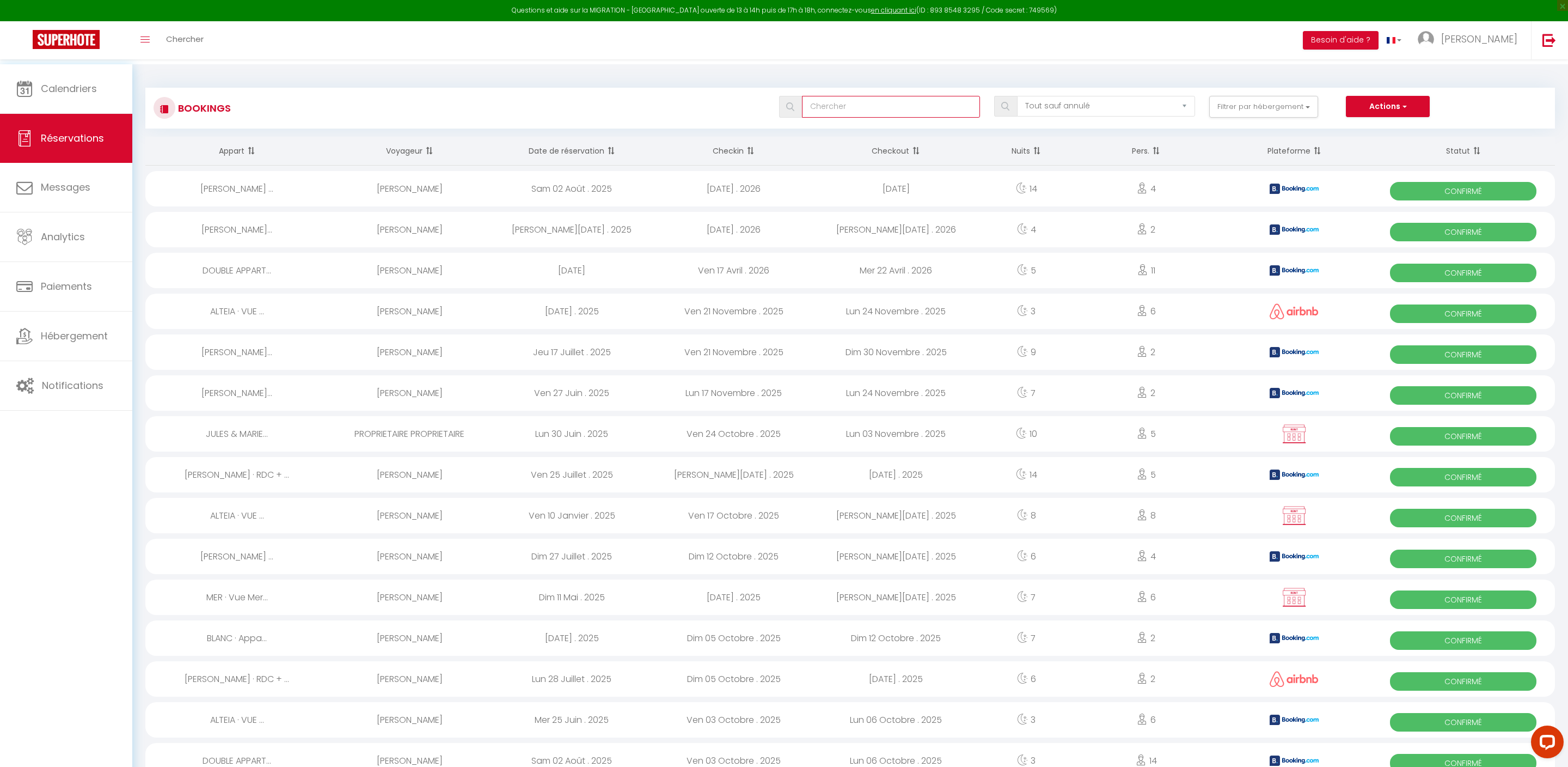
click at [866, 111] on input "text" at bounding box center [890, 106] width 178 height 22
type input "DUTERNE"
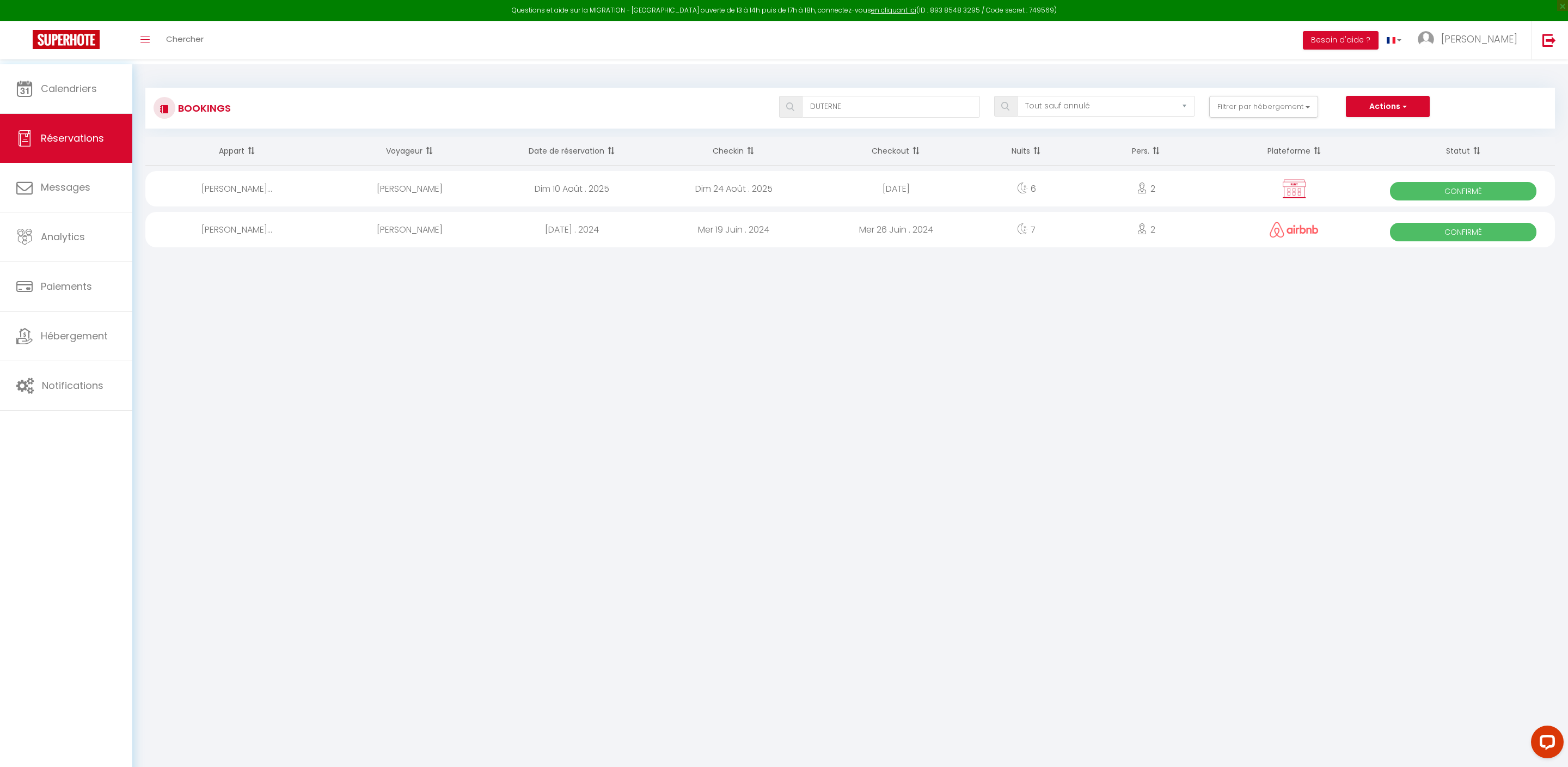
click at [571, 200] on div "Dim 10 Août . 2025" at bounding box center [571, 189] width 162 height 36
select select "OK"
select select "KO"
select select "0"
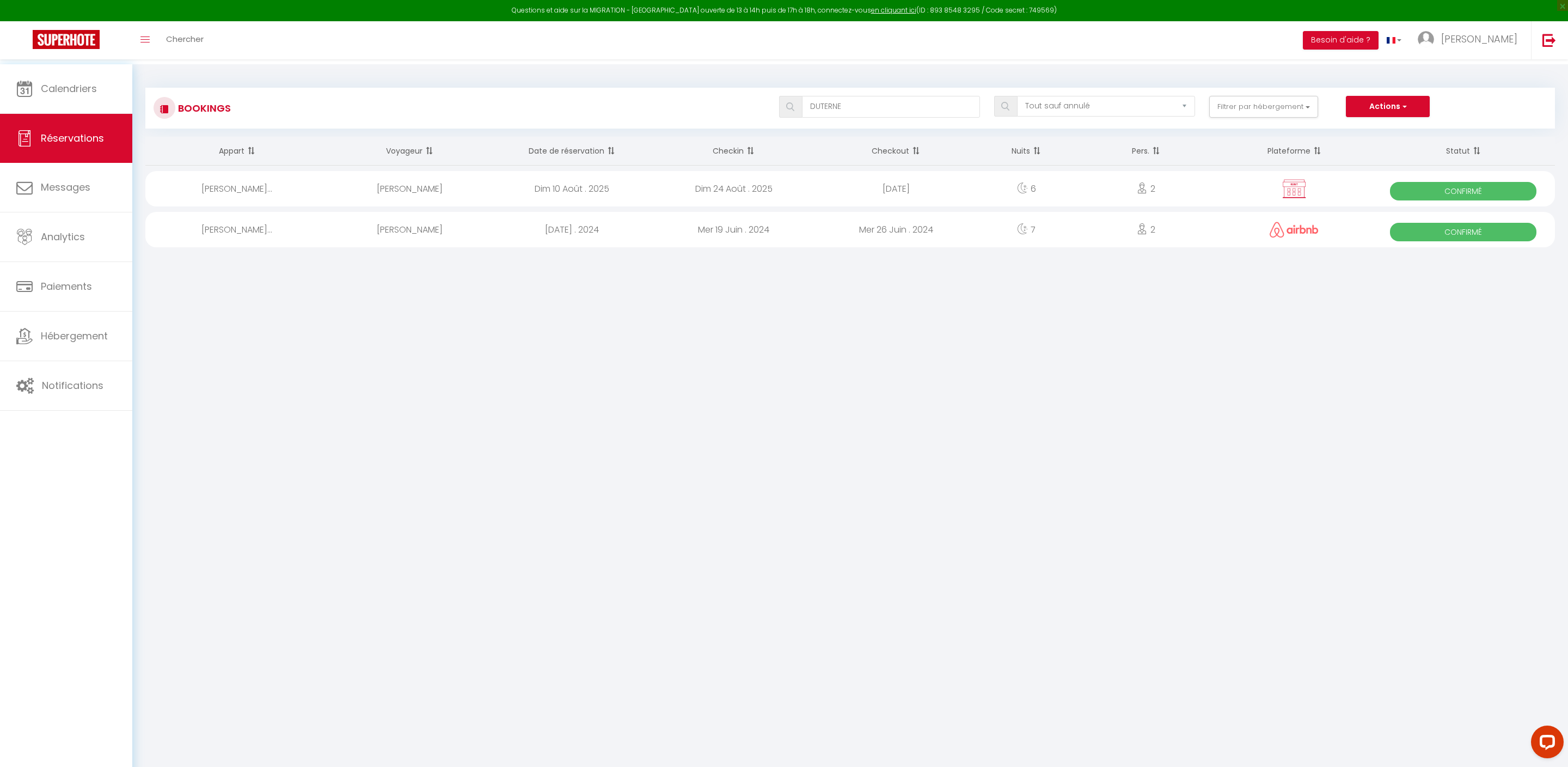
select select "1"
select select
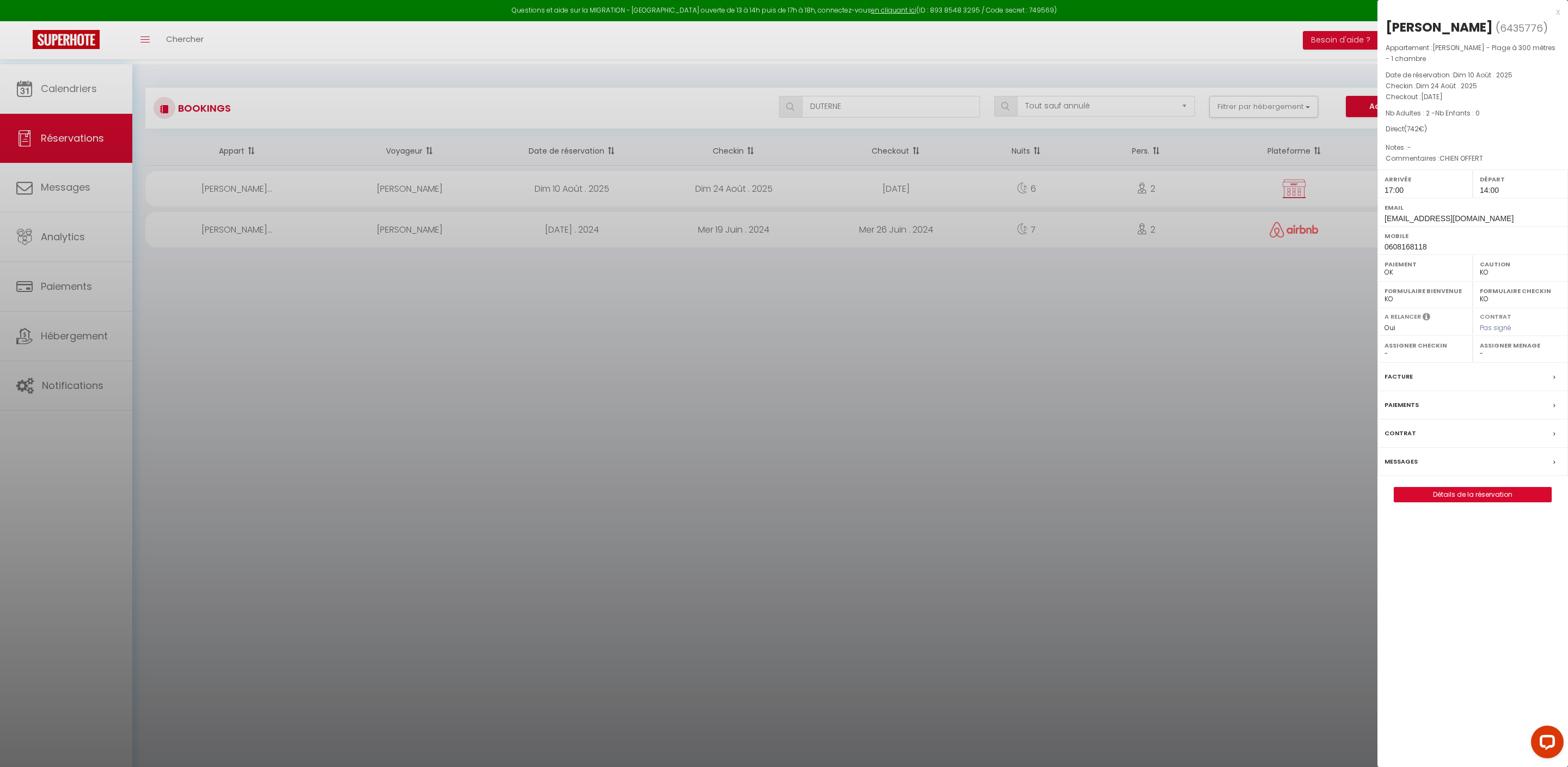
click at [1440, 502] on link "Détails de la réservation" at bounding box center [1472, 494] width 157 height 14
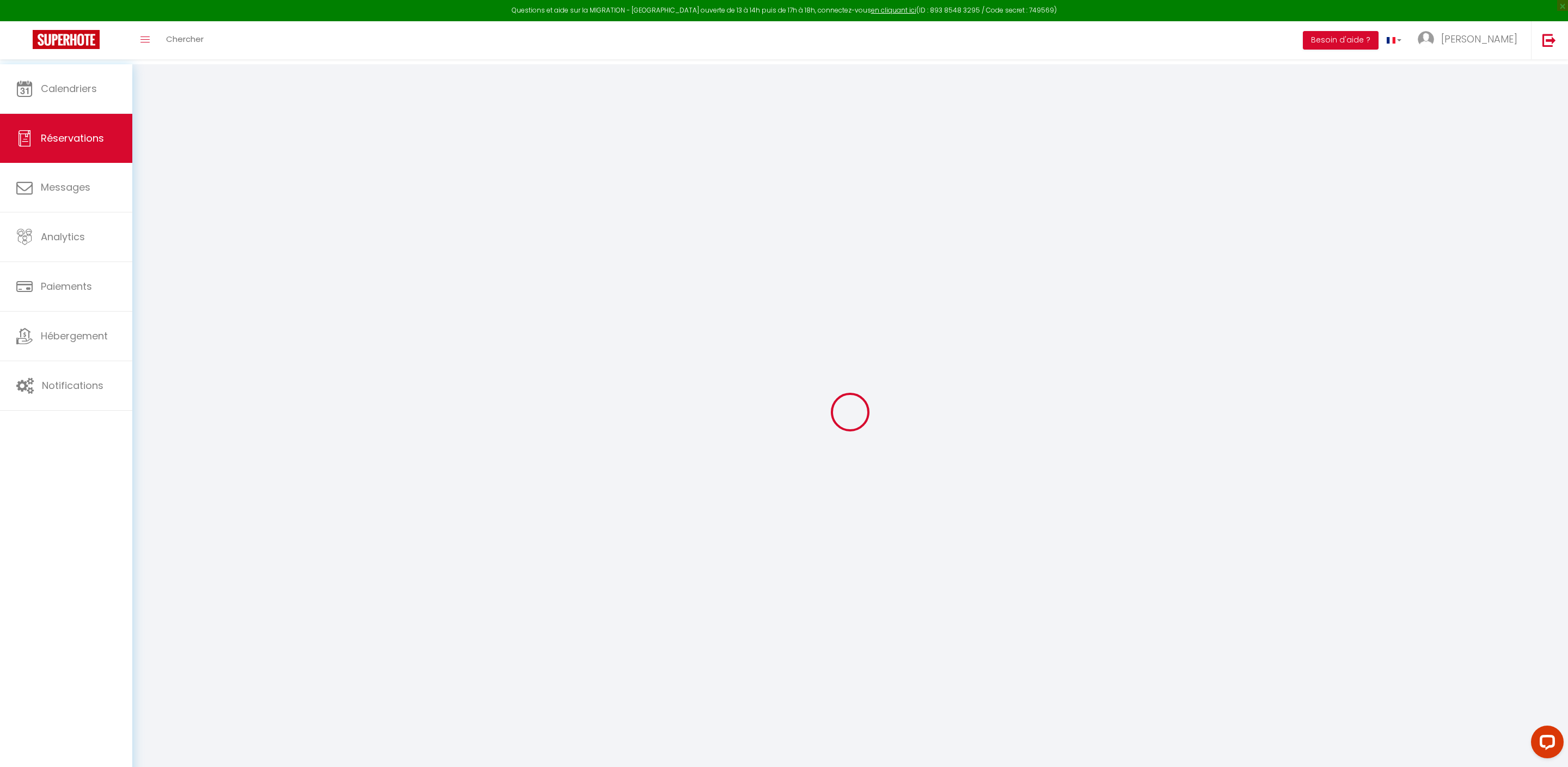
select select
select select "14"
checkbox input "false"
select select
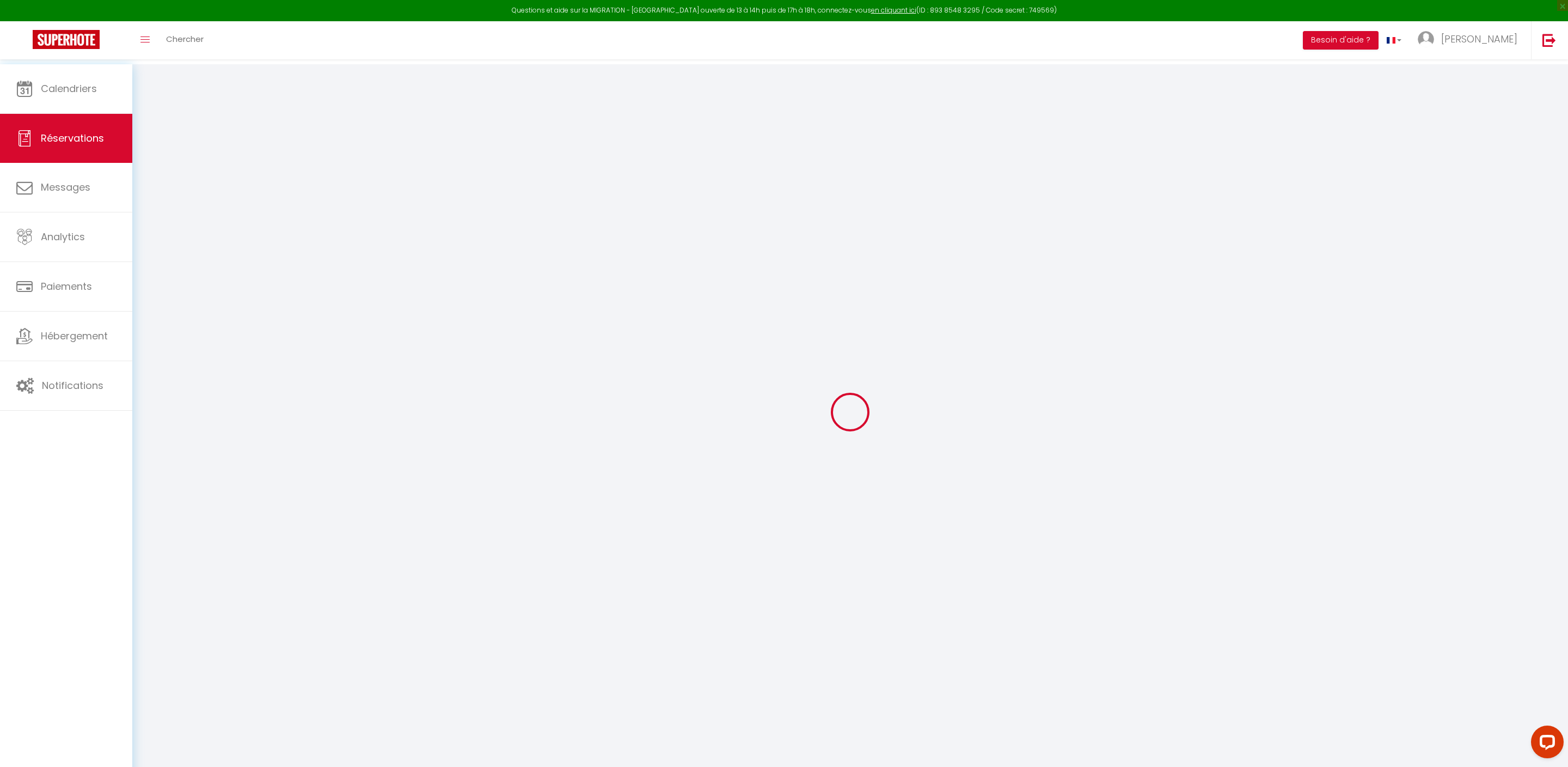
select select
checkbox input "false"
select select
checkbox input "false"
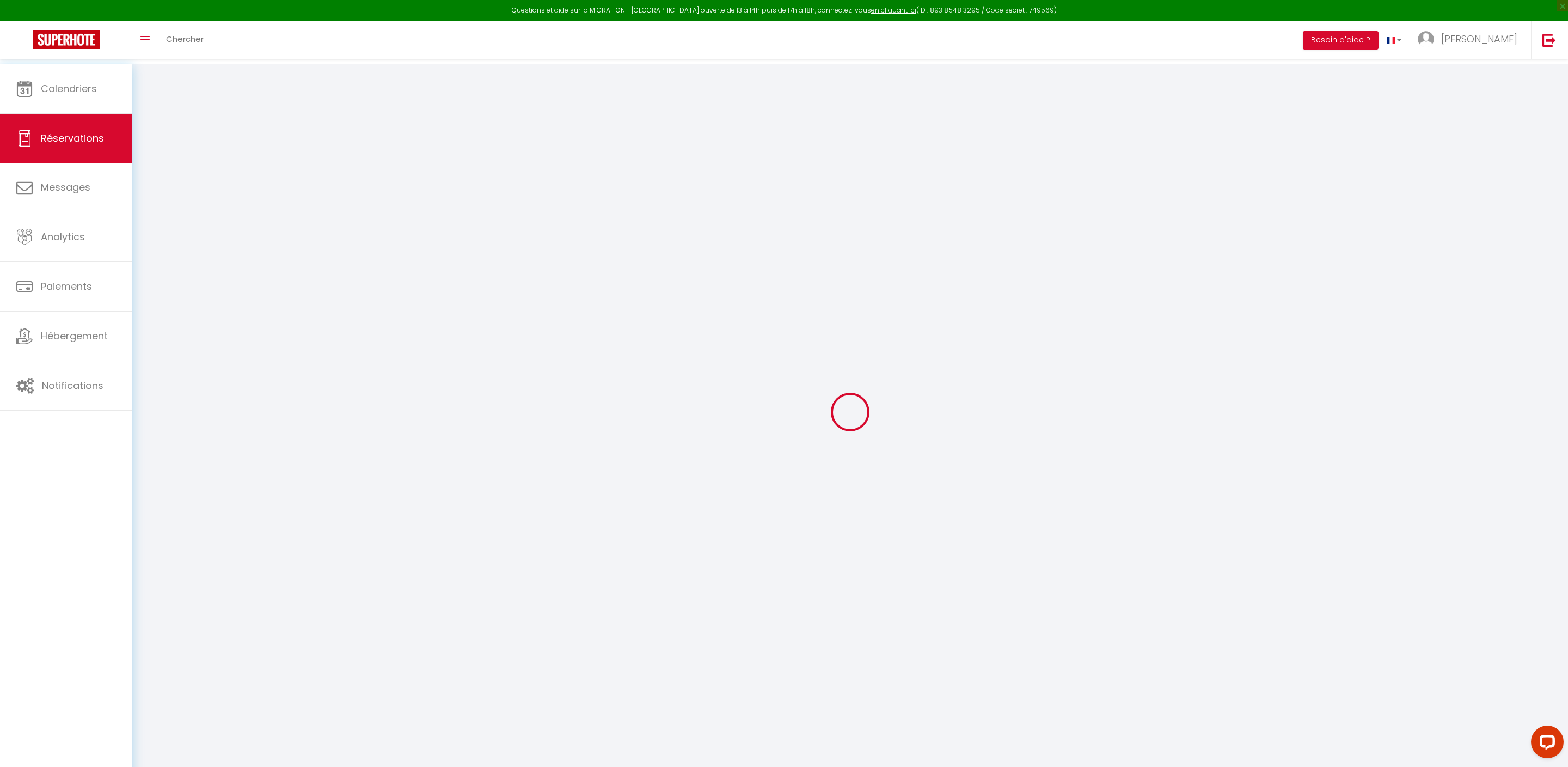
type textarea "CHIEN OFFERT"
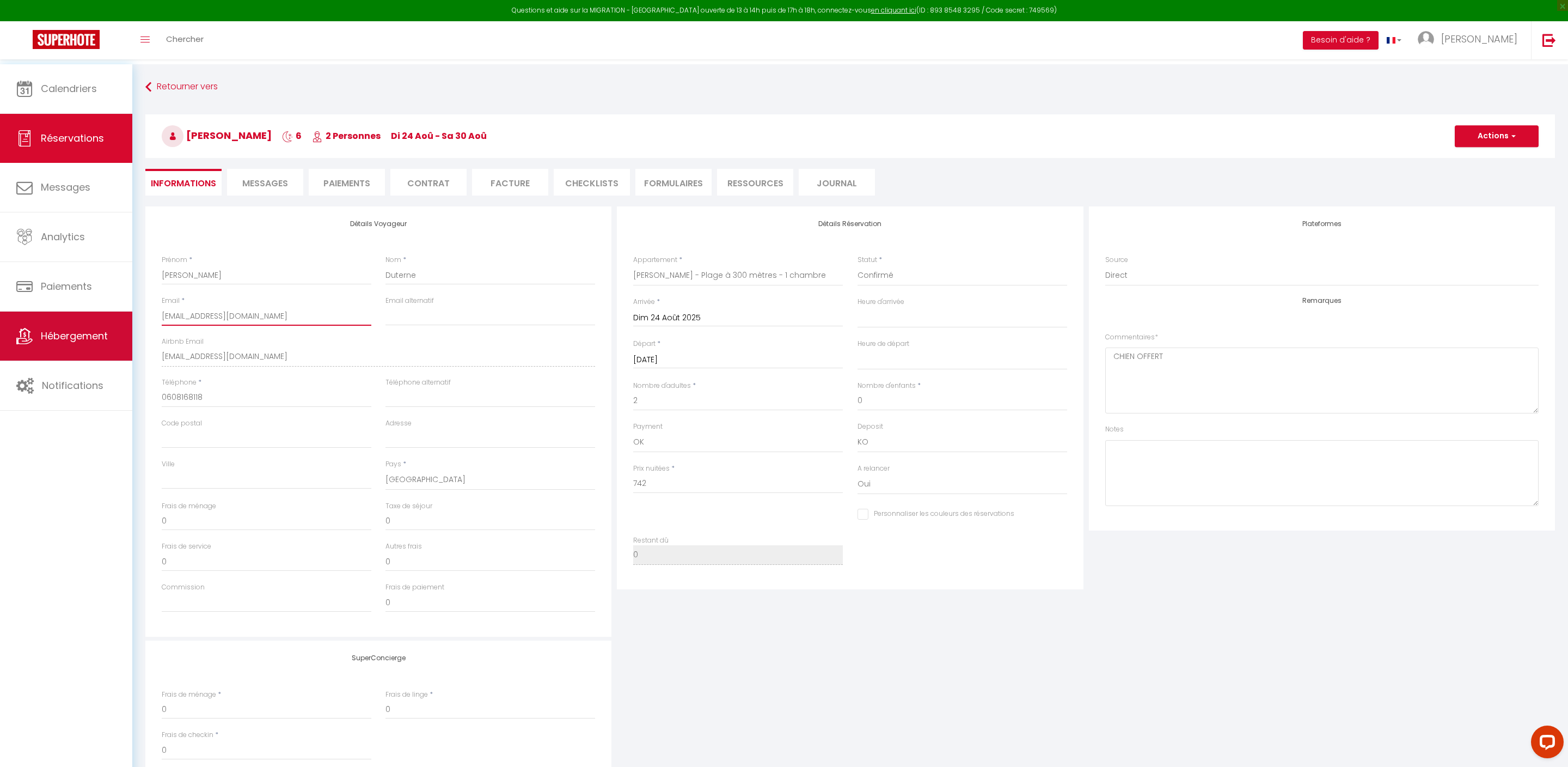
drag, startPoint x: 337, startPoint y: 338, endPoint x: 96, endPoint y: 326, distance: 241.3
type input "m"
select select
checkbox input "false"
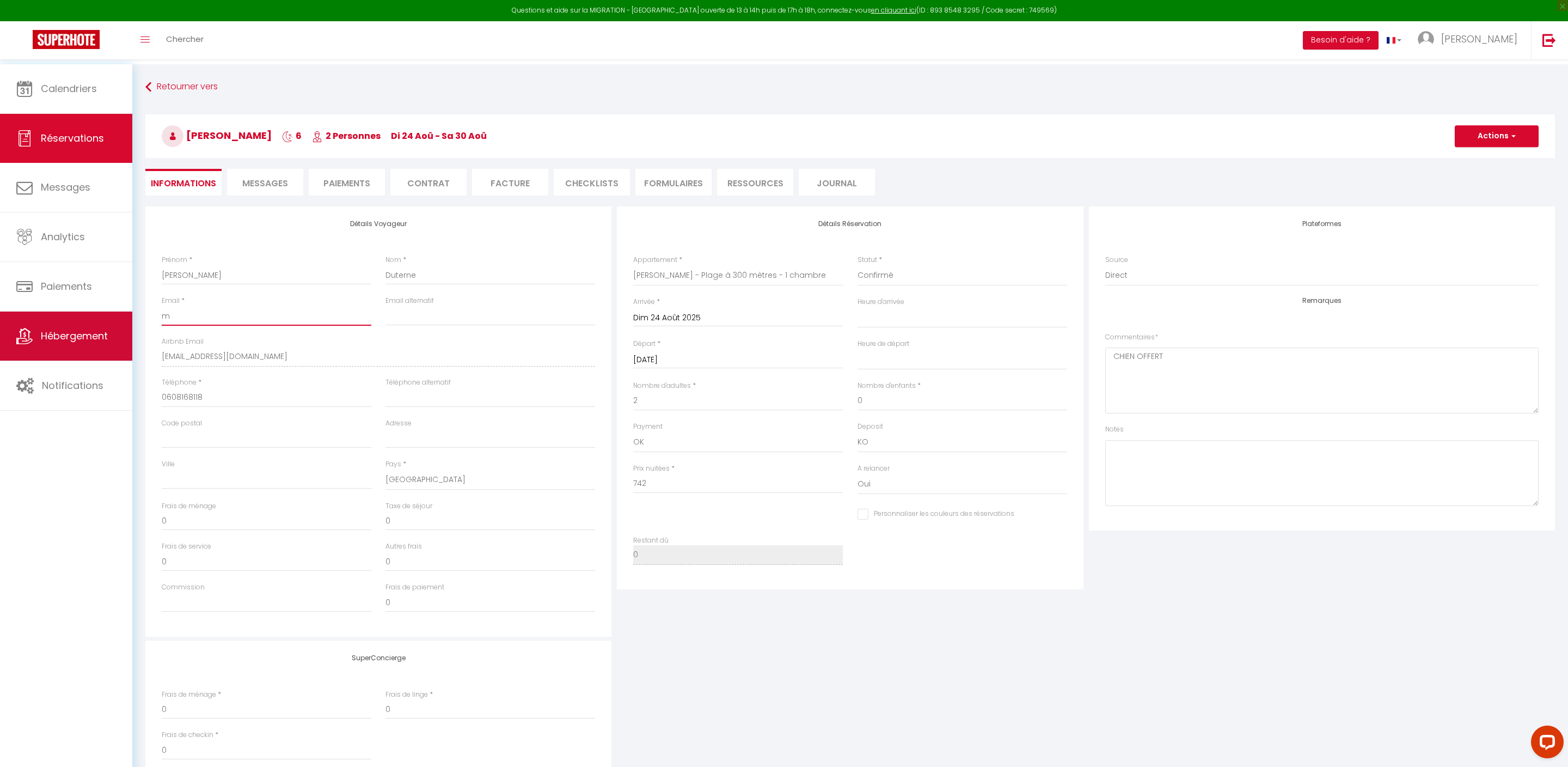
type input "ma"
select select
checkbox input "false"
type input "mar"
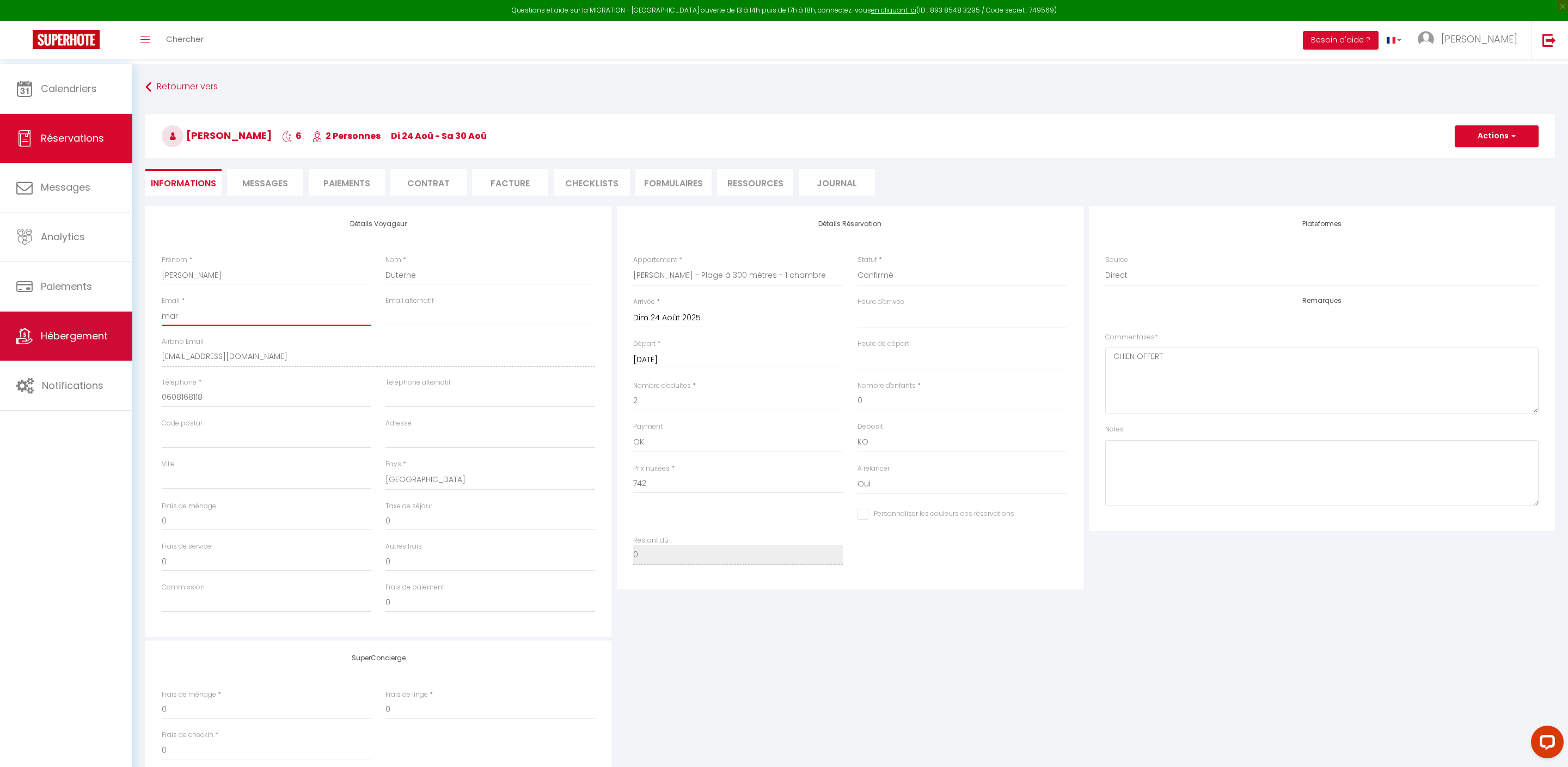
select select
checkbox input "false"
type input "mart"
select select
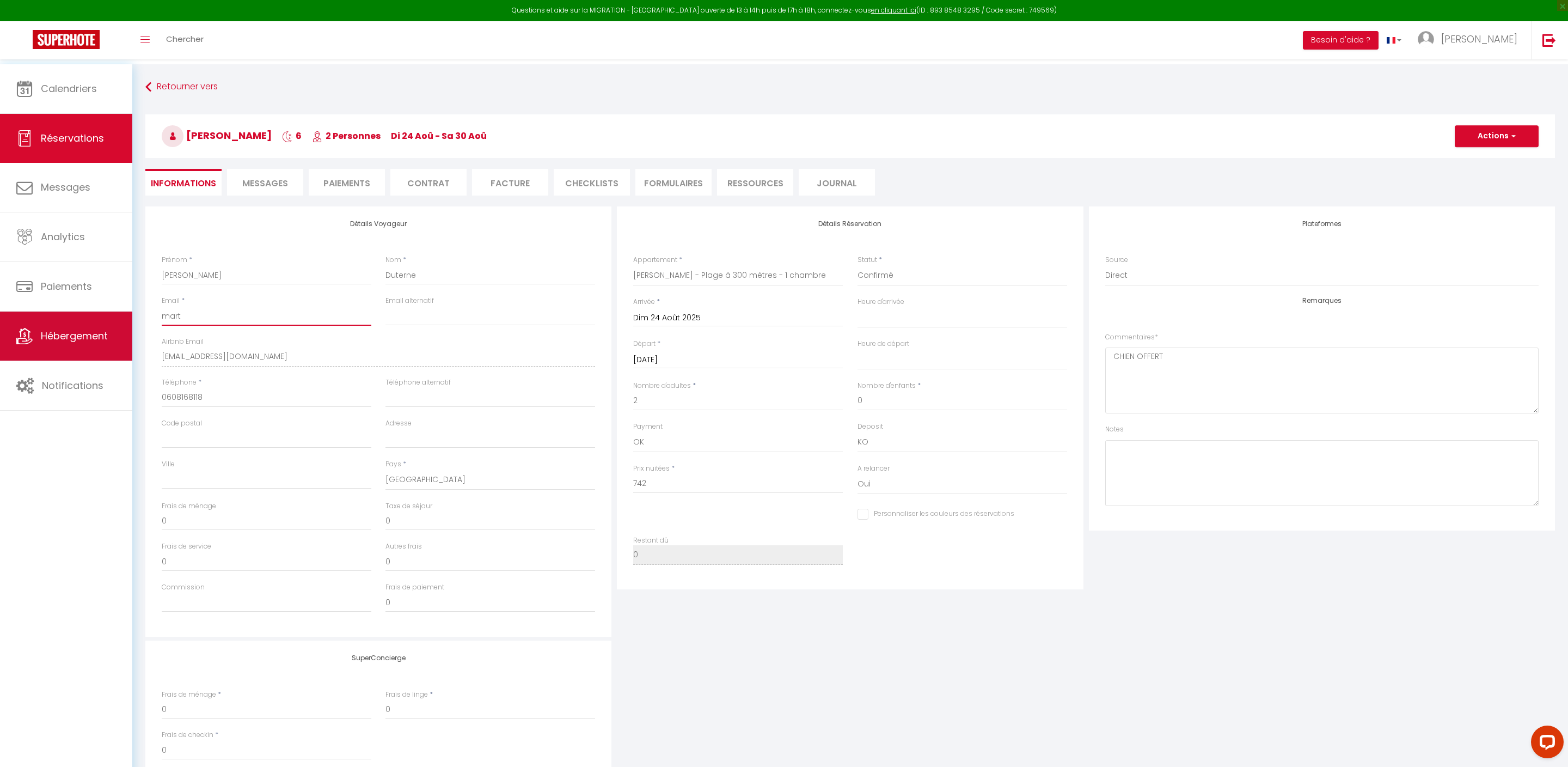
select select
checkbox input "false"
type input "marti"
select select
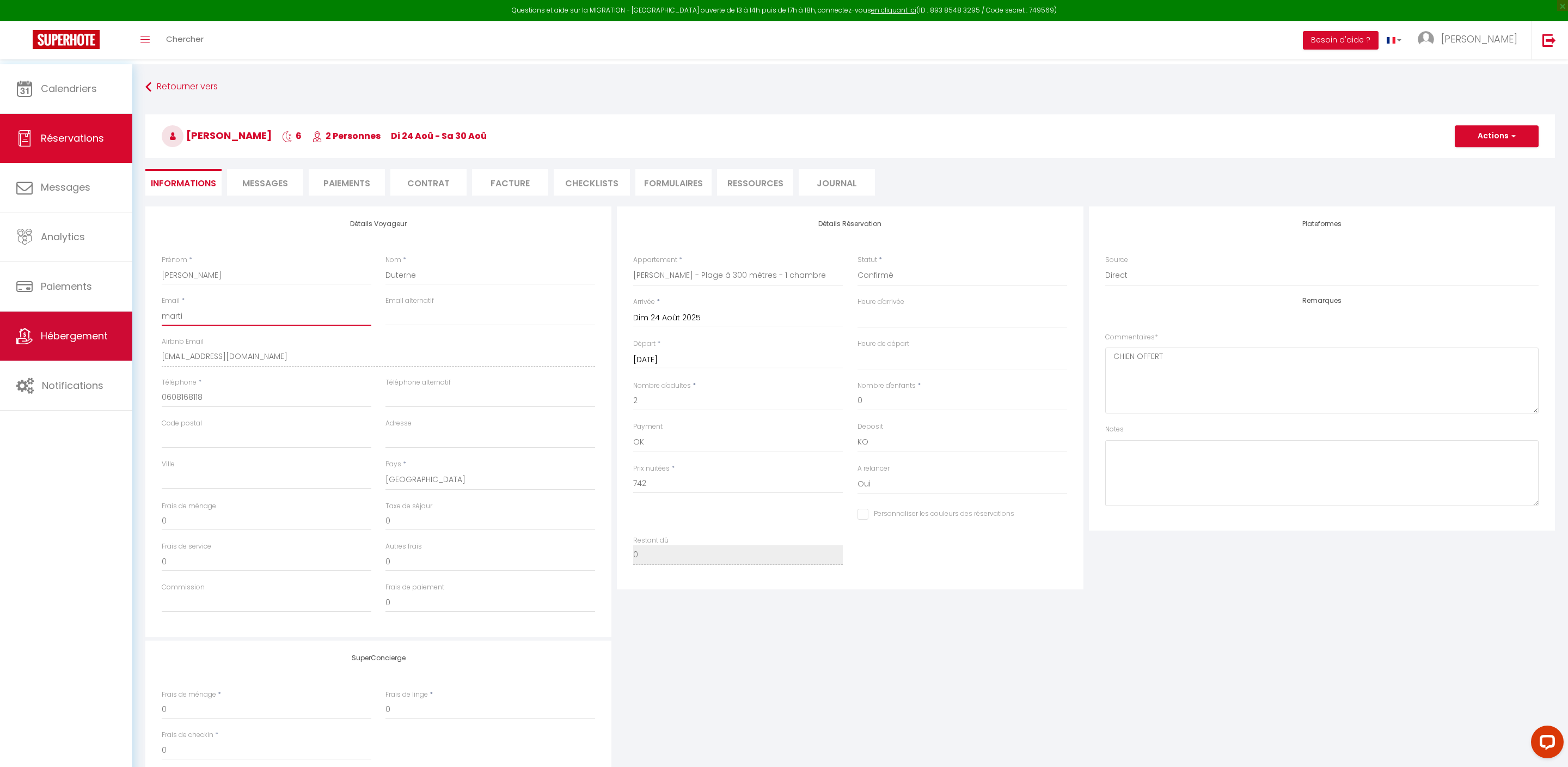
checkbox input "false"
type input "martin"
select select
checkbox input "false"
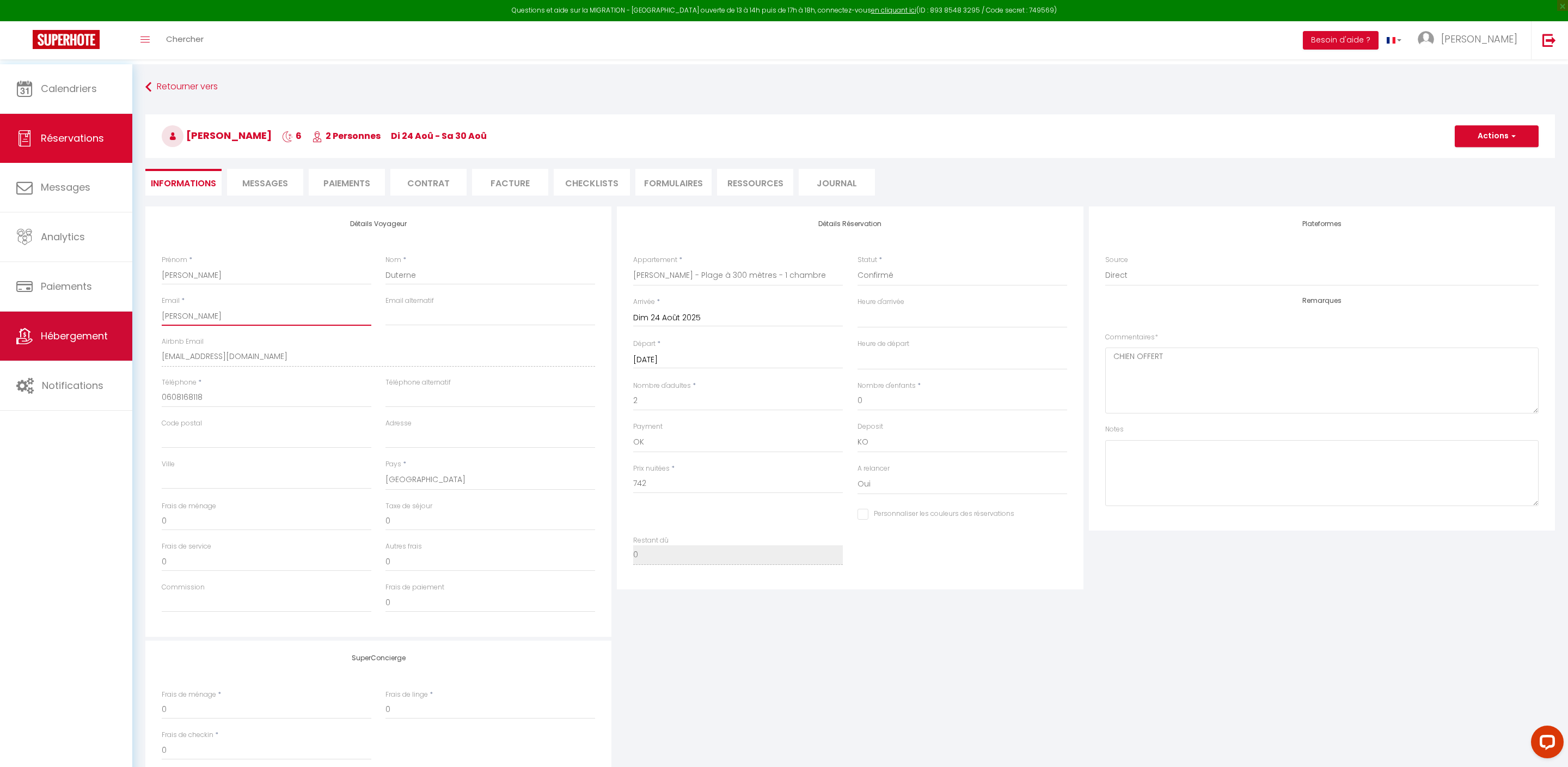
type input "martine"
select select
checkbox input "false"
select select
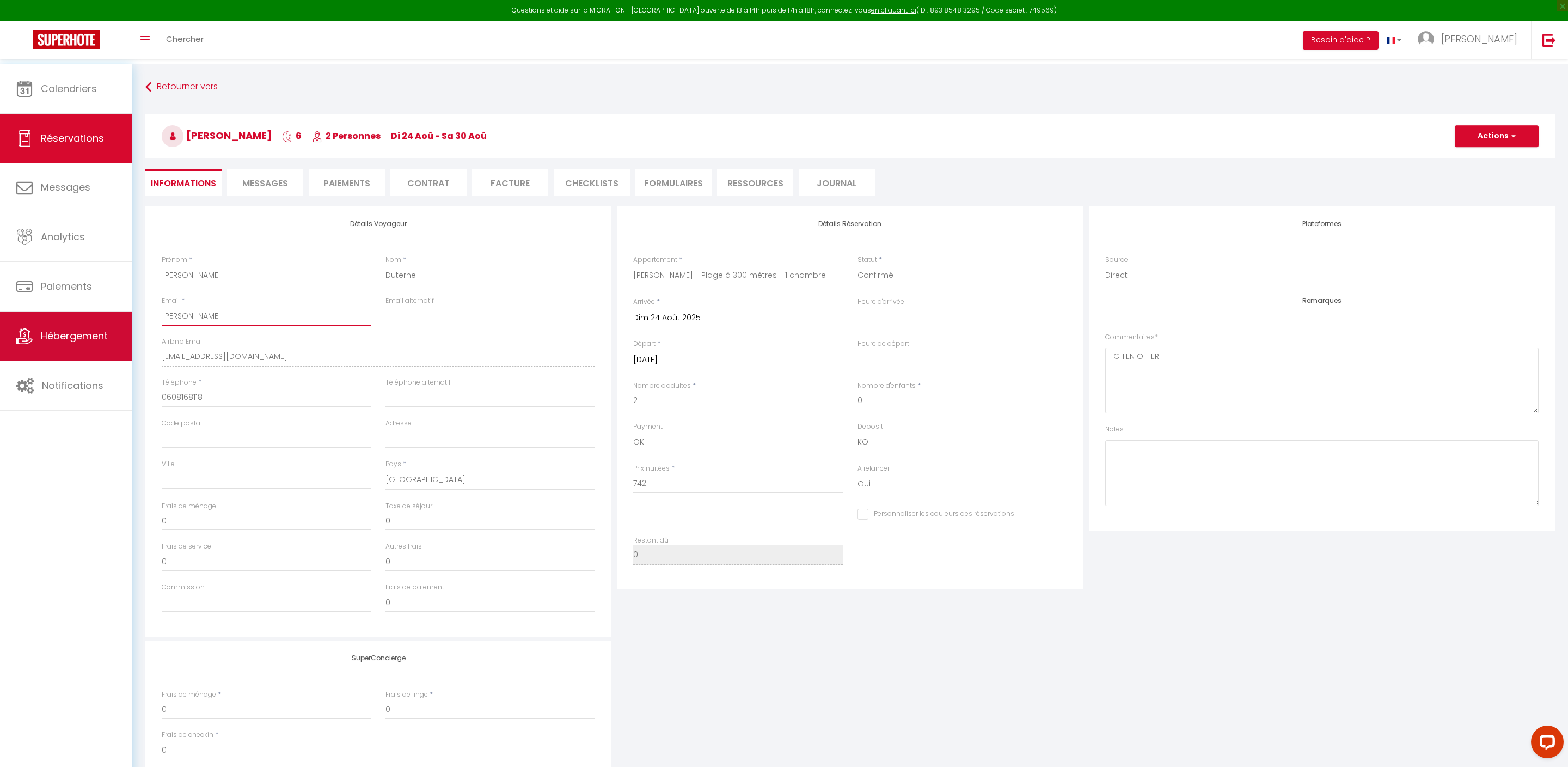
select select
checkbox input "false"
select select "17:00"
select select "14:00"
type input "martined"
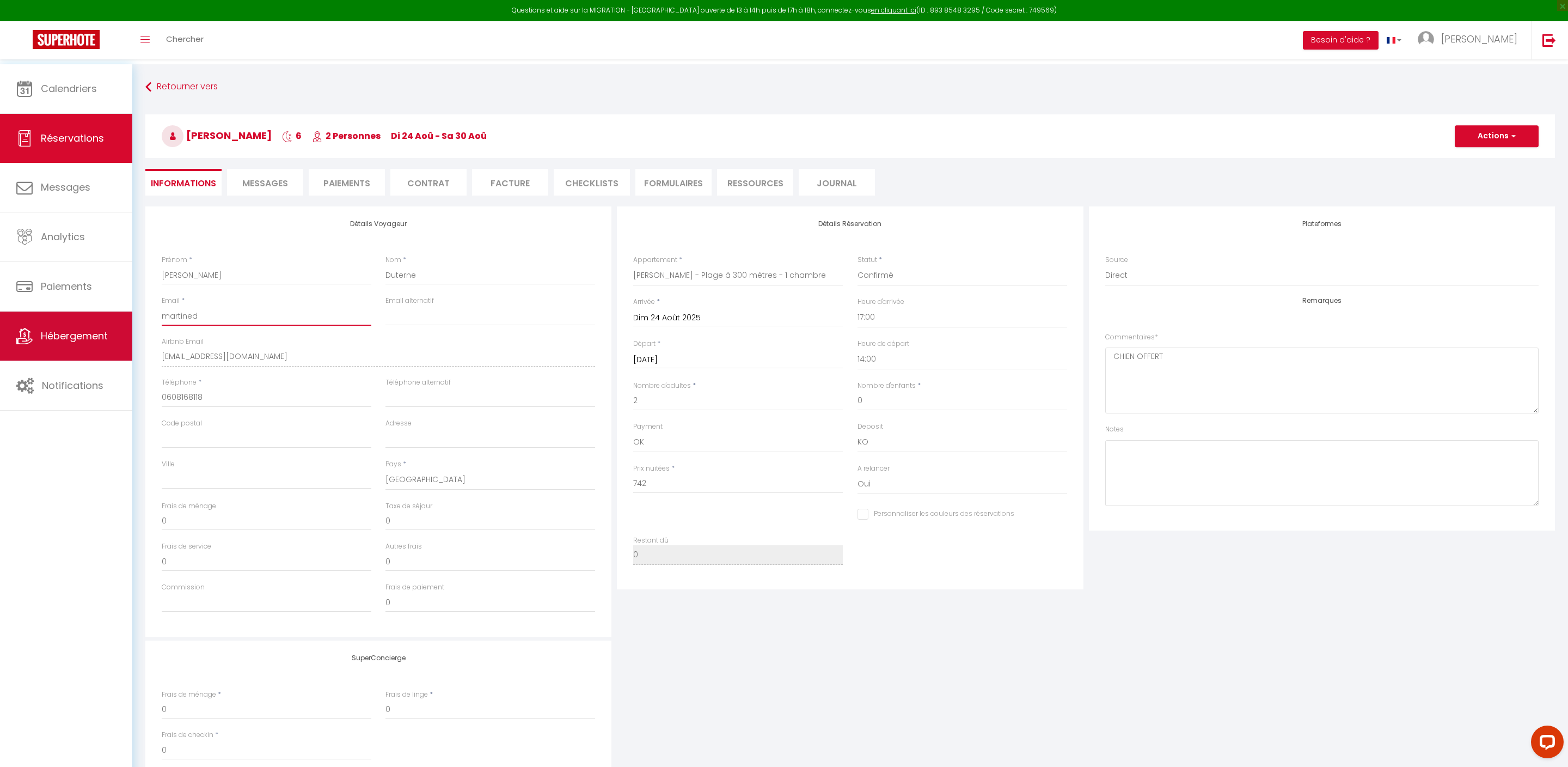
checkbox input "false"
type input "martinedu"
checkbox input "false"
type input "martinedut"
checkbox input "false"
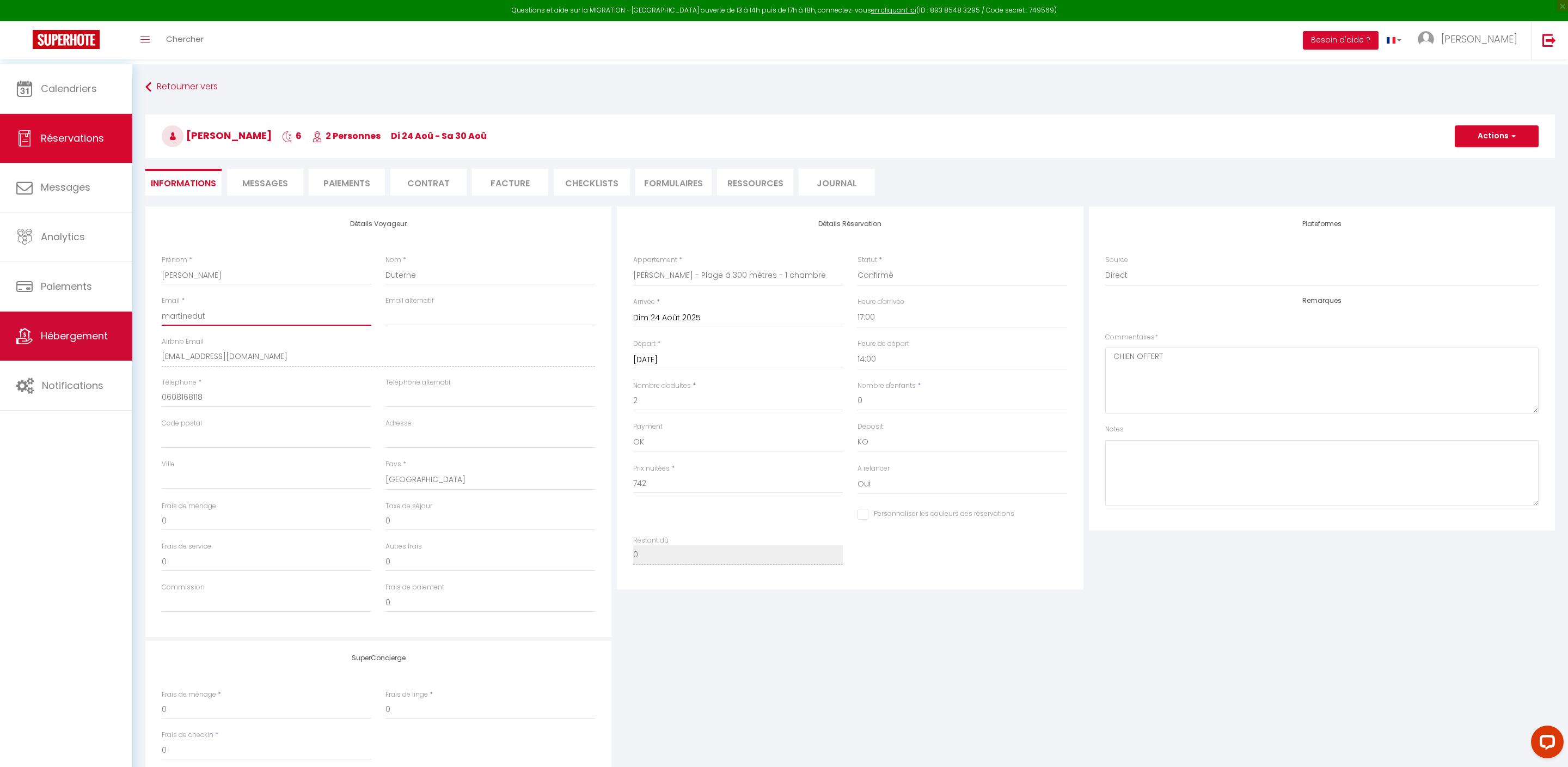
type input "martinedute"
checkbox input "false"
type input "martineduter"
checkbox input "false"
type input "martinedutern"
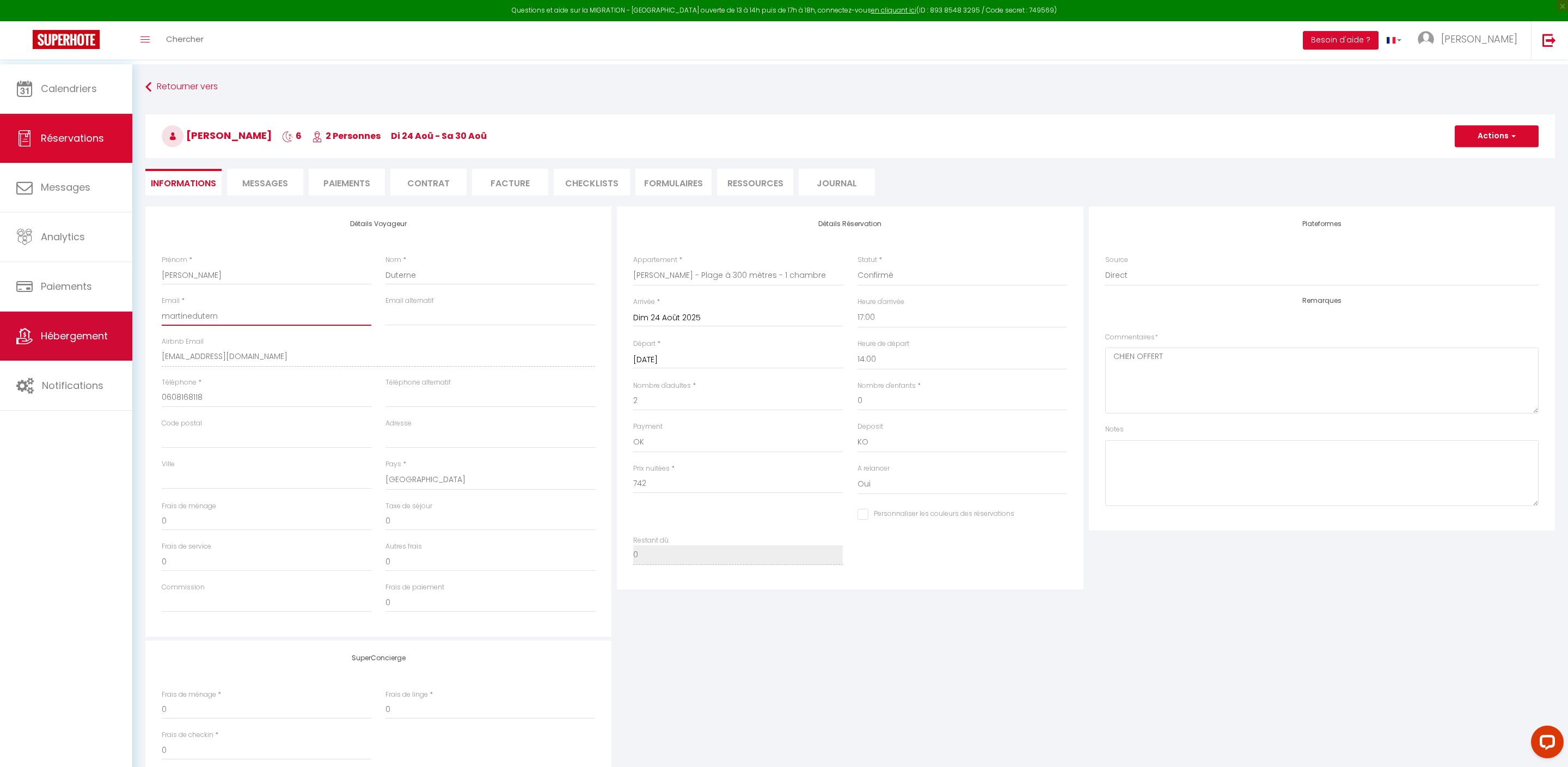
checkbox input "false"
type input "martineduterne"
checkbox input "false"
type input "martineduternes"
checkbox input "false"
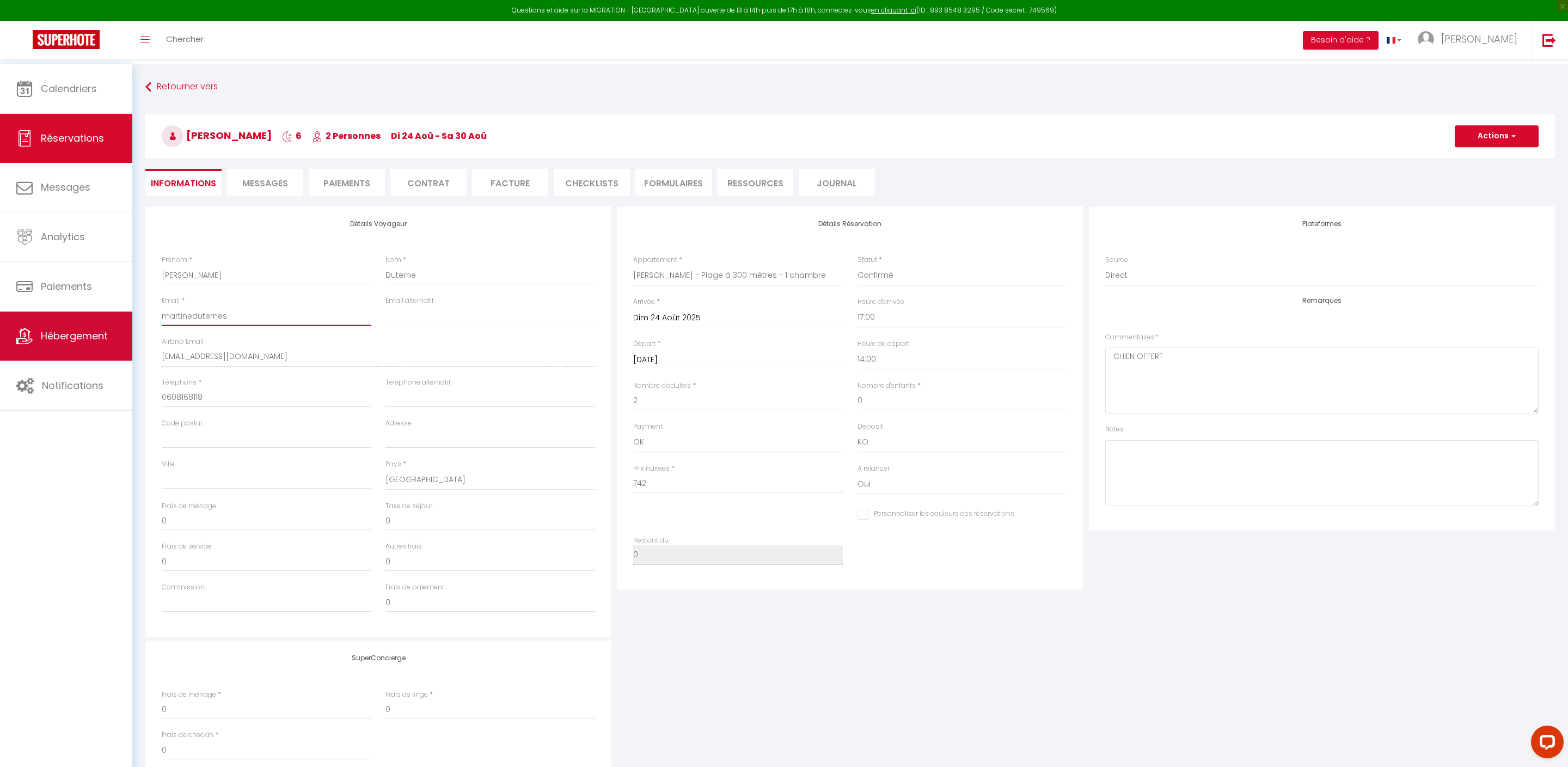
type input "martineduternes@"
checkbox input "false"
type input "martineduternes@h"
checkbox input "false"
type input "martineduternes@"
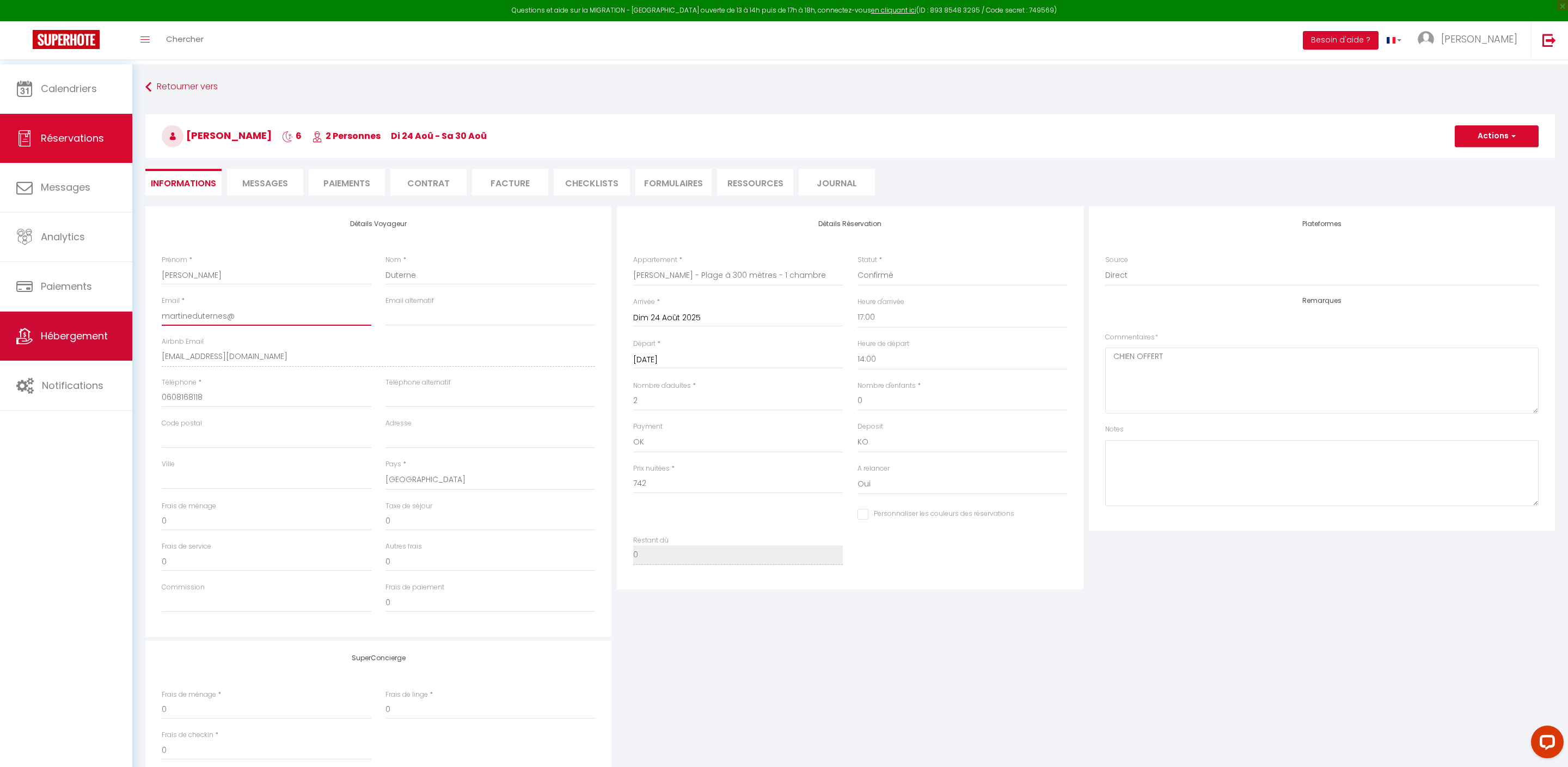
checkbox input "false"
type input "martineduternes@g"
checkbox input "false"
type input "martineduternes@gm"
checkbox input "false"
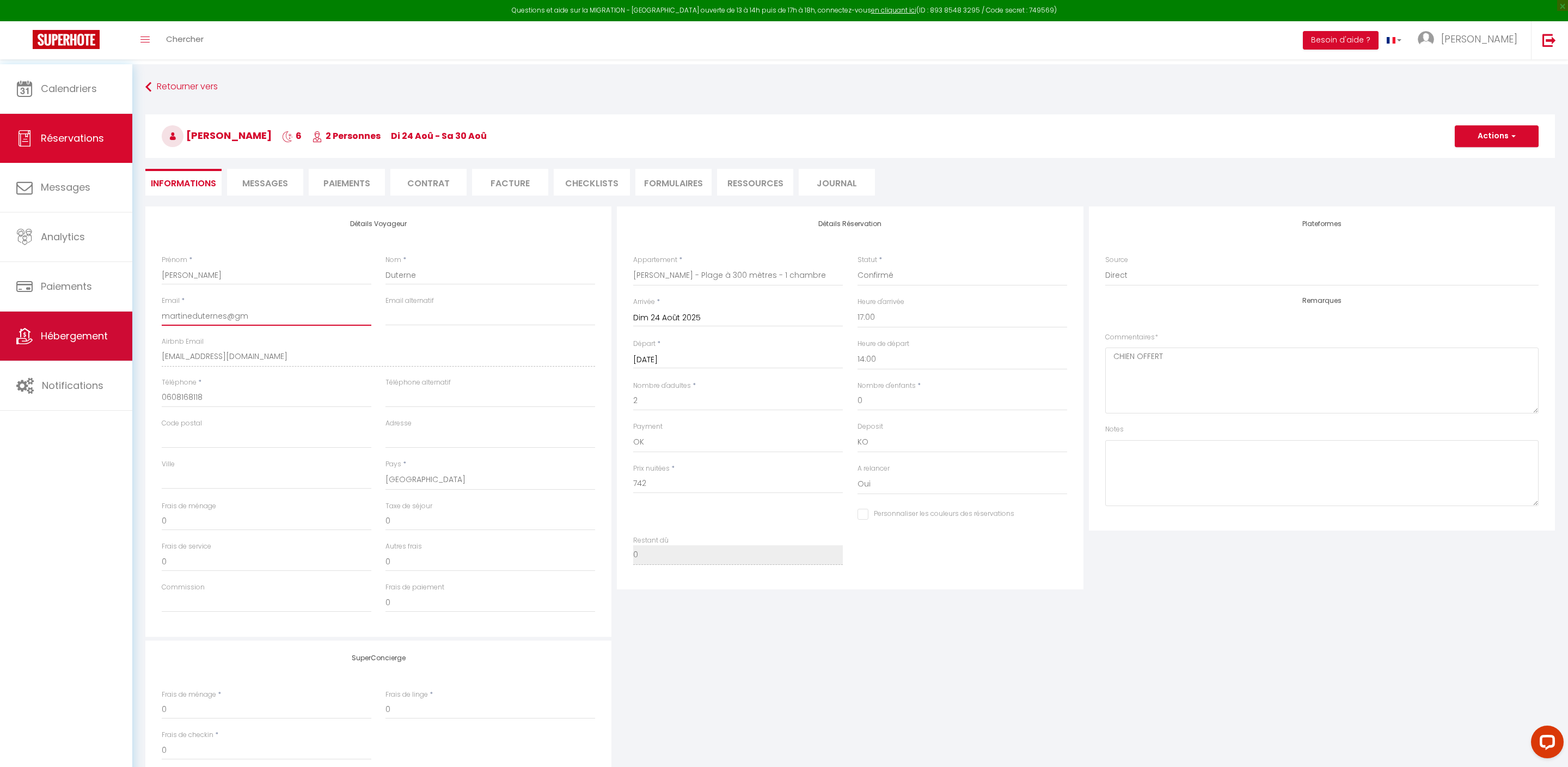
type input "martineduternes@gma"
checkbox input "false"
type input "martineduternes@gmai"
checkbox input "false"
type input "martineduternes@gmail"
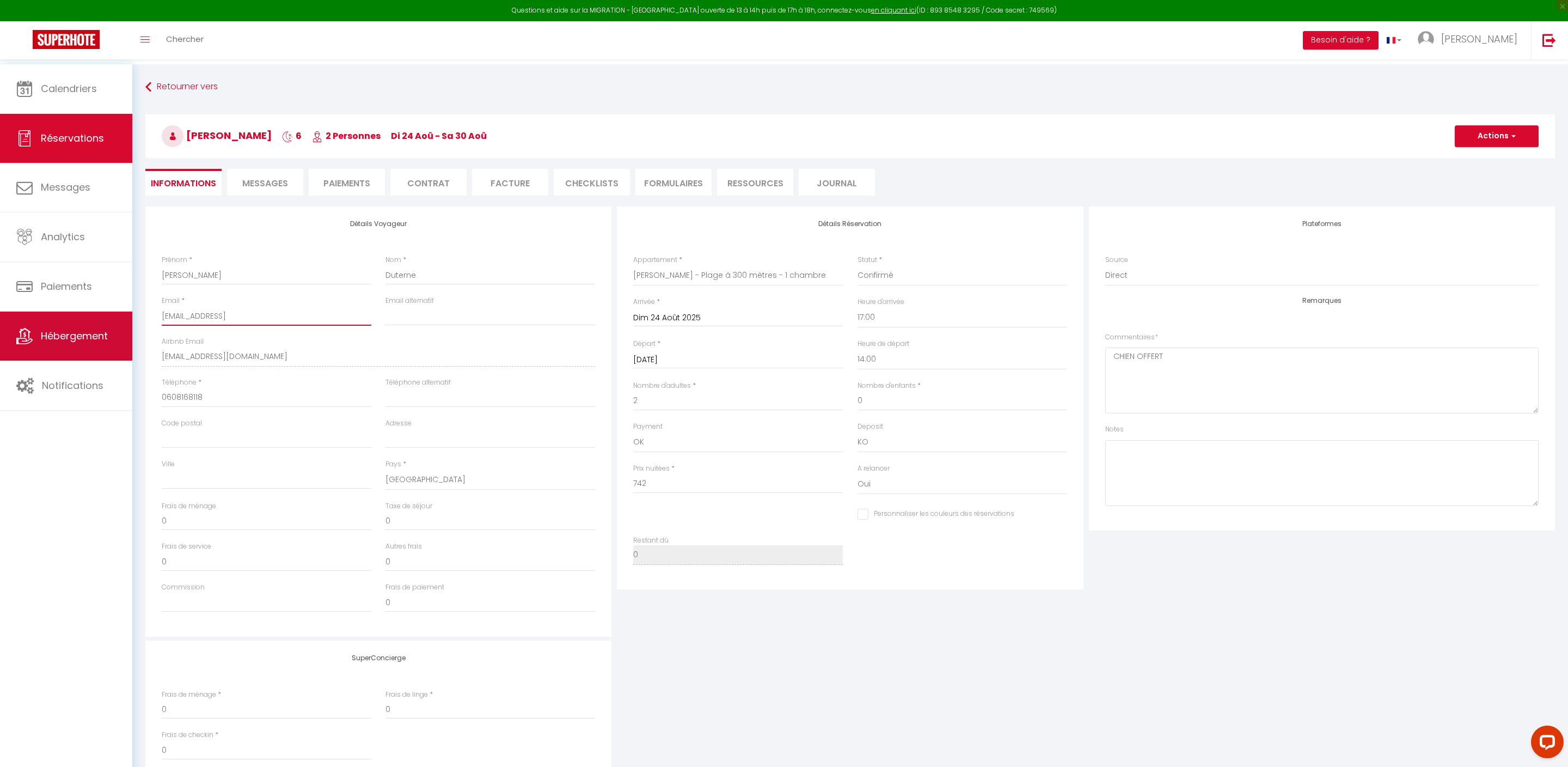
checkbox input "false"
type input "martineduternes@gmail."
checkbox input "false"
type input "martineduternes@gmail.c"
checkbox input "false"
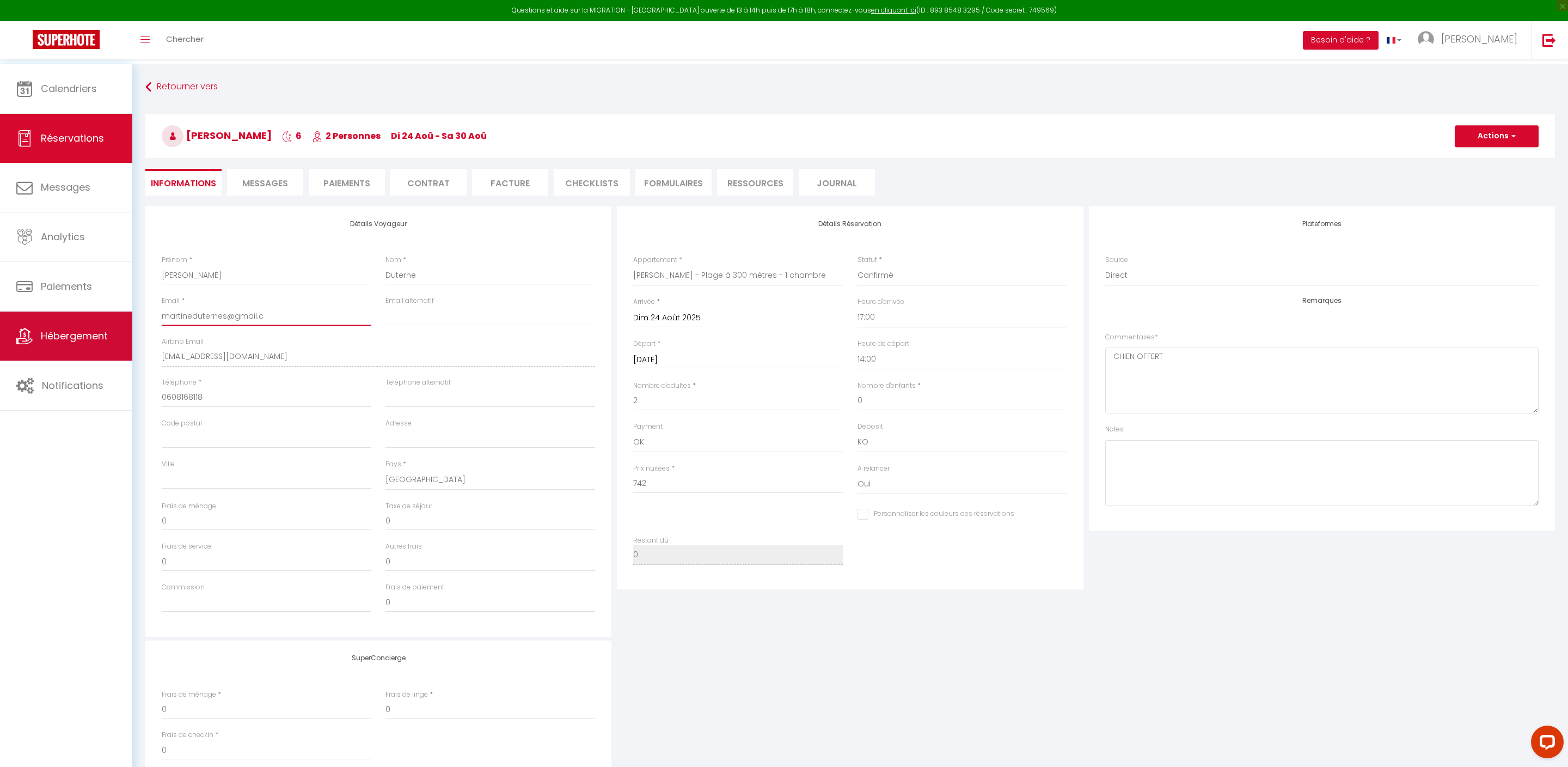
type input "martineduternes@gmail.co"
checkbox input "false"
type input "[EMAIL_ADDRESS][DOMAIN_NAME]"
checkbox input "false"
type input "[EMAIL_ADDRESS][DOMAIN_NAME]"
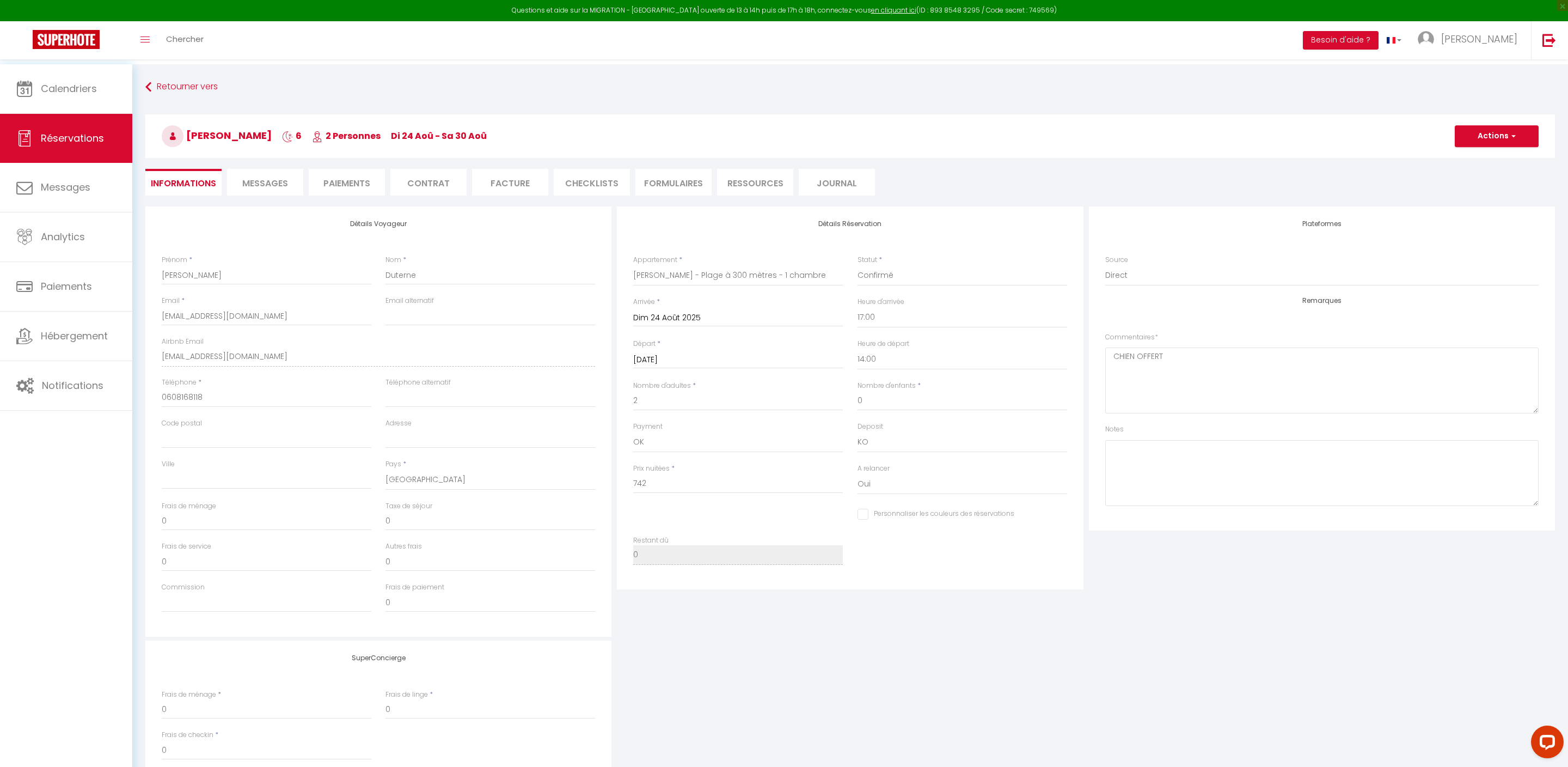
click at [1488, 138] on button "Actions" at bounding box center [1496, 136] width 84 height 22
click at [1472, 161] on link "Enregistrer" at bounding box center [1485, 160] width 86 height 14
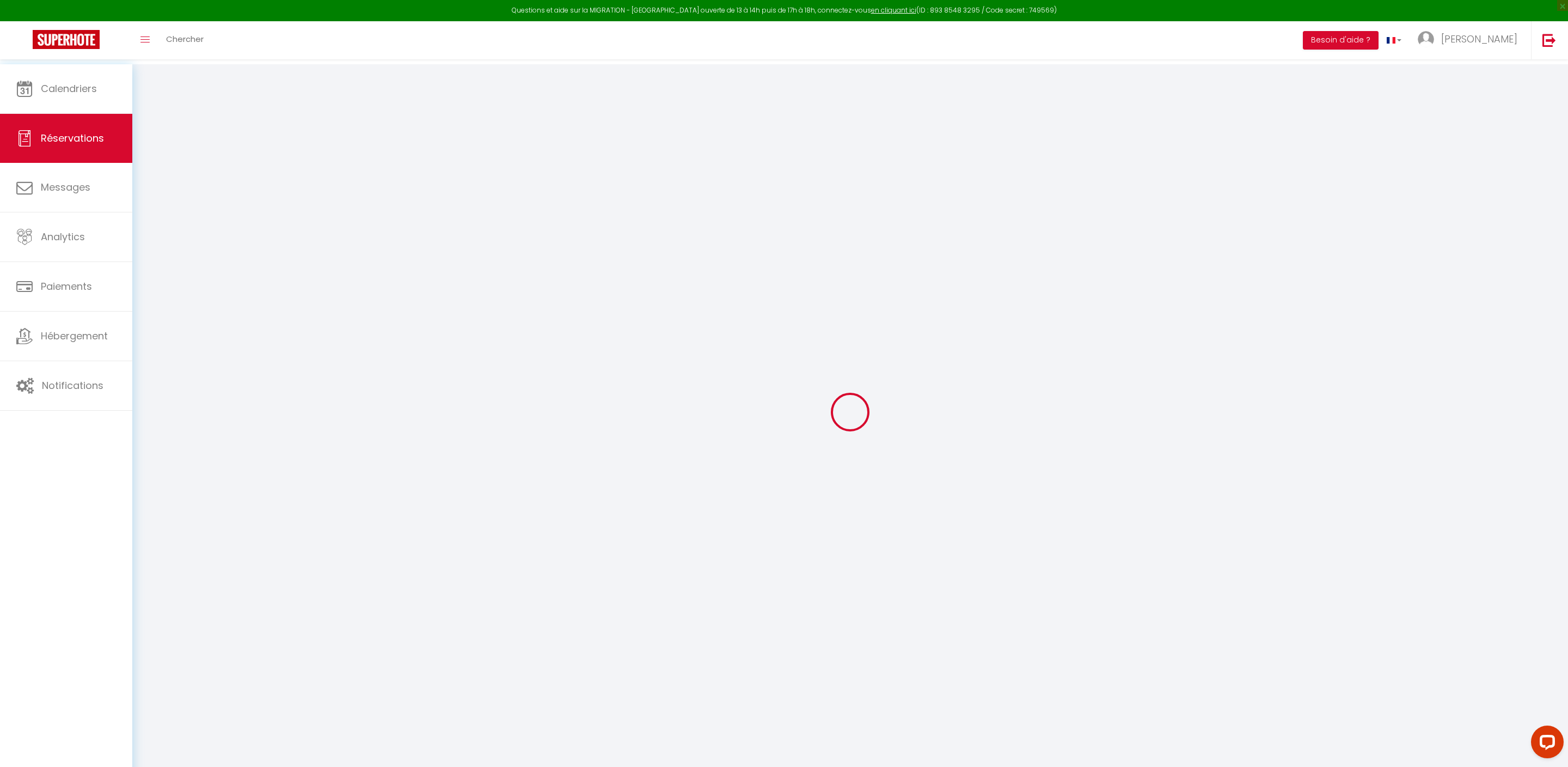
select select "not_cancelled"
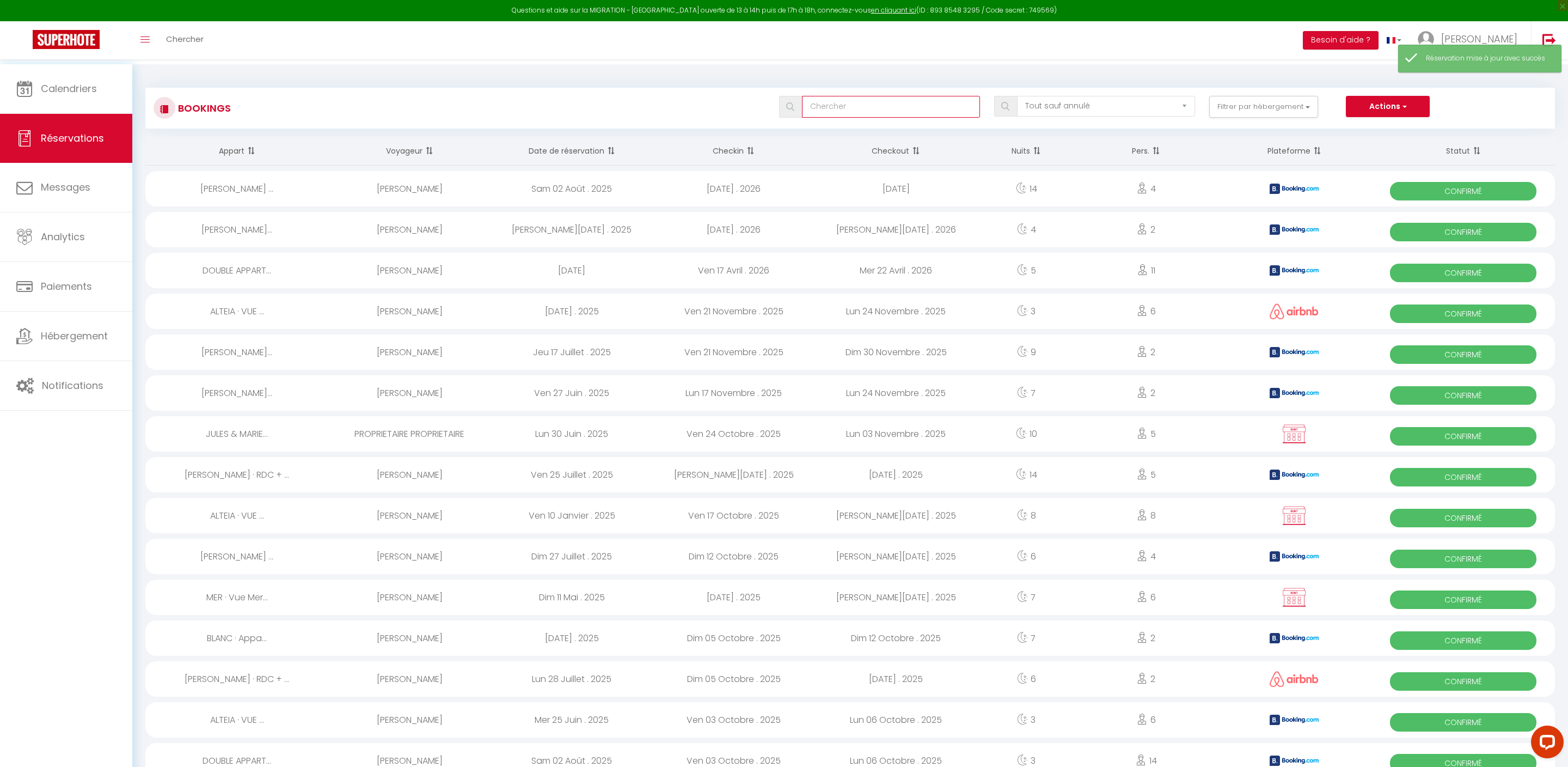
click at [809, 110] on input "text" at bounding box center [890, 106] width 178 height 22
type input "duterne"
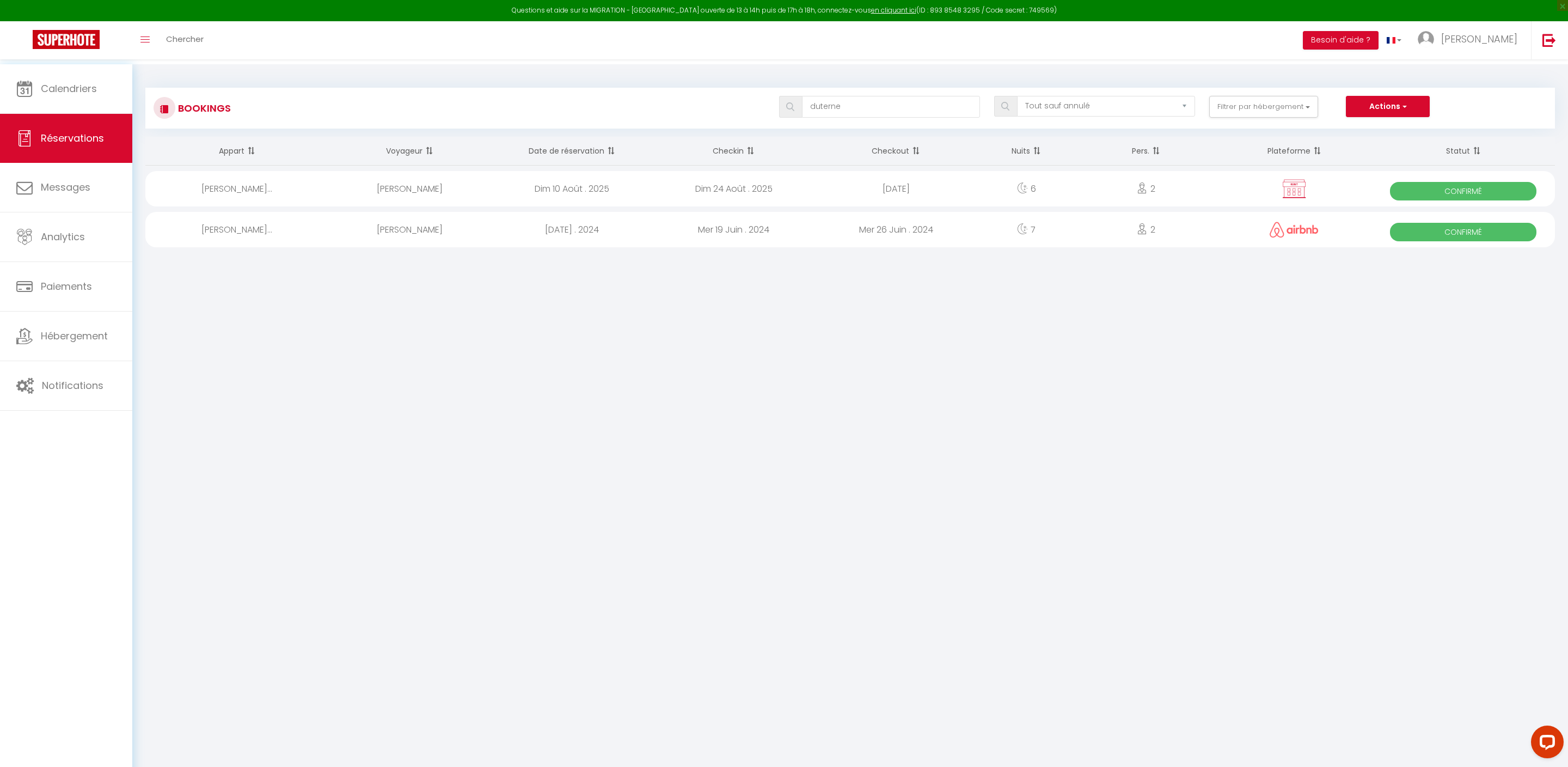
click at [406, 193] on div "[PERSON_NAME]" at bounding box center [409, 189] width 162 height 36
select select "OK"
select select "KO"
select select "0"
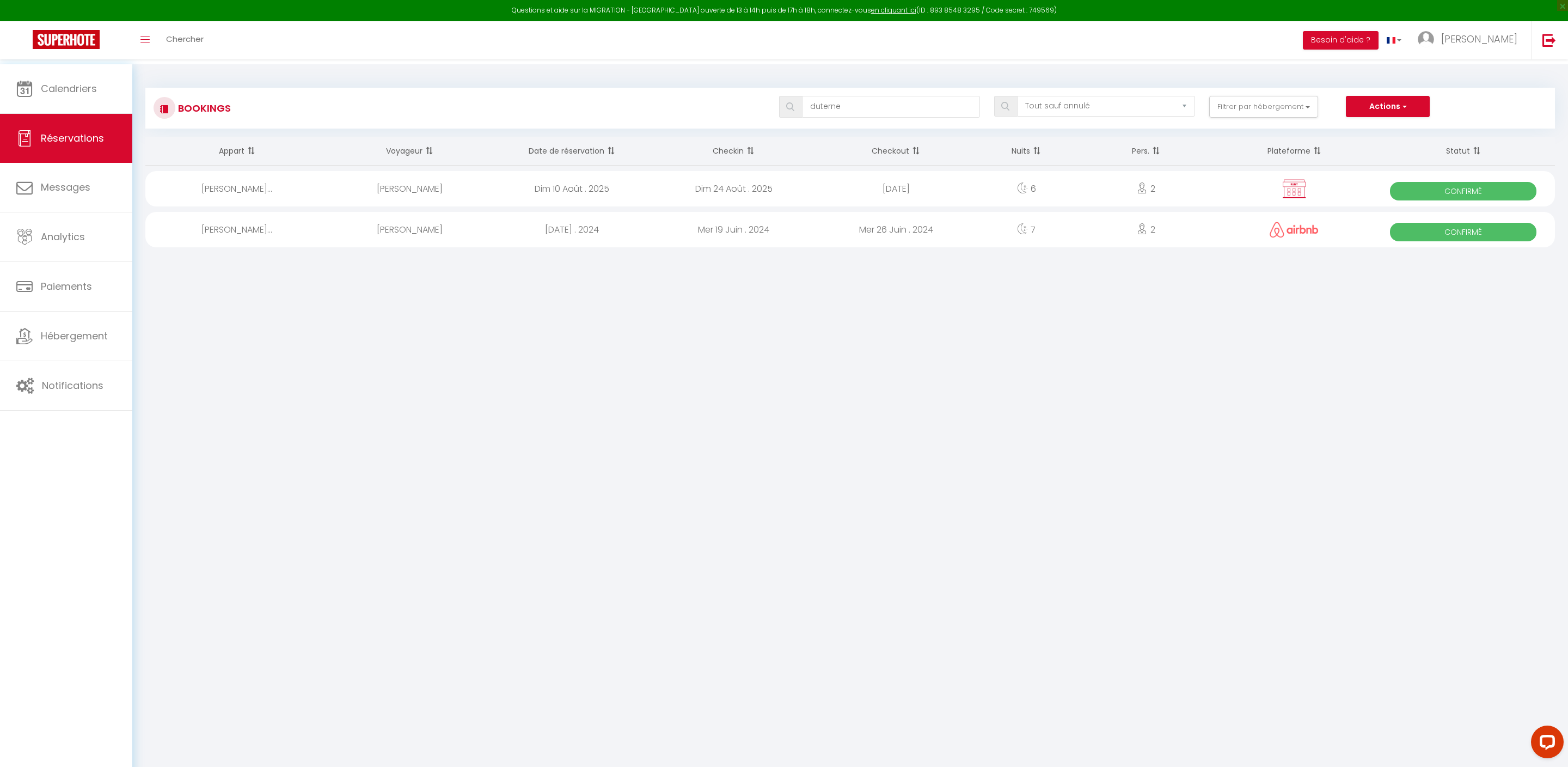
select select "1"
select select
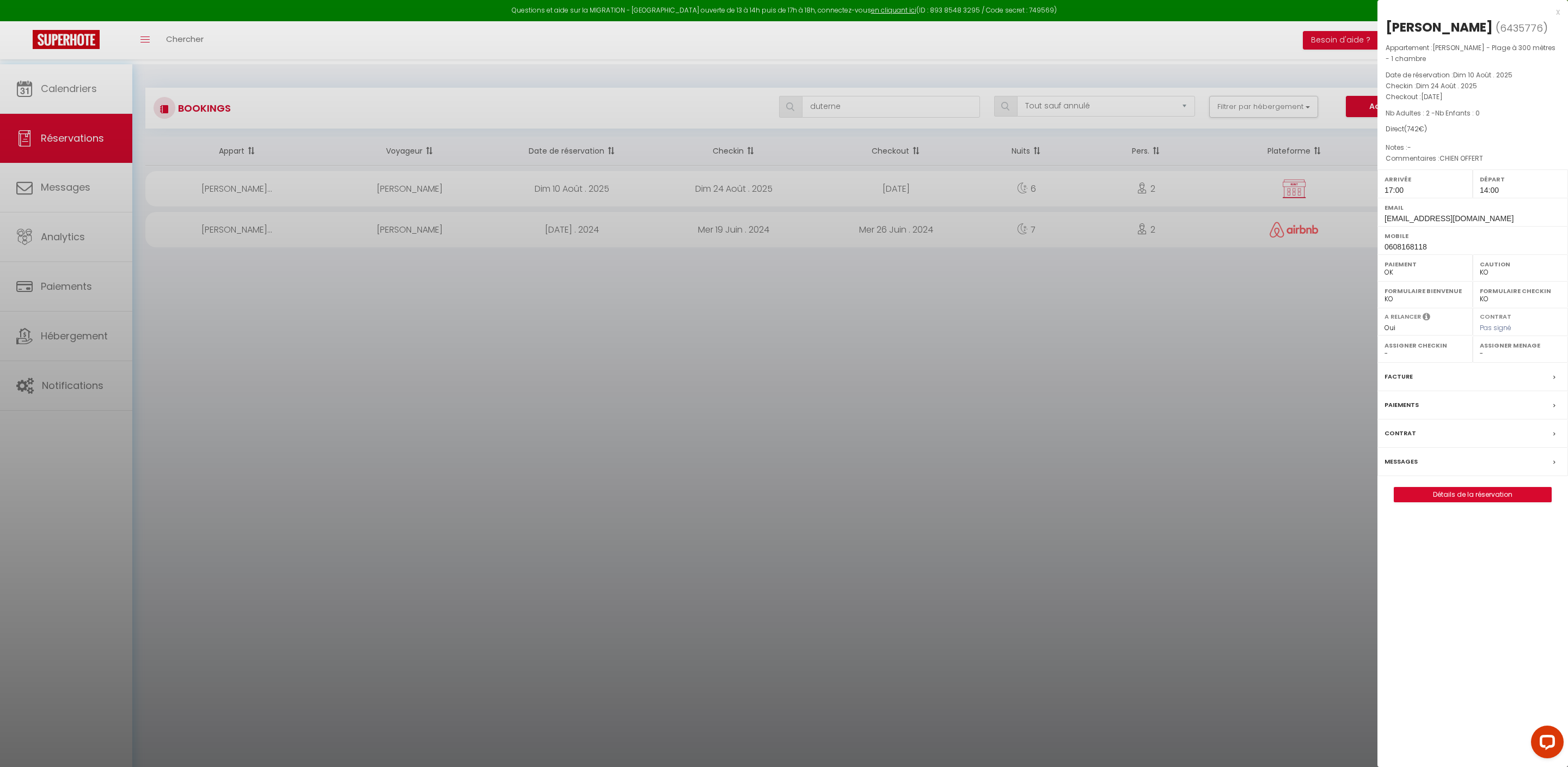
click at [1439, 502] on link "Détails de la réservation" at bounding box center [1472, 494] width 157 height 14
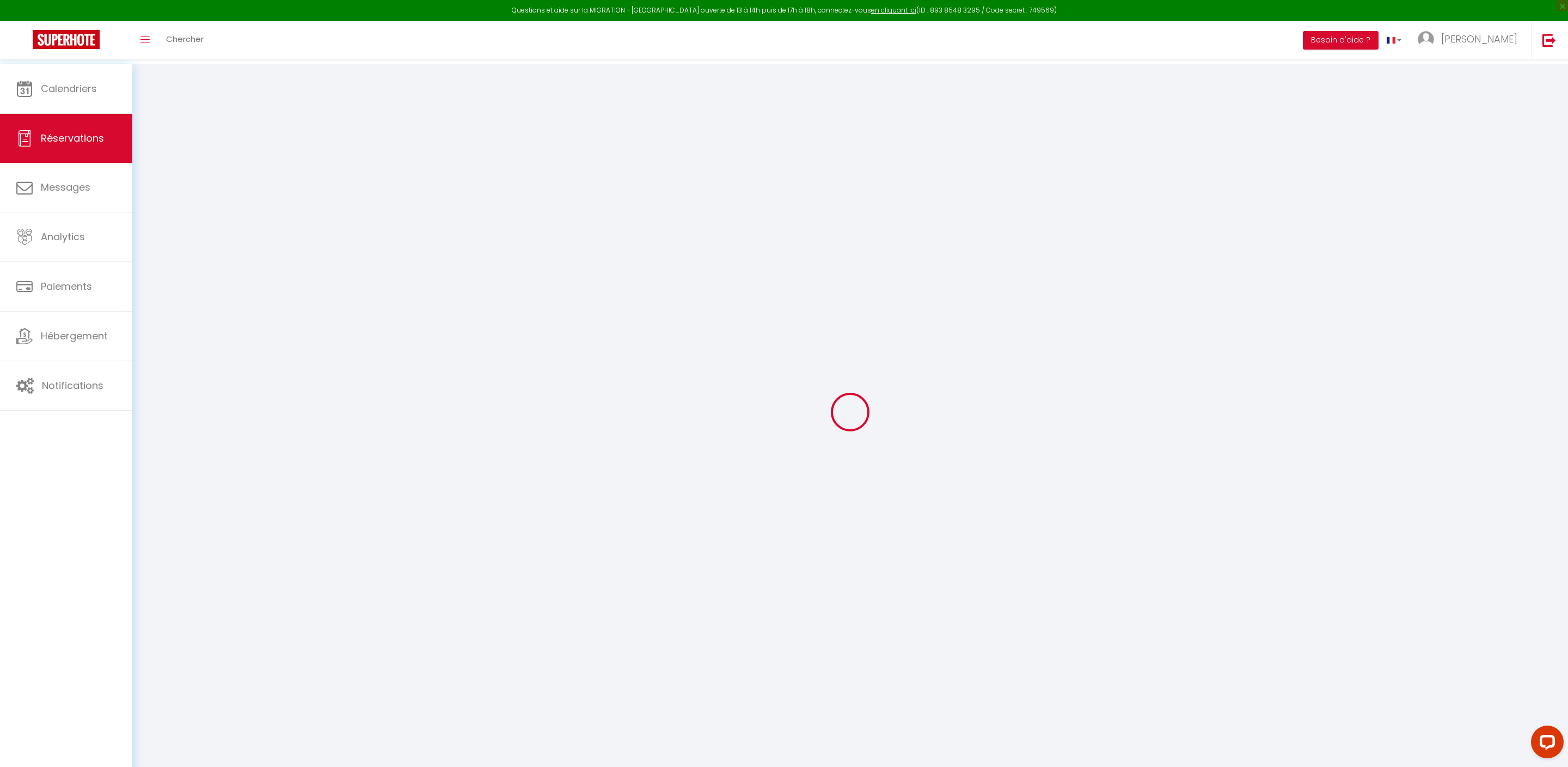
type input "[PERSON_NAME]"
type input "Duterne"
type input "[EMAIL_ADDRESS][DOMAIN_NAME]"
type input "0608168118"
select select "FR"
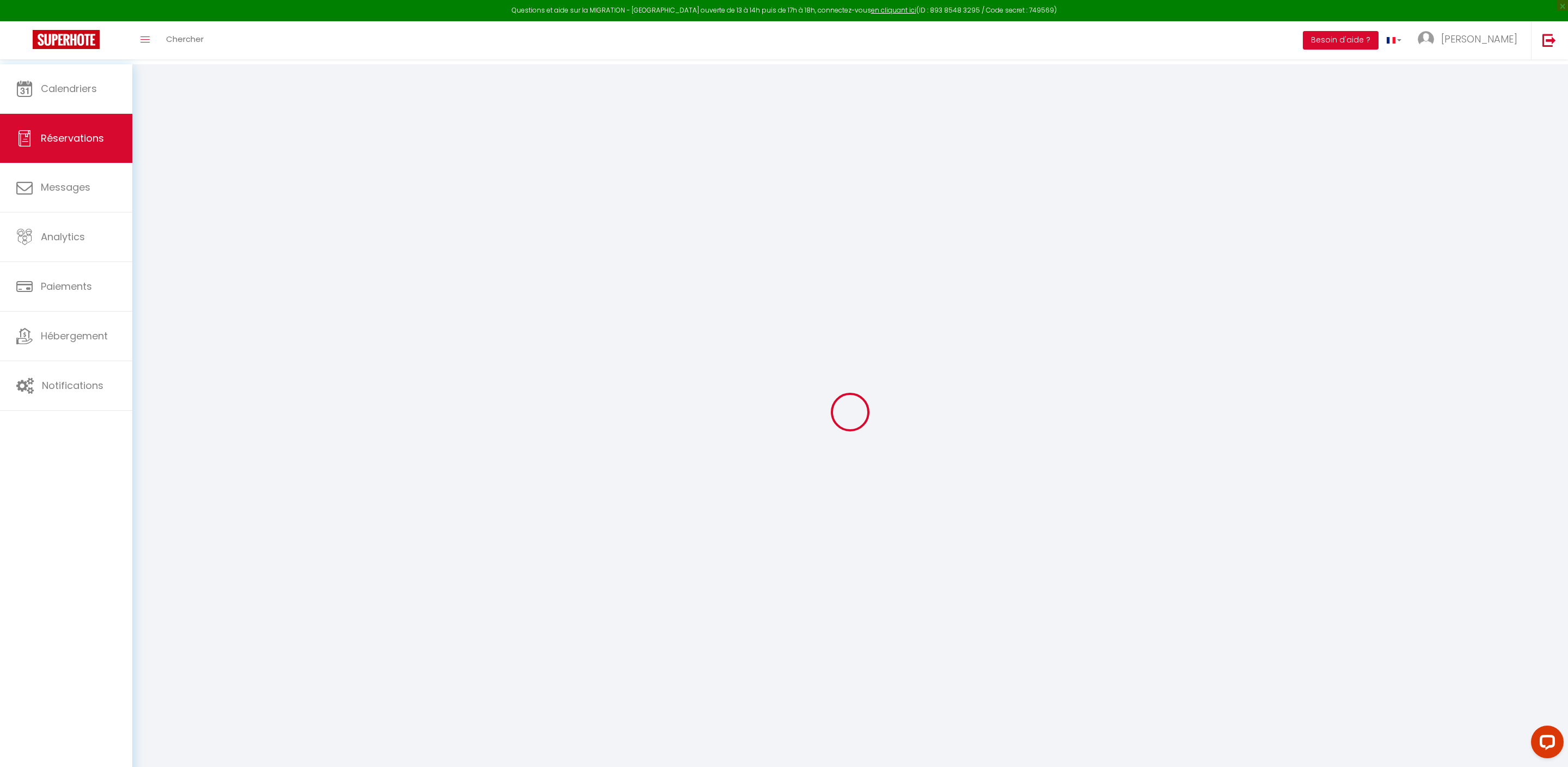
select select "27504"
select select "1"
type input "Dim 24 Août 2025"
select select
type input "[DATE]"
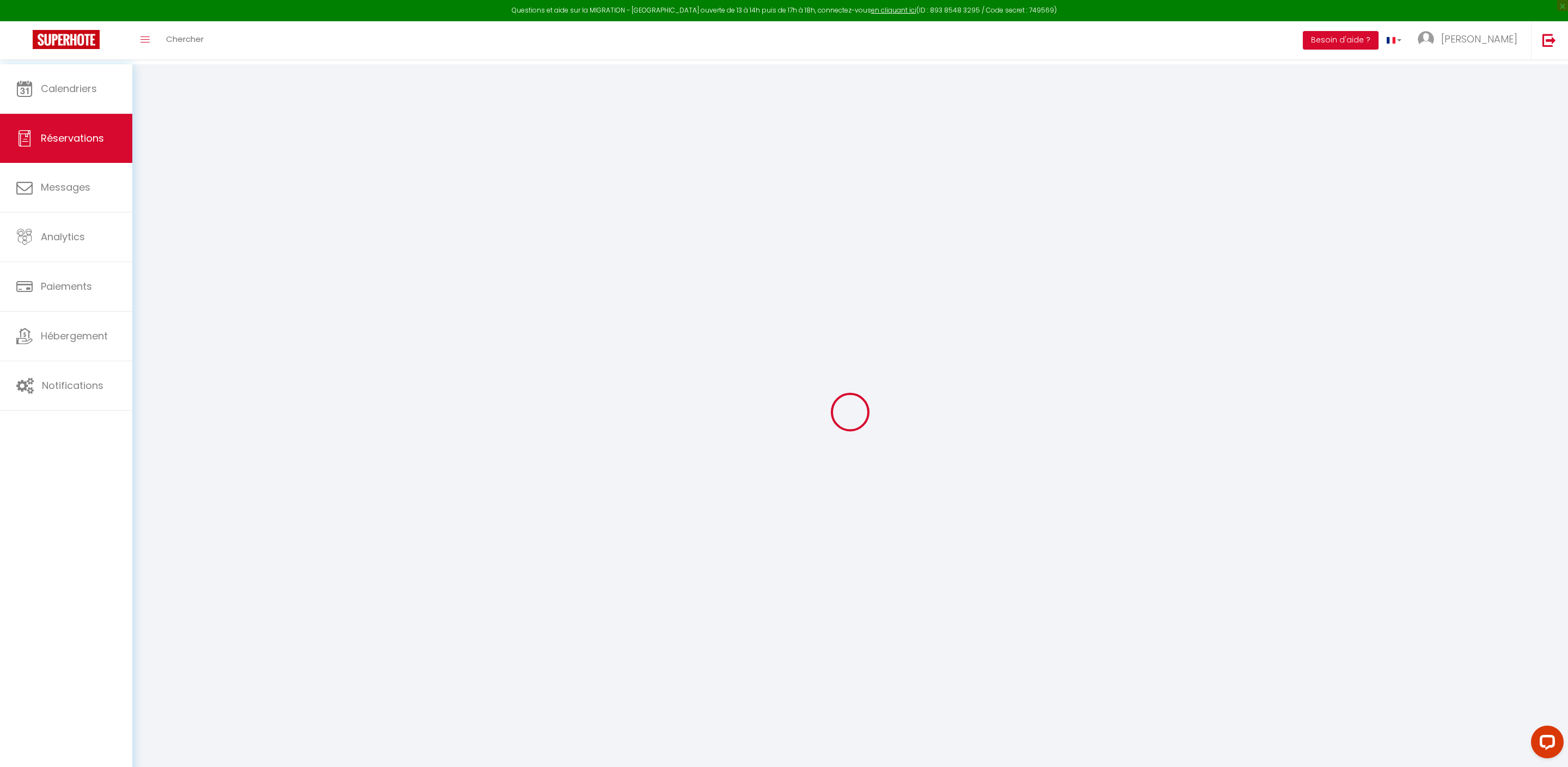
select select
type input "2"
select select "12"
select select
type input "742"
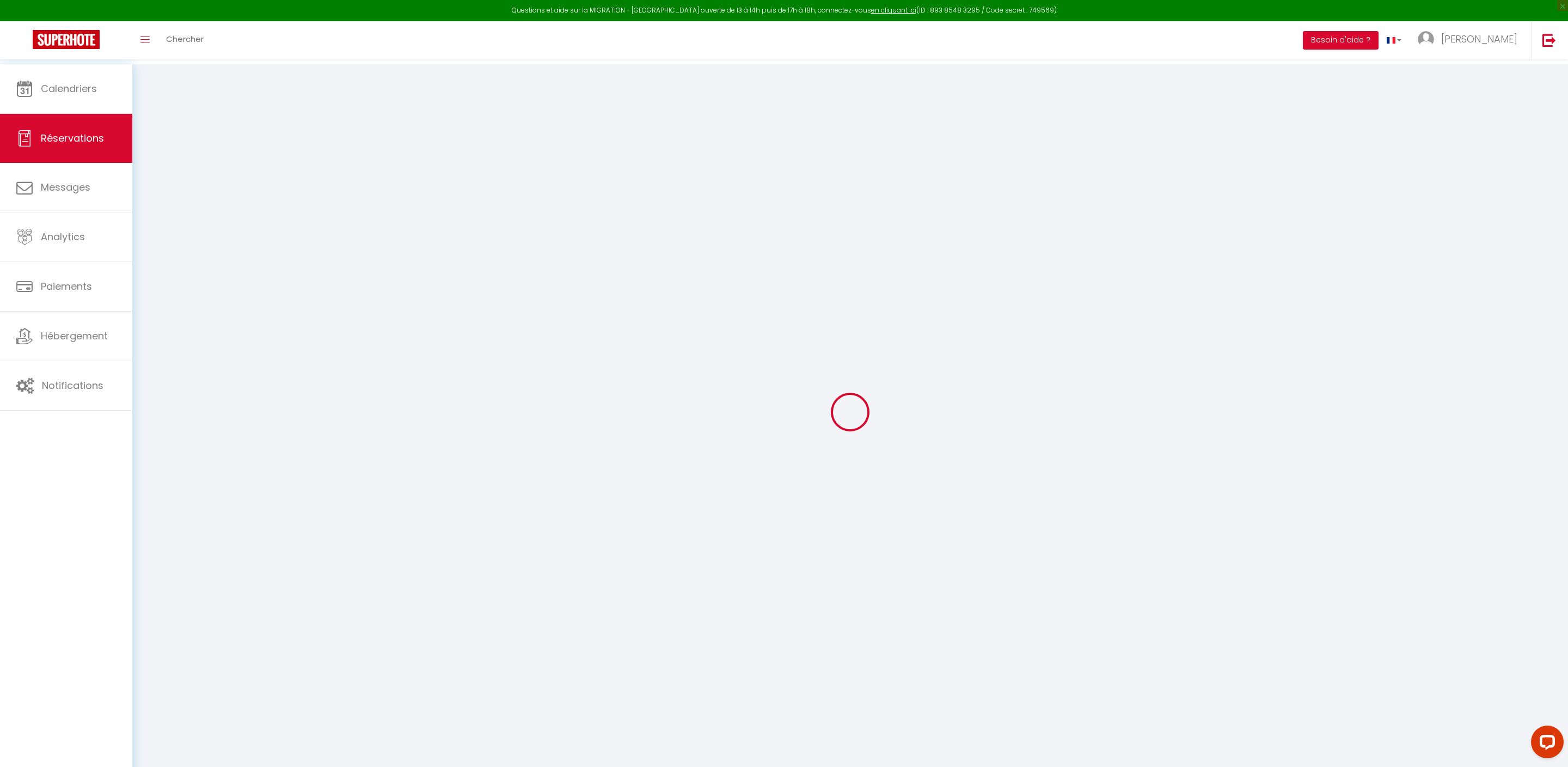
checkbox input "false"
type input "0"
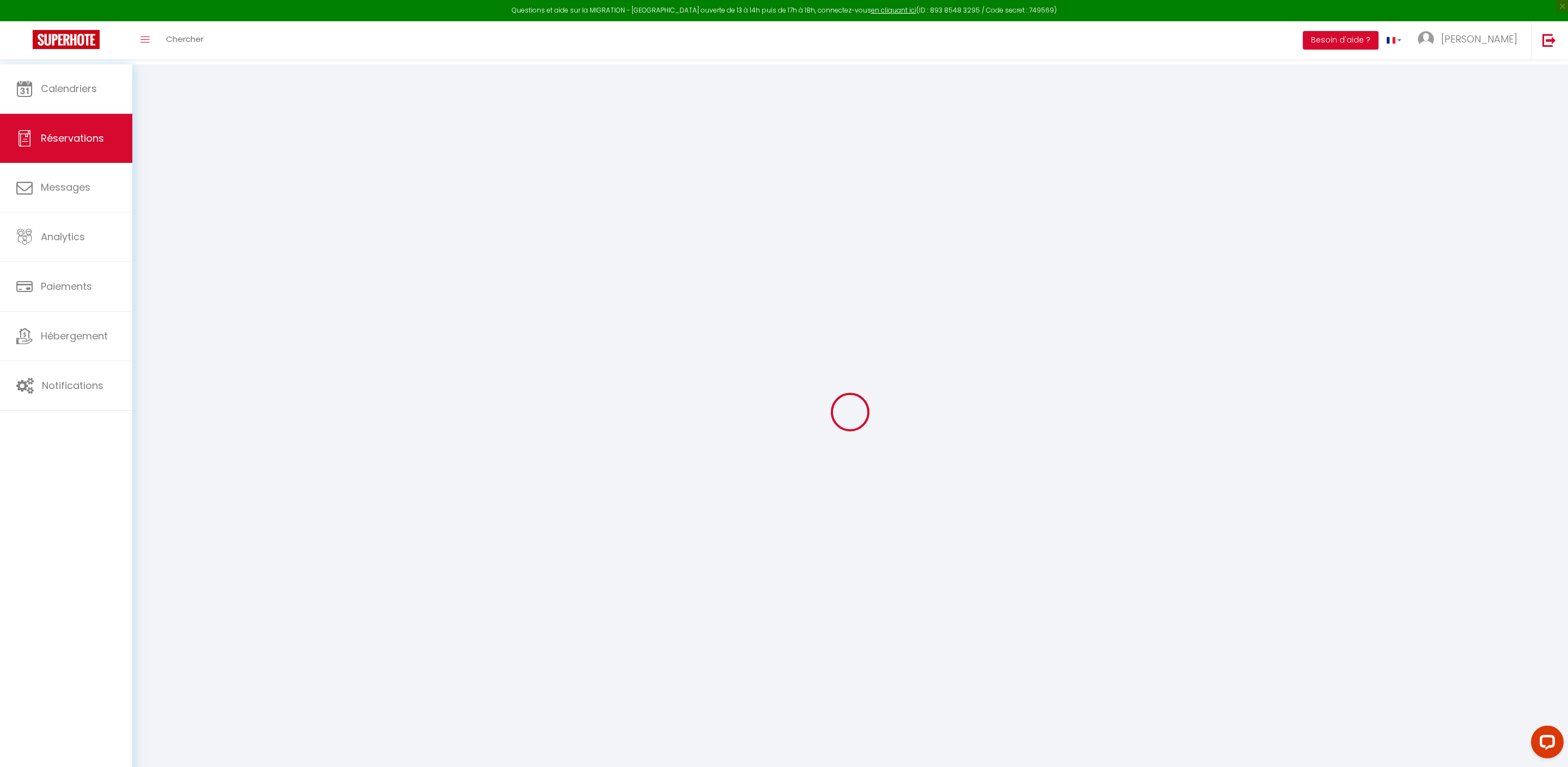
select select
select select "14"
checkbox input "false"
select select
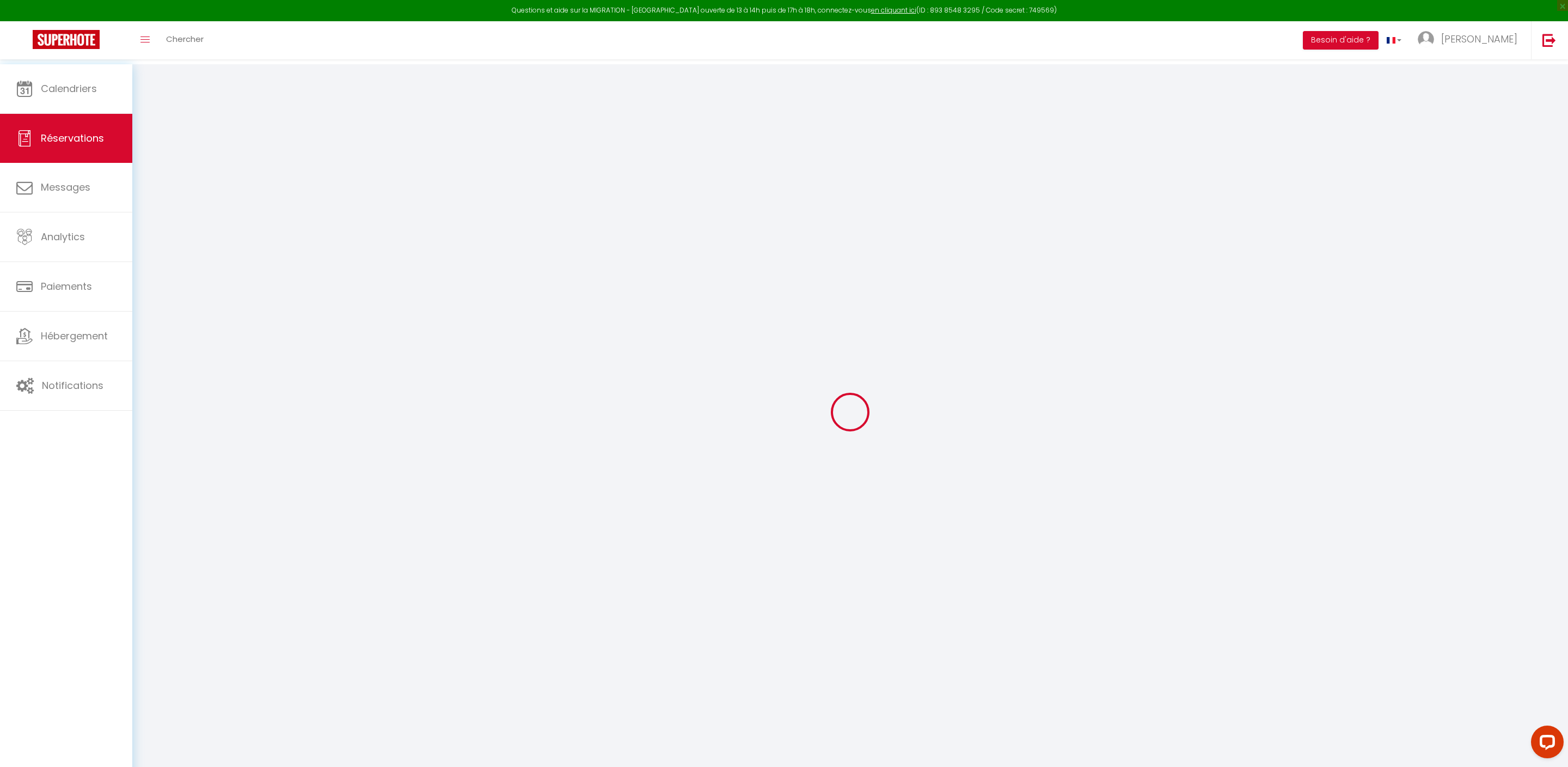
select select
checkbox input "false"
select select
checkbox input "false"
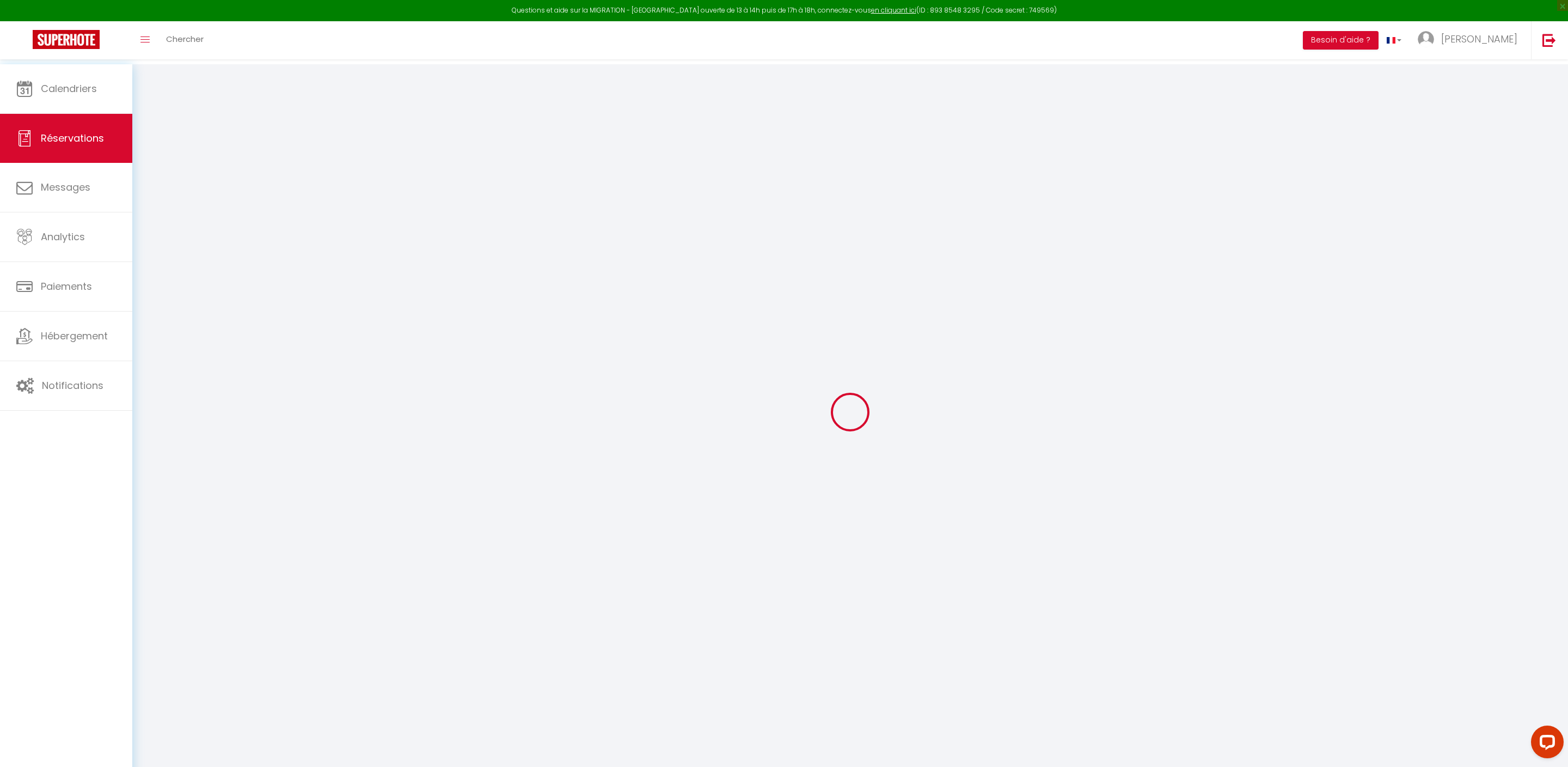
select select
checkbox input "false"
type textarea "CHIEN OFFERT"
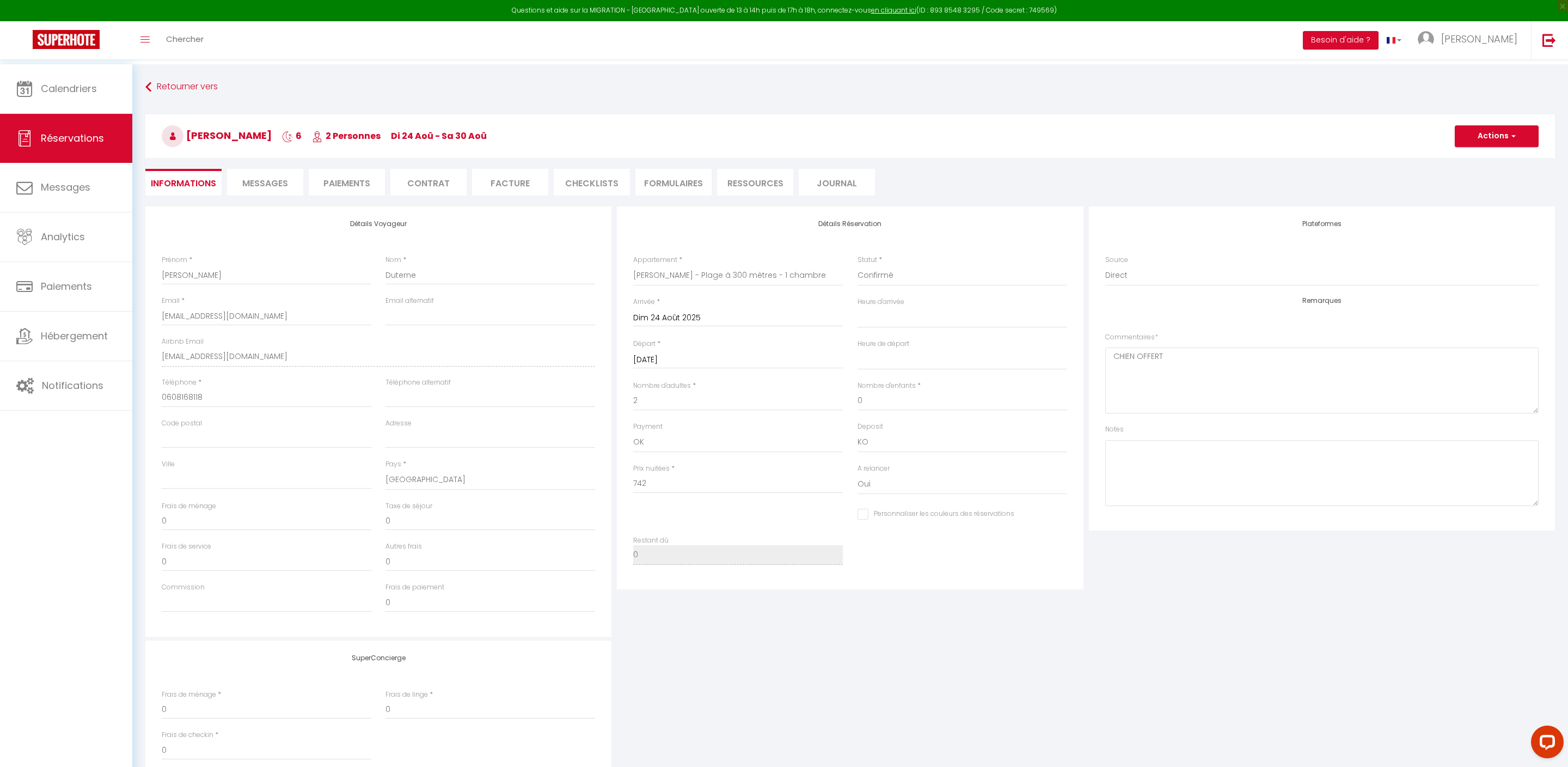
click at [349, 183] on li "Paiements" at bounding box center [347, 182] width 76 height 27
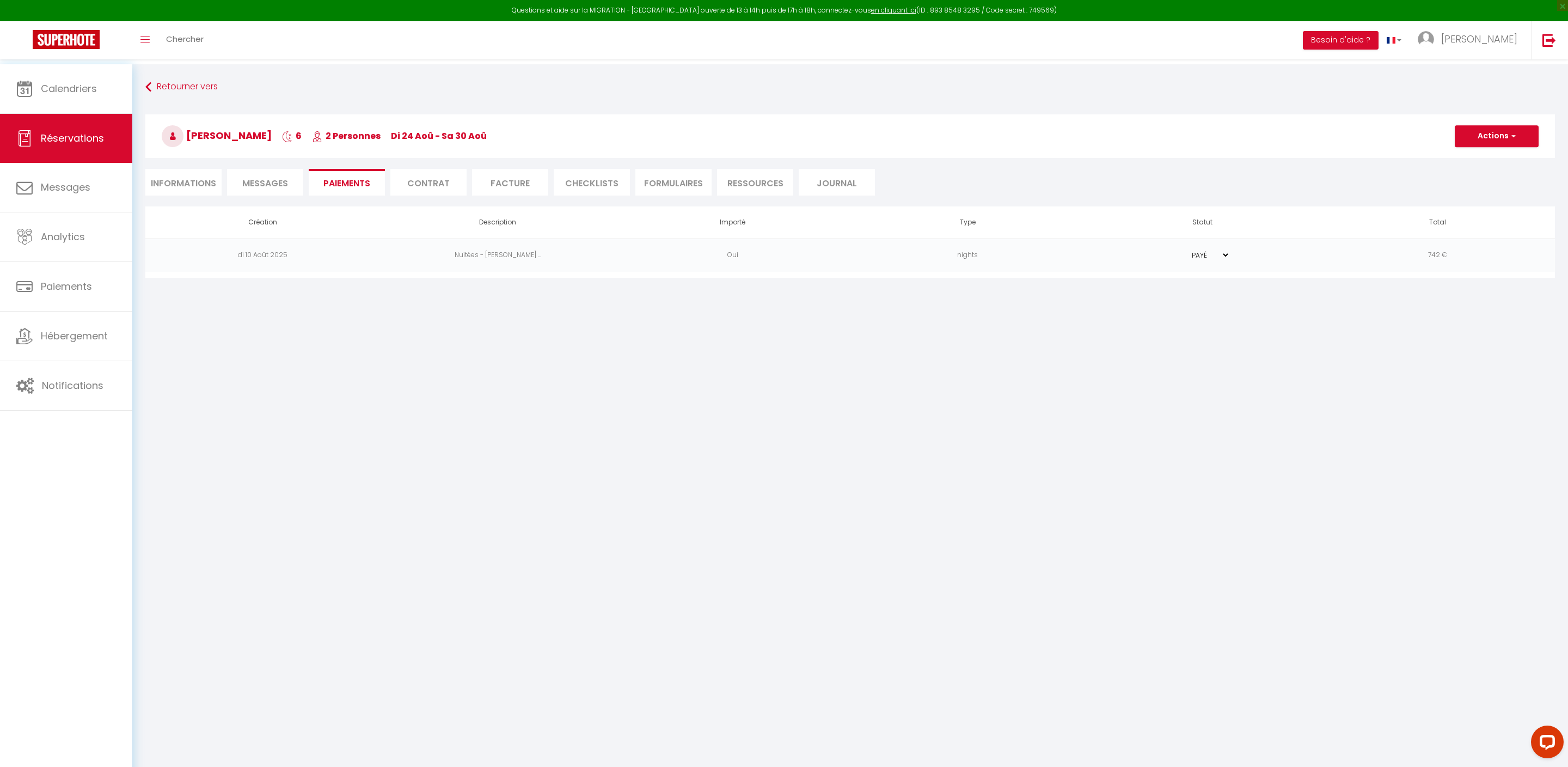
click at [1489, 135] on button "Actions" at bounding box center [1496, 136] width 84 height 22
click at [1511, 218] on link "Envoyer un paiement global" at bounding box center [1509, 216] width 134 height 14
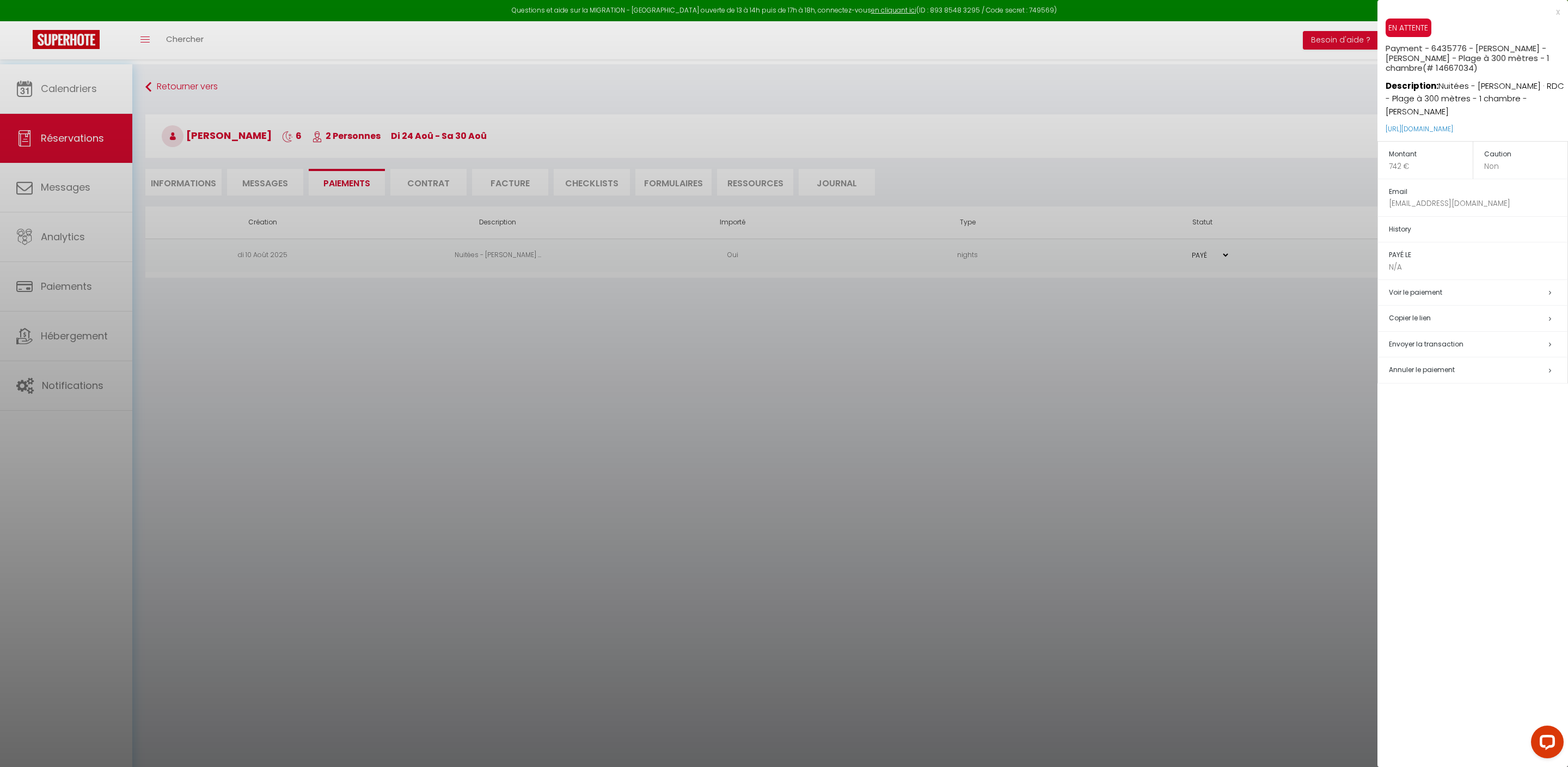
click at [1463, 349] on span "Envoyer la transaction" at bounding box center [1426, 344] width 75 height 9
select select "fr"
type input "[EMAIL_ADDRESS][DOMAIN_NAME]"
type input "Demande de paiement"
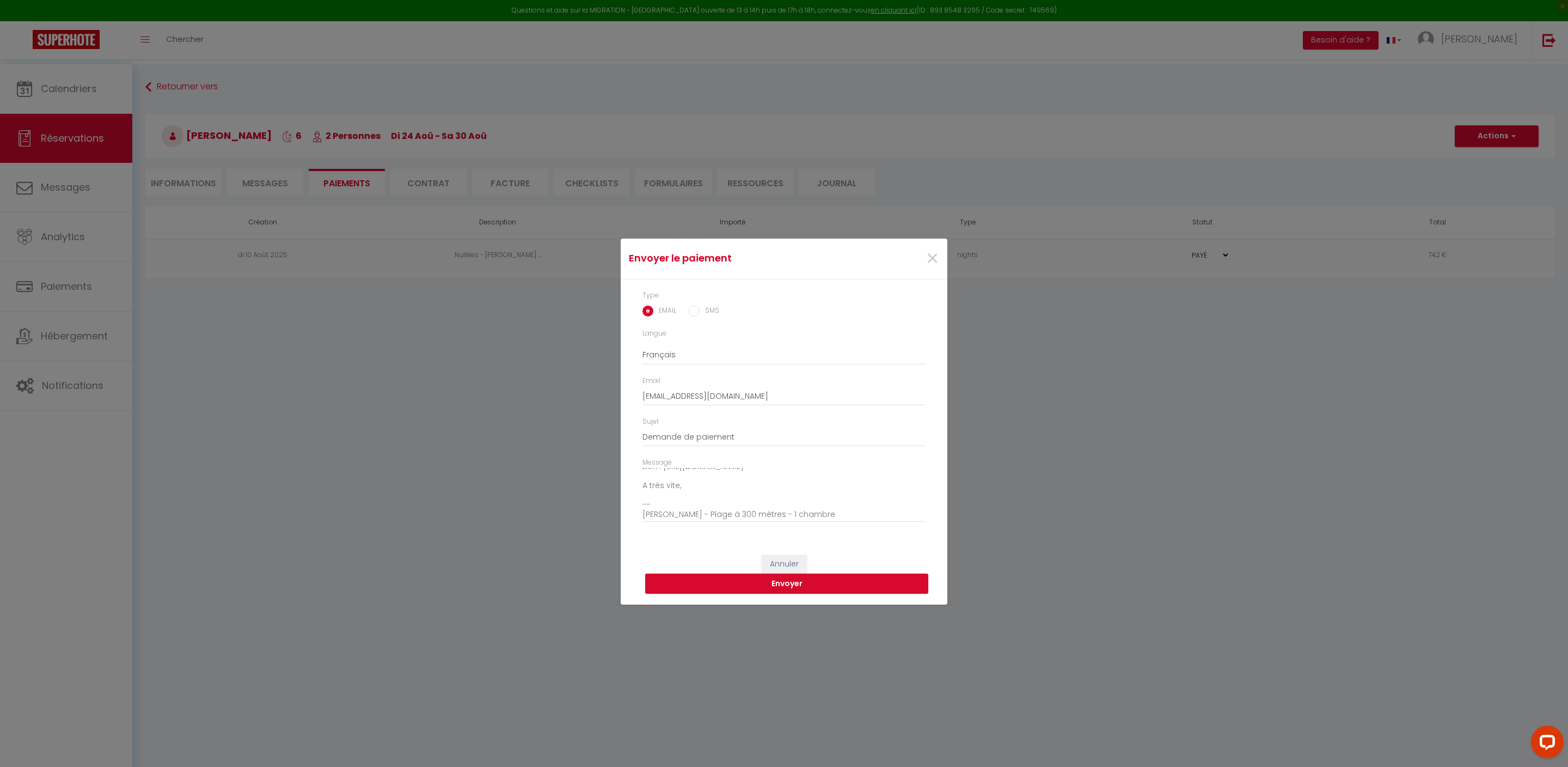
scroll to position [94, 0]
click at [802, 497] on textarea "Bonjour, Nous vous invitons à cliquer sur le lien ci-dessous pour effectuer le …" at bounding box center [784, 495] width 283 height 55
click at [668, 517] on textarea "Bonjour, Nous vous invitons à cliquer sur le lien ci-dessous pour effectuer le …" at bounding box center [784, 495] width 283 height 55
type textarea "Bonjour, Nous vous invitons à cliquer sur le lien ci-dessous pour effectuer le …"
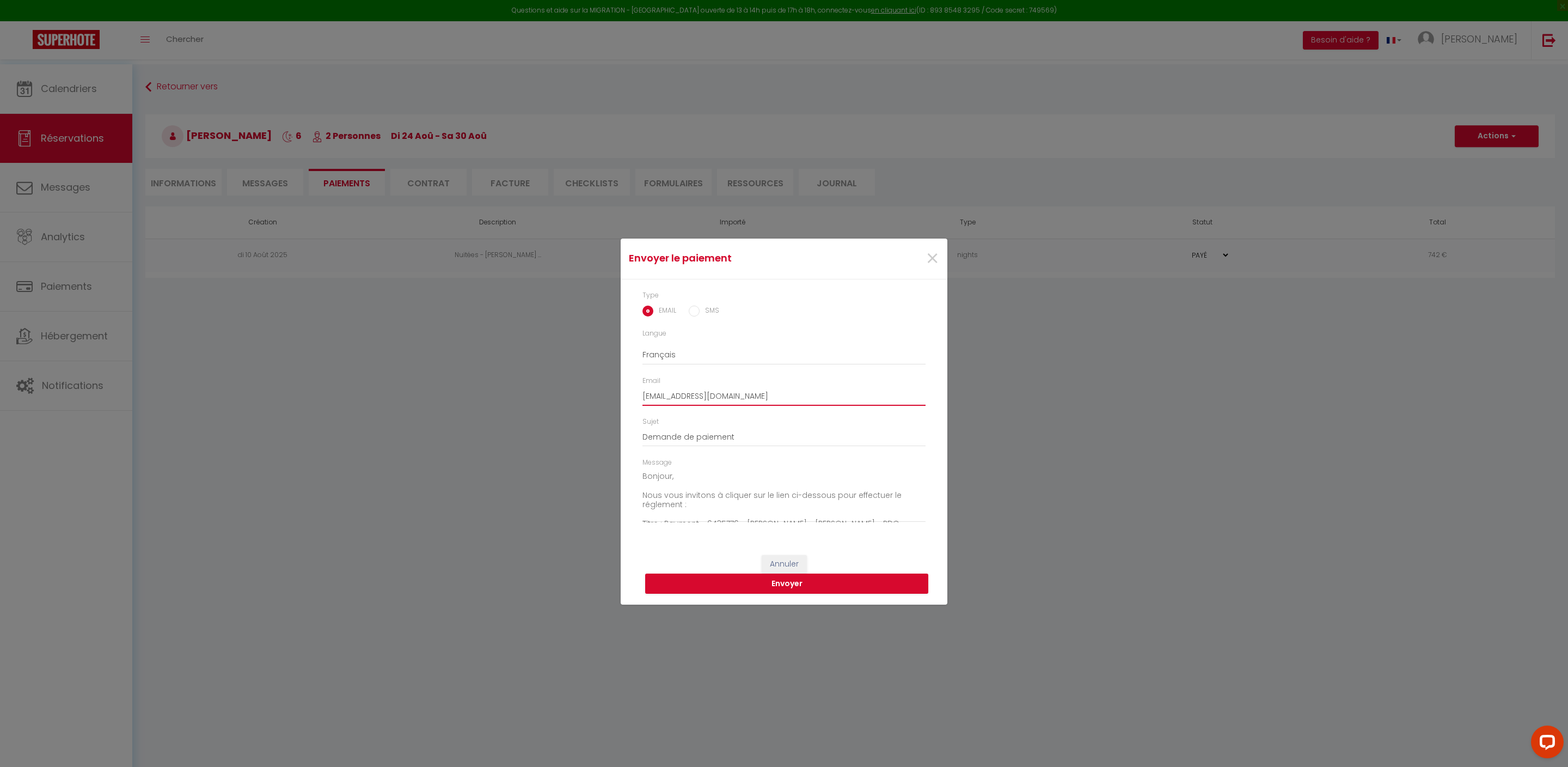
drag, startPoint x: 816, startPoint y: 391, endPoint x: 569, endPoint y: 379, distance: 247.3
click at [569, 379] on div "Envoyer le paiement × Type EMAIL SMS Langue Anglais Français Espagnol Portugais…" at bounding box center [784, 384] width 1568 height 767
type input "[EMAIL_ADDRESS][DOMAIN_NAME]"
click at [809, 594] on button "Envoyer" at bounding box center [786, 583] width 283 height 21
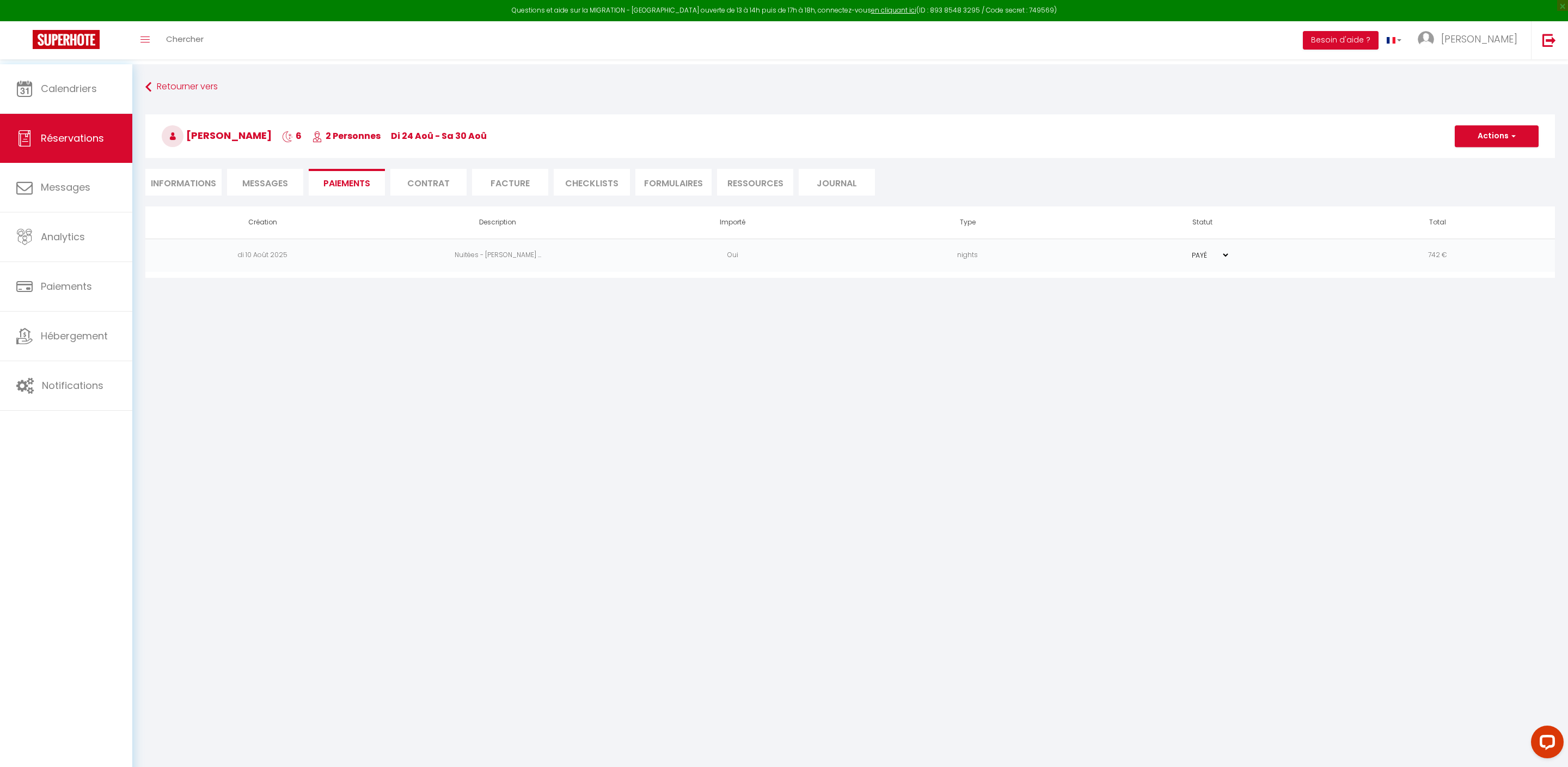
click at [191, 175] on li "Informations" at bounding box center [184, 182] width 76 height 27
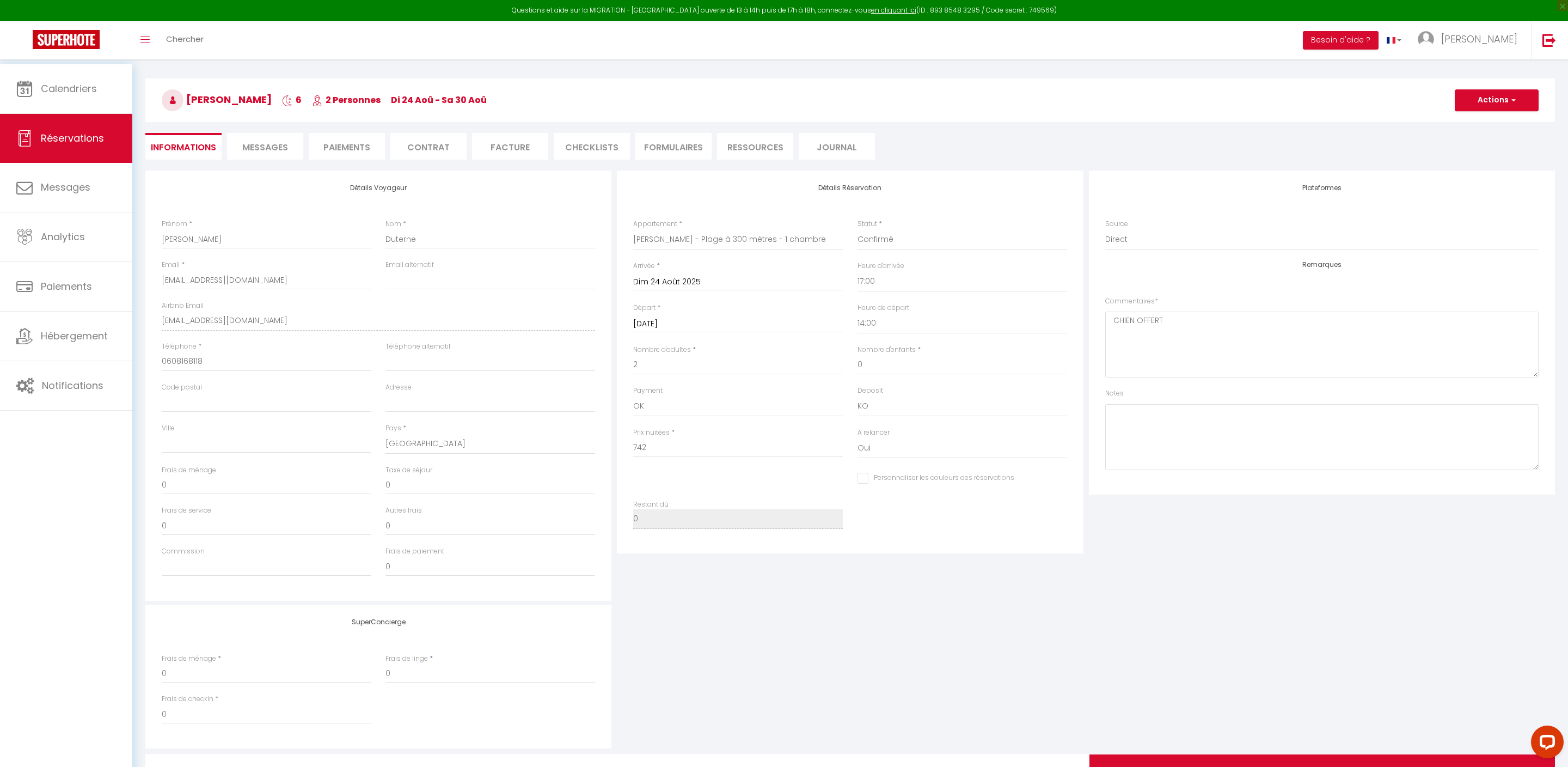
scroll to position [29, 0]
click at [1495, 106] on button "Actions" at bounding box center [1496, 106] width 84 height 22
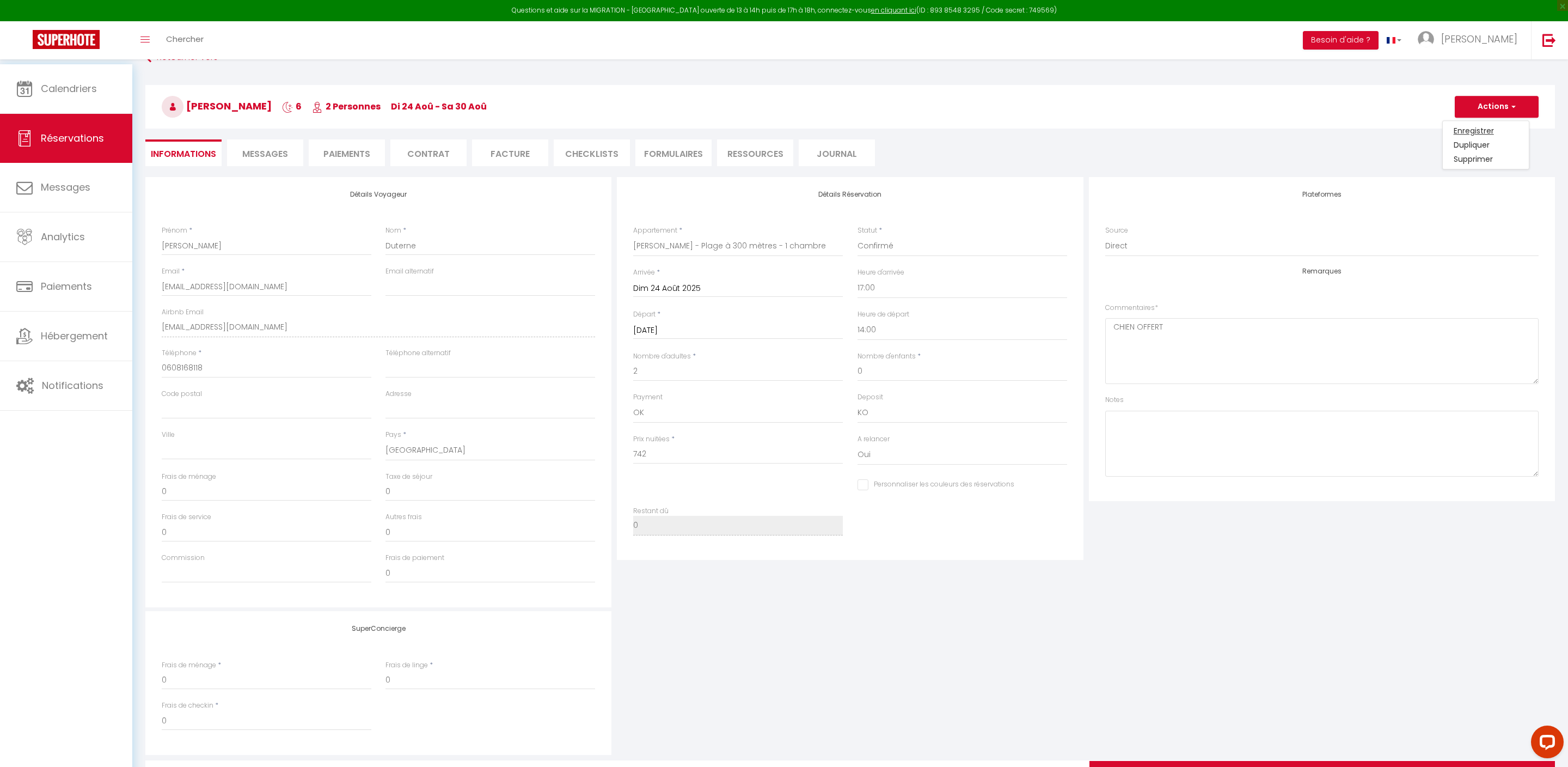
click at [1475, 130] on link "Enregistrer" at bounding box center [1485, 131] width 86 height 14
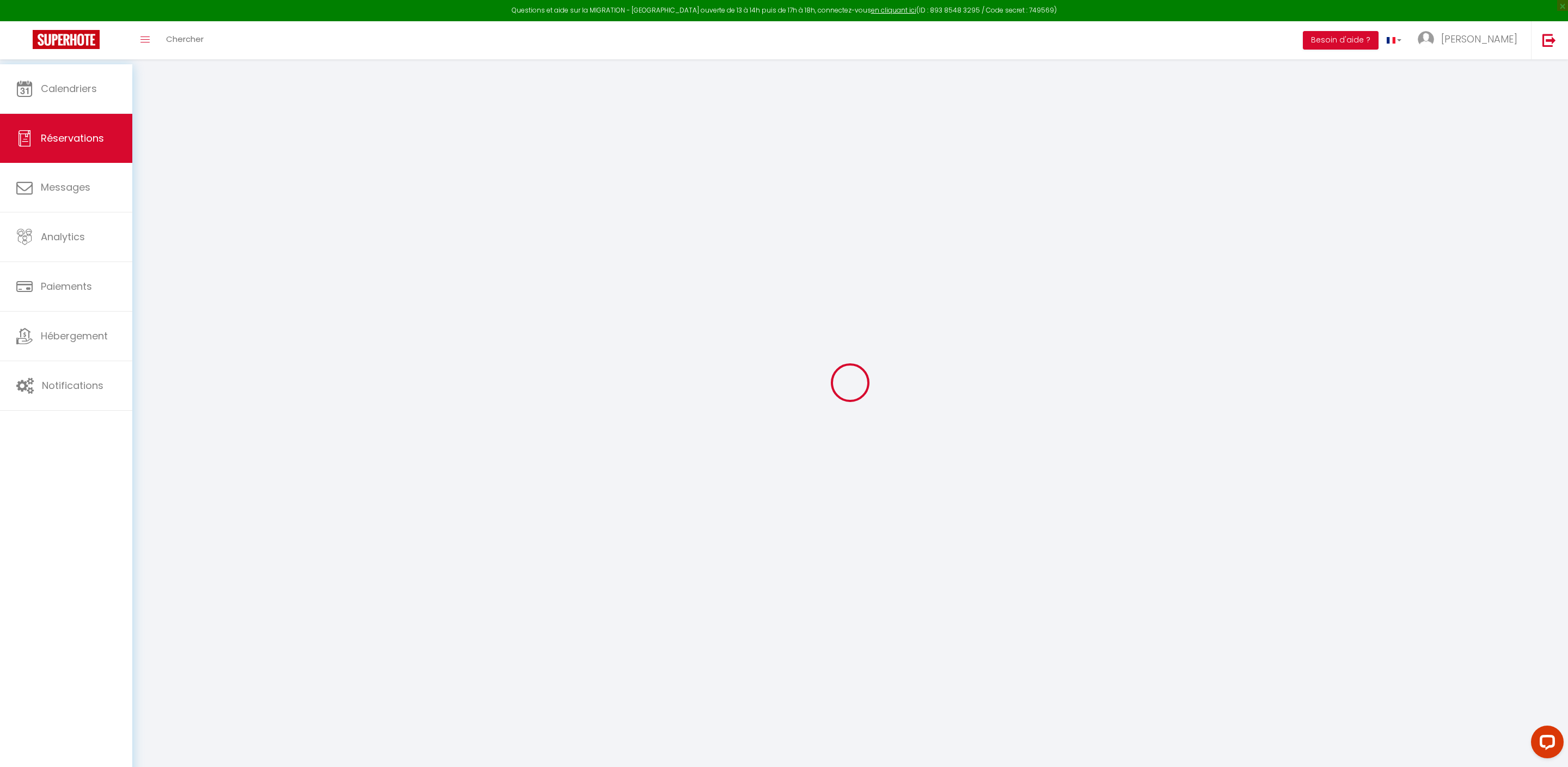
select select "not_cancelled"
